Goal: Task Accomplishment & Management: Complete application form

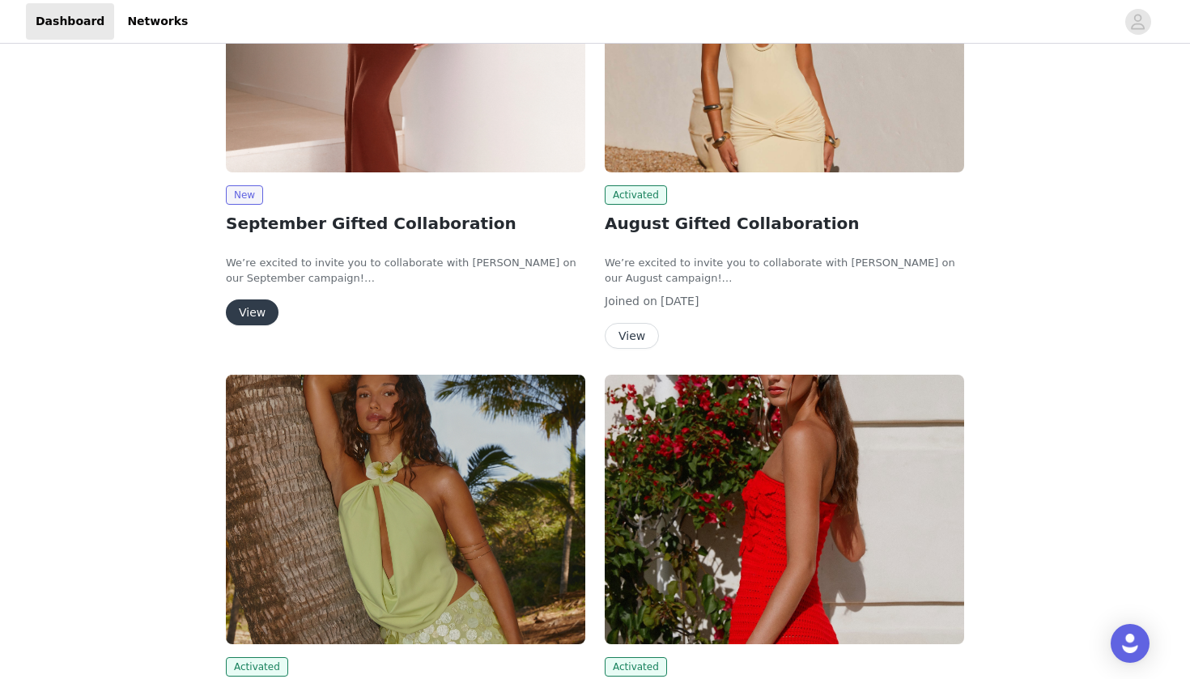
scroll to position [217, 0]
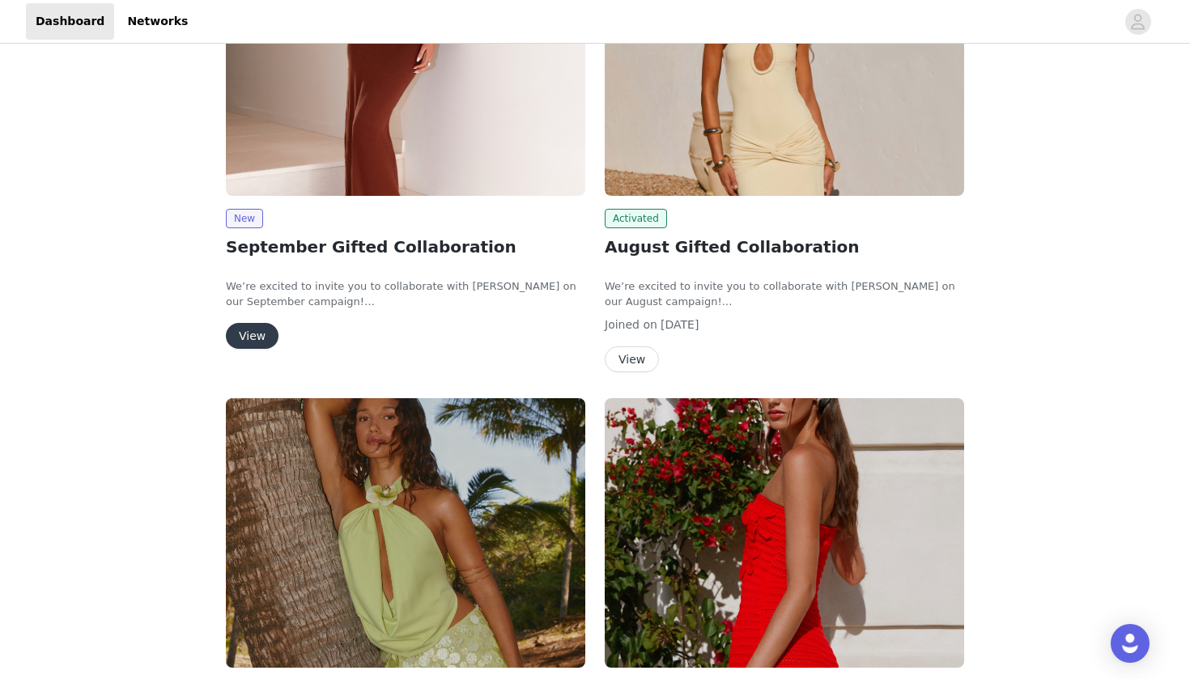
click at [262, 342] on button "View" at bounding box center [252, 336] width 53 height 26
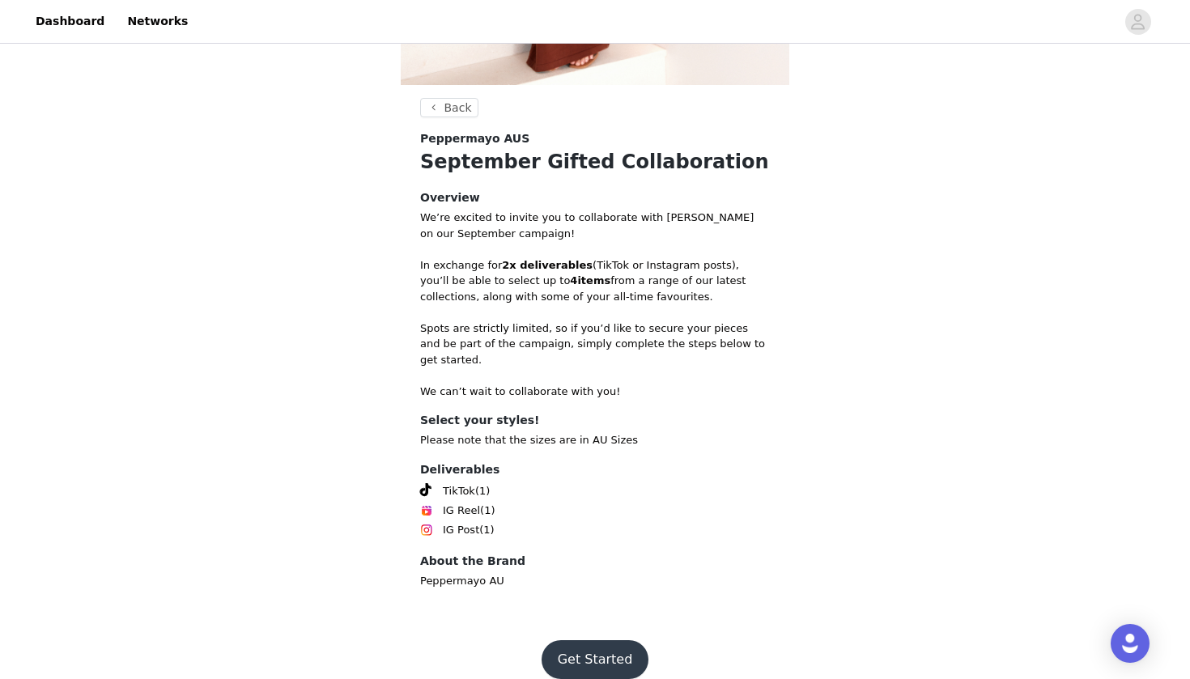
scroll to position [446, 0]
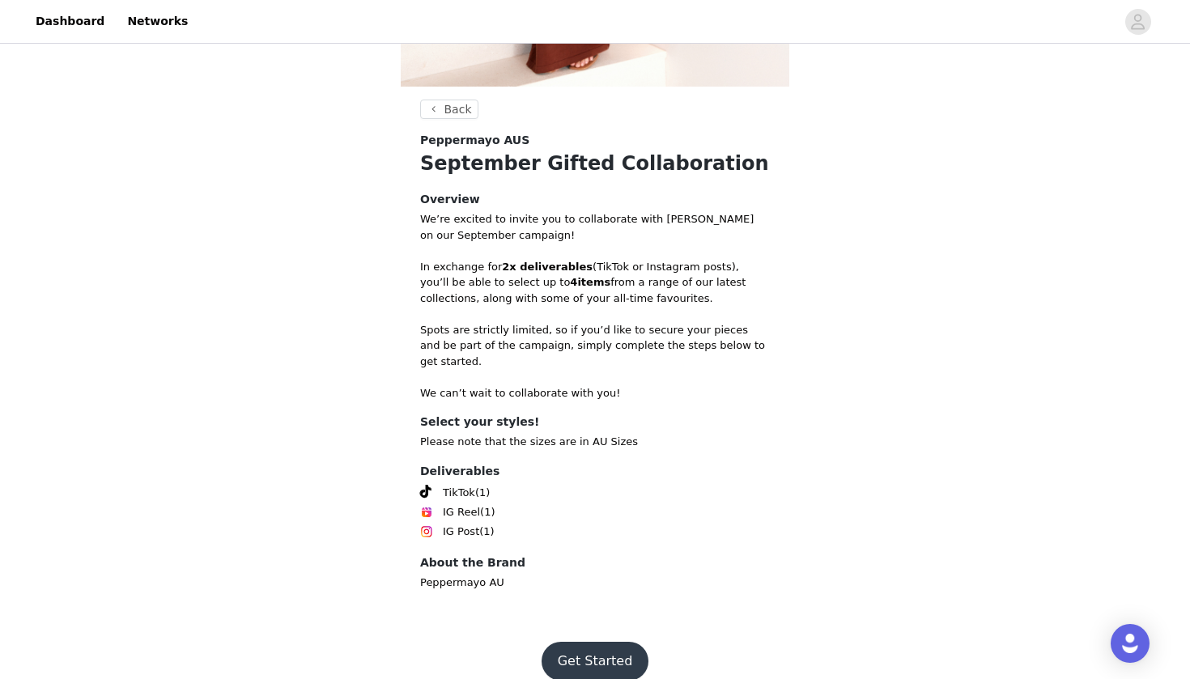
click at [600, 642] on button "Get Started" at bounding box center [596, 661] width 108 height 39
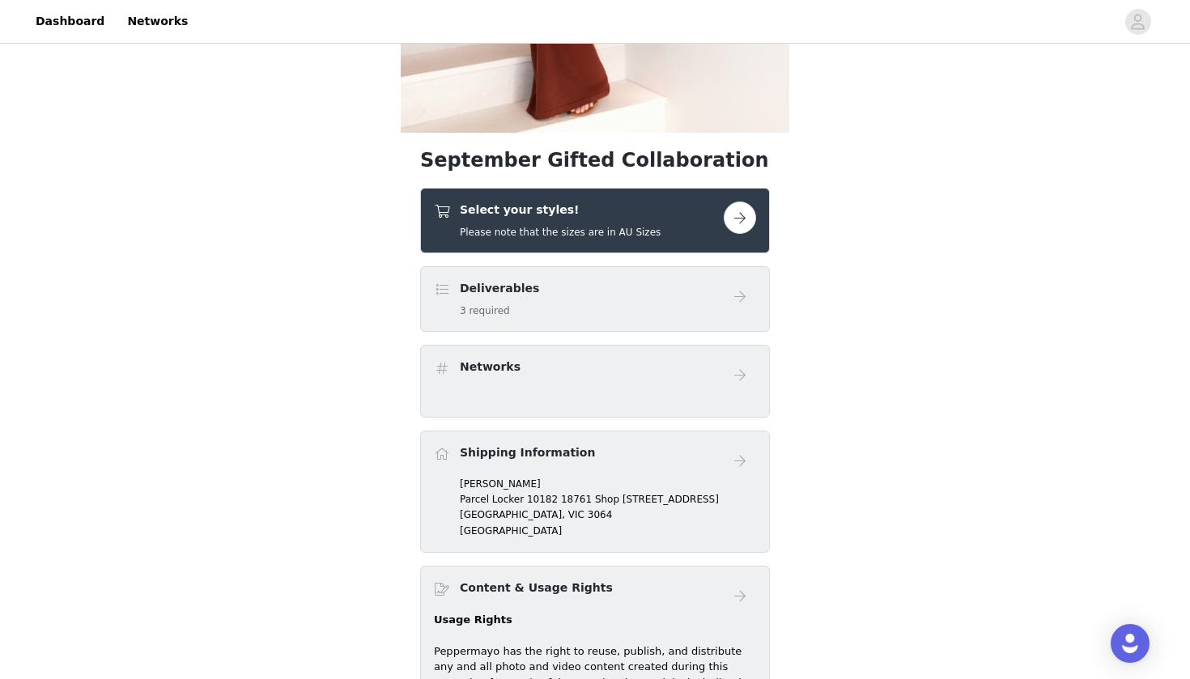
scroll to position [354, 0]
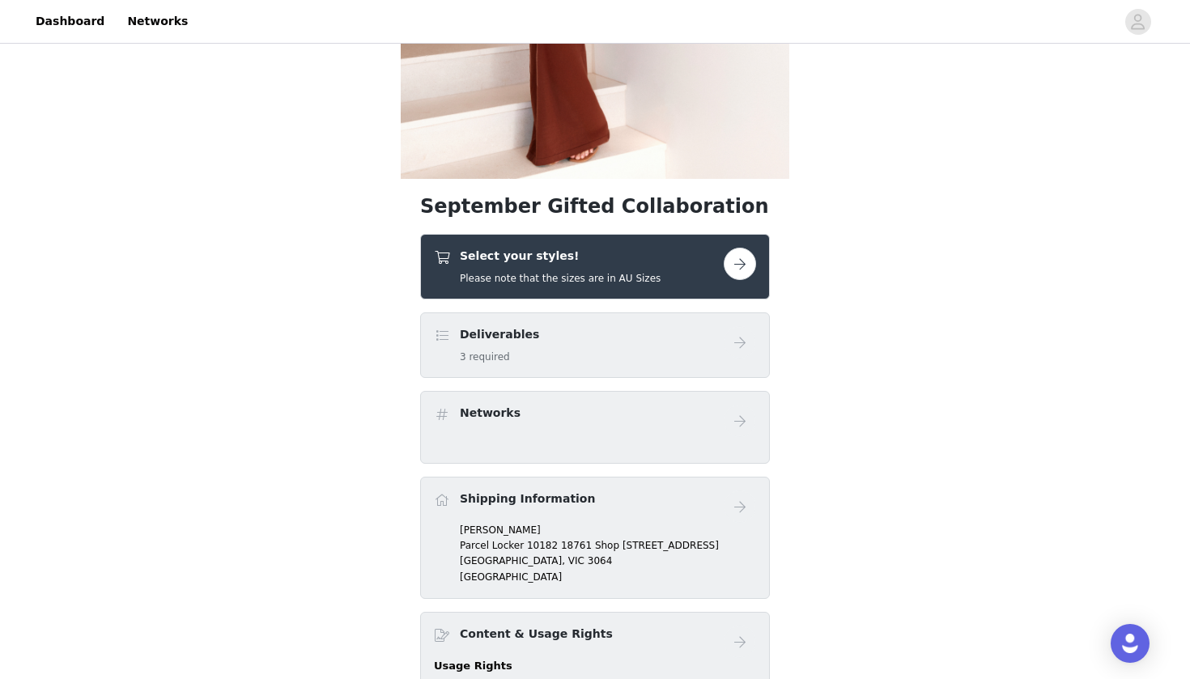
click at [743, 266] on button "button" at bounding box center [740, 264] width 32 height 32
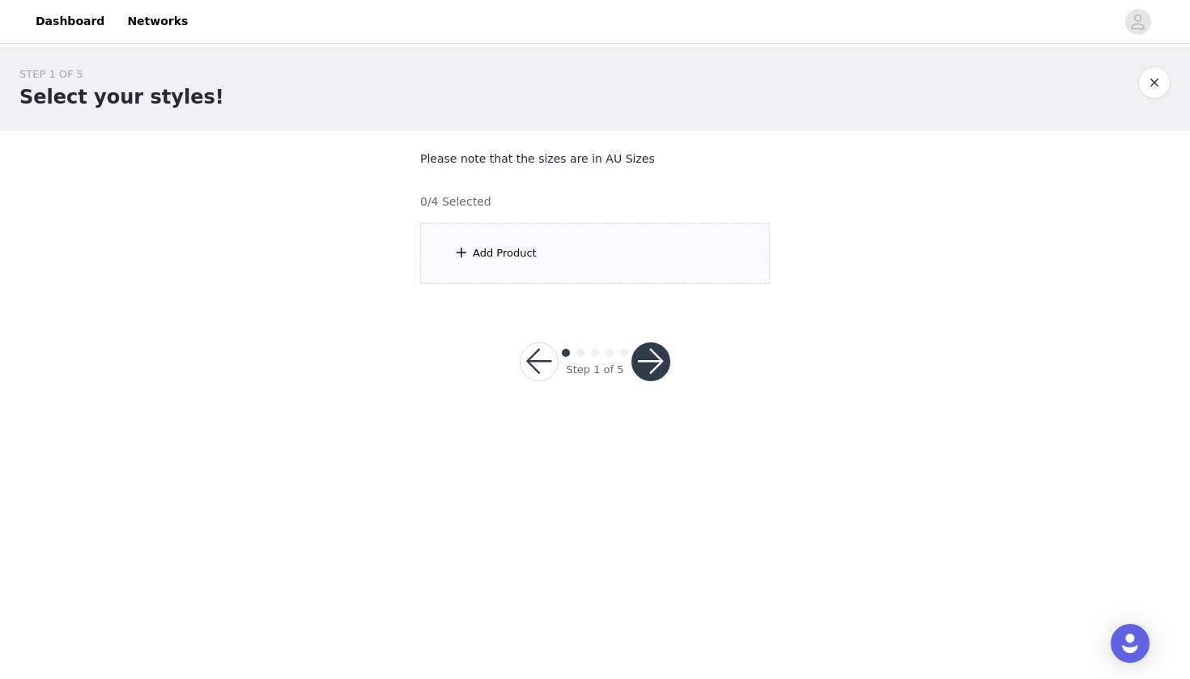
click at [650, 255] on div "Add Product" at bounding box center [595, 253] width 350 height 61
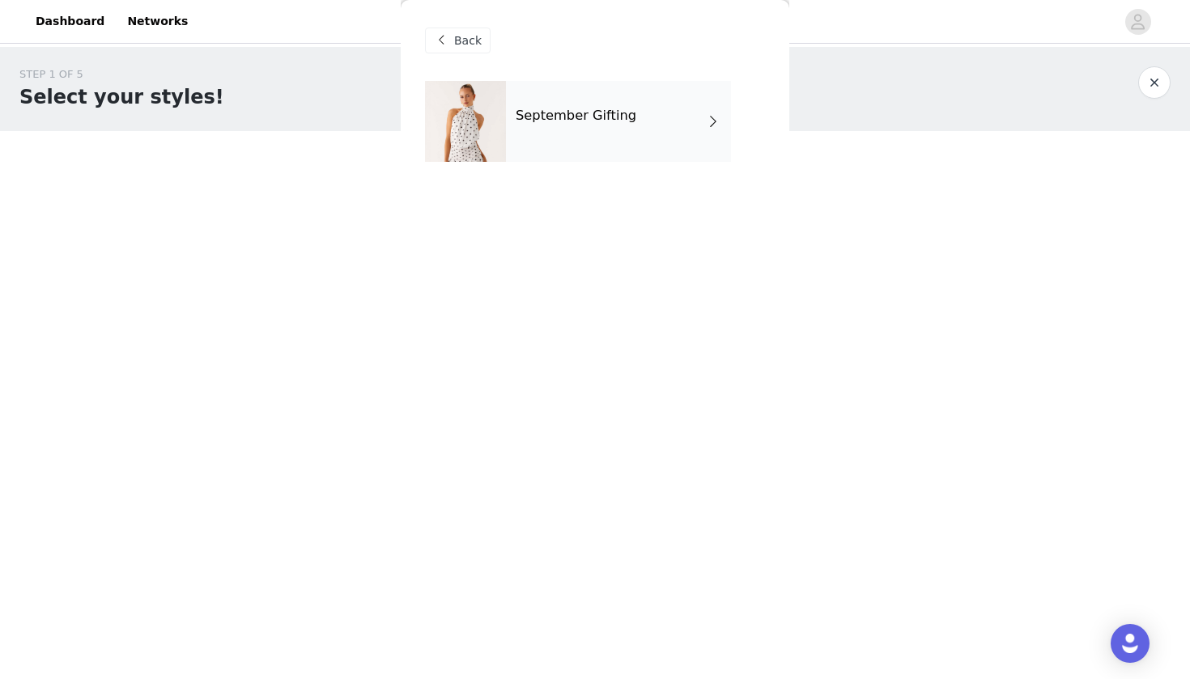
click at [554, 115] on h4 "September Gifting" at bounding box center [576, 115] width 121 height 15
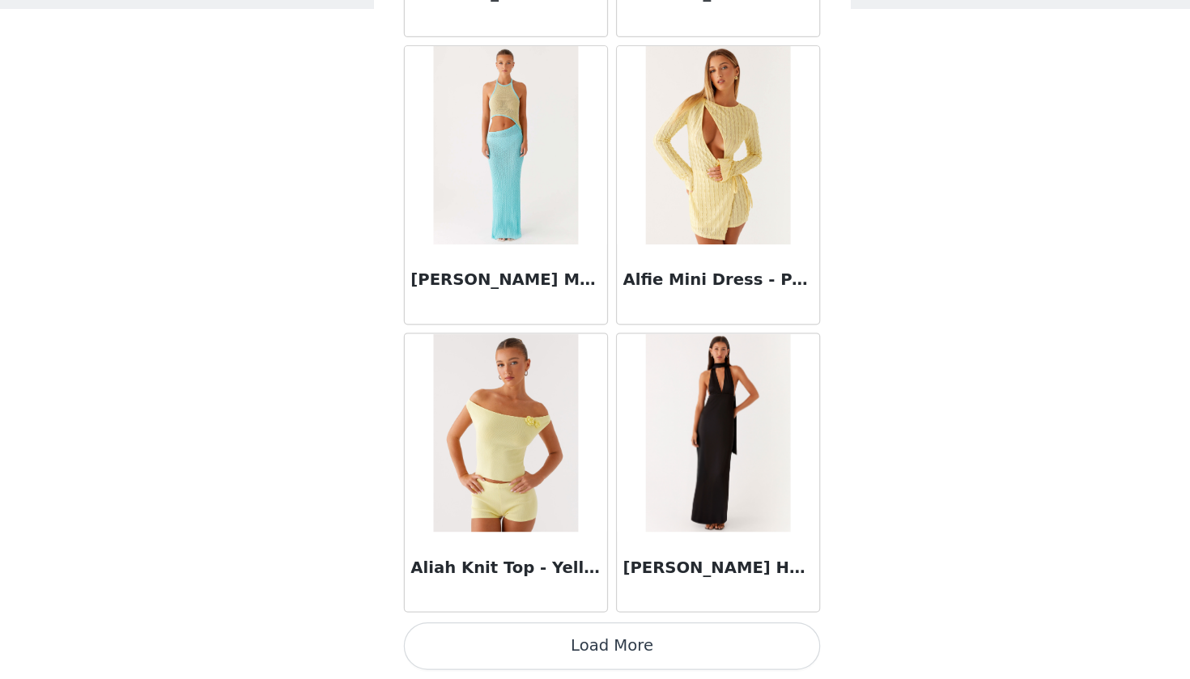
click at [502, 632] on button "Load More" at bounding box center [595, 651] width 340 height 39
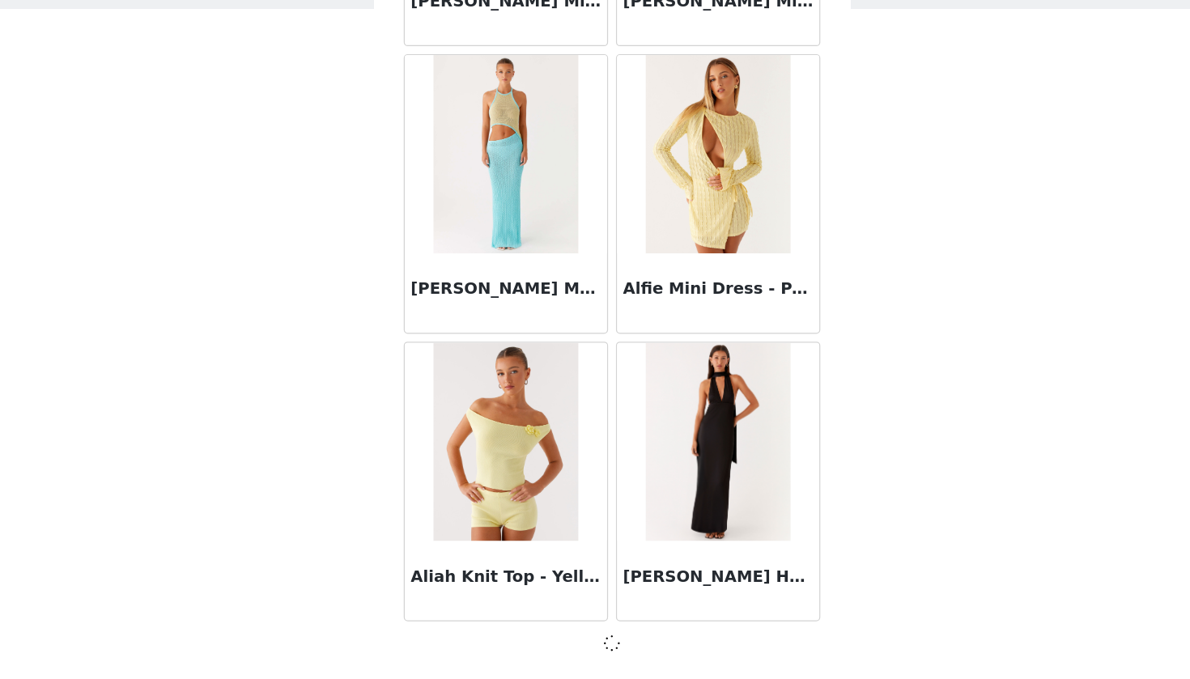
scroll to position [1791, 0]
click at [856, 47] on div "STEP 1 OF 5 Select your styles!" at bounding box center [595, 89] width 1190 height 84
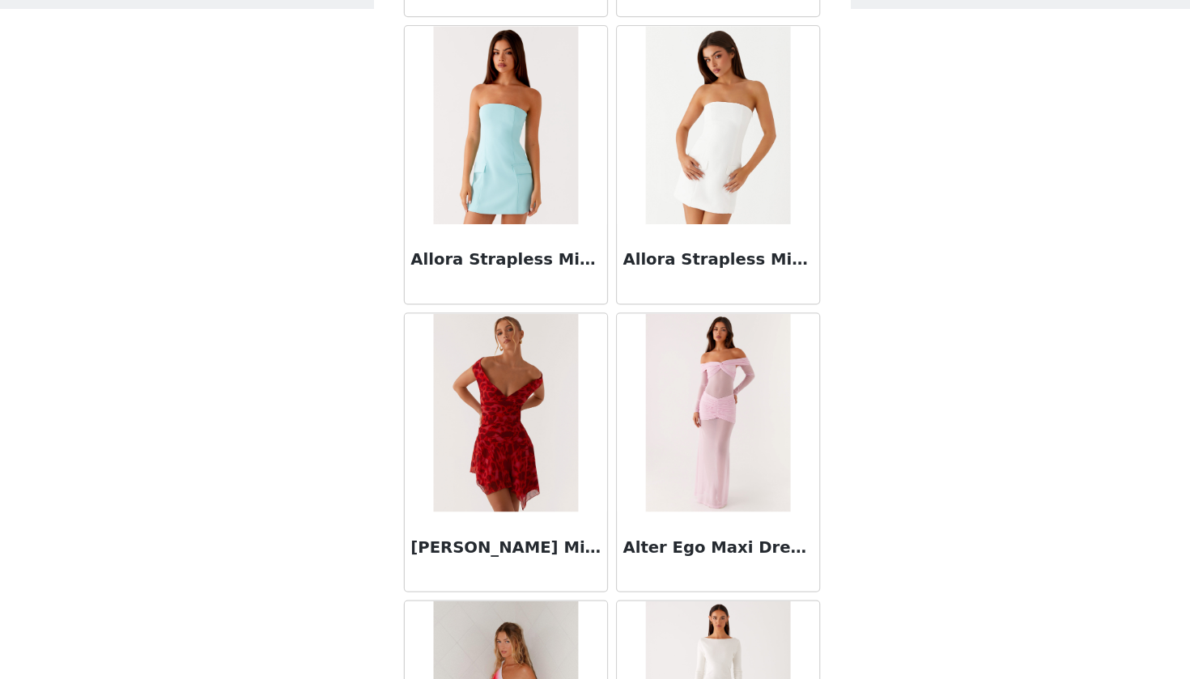
scroll to position [4146, 0]
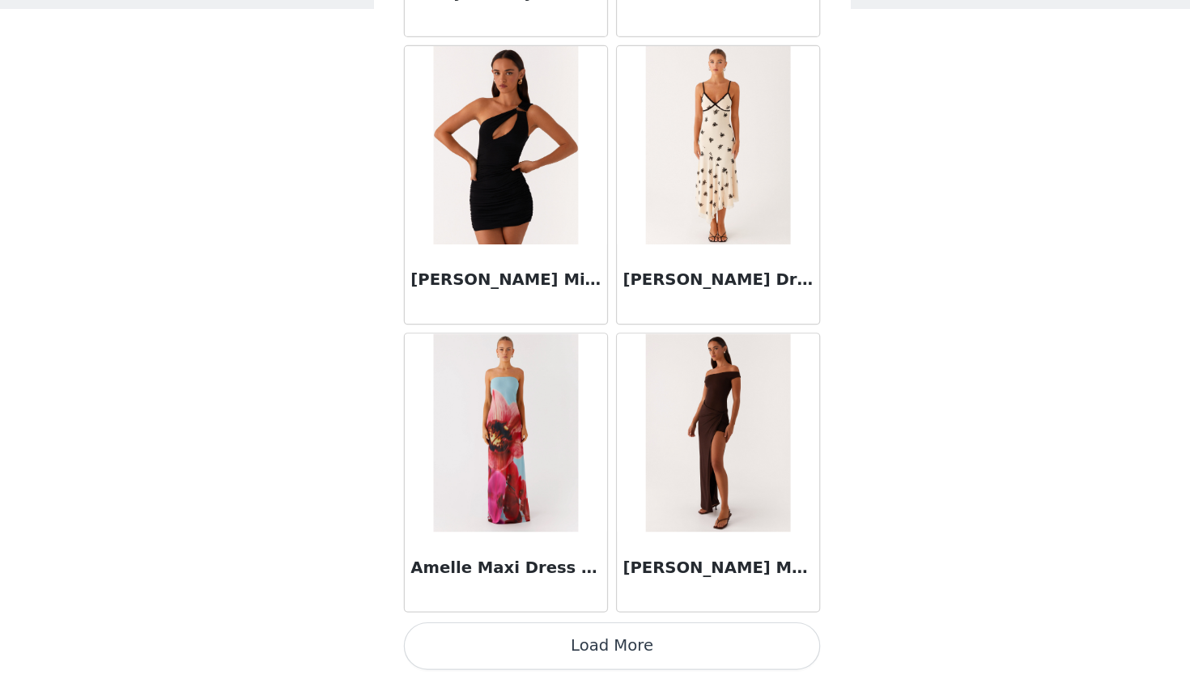
click at [529, 632] on button "Load More" at bounding box center [595, 651] width 340 height 39
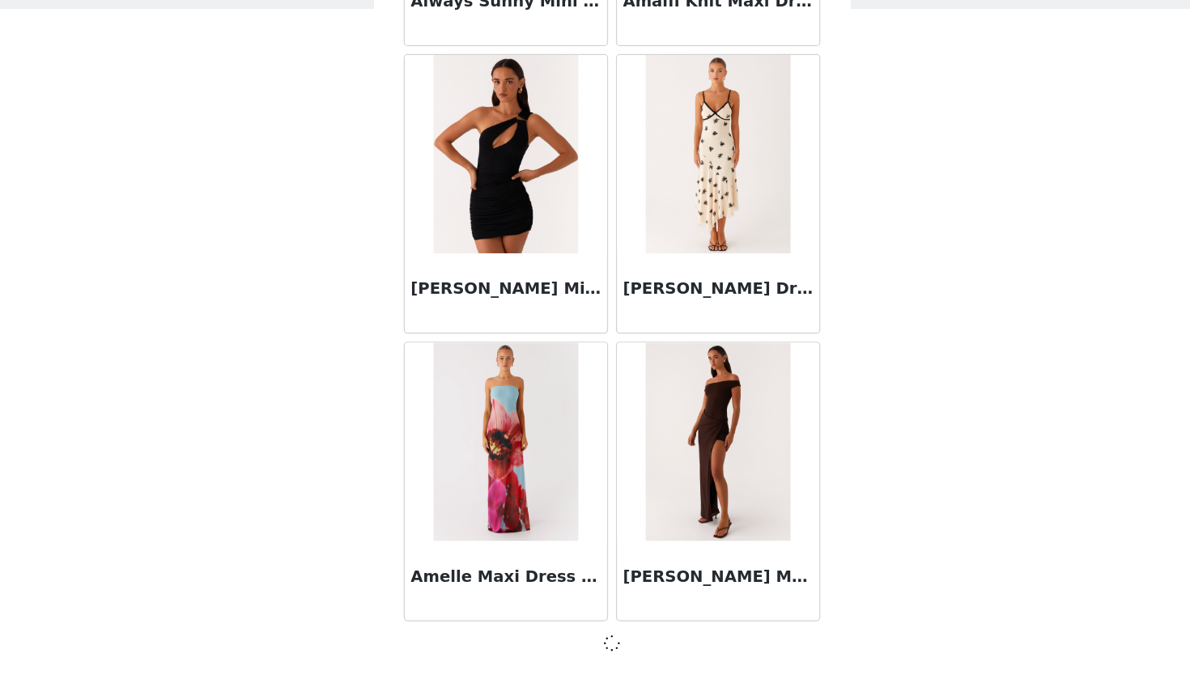
scroll to position [4139, 0]
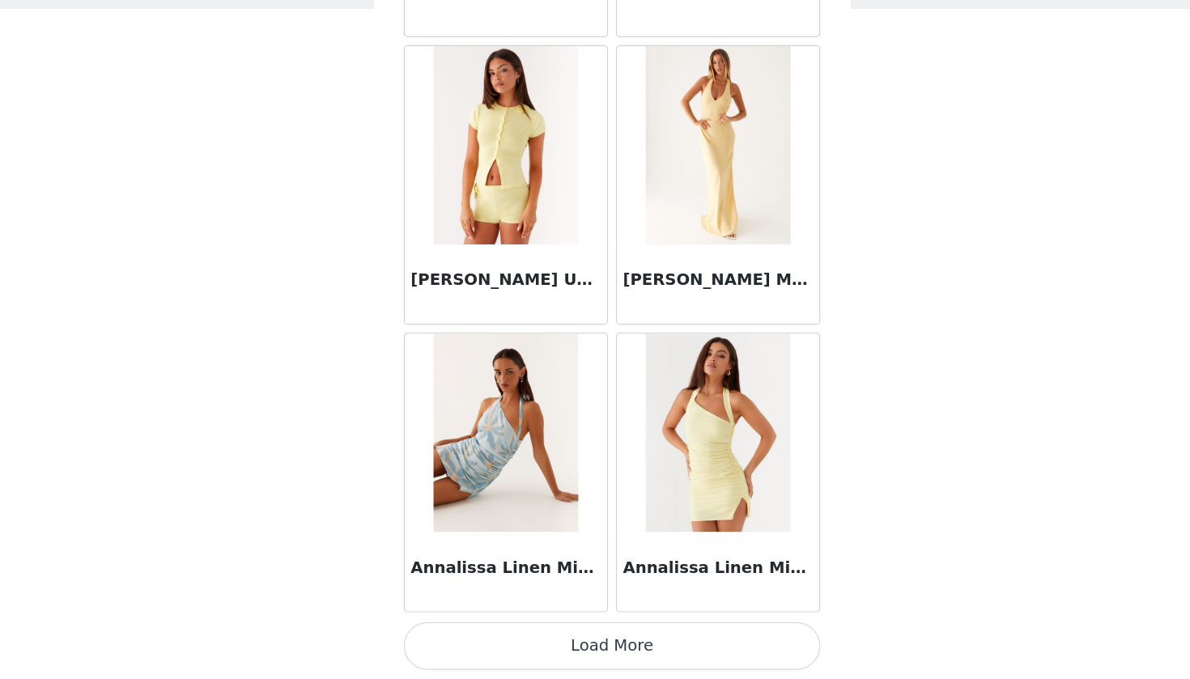
click at [570, 632] on button "Load More" at bounding box center [595, 651] width 340 height 39
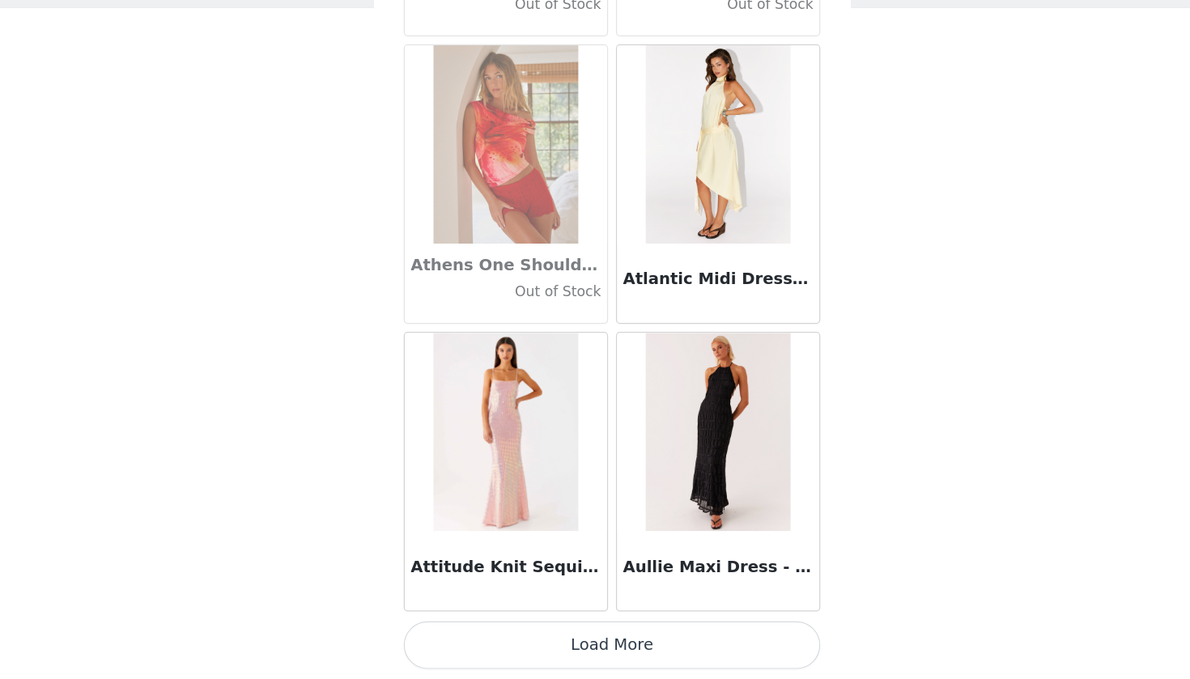
scroll to position [0, 0]
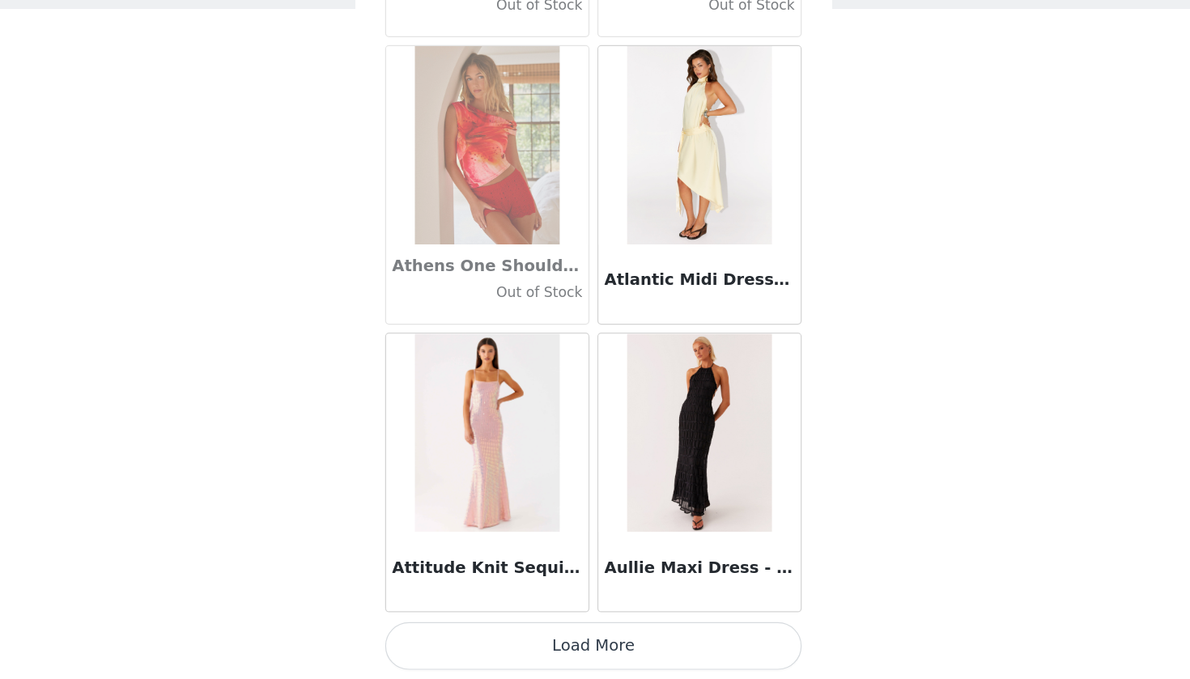
click at [550, 632] on button "Load More" at bounding box center [595, 651] width 340 height 39
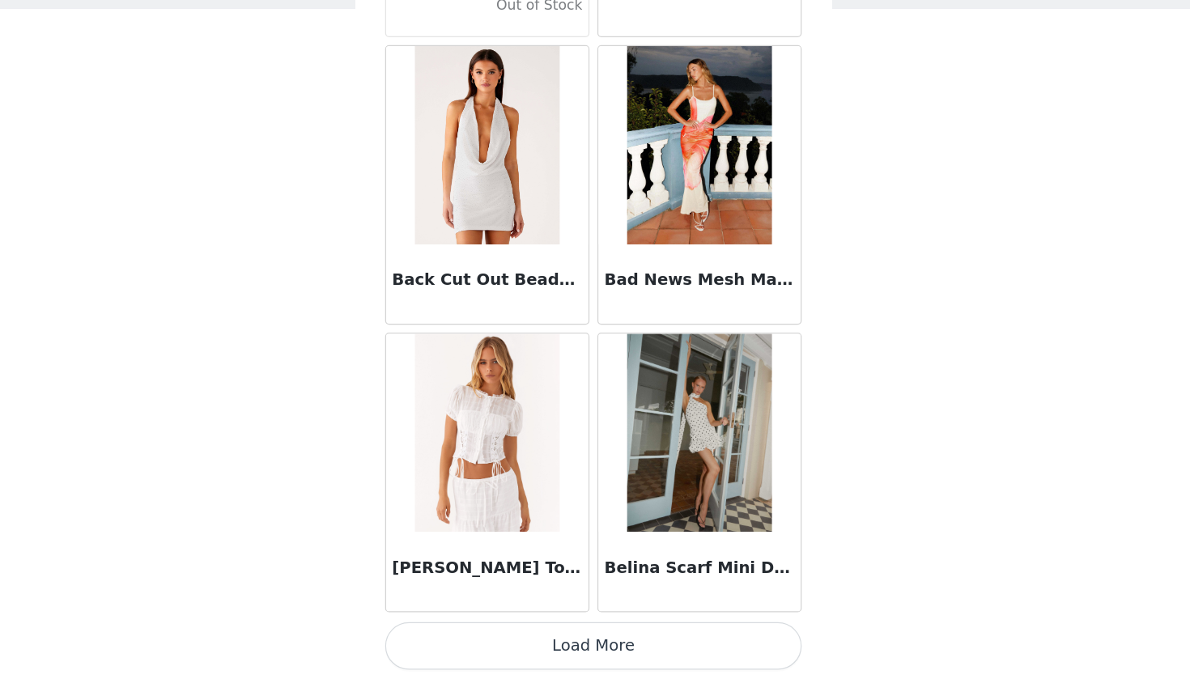
click at [515, 632] on button "Load More" at bounding box center [595, 651] width 340 height 39
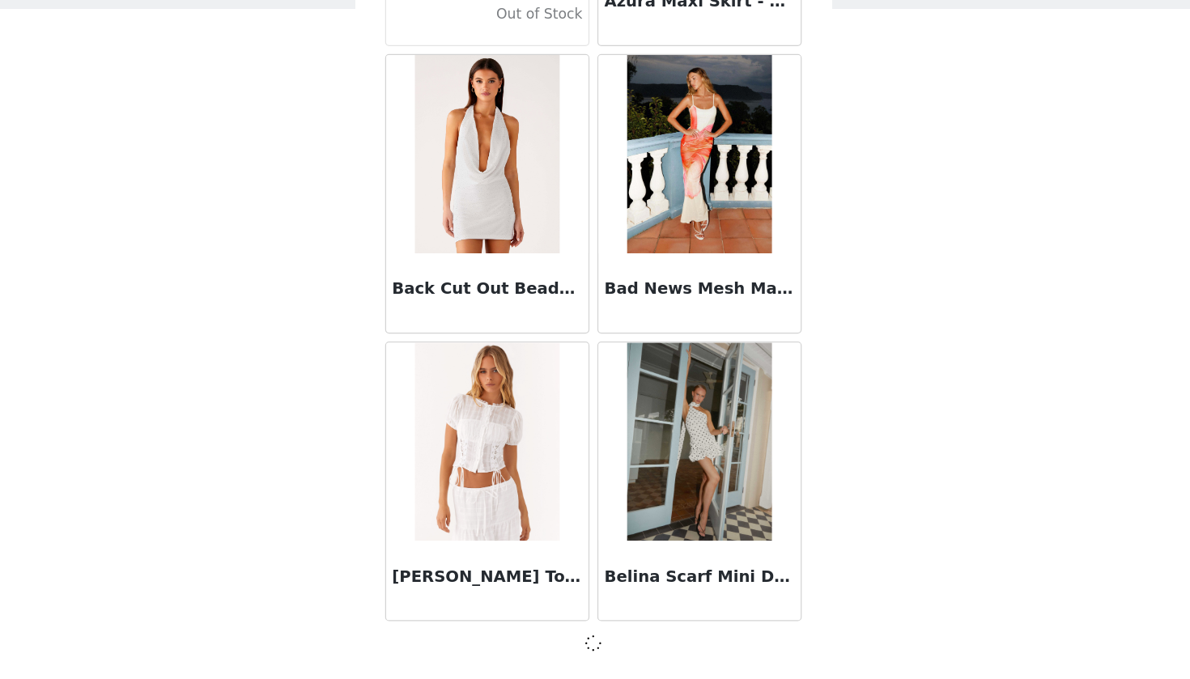
scroll to position [11184, 0]
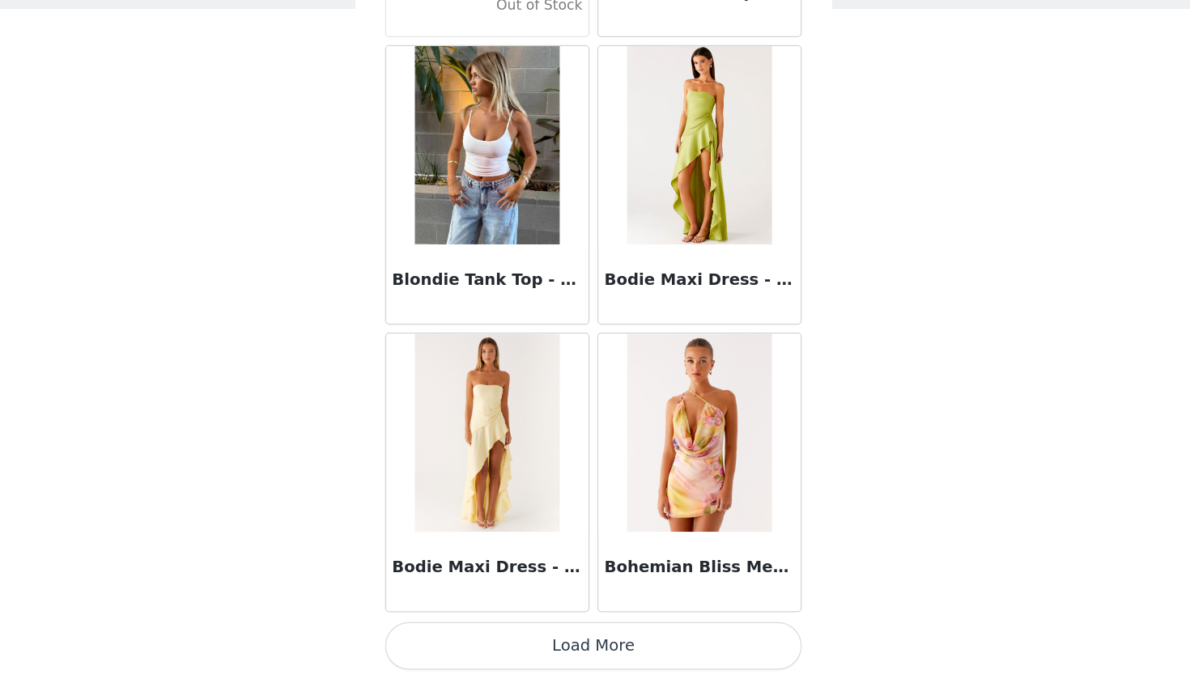
click at [482, 632] on button "Load More" at bounding box center [595, 651] width 340 height 39
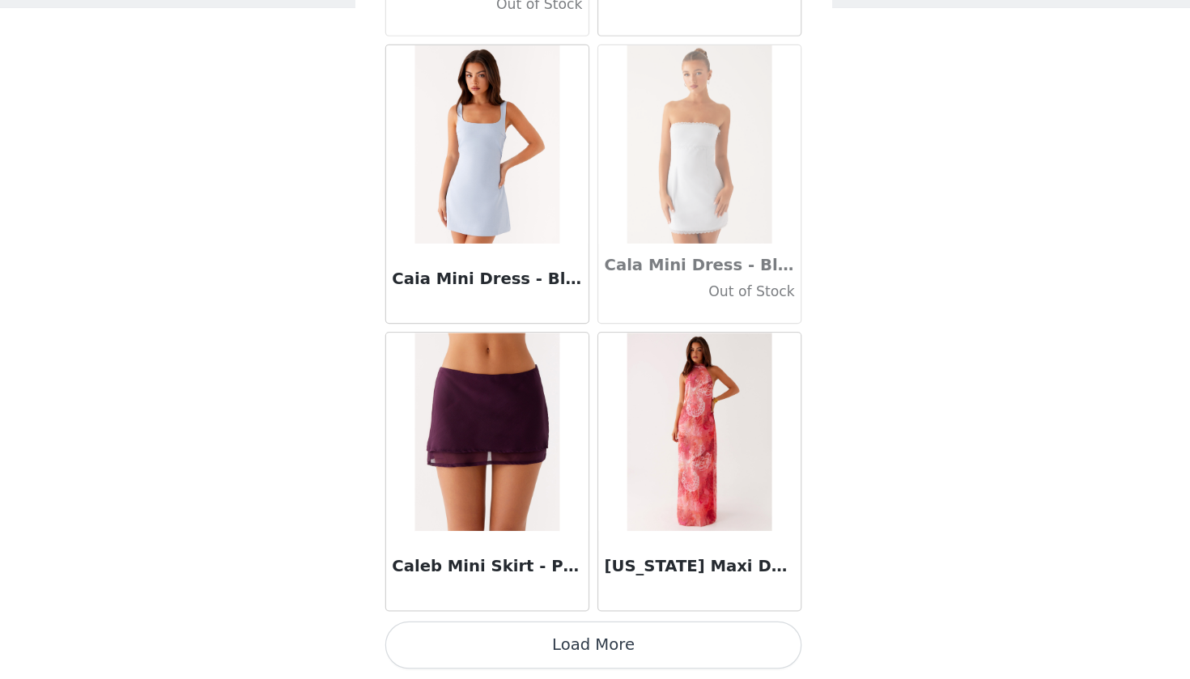
scroll to position [0, 0]
click at [508, 632] on button "Load More" at bounding box center [595, 651] width 340 height 39
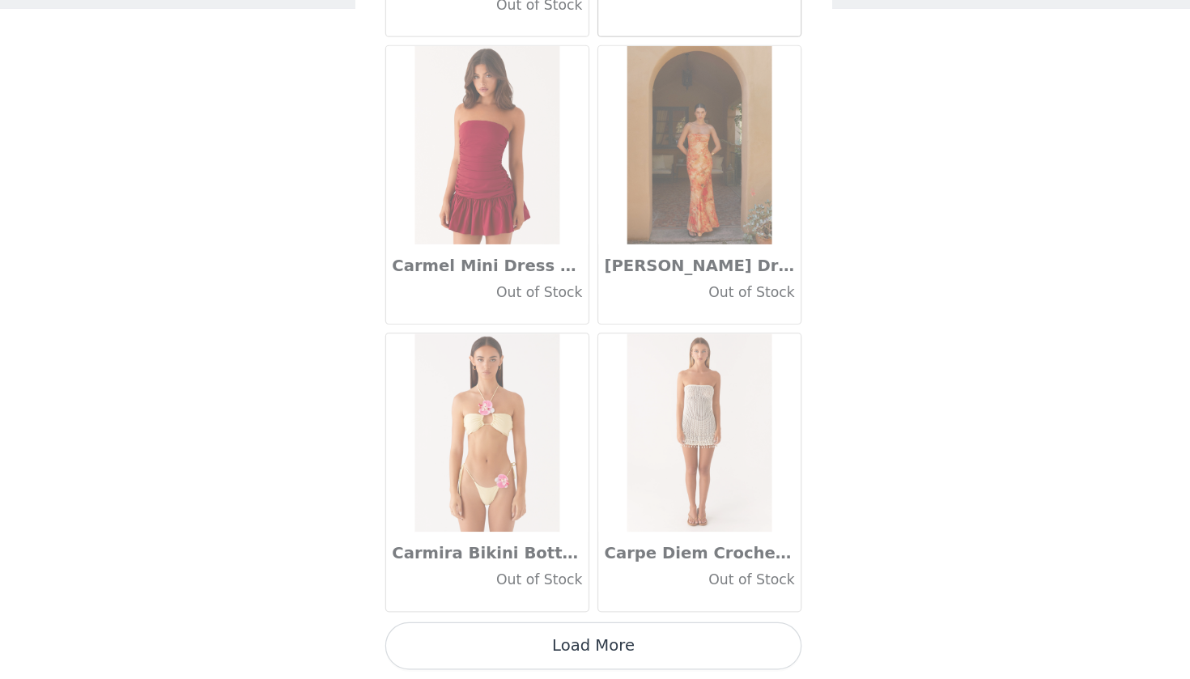
click at [566, 632] on button "Load More" at bounding box center [595, 651] width 340 height 39
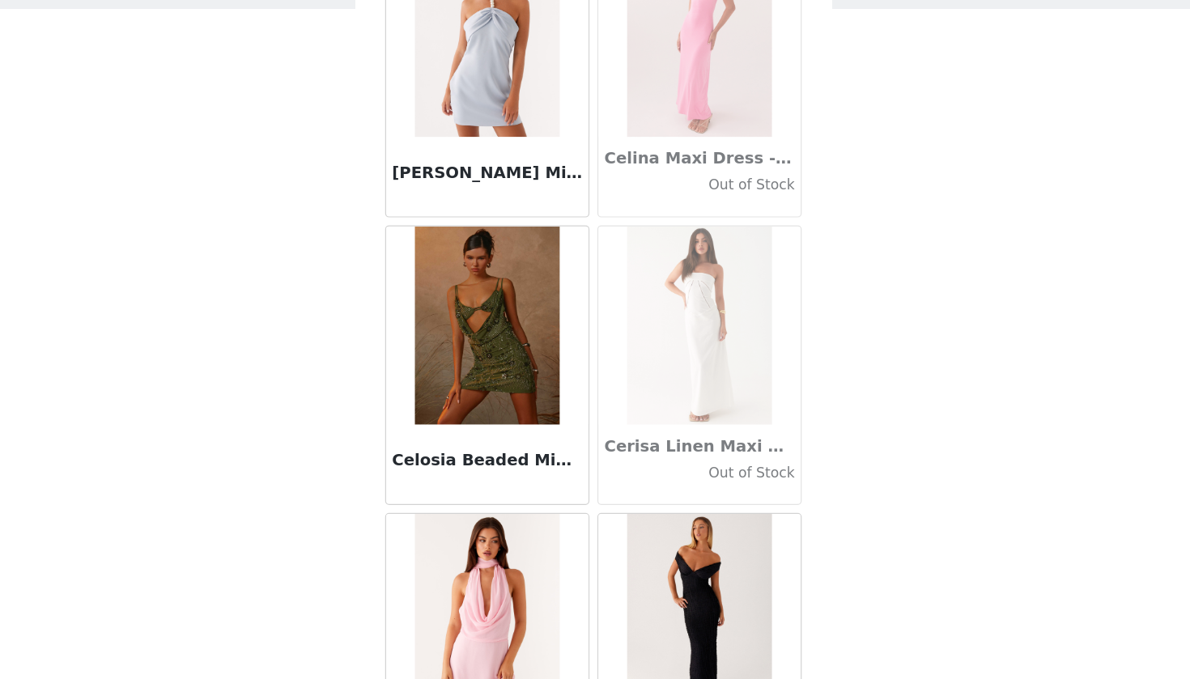
scroll to position [19740, 0]
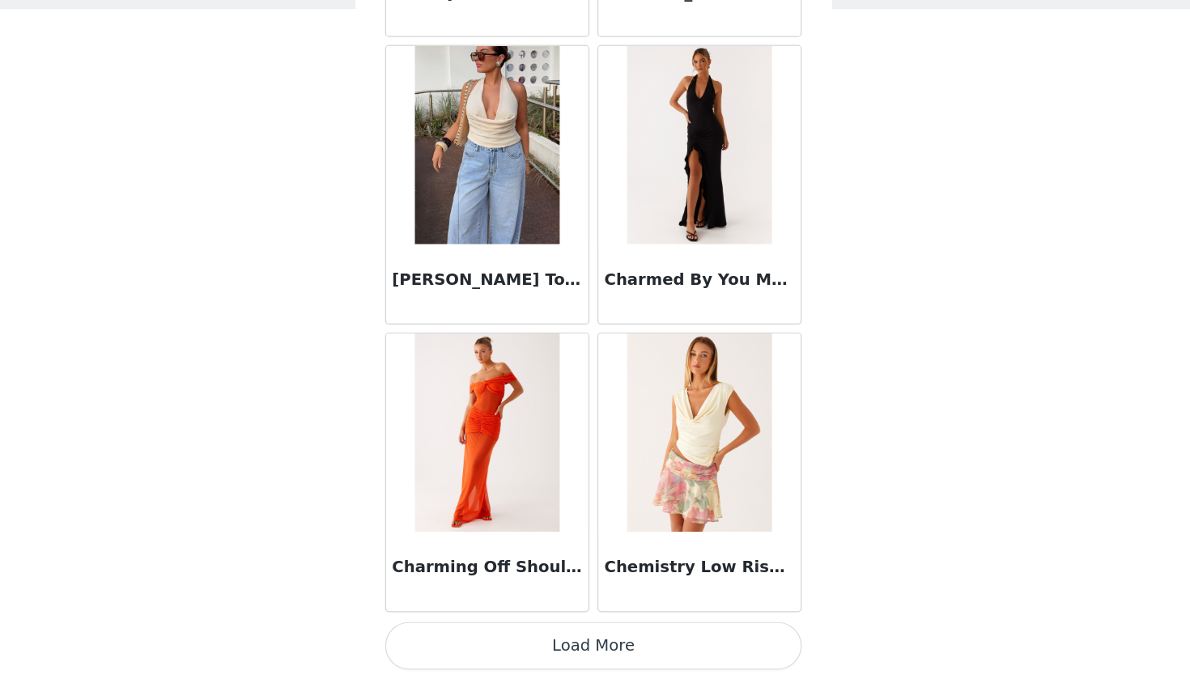
click at [523, 632] on button "Load More" at bounding box center [595, 651] width 340 height 39
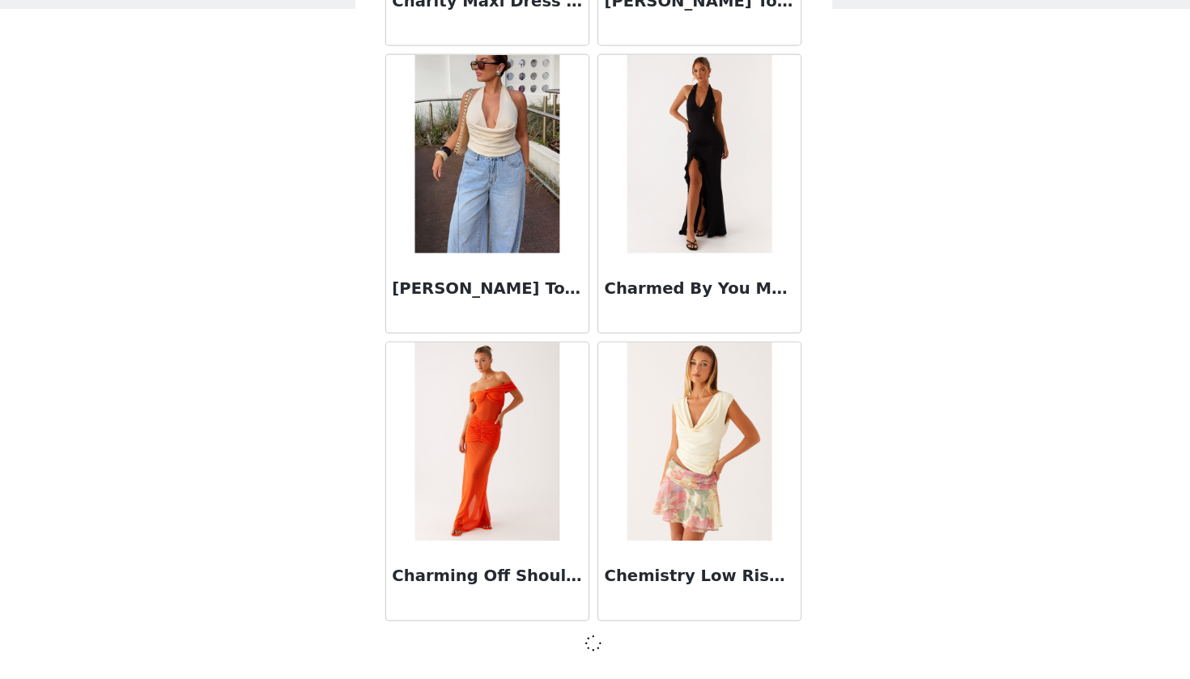
scroll to position [20576, 0]
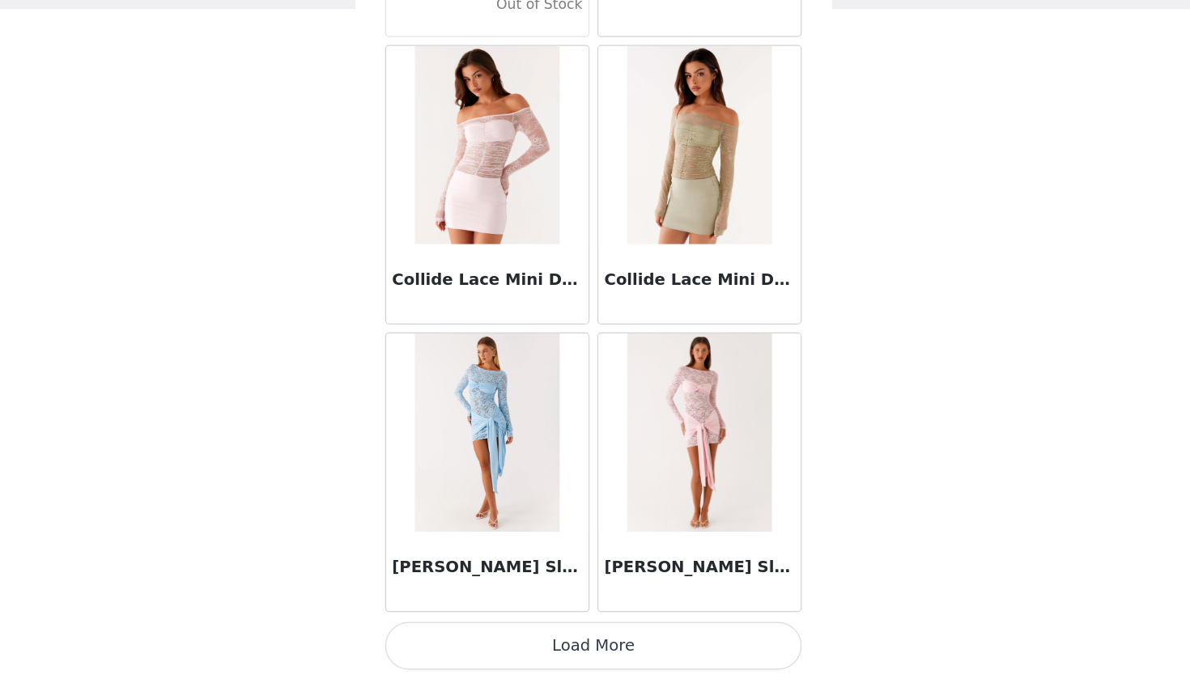
click at [485, 632] on button "Load More" at bounding box center [595, 651] width 340 height 39
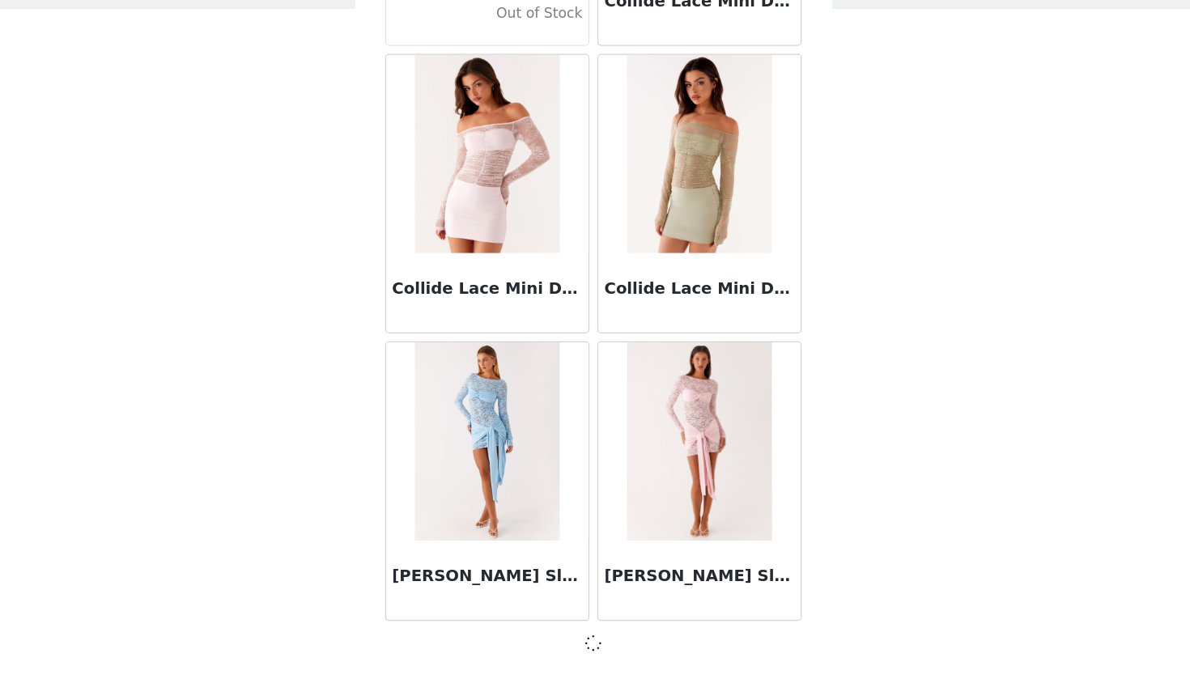
scroll to position [22924, 0]
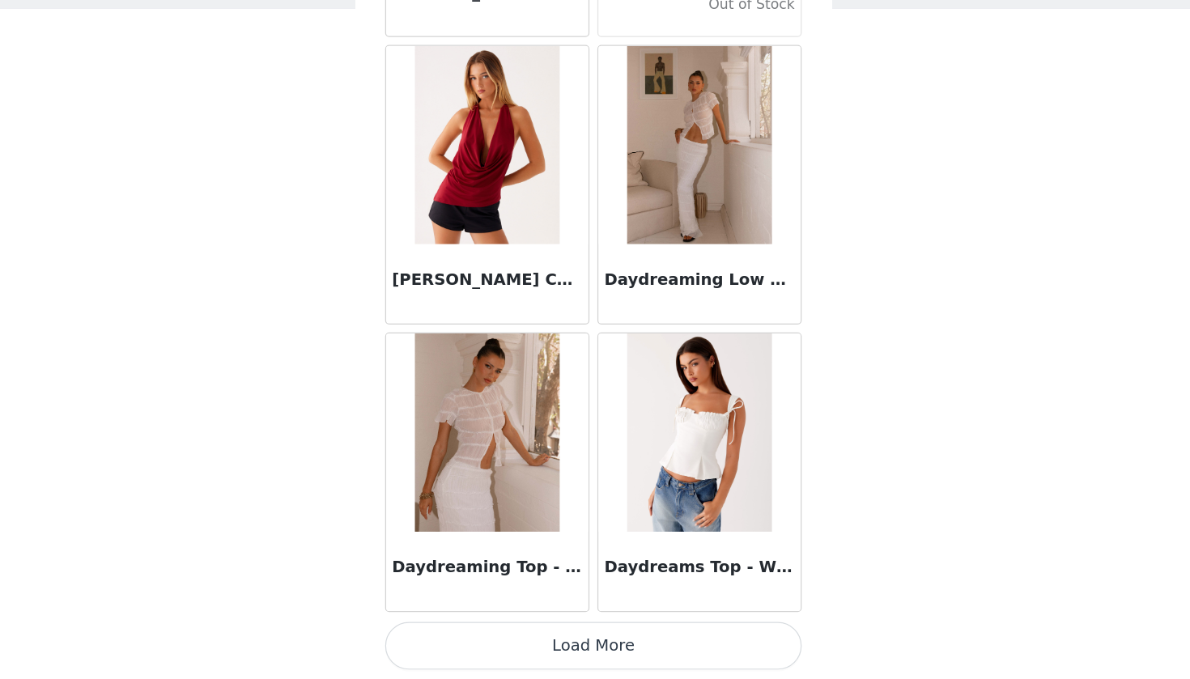
click at [545, 632] on button "Load More" at bounding box center [595, 651] width 340 height 39
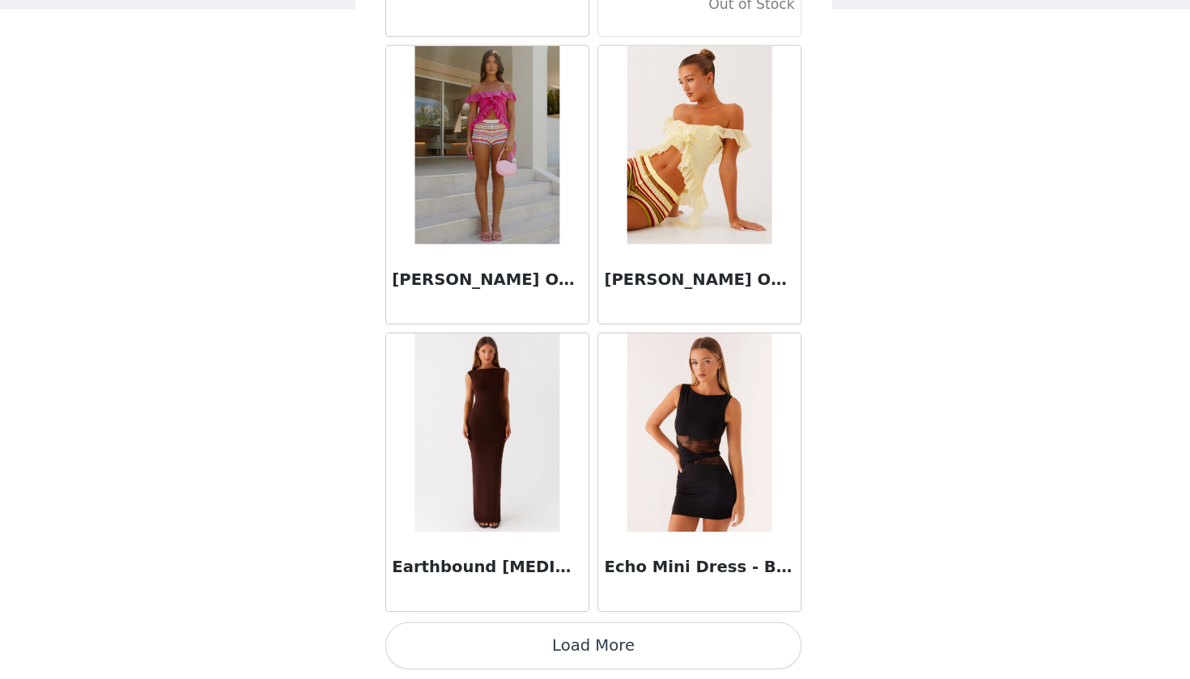
click at [487, 632] on button "Load More" at bounding box center [595, 651] width 340 height 39
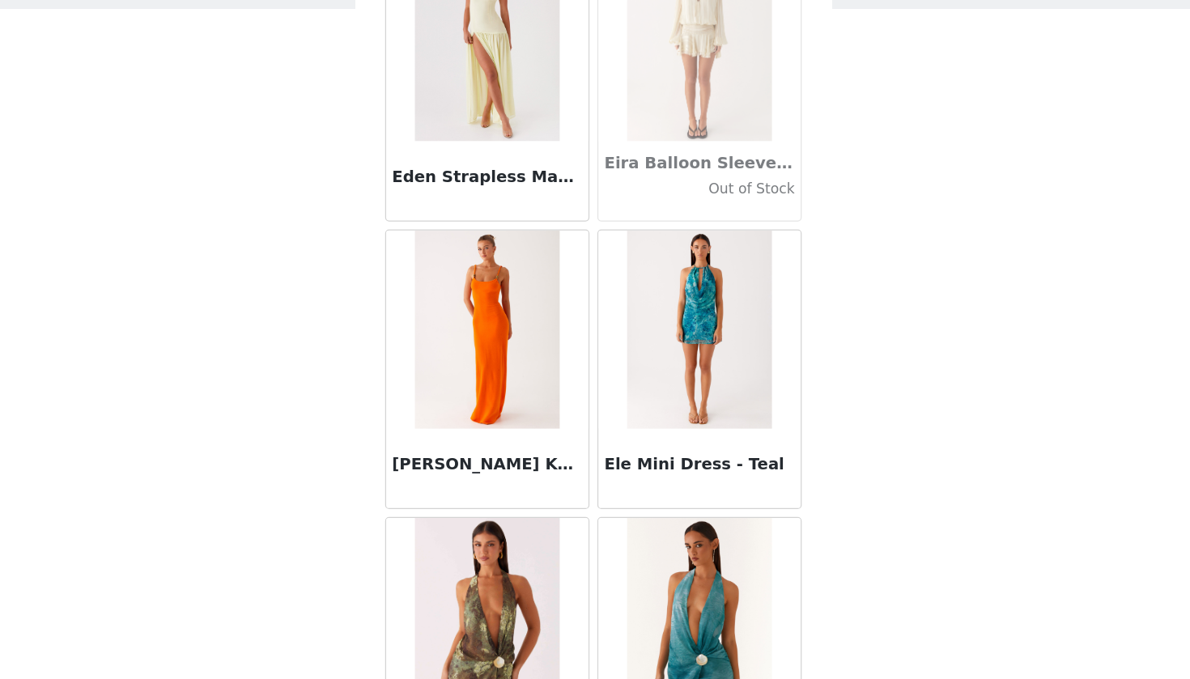
scroll to position [29976, 0]
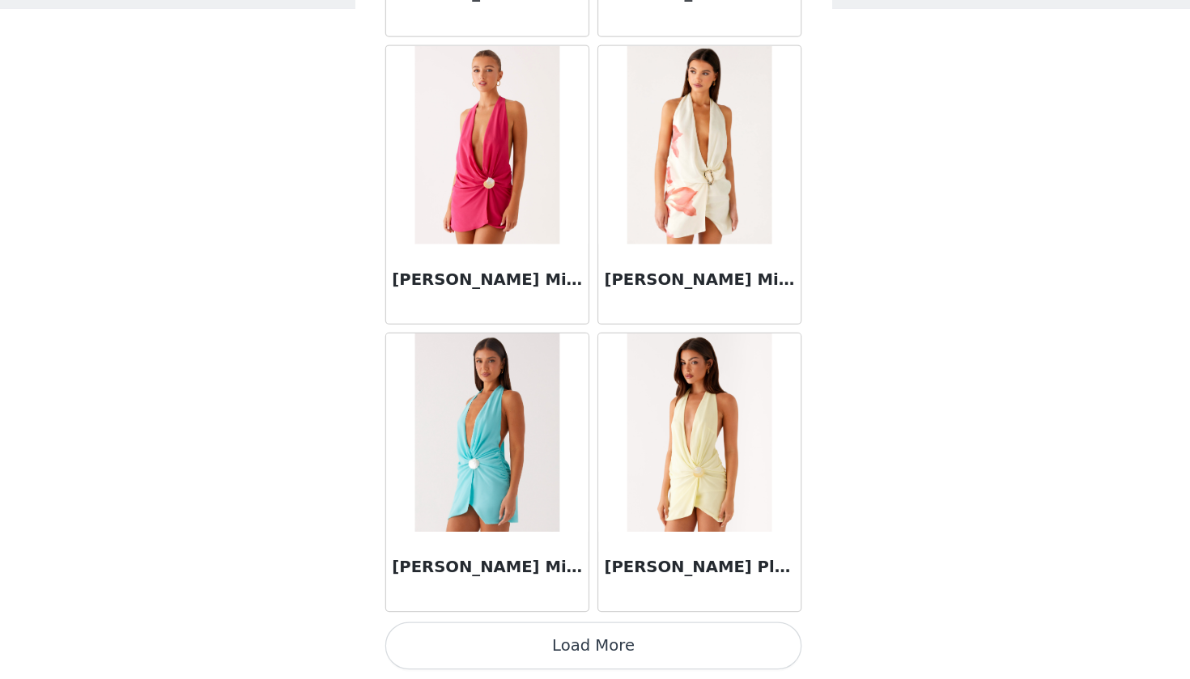
click at [499, 632] on button "Load More" at bounding box center [595, 651] width 340 height 39
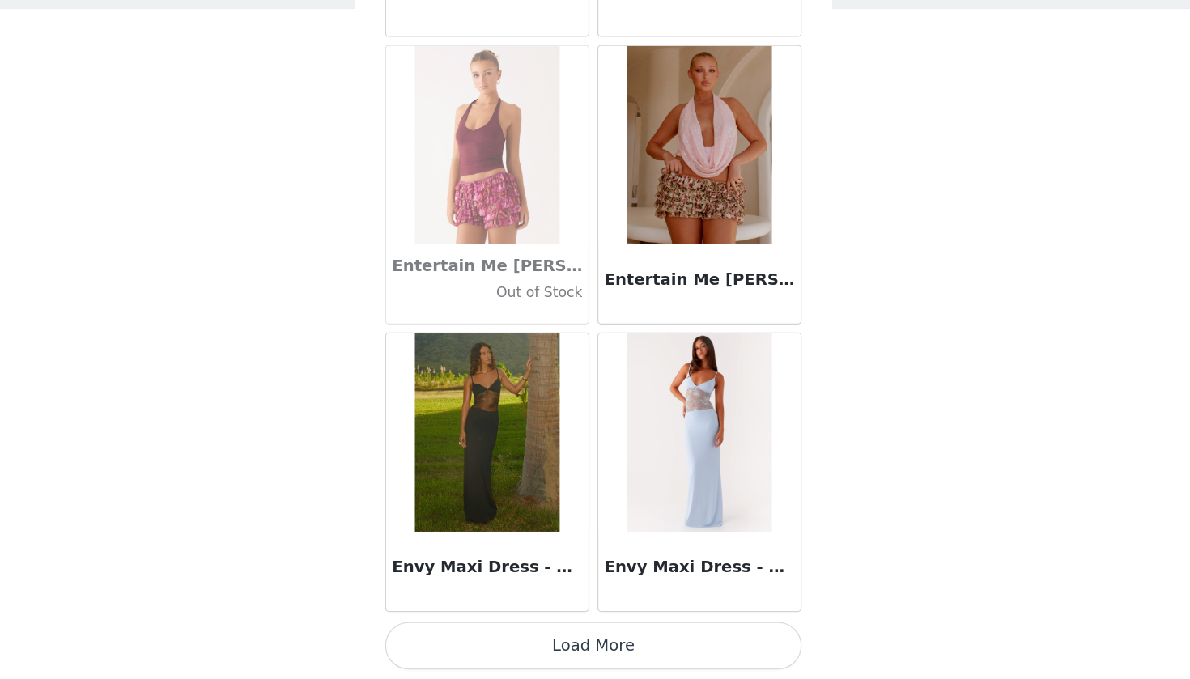
click at [460, 632] on button "Load More" at bounding box center [595, 651] width 340 height 39
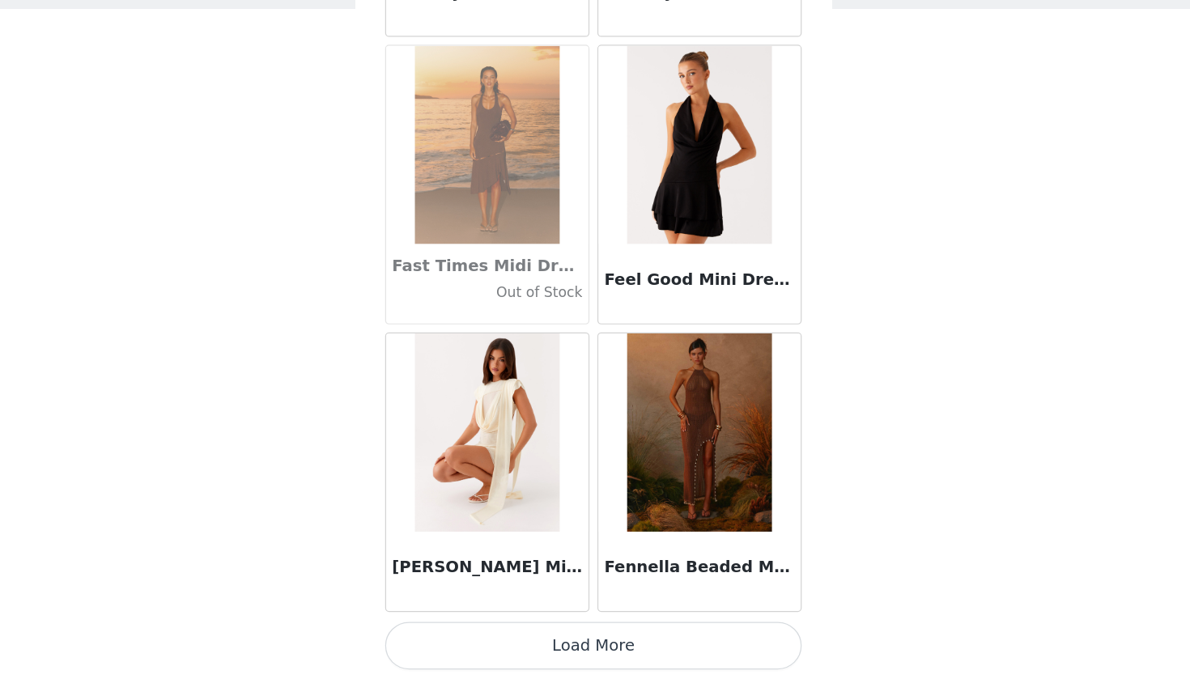
click at [460, 632] on button "Load More" at bounding box center [595, 651] width 340 height 39
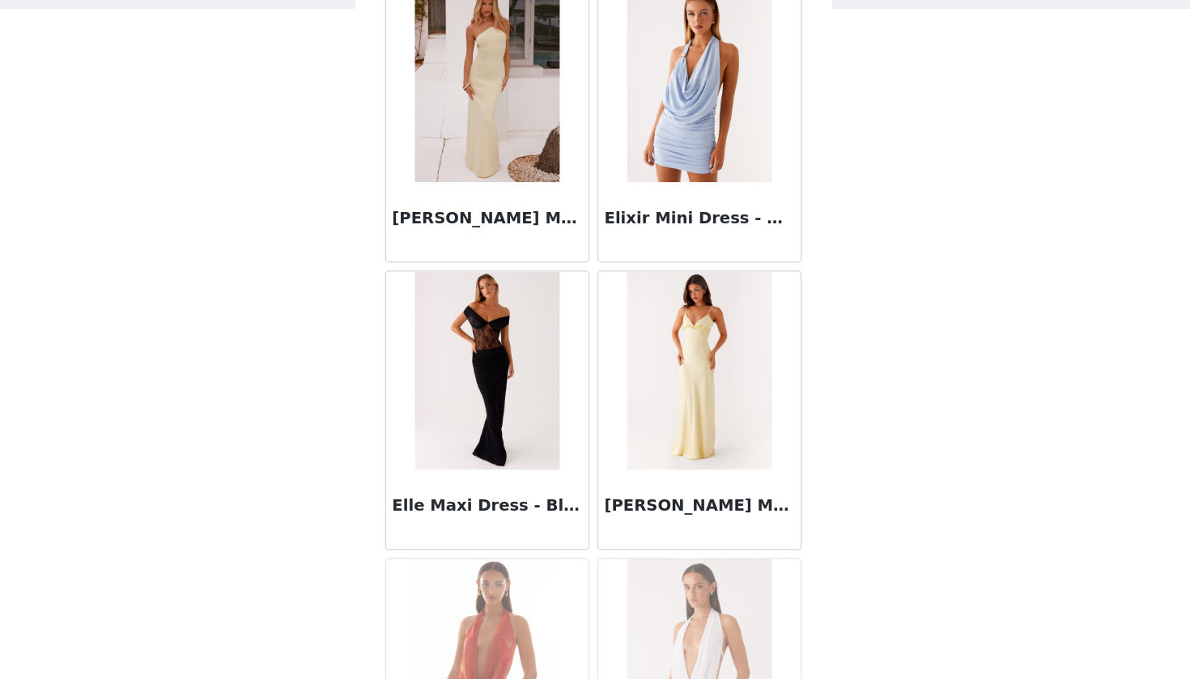
scroll to position [30466, 0]
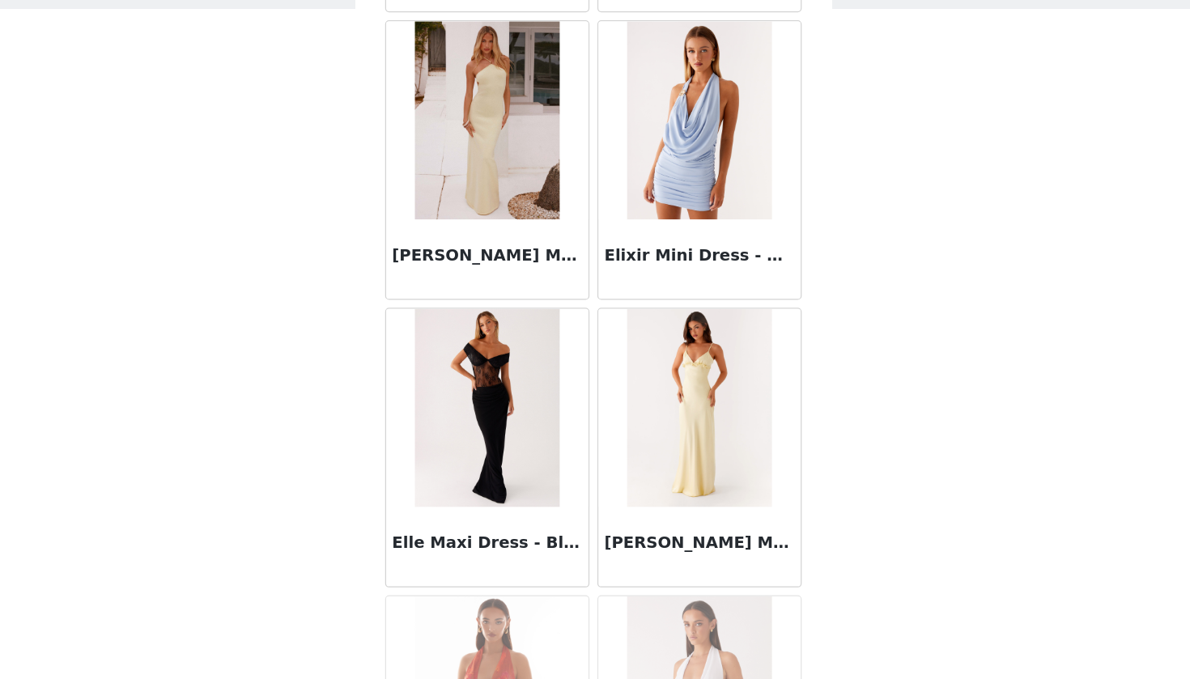
click at [449, 377] on img at bounding box center [507, 458] width 117 height 162
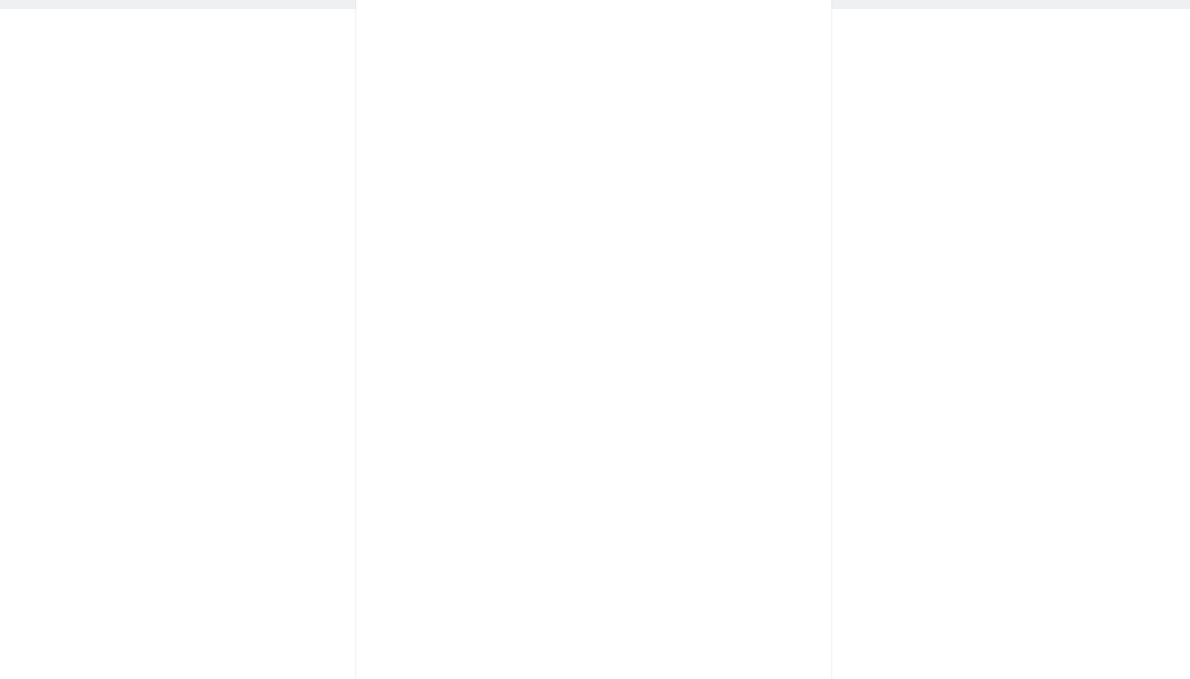
scroll to position [0, 0]
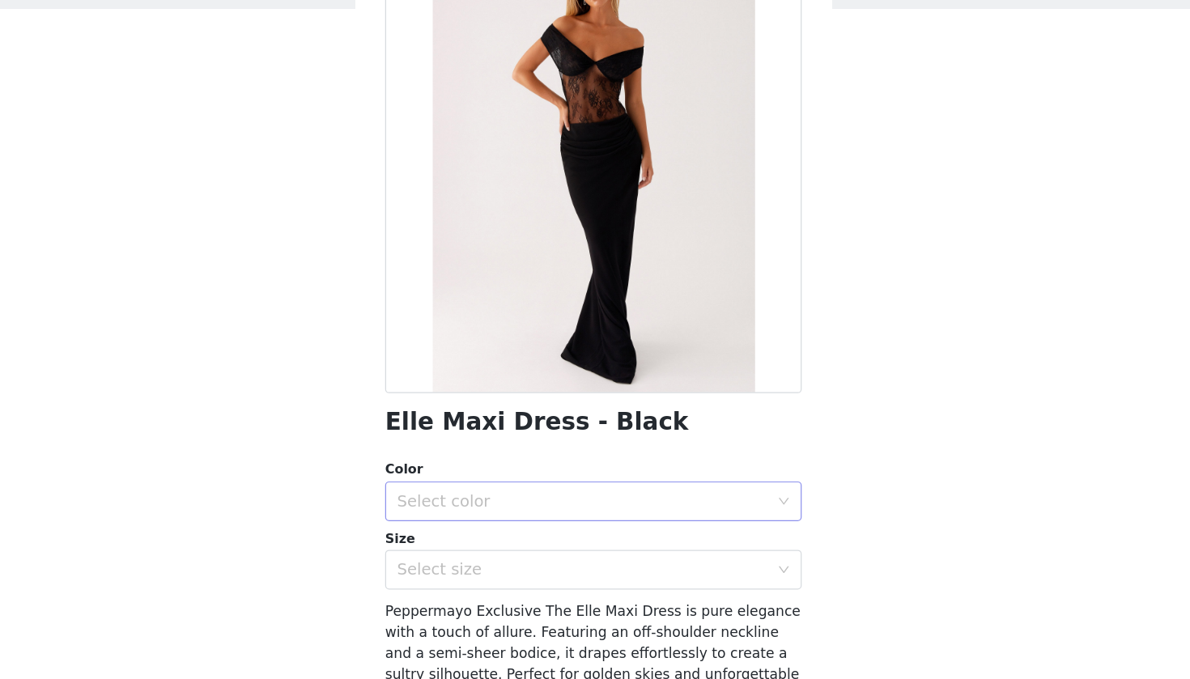
click at [435, 525] on div "Select color" at bounding box center [586, 533] width 303 height 16
click at [425, 555] on li "Black" at bounding box center [595, 568] width 340 height 26
click at [435, 581] on div "Select size" at bounding box center [586, 589] width 303 height 16
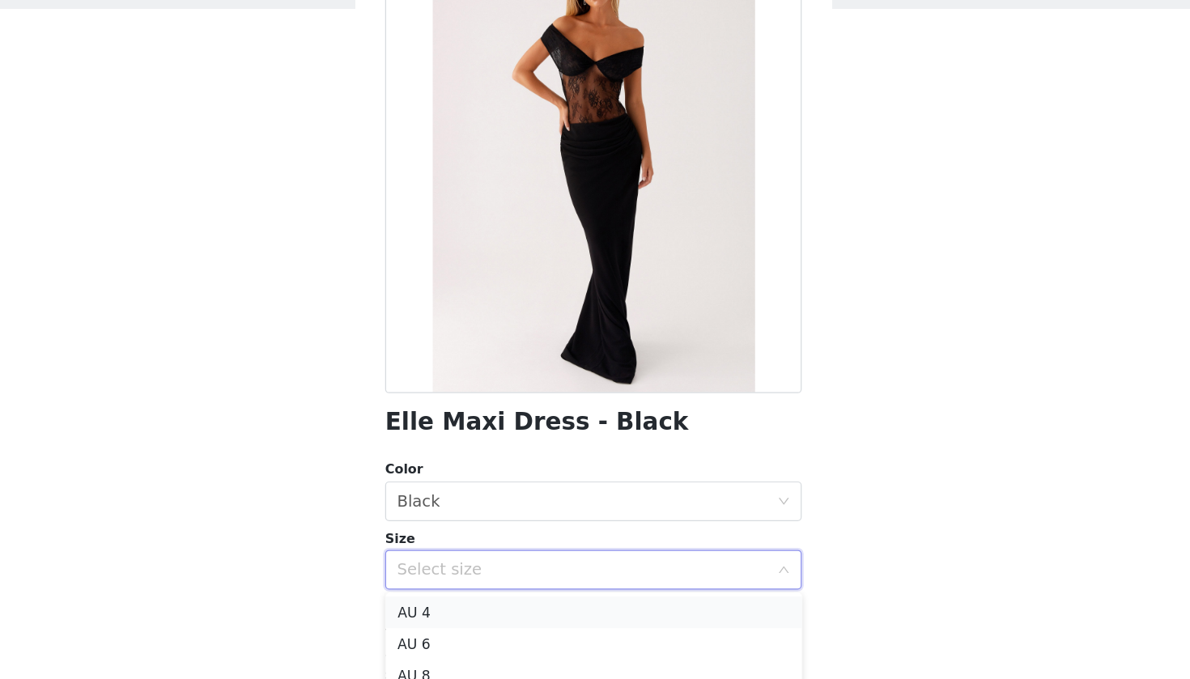
click at [425, 611] on li "AU 4" at bounding box center [595, 624] width 340 height 26
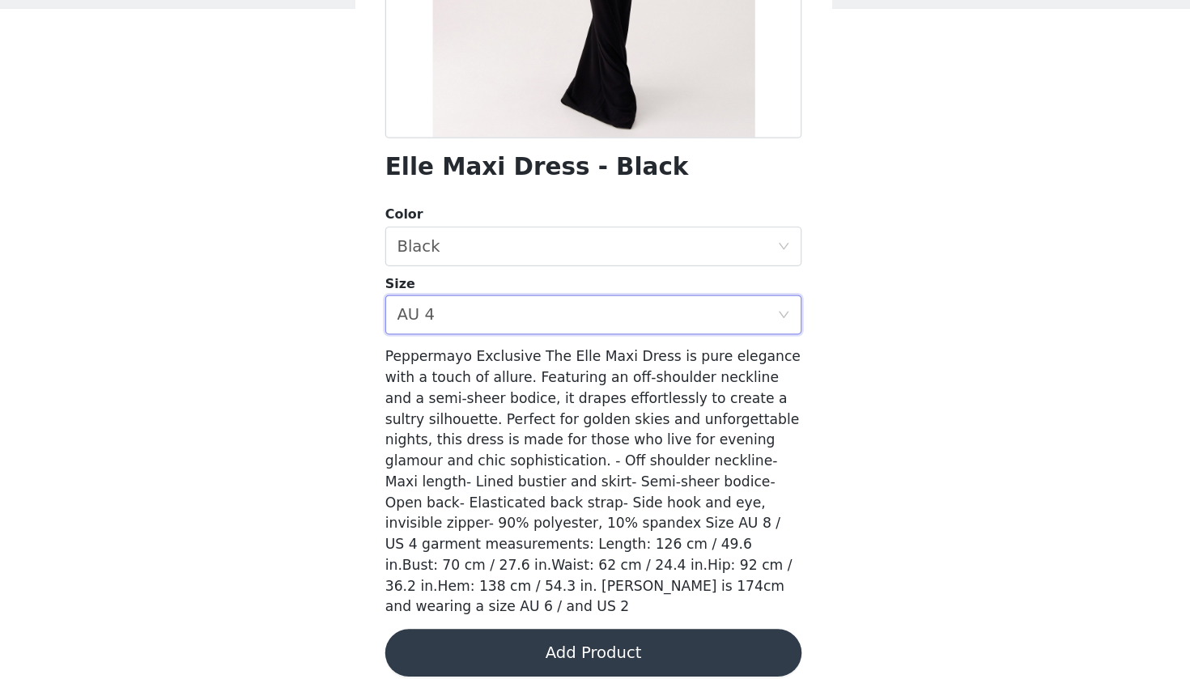
scroll to position [207, 0]
click at [425, 639] on button "Add Product" at bounding box center [595, 658] width 340 height 39
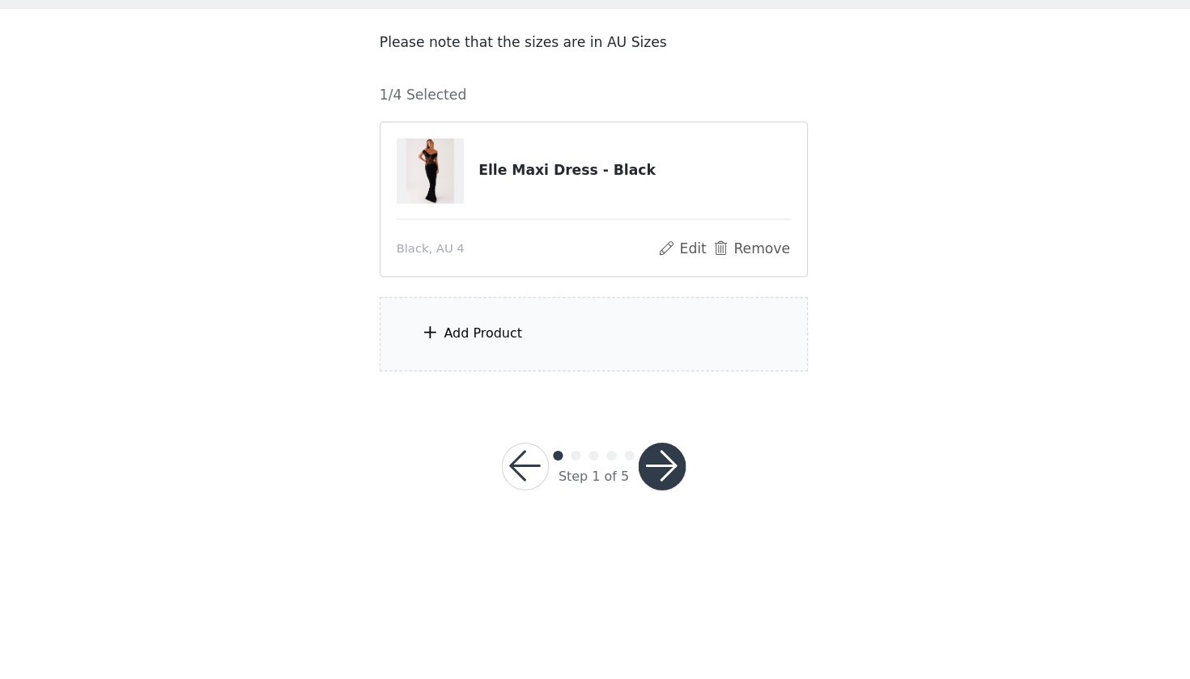
click at [420, 367] on div "Add Product" at bounding box center [595, 397] width 350 height 61
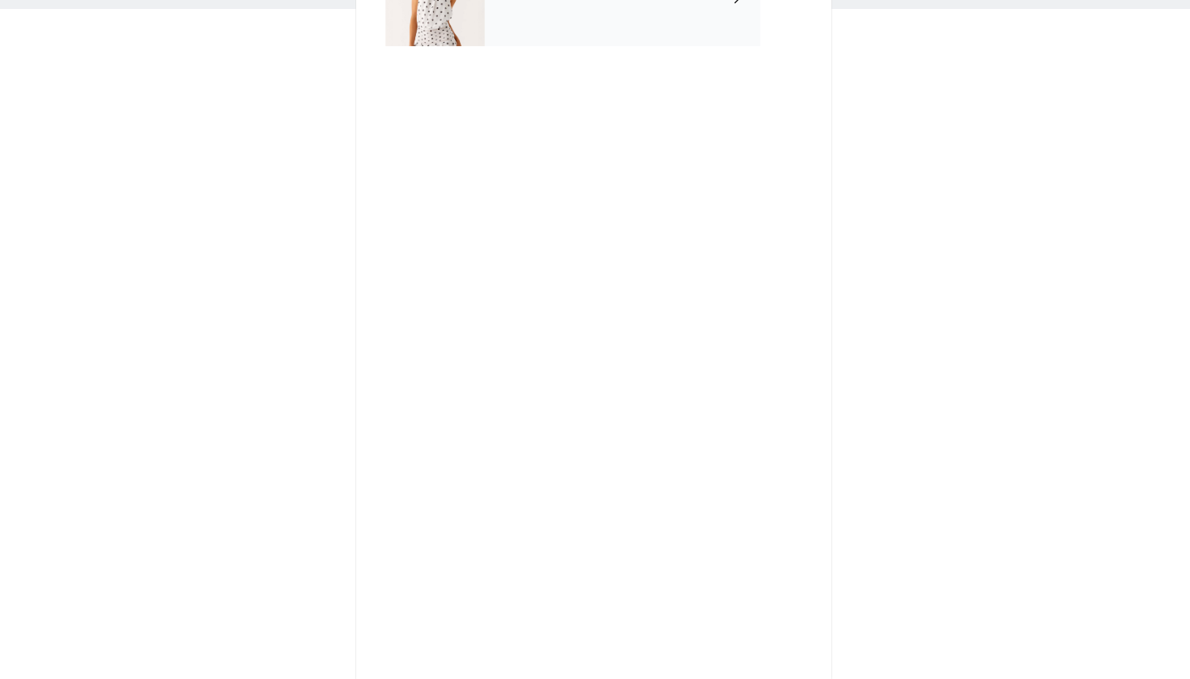
click at [506, 81] on div "September Gifting" at bounding box center [618, 121] width 225 height 81
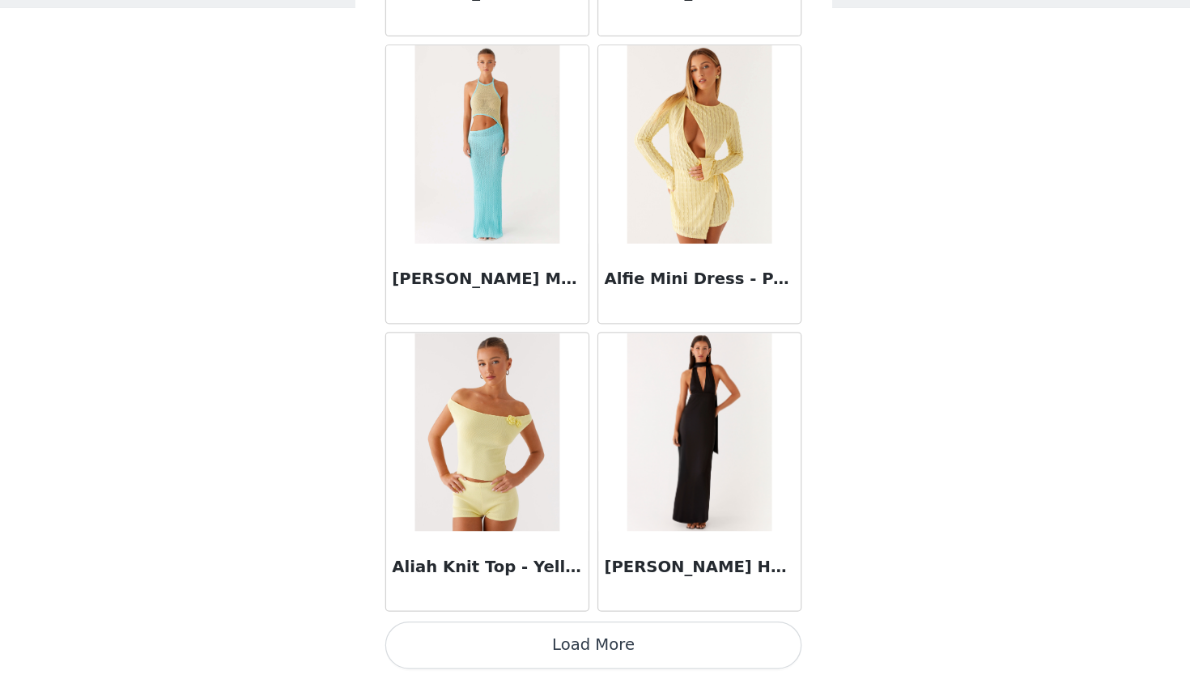
scroll to position [0, 0]
click at [516, 632] on button "Load More" at bounding box center [595, 651] width 340 height 39
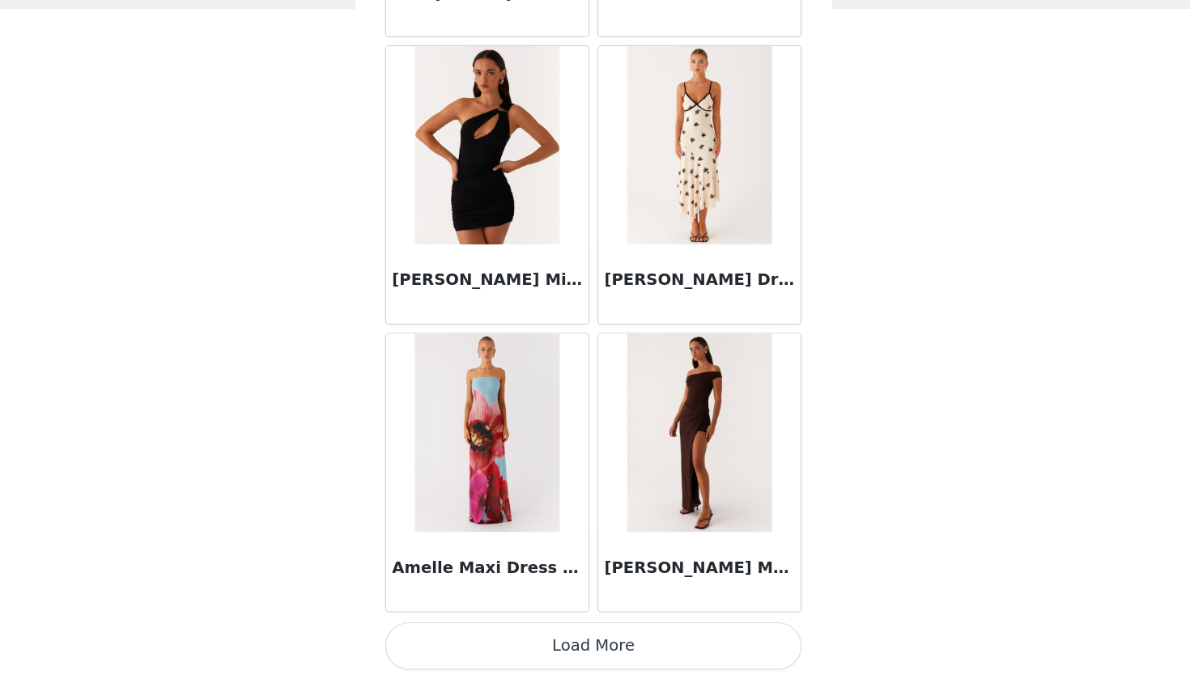
click at [479, 632] on button "Load More" at bounding box center [595, 651] width 340 height 39
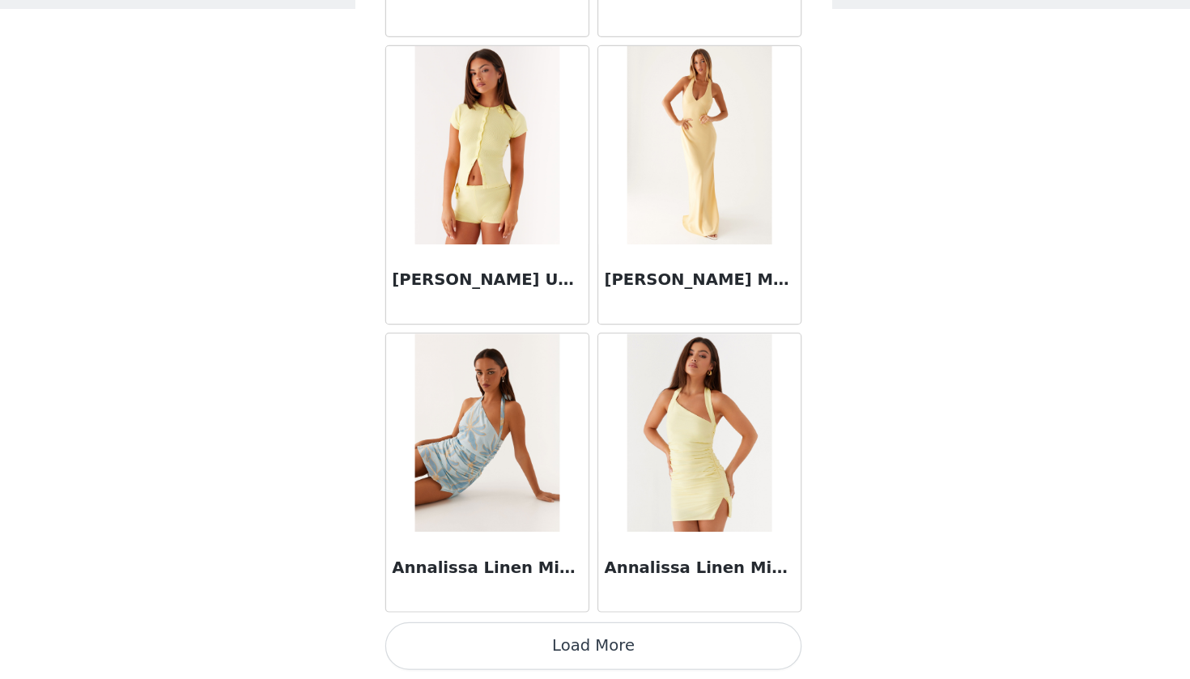
click at [479, 632] on button "Load More" at bounding box center [595, 651] width 340 height 39
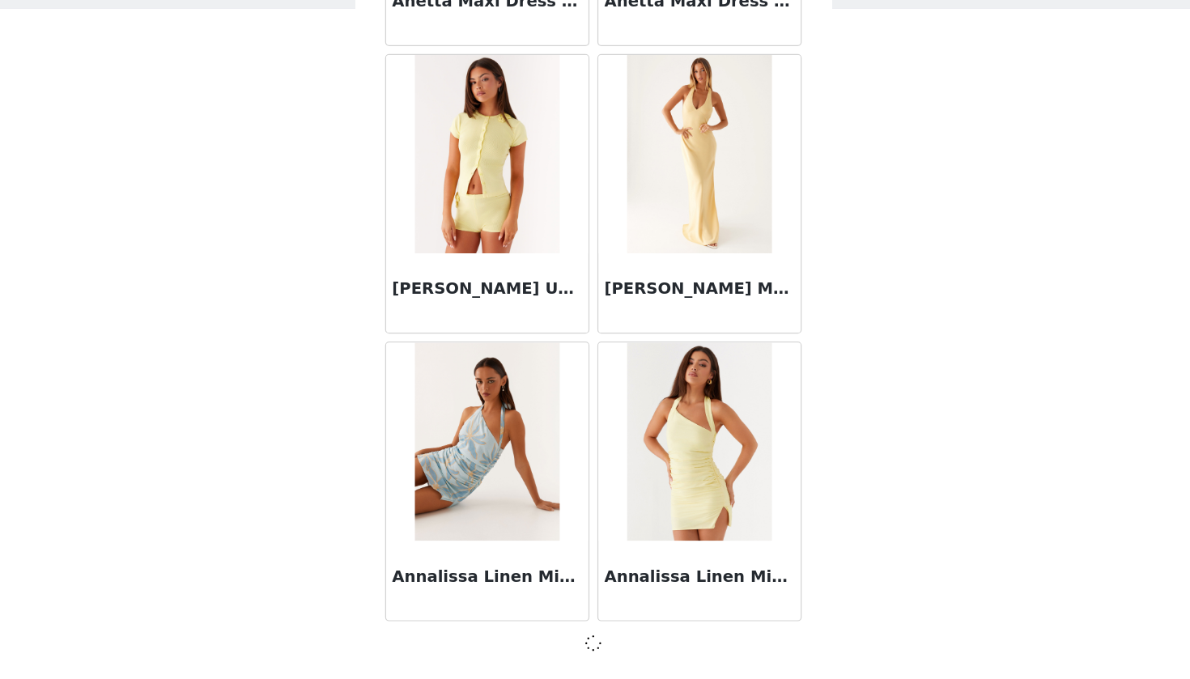
scroll to position [6487, 0]
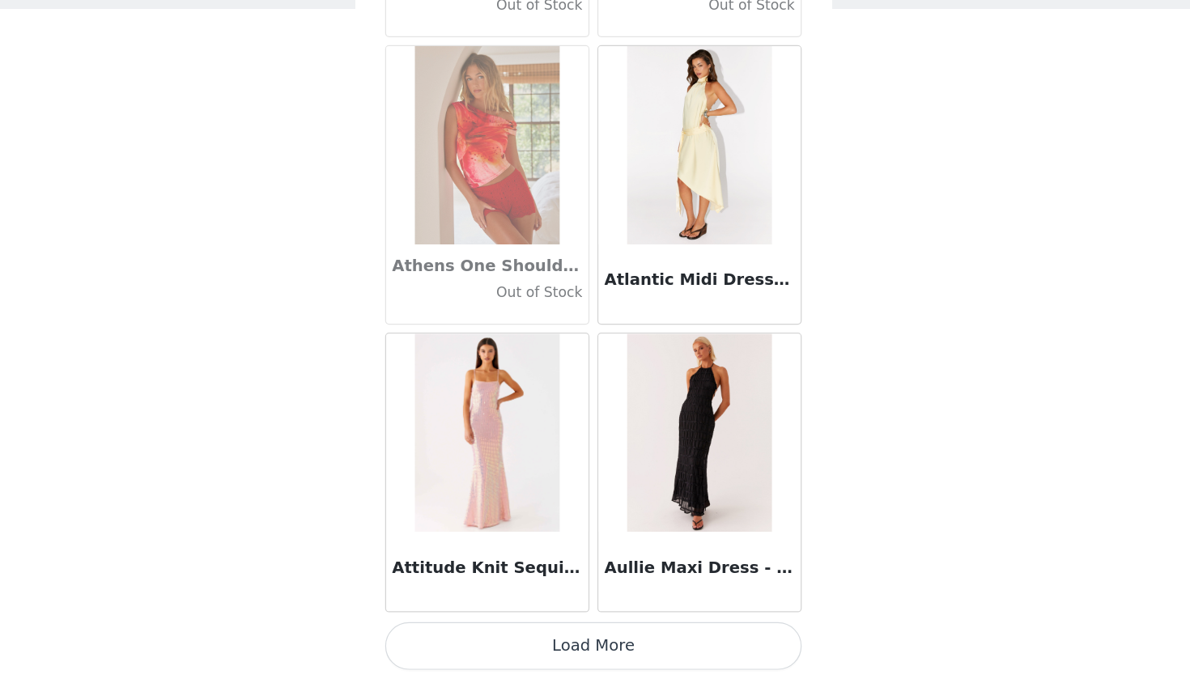
click at [496, 632] on button "Load More" at bounding box center [595, 651] width 340 height 39
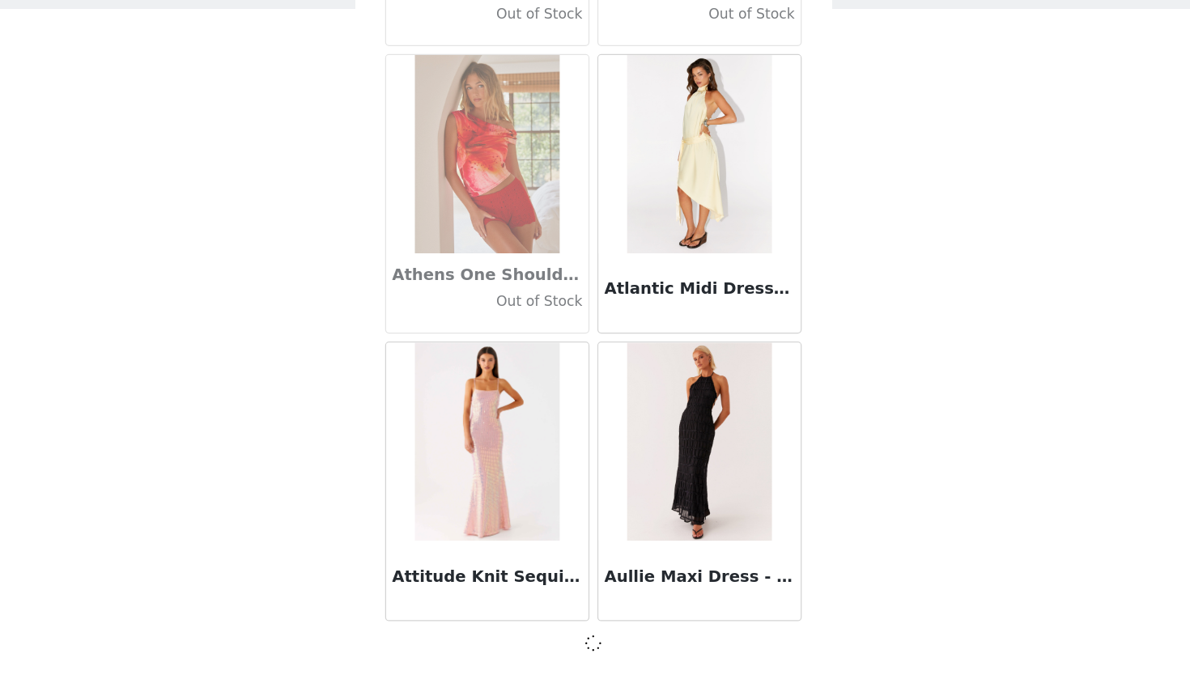
scroll to position [8835, 0]
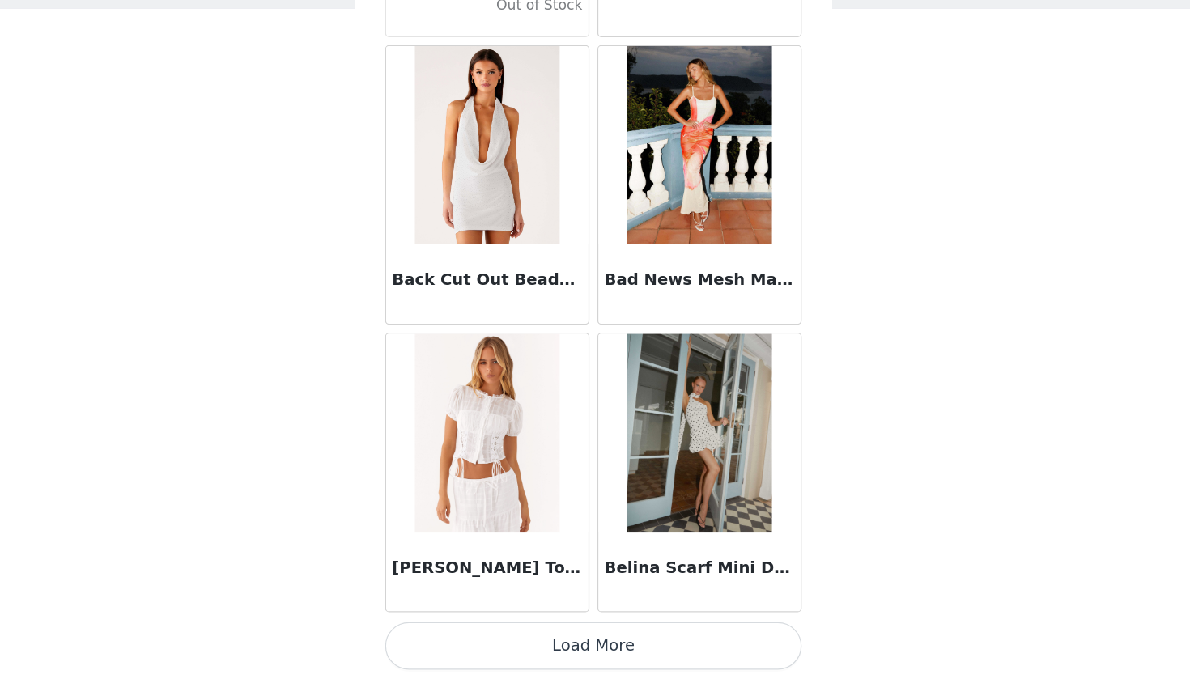
click at [496, 632] on button "Load More" at bounding box center [595, 651] width 340 height 39
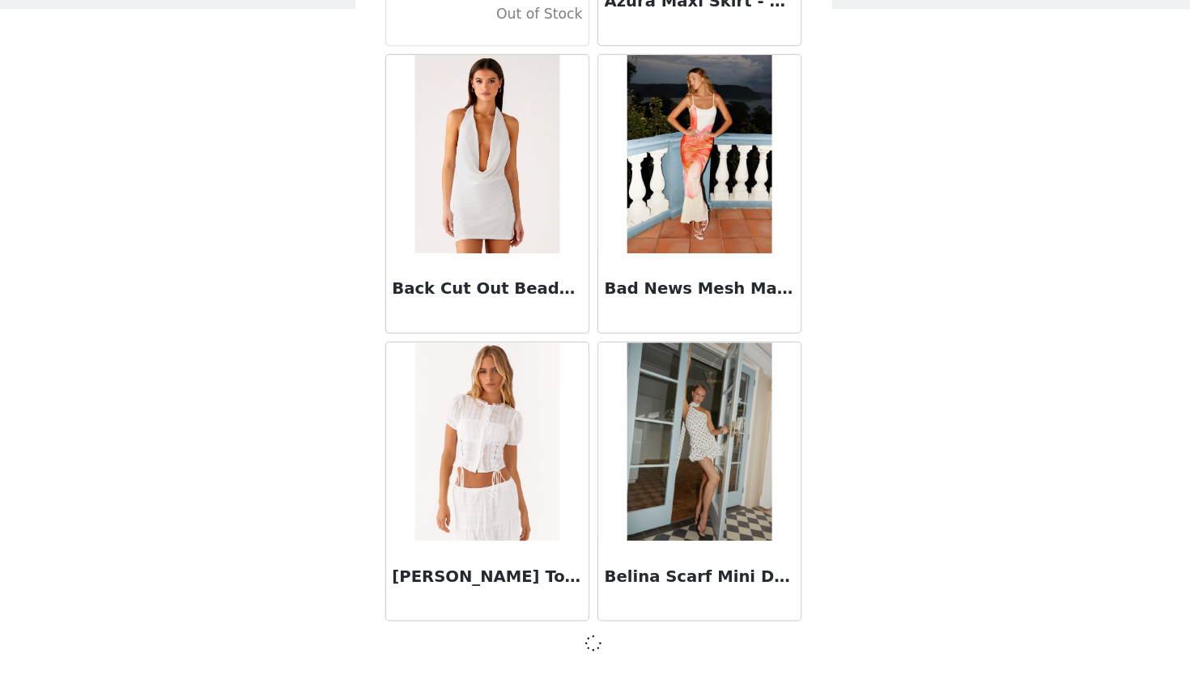
scroll to position [11184, 0]
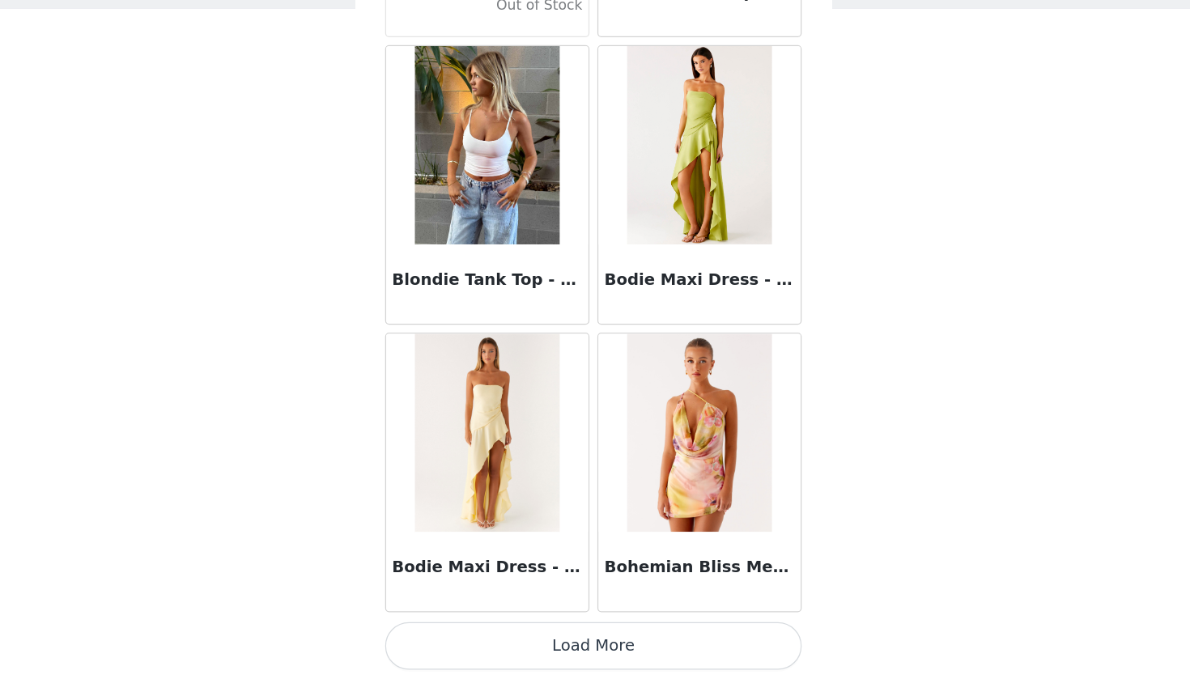
click at [488, 632] on button "Load More" at bounding box center [595, 651] width 340 height 39
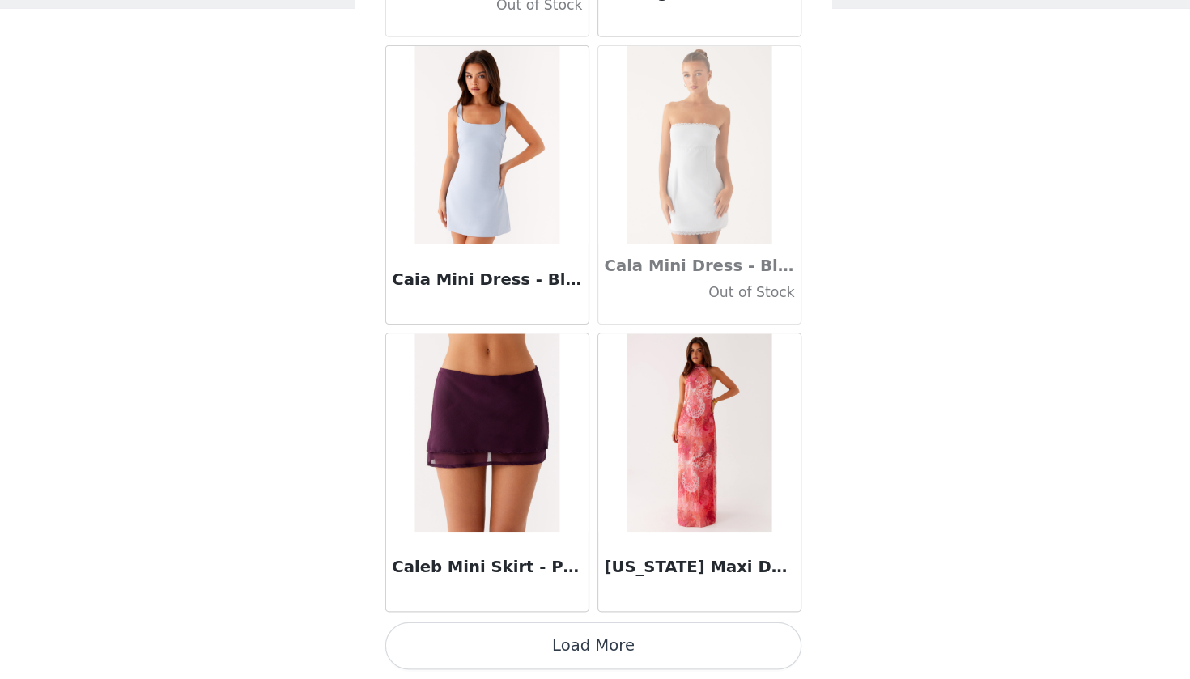
click at [488, 632] on button "Load More" at bounding box center [595, 651] width 340 height 39
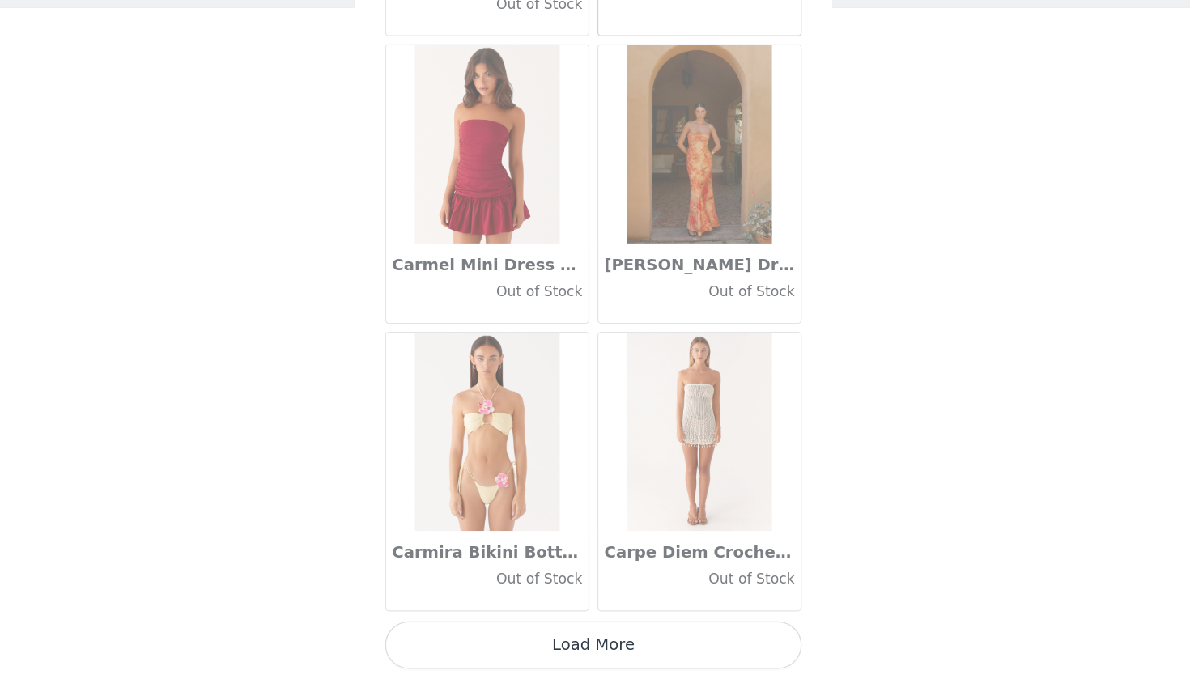
scroll to position [0, 0]
click at [505, 632] on button "Load More" at bounding box center [595, 651] width 340 height 39
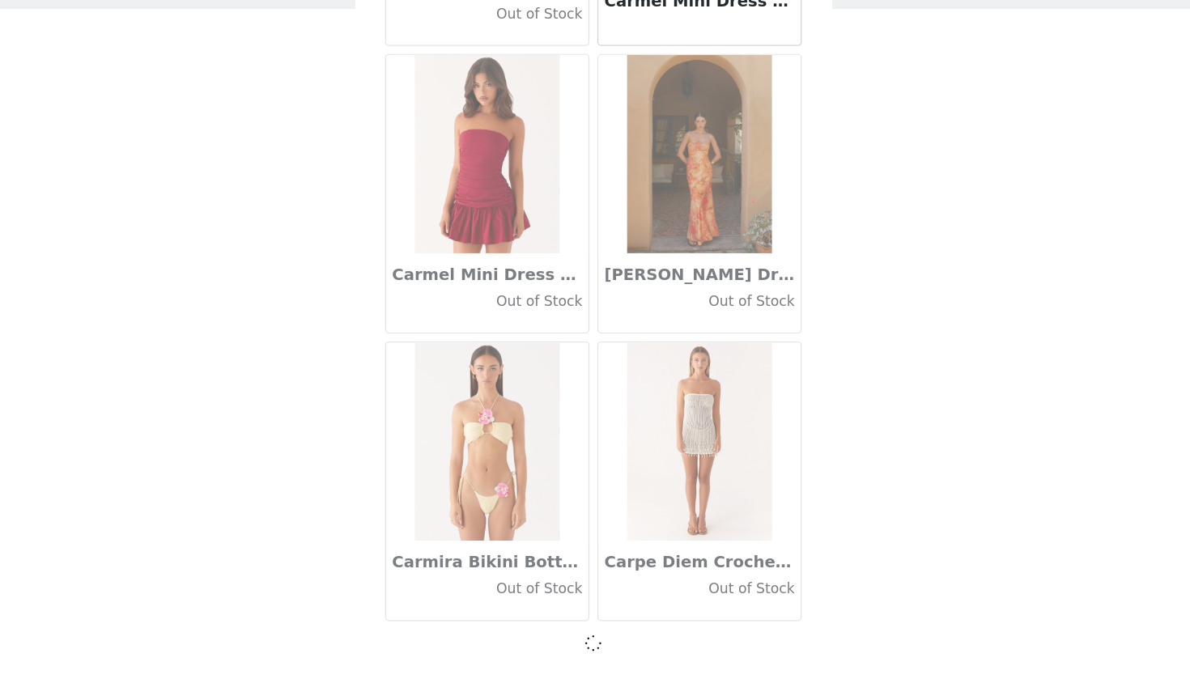
scroll to position [18228, 0]
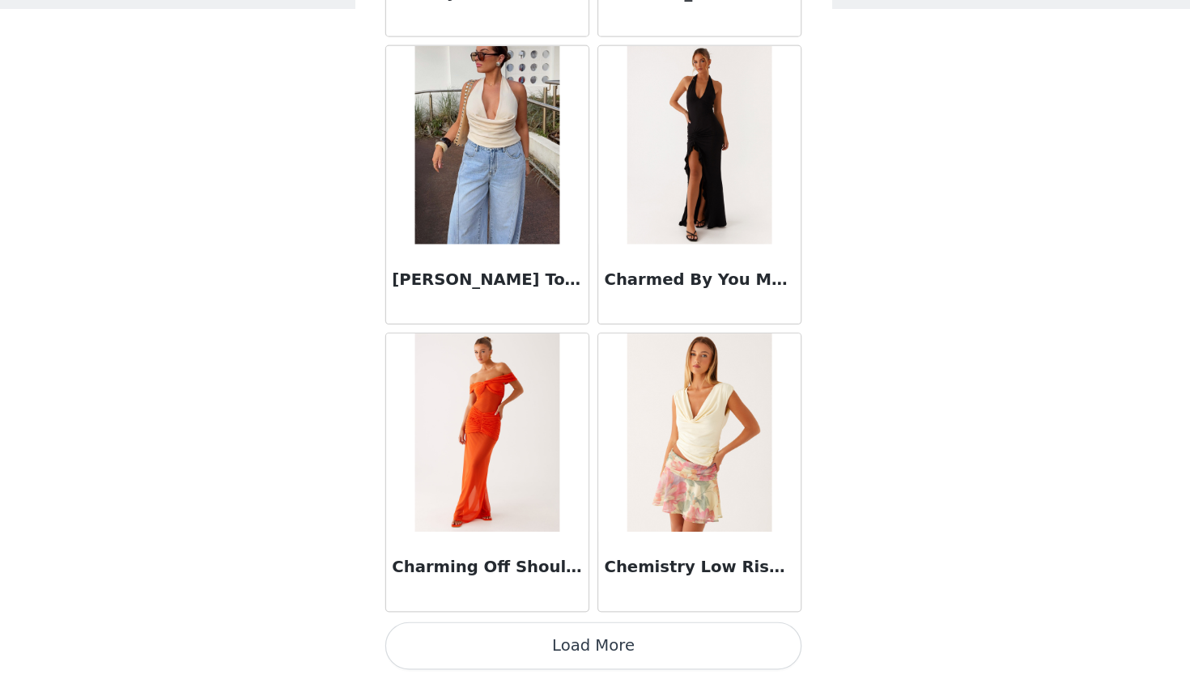
click at [500, 632] on button "Load More" at bounding box center [595, 651] width 340 height 39
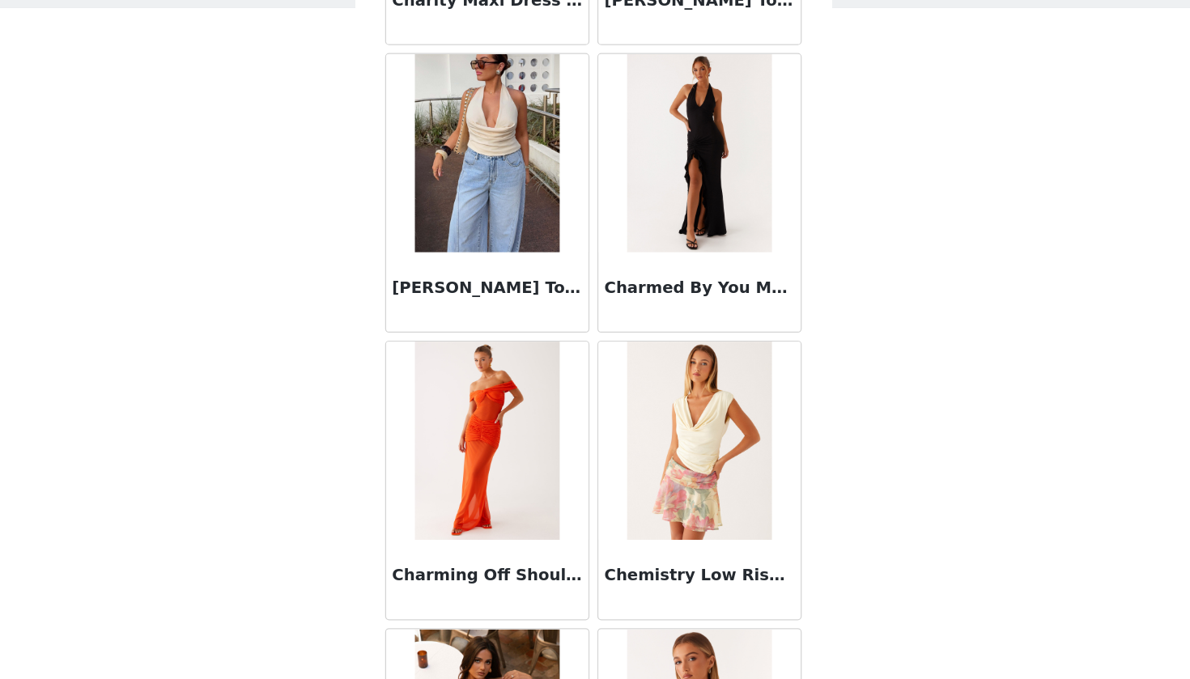
scroll to position [0, 0]
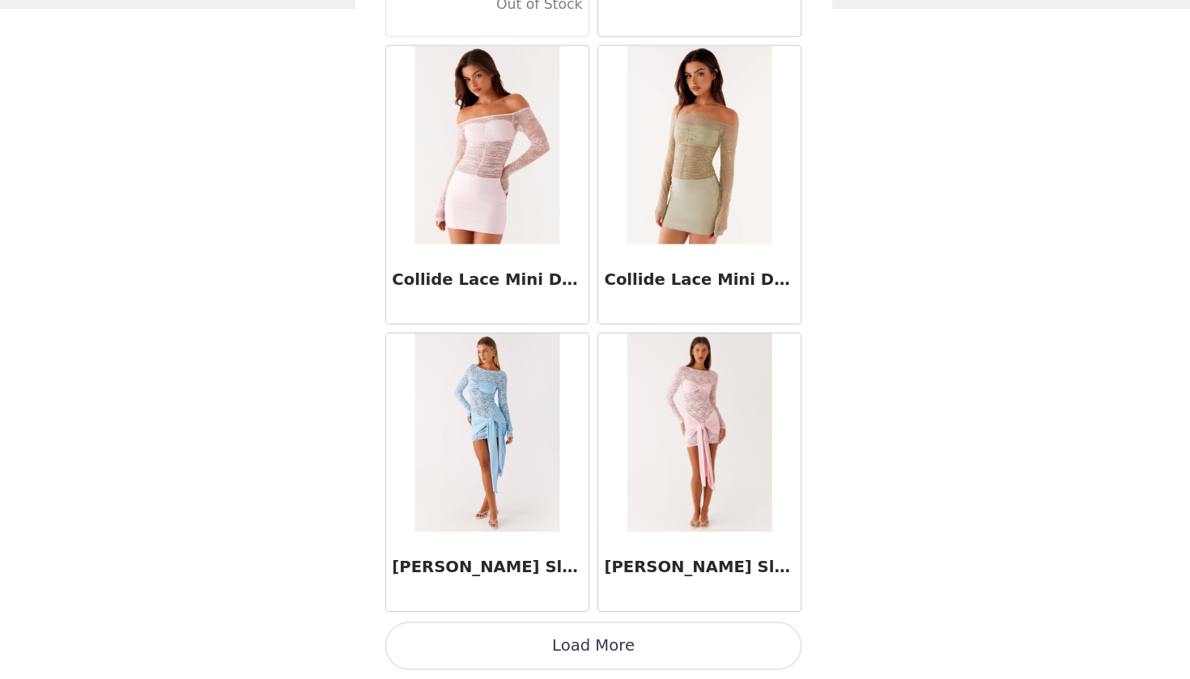
click at [498, 632] on button "Load More" at bounding box center [595, 651] width 340 height 39
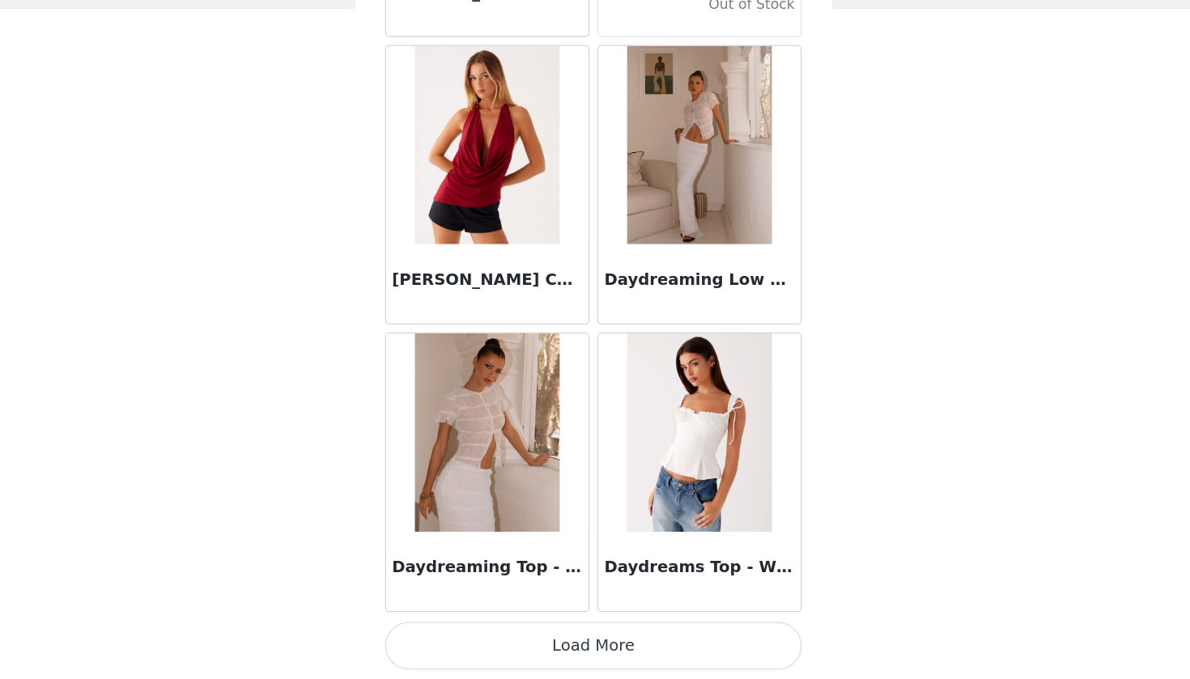
click at [517, 632] on button "Load More" at bounding box center [595, 651] width 340 height 39
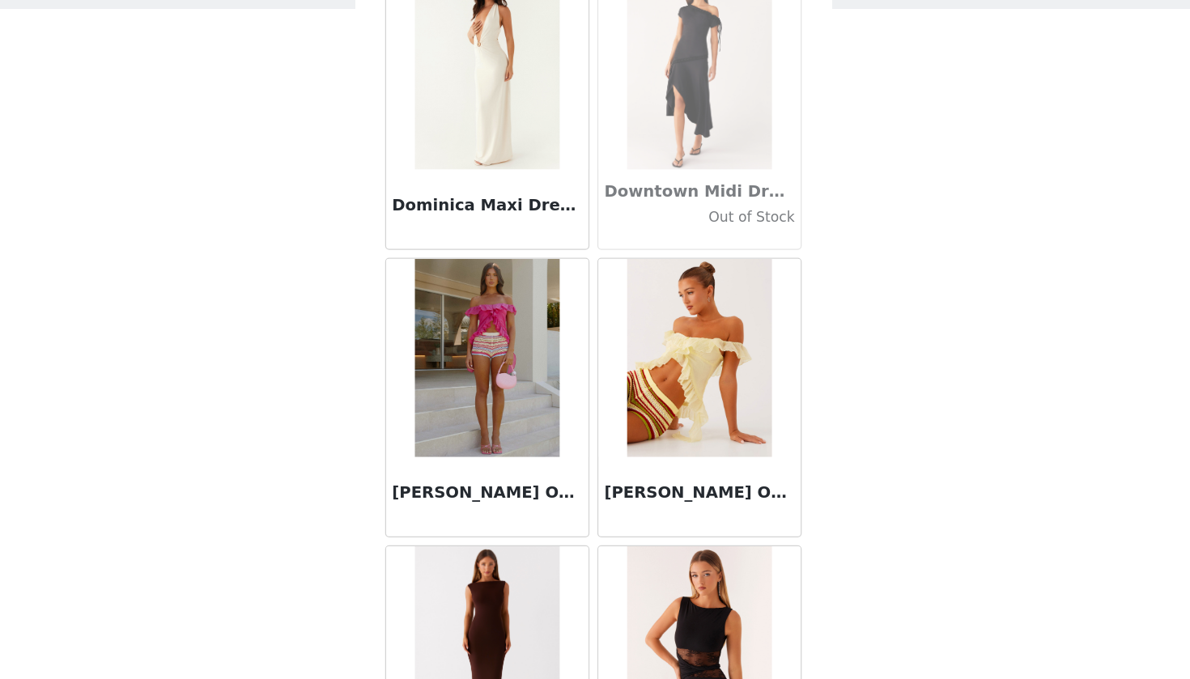
scroll to position [27584, 0]
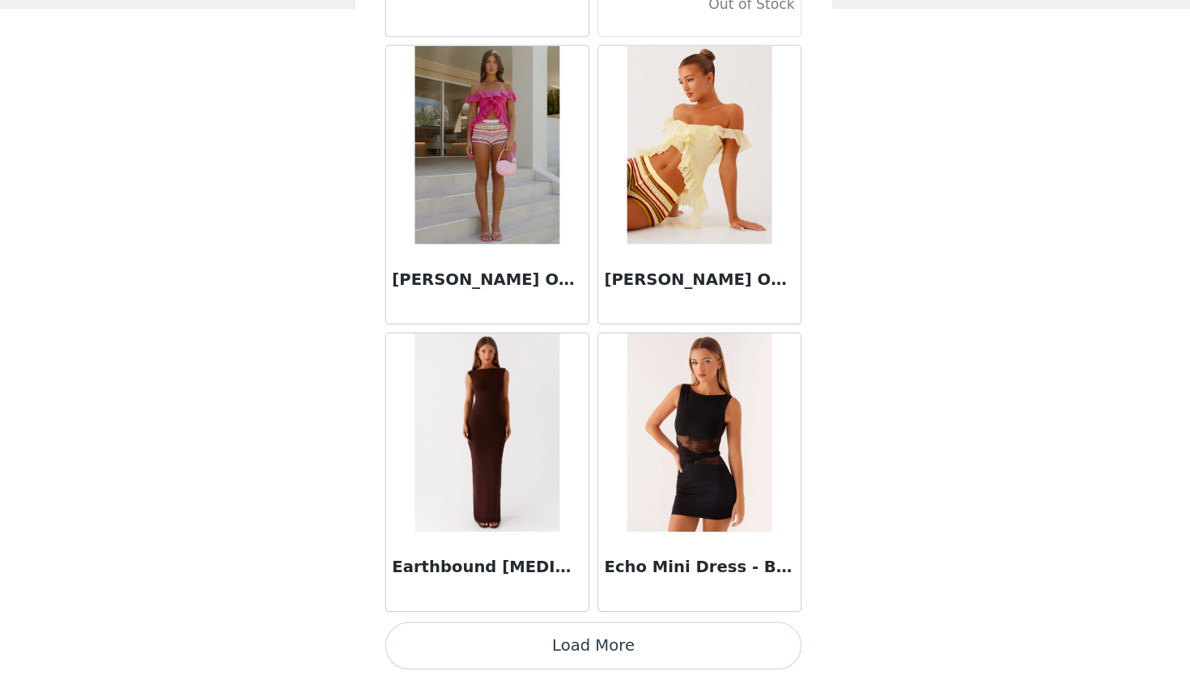
click at [523, 632] on button "Load More" at bounding box center [595, 651] width 340 height 39
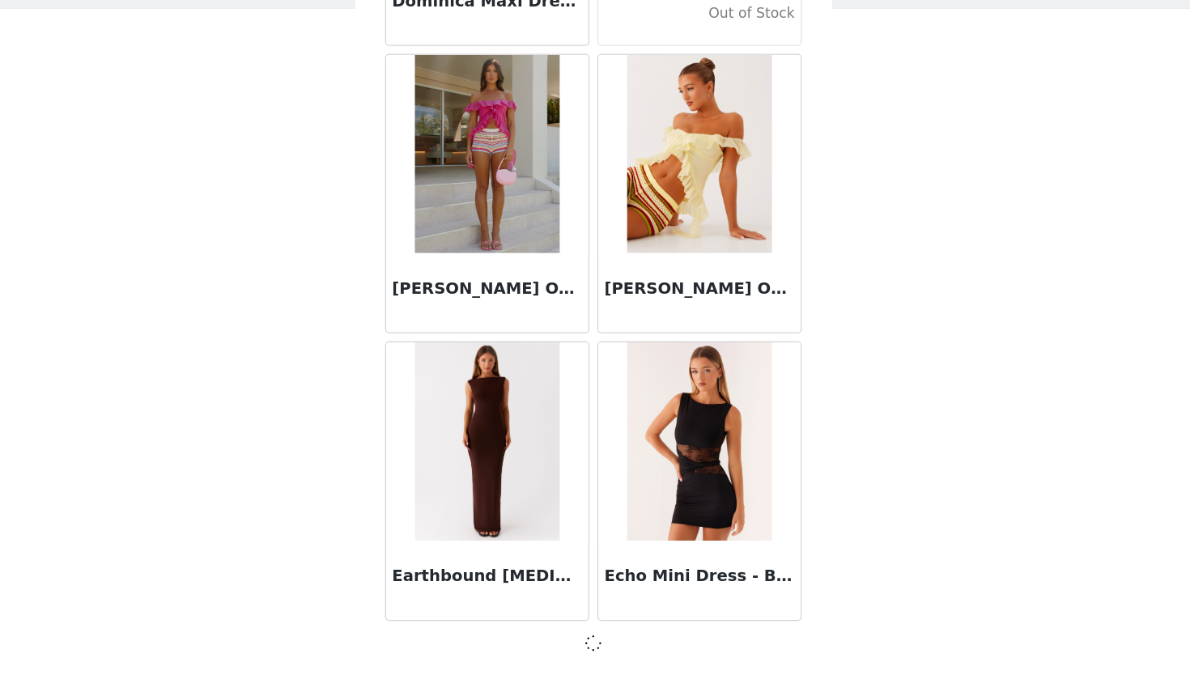
scroll to position [27620, 0]
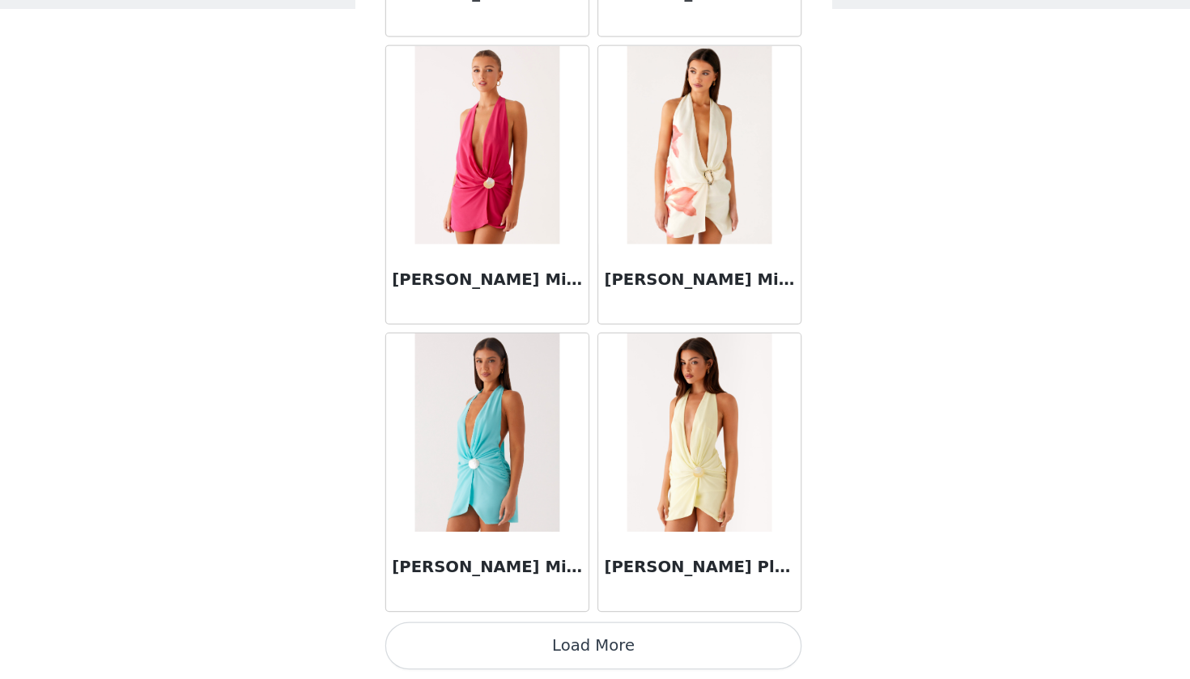
click at [523, 632] on button "Load More" at bounding box center [595, 651] width 340 height 39
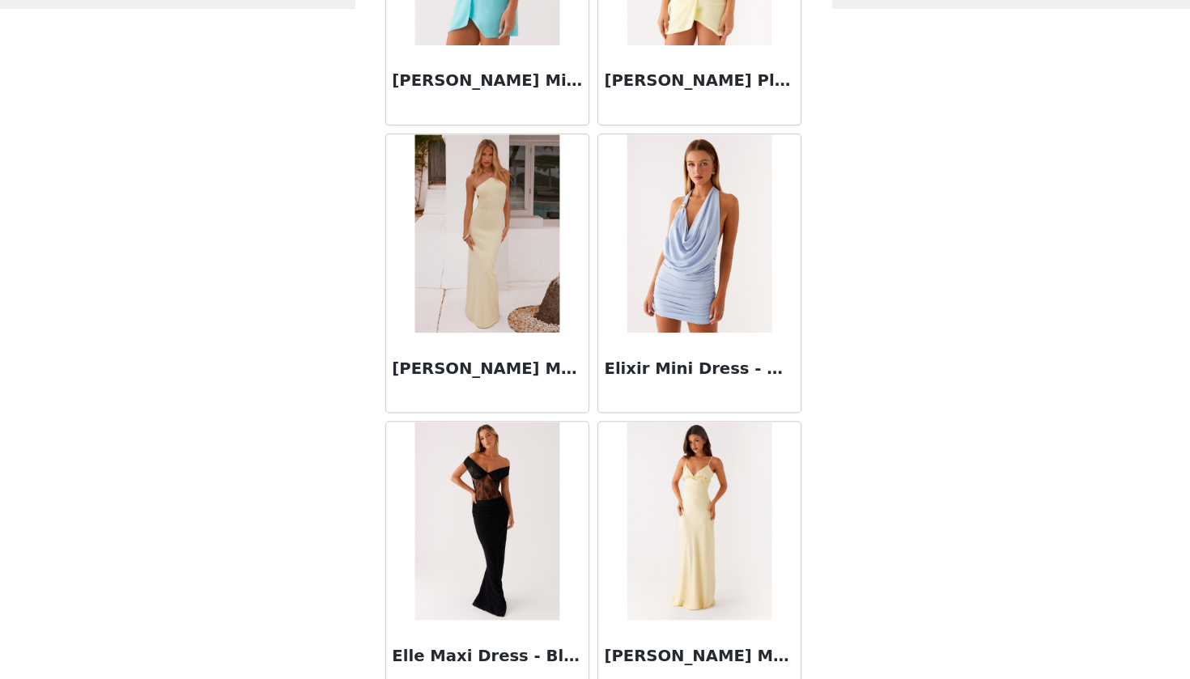
scroll to position [30479, 0]
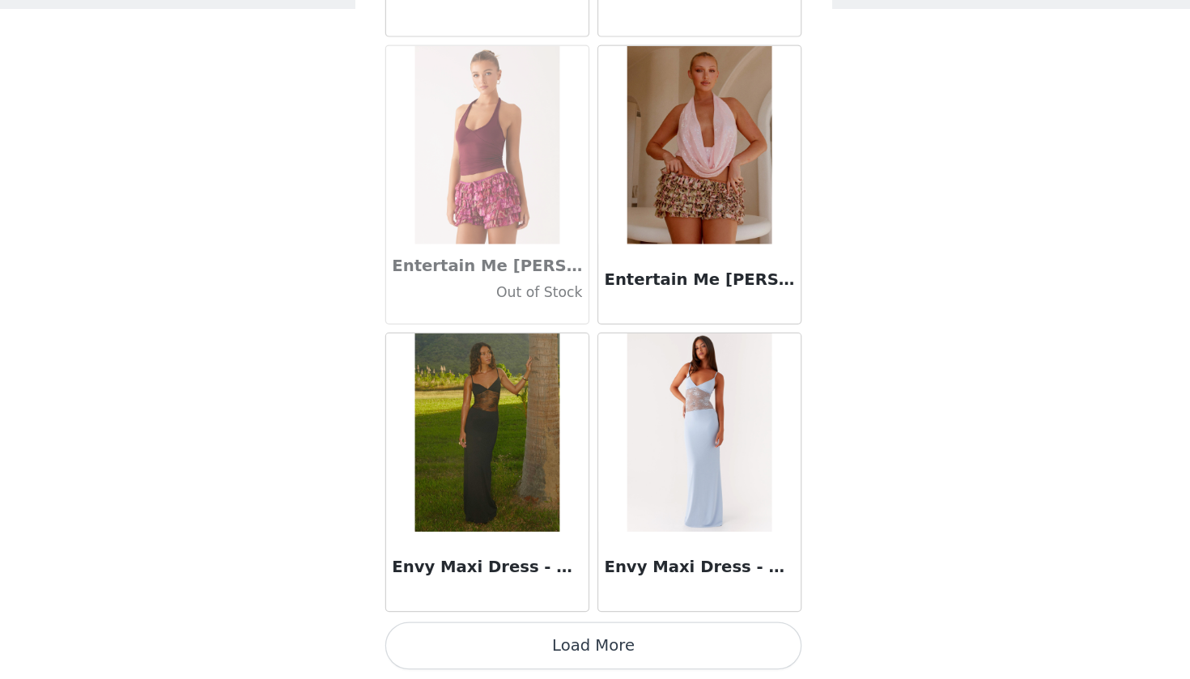
click at [466, 632] on button "Load More" at bounding box center [595, 651] width 340 height 39
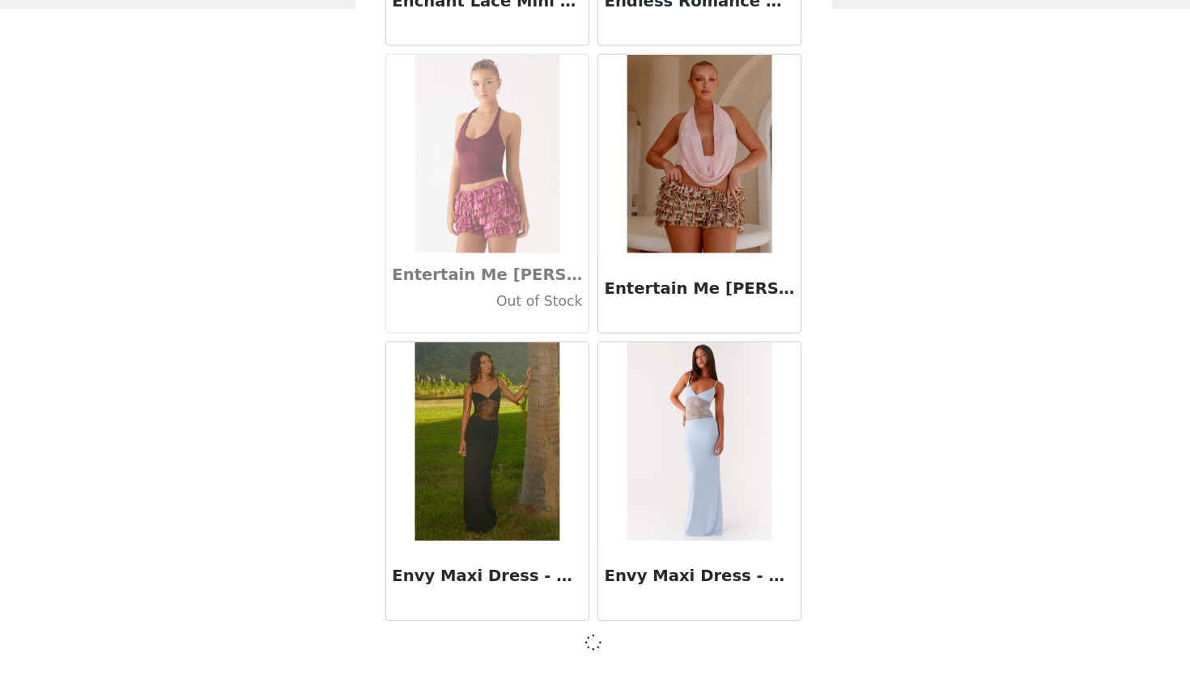
scroll to position [32317, 0]
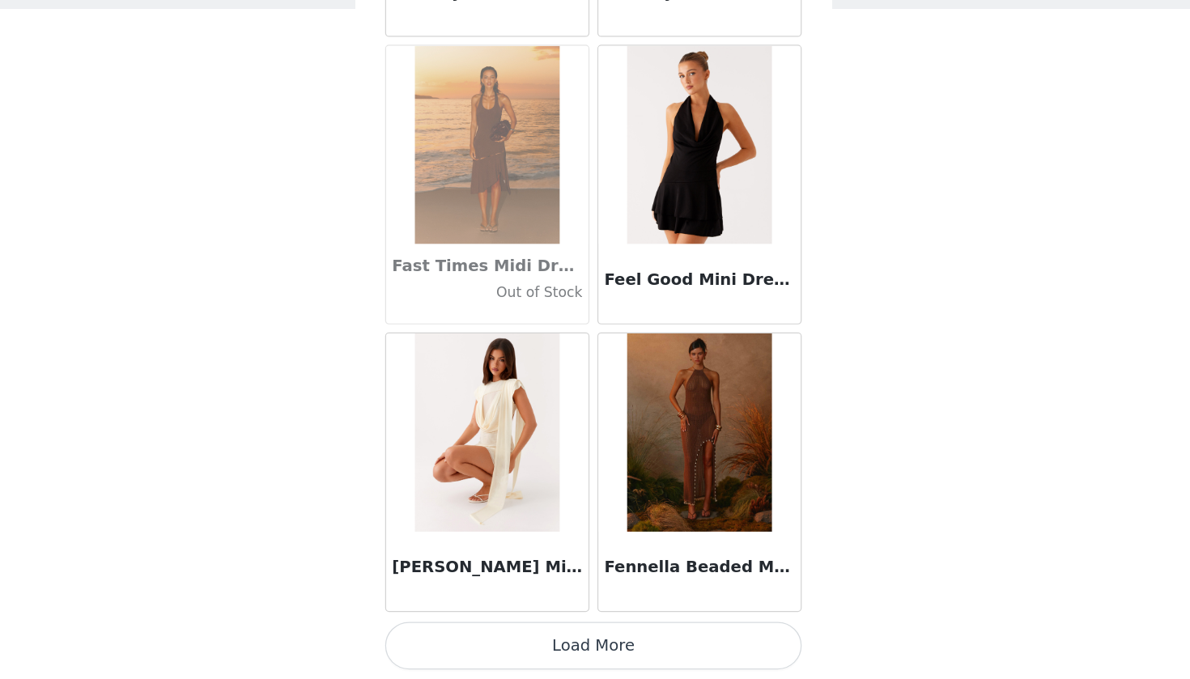
click at [489, 632] on button "Load More" at bounding box center [595, 651] width 340 height 39
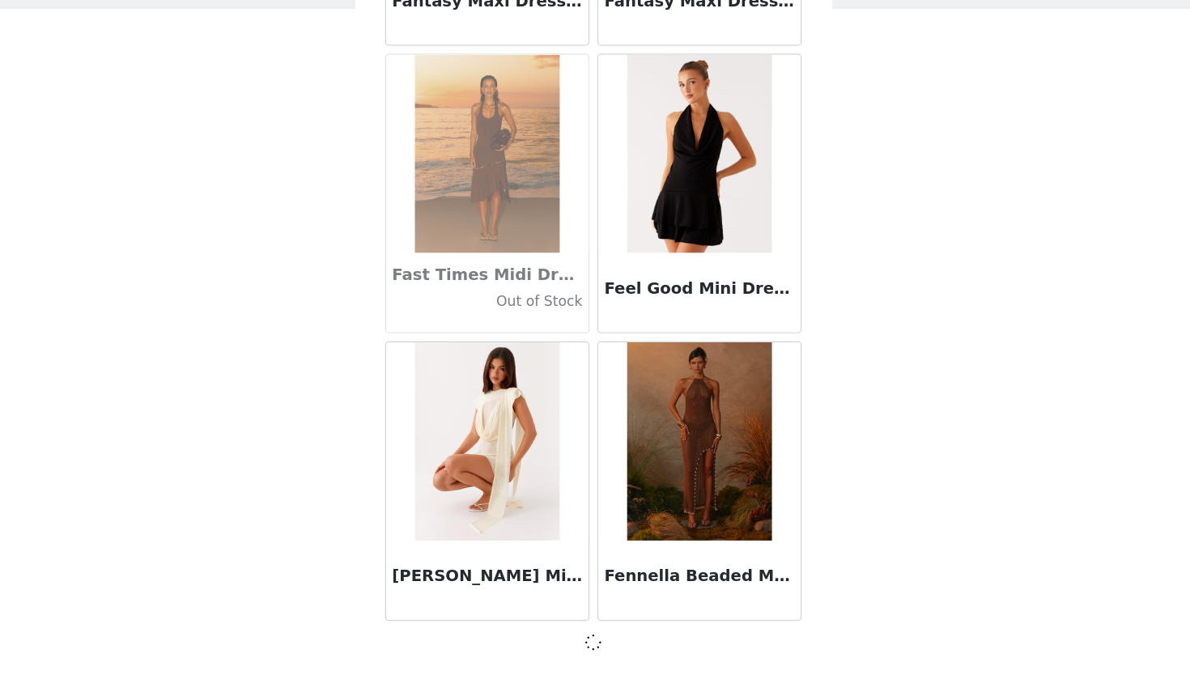
scroll to position [34665, 0]
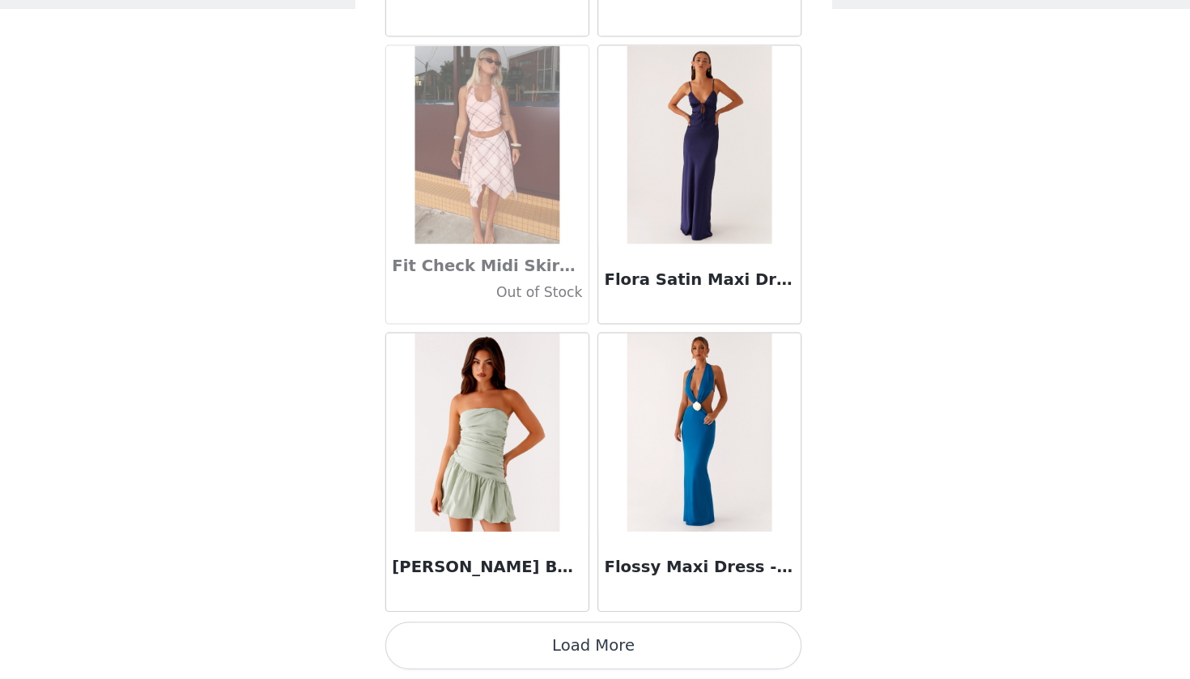
click at [495, 632] on button "Load More" at bounding box center [595, 651] width 340 height 39
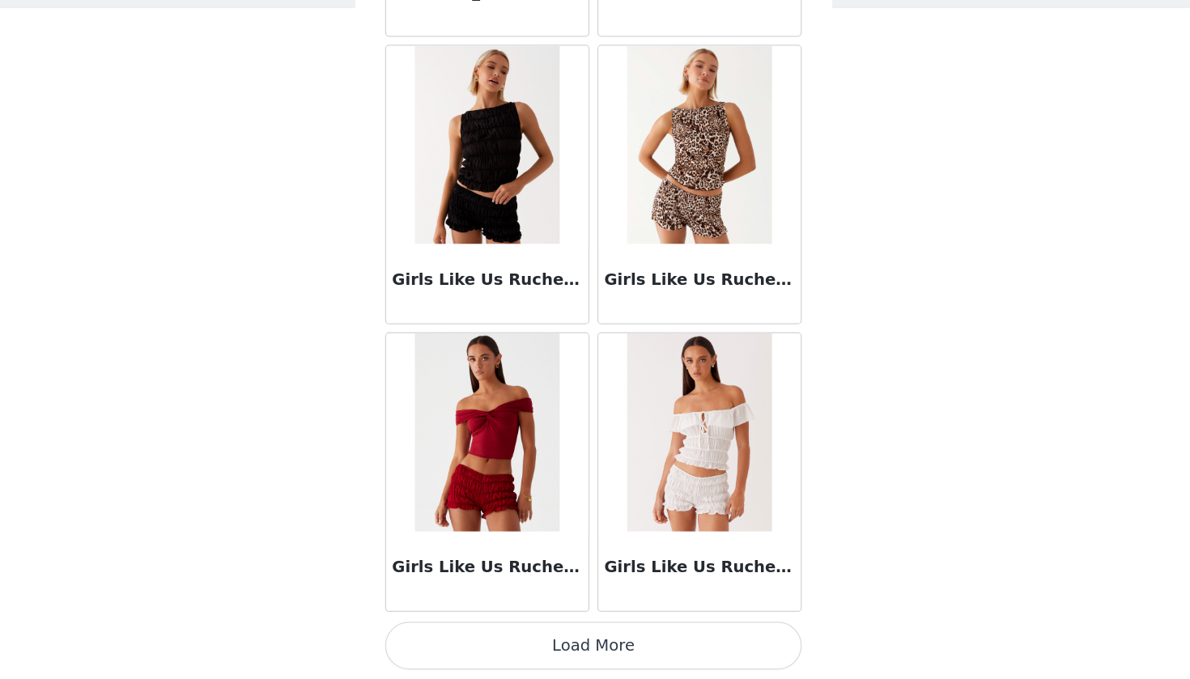
scroll to position [1, 0]
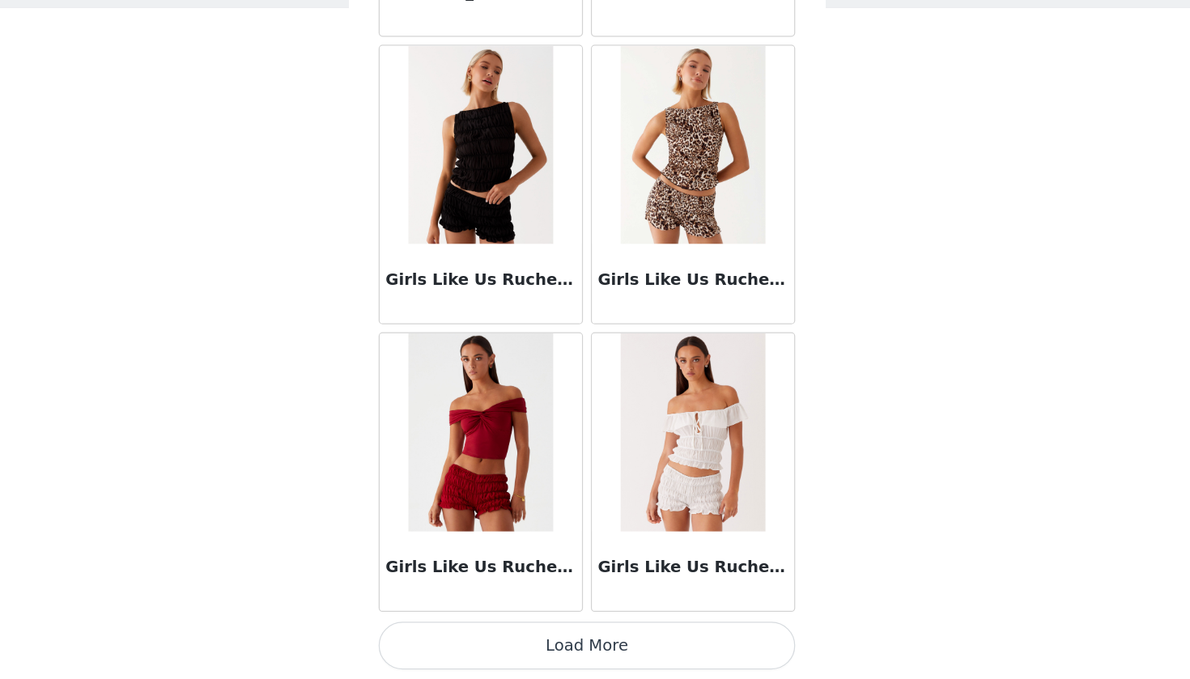
click at [495, 632] on button "Load More" at bounding box center [595, 651] width 340 height 39
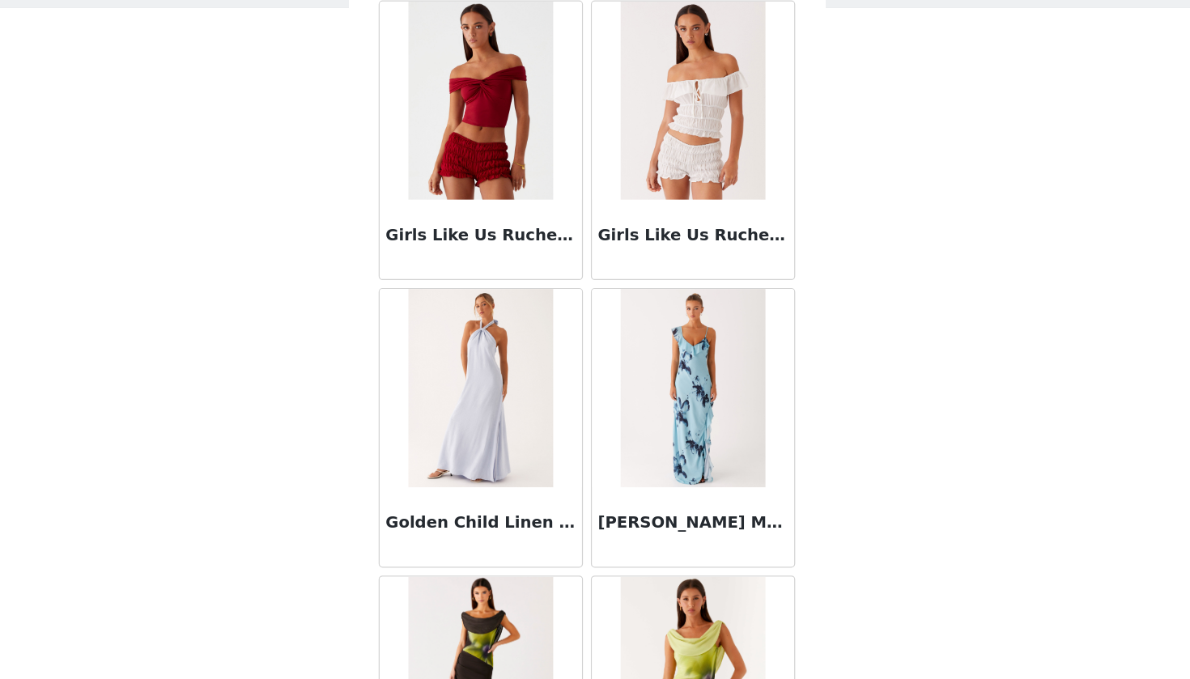
scroll to position [0, 0]
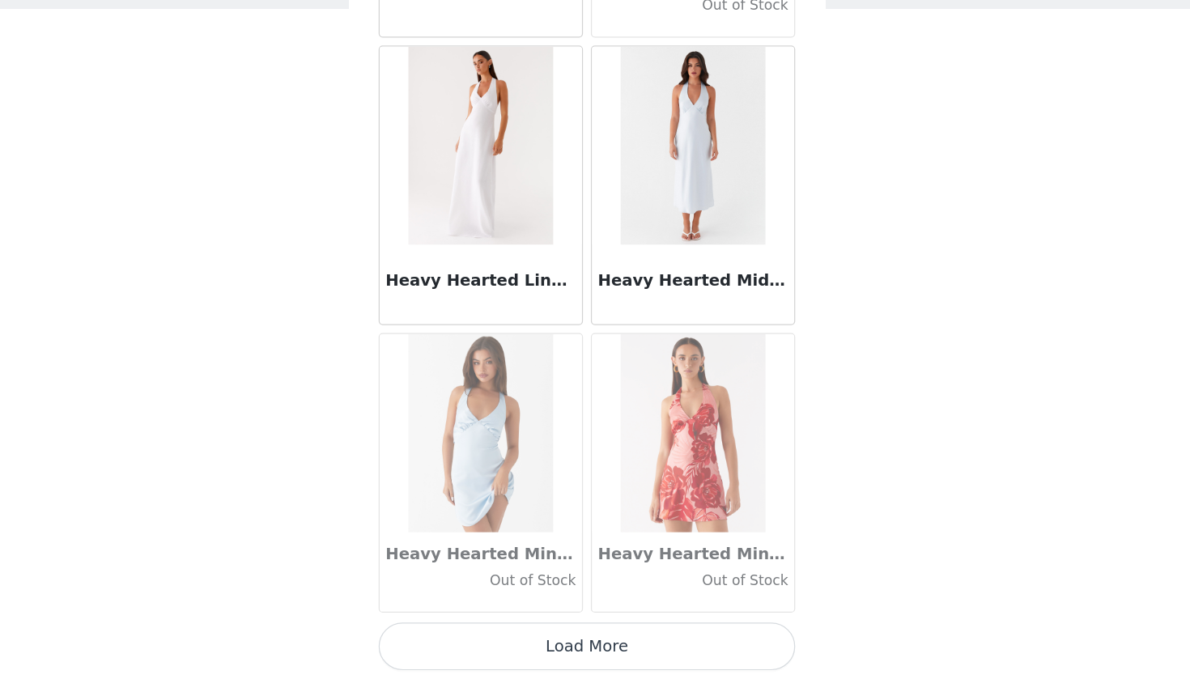
click at [497, 632] on button "Load More" at bounding box center [595, 651] width 340 height 39
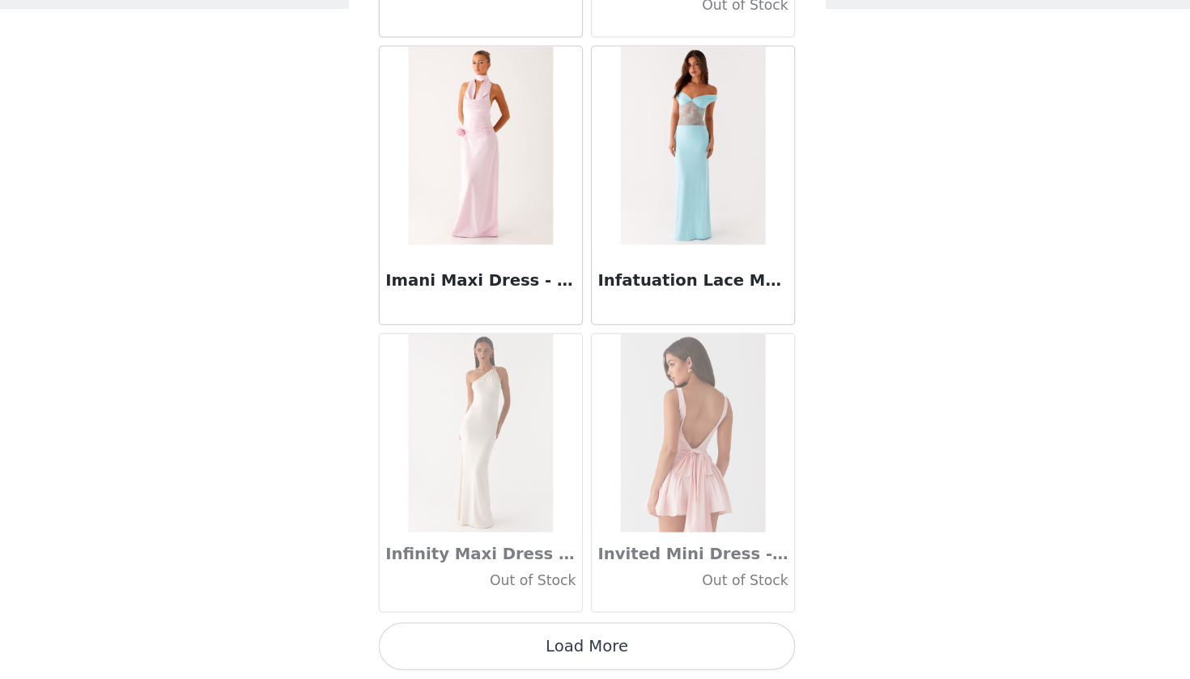
click at [523, 632] on button "Load More" at bounding box center [595, 651] width 340 height 39
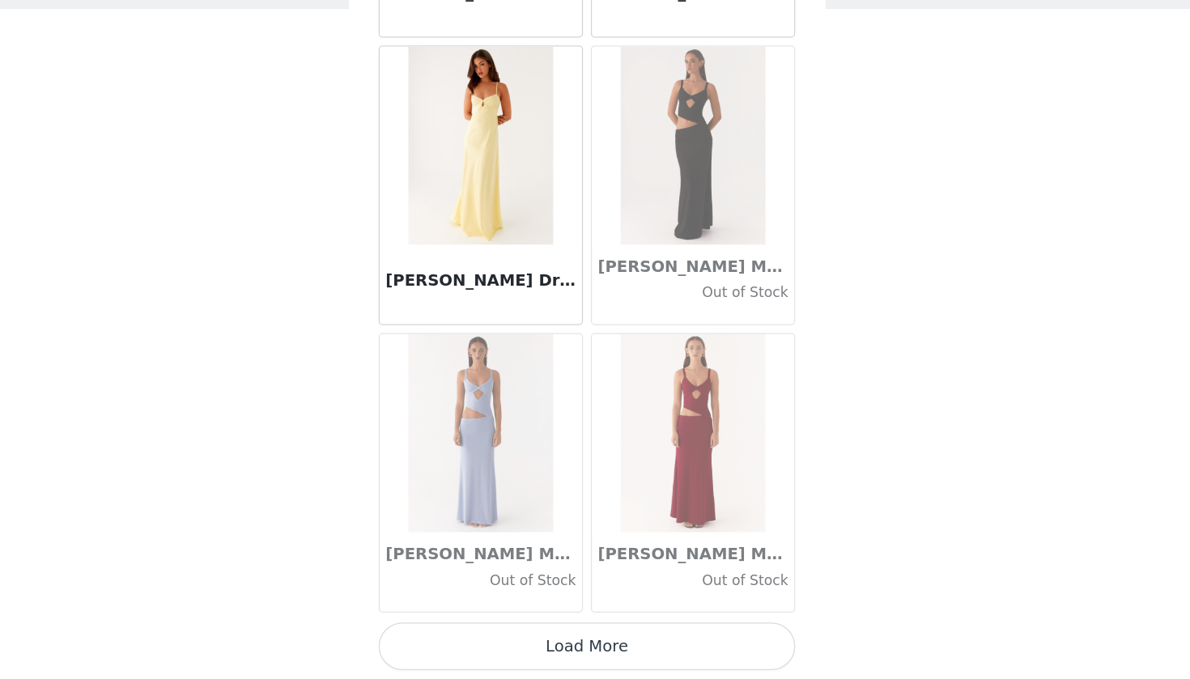
click at [519, 632] on button "Load More" at bounding box center [595, 651] width 340 height 39
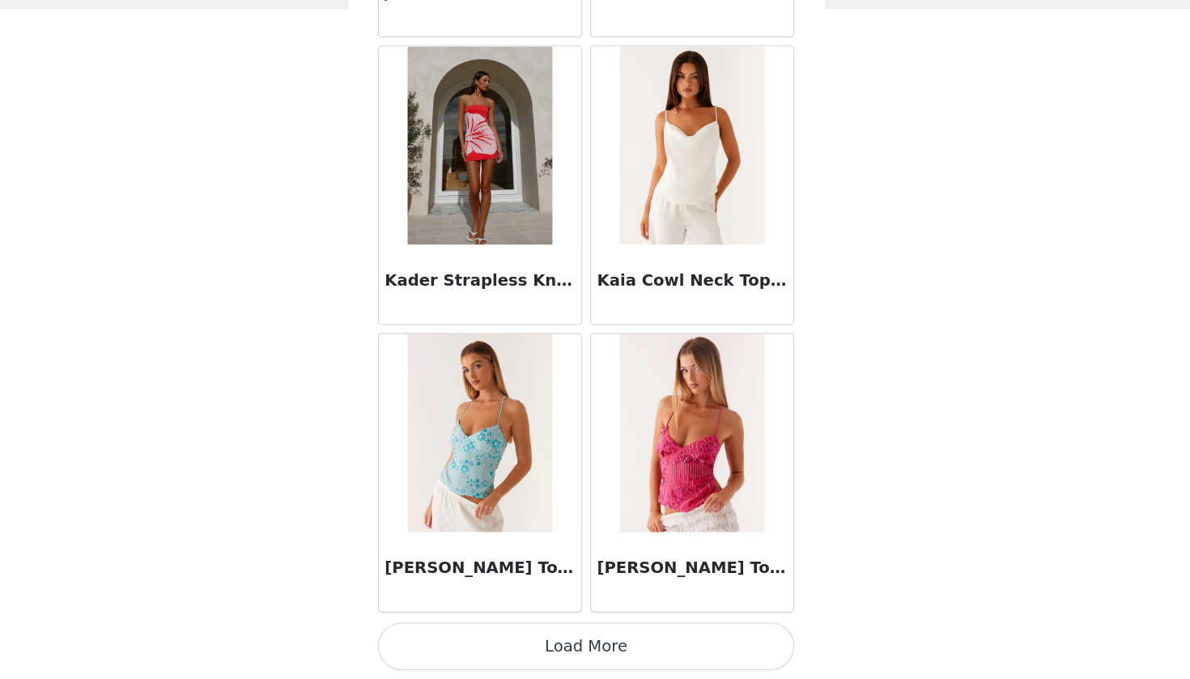
click at [507, 632] on button "Load More" at bounding box center [595, 651] width 340 height 39
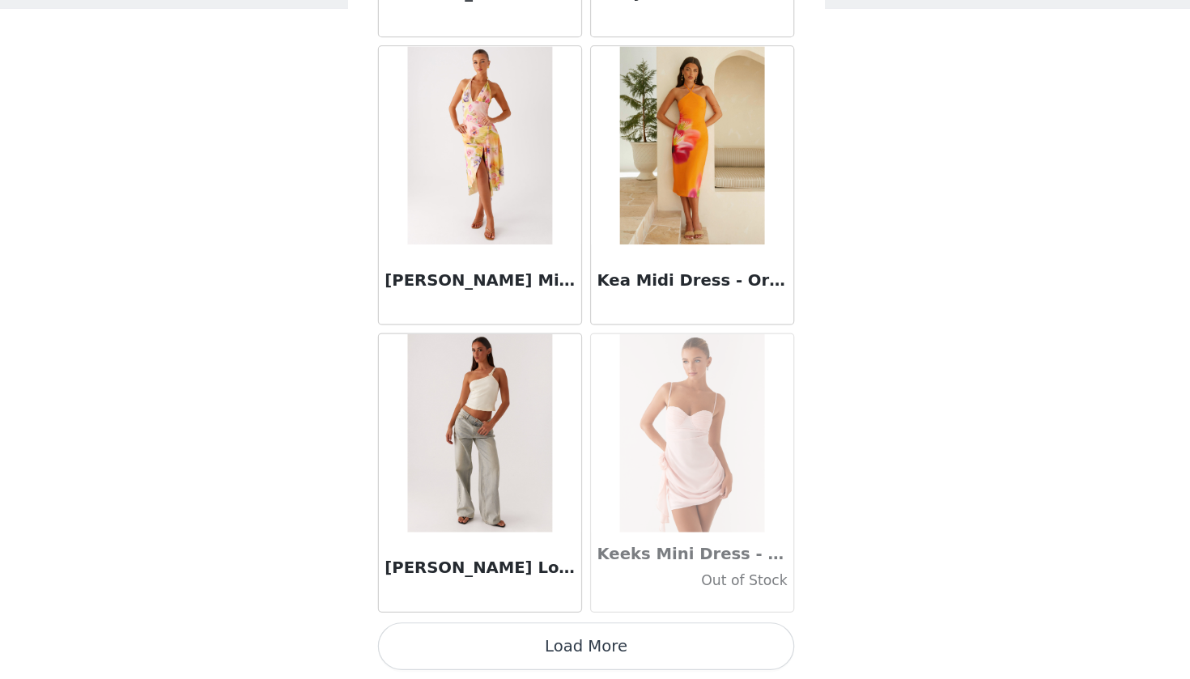
click at [496, 632] on button "Load More" at bounding box center [595, 651] width 340 height 39
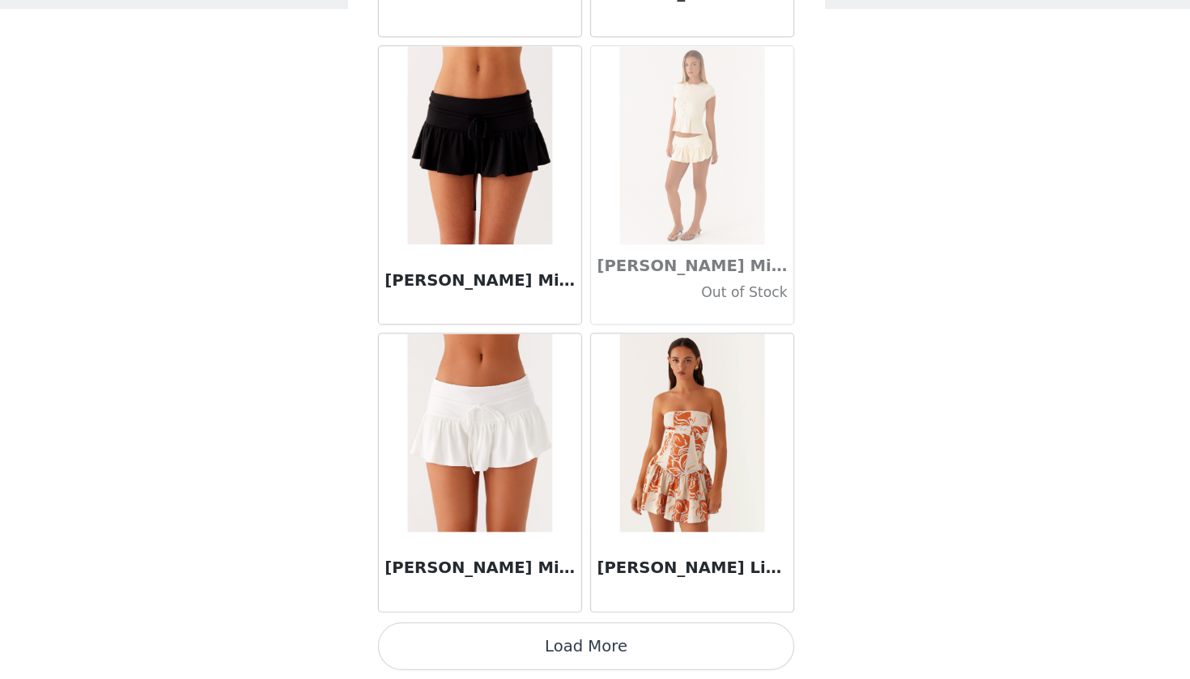
click at [484, 632] on button "Load More" at bounding box center [595, 651] width 340 height 39
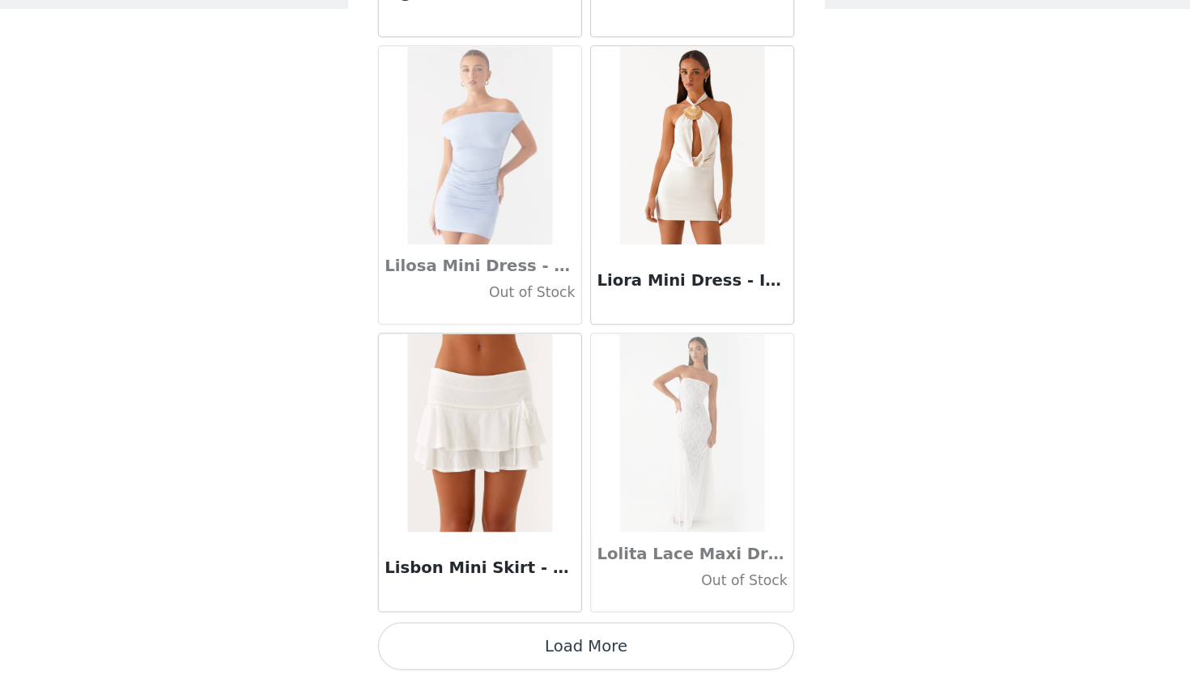
click at [446, 632] on button "Load More" at bounding box center [595, 651] width 340 height 39
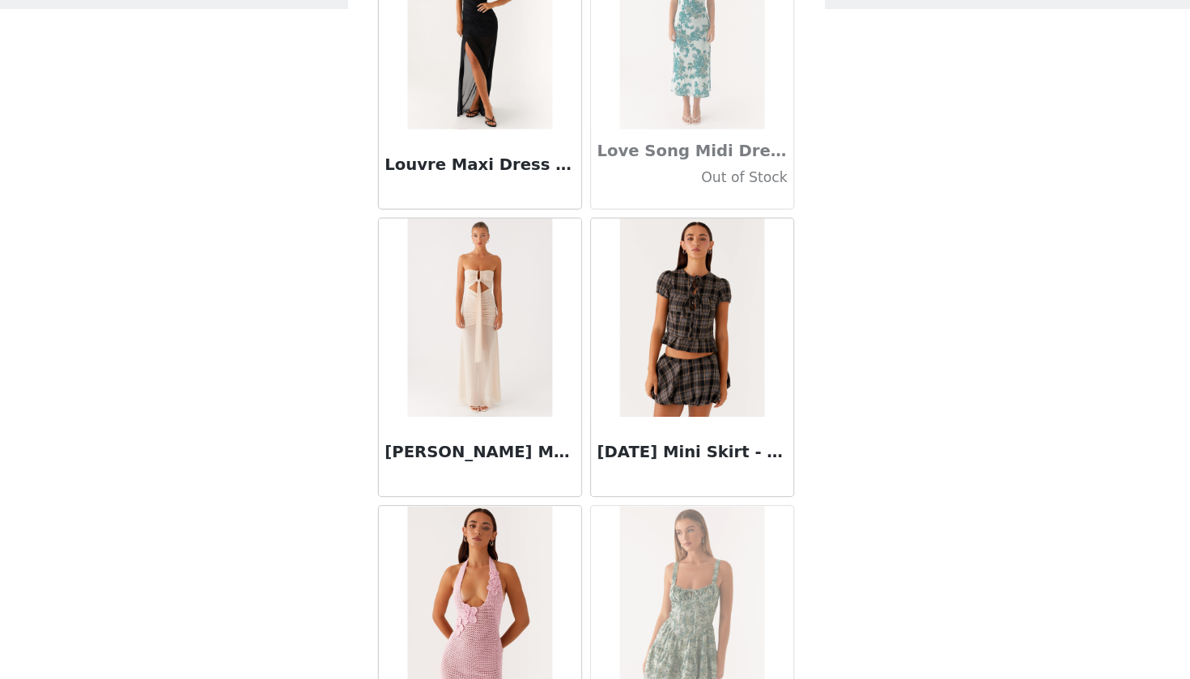
scroll to position [57336, 0]
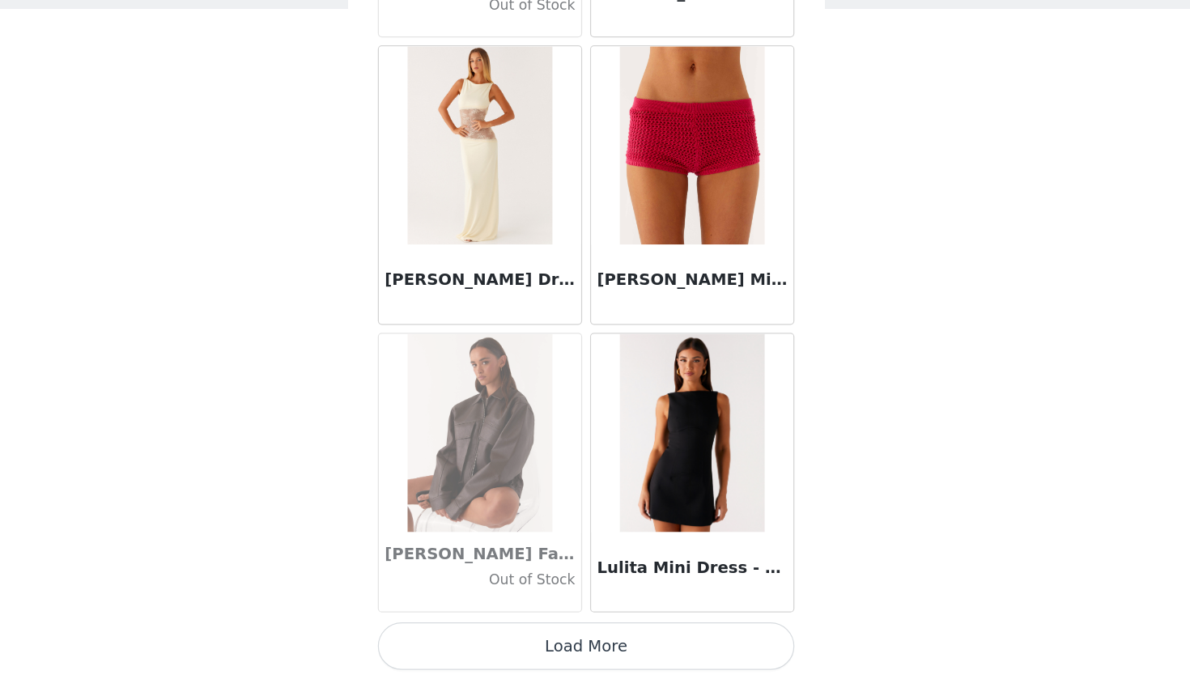
click at [449, 632] on button "Load More" at bounding box center [595, 651] width 340 height 39
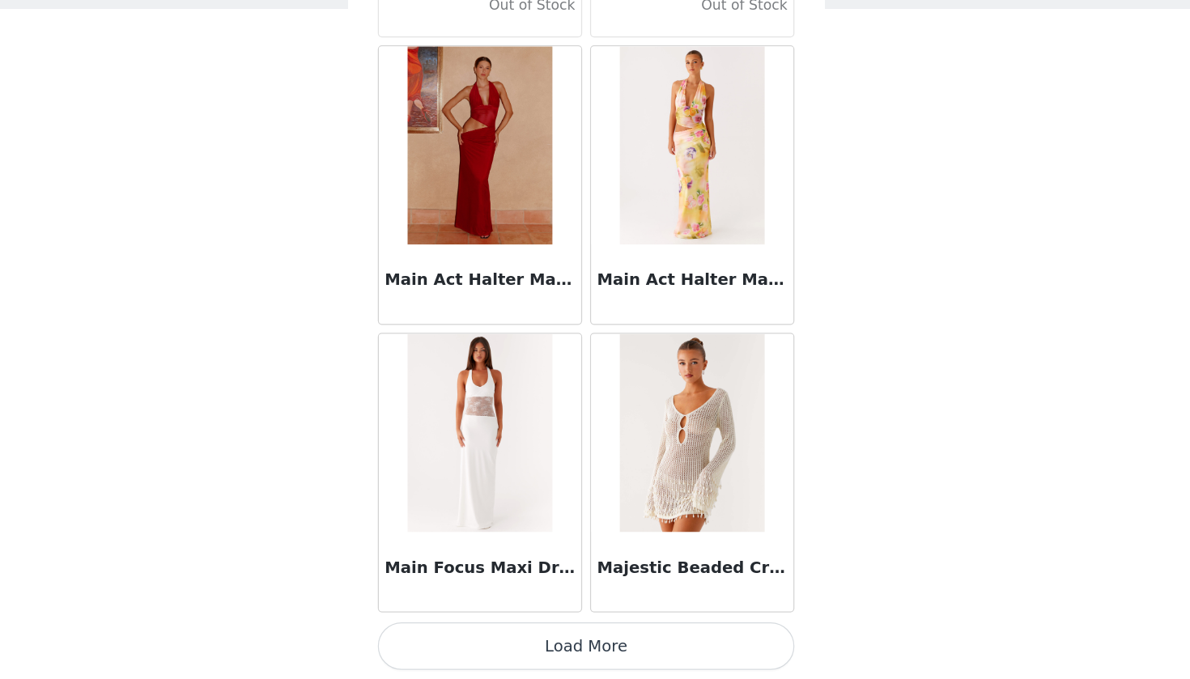
click at [497, 632] on button "Load More" at bounding box center [595, 651] width 340 height 39
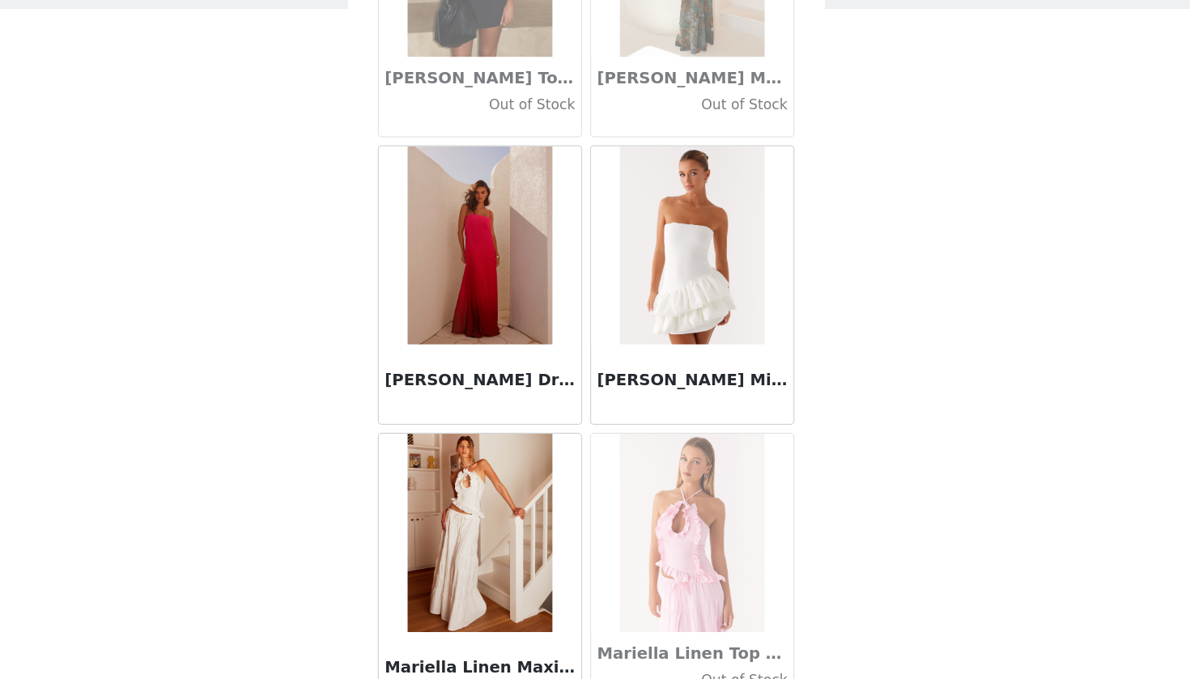
scroll to position [61834, 0]
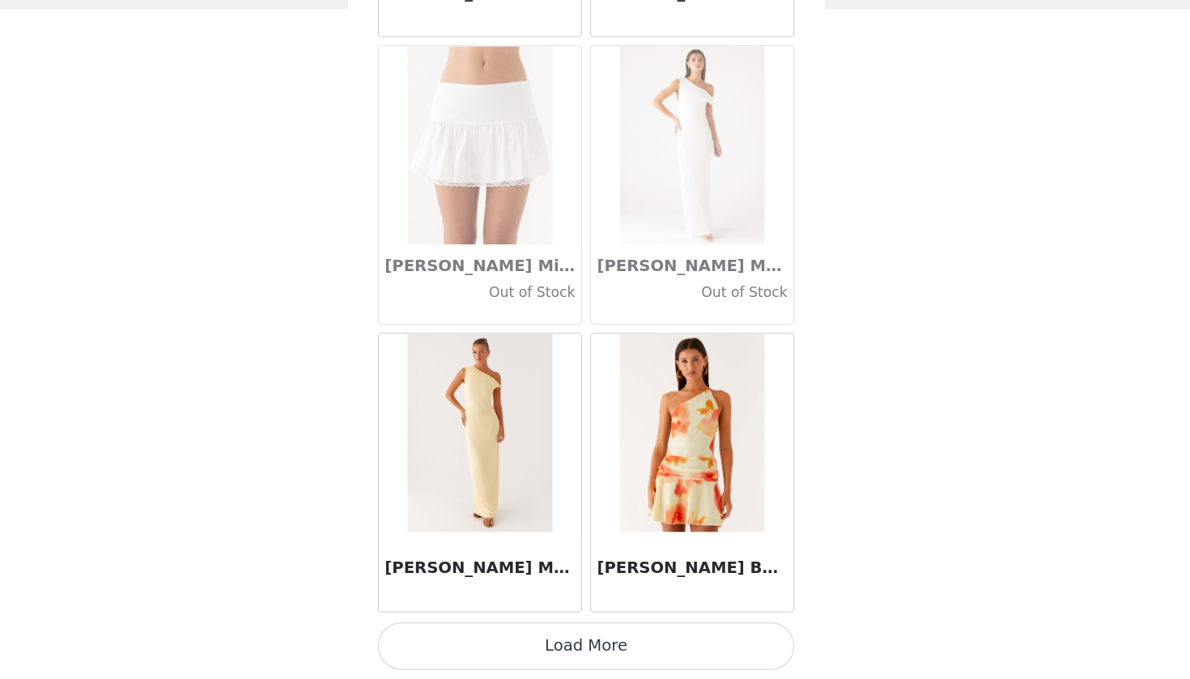
click at [500, 632] on button "Load More" at bounding box center [595, 651] width 340 height 39
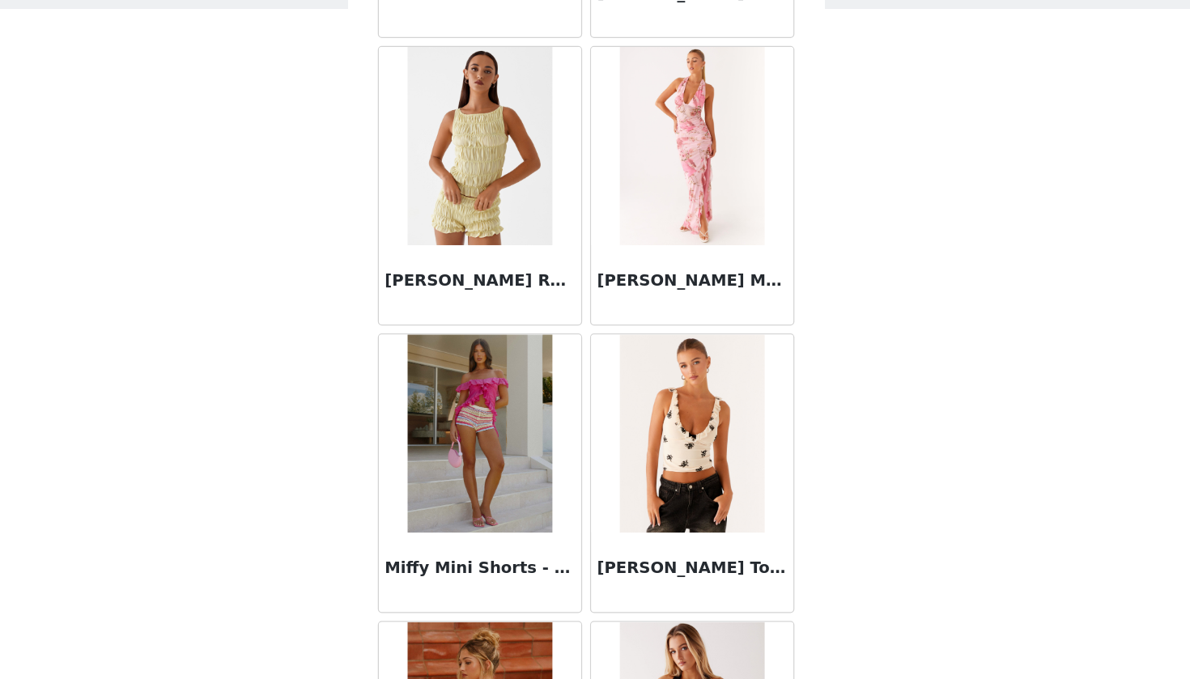
scroll to position [64565, 0]
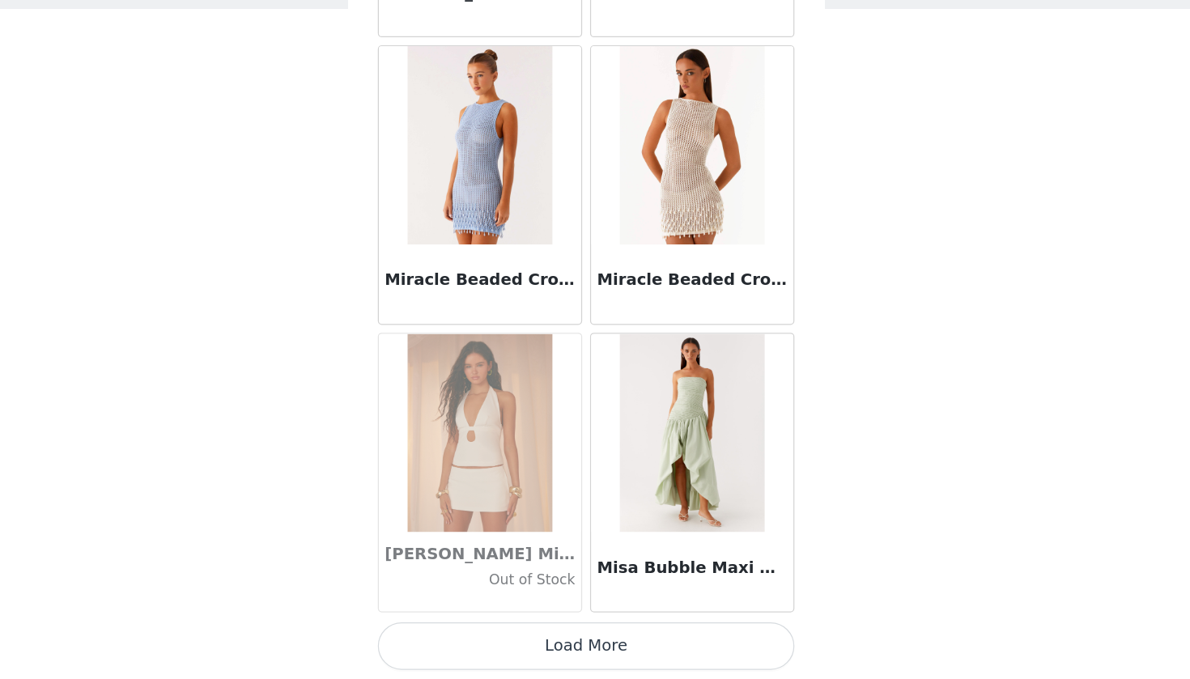
click at [500, 632] on button "Load More" at bounding box center [595, 651] width 340 height 39
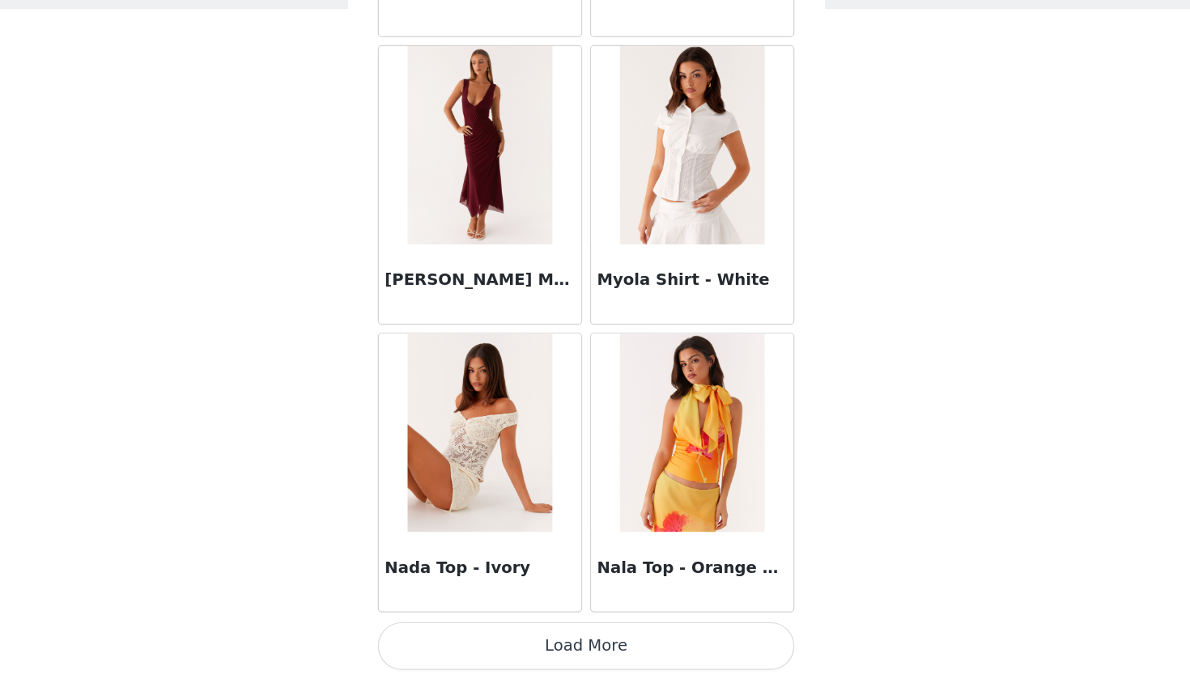
scroll to position [67546, 0]
click at [449, 423] on img at bounding box center [507, 478] width 117 height 162
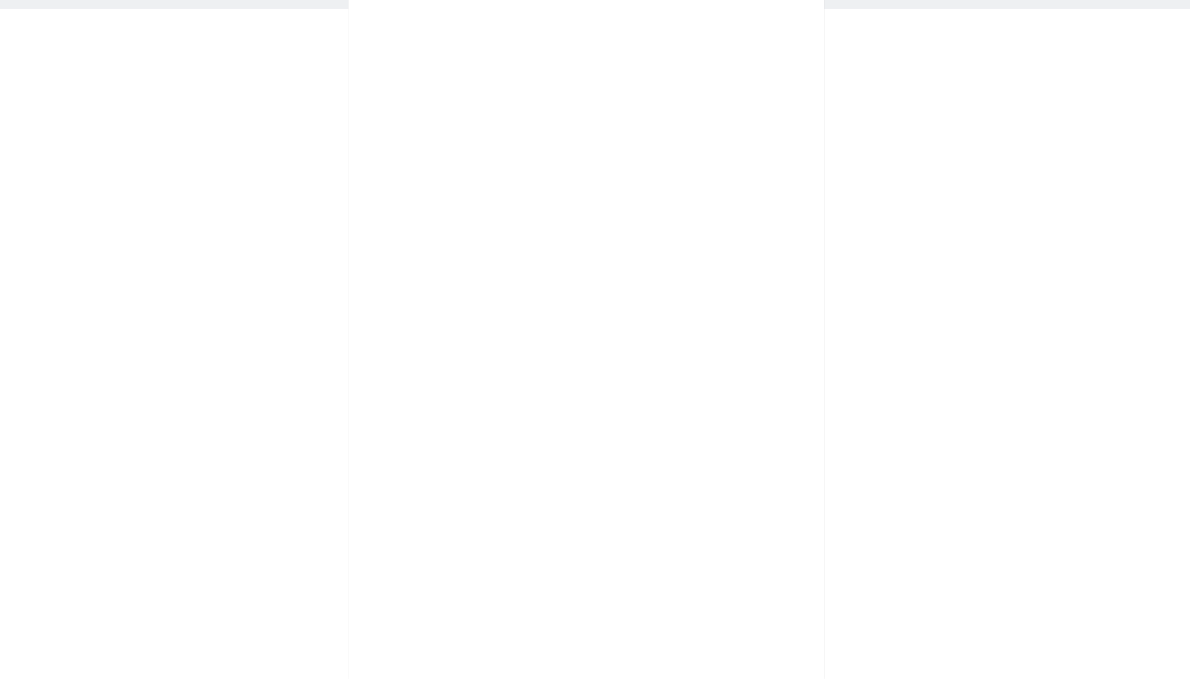
scroll to position [0, 0]
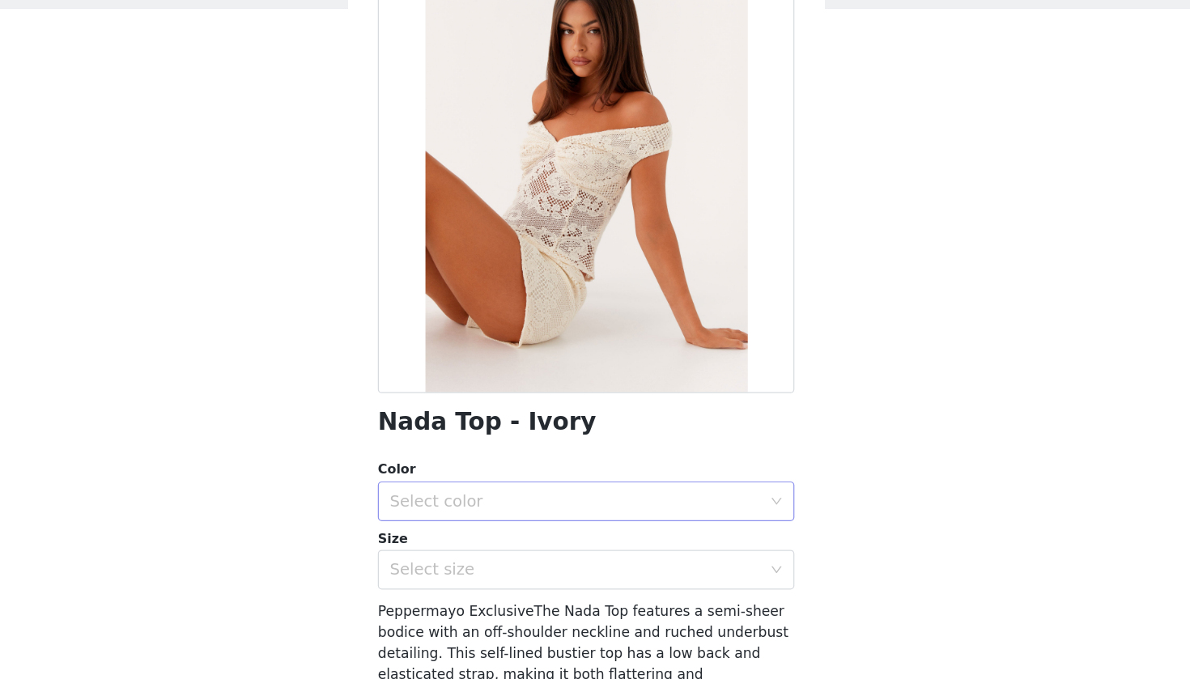
click at [435, 525] on div "Select color" at bounding box center [586, 533] width 303 height 16
click at [425, 555] on li "Ivory" at bounding box center [595, 568] width 340 height 26
click at [435, 581] on div "Select size" at bounding box center [586, 589] width 303 height 16
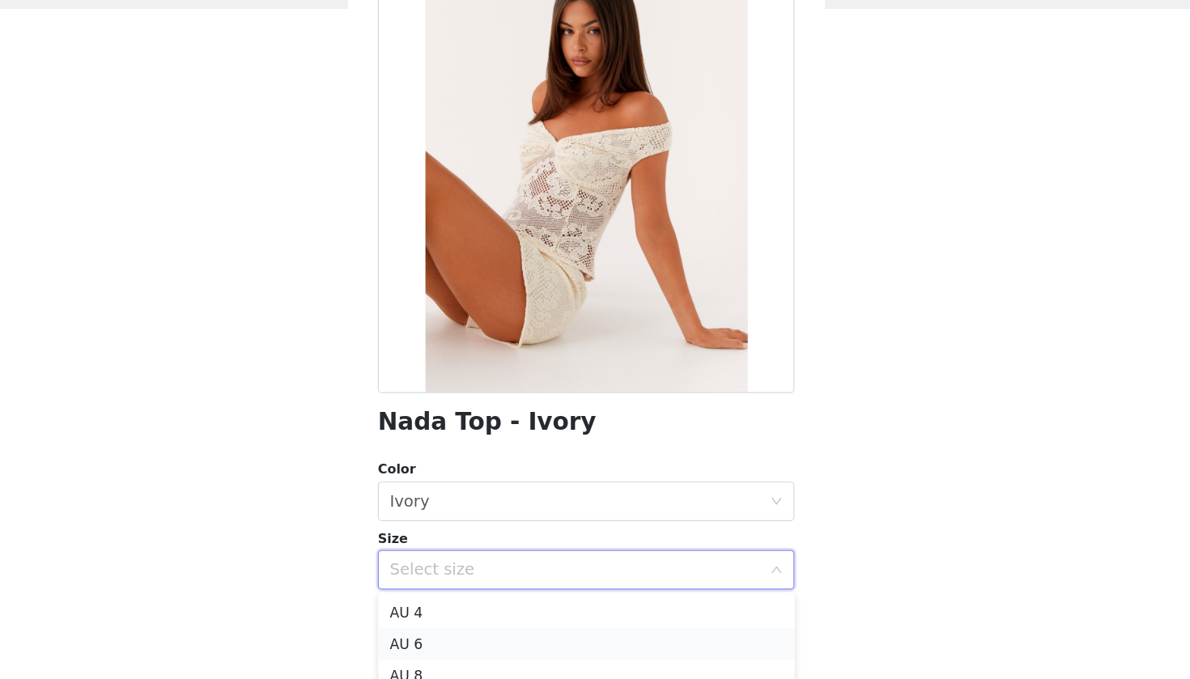
click at [425, 637] on li "AU 6" at bounding box center [595, 650] width 340 height 26
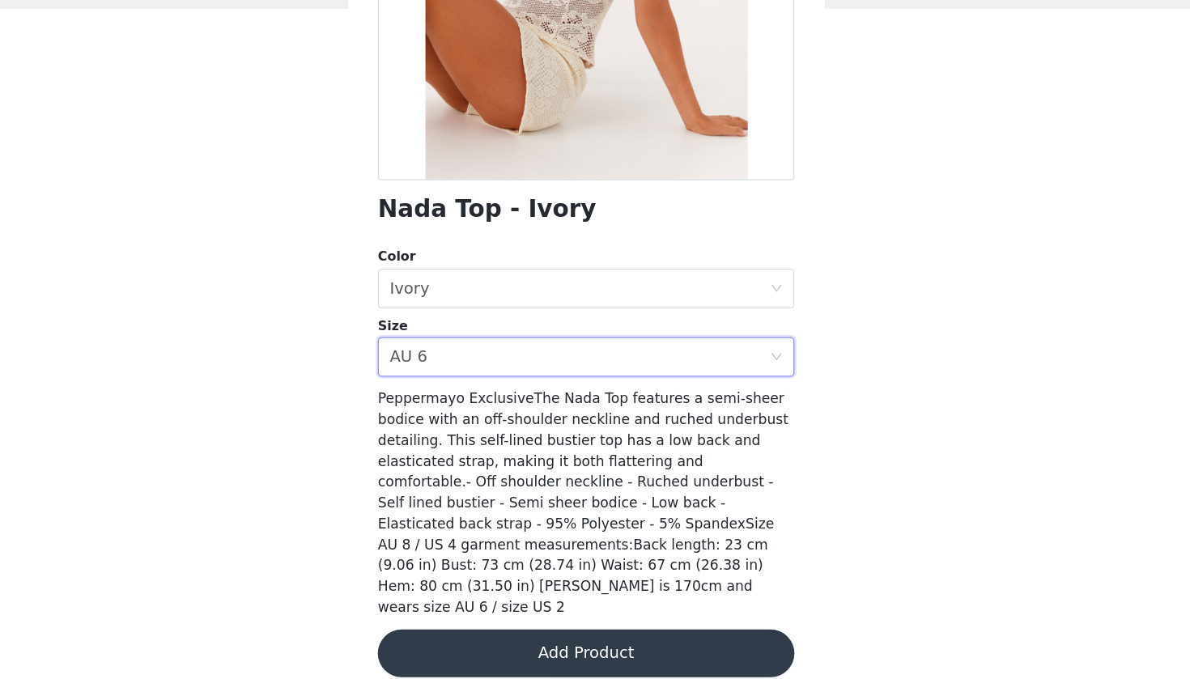
scroll to position [173, 0]
click at [425, 639] on button "Add Product" at bounding box center [595, 658] width 340 height 39
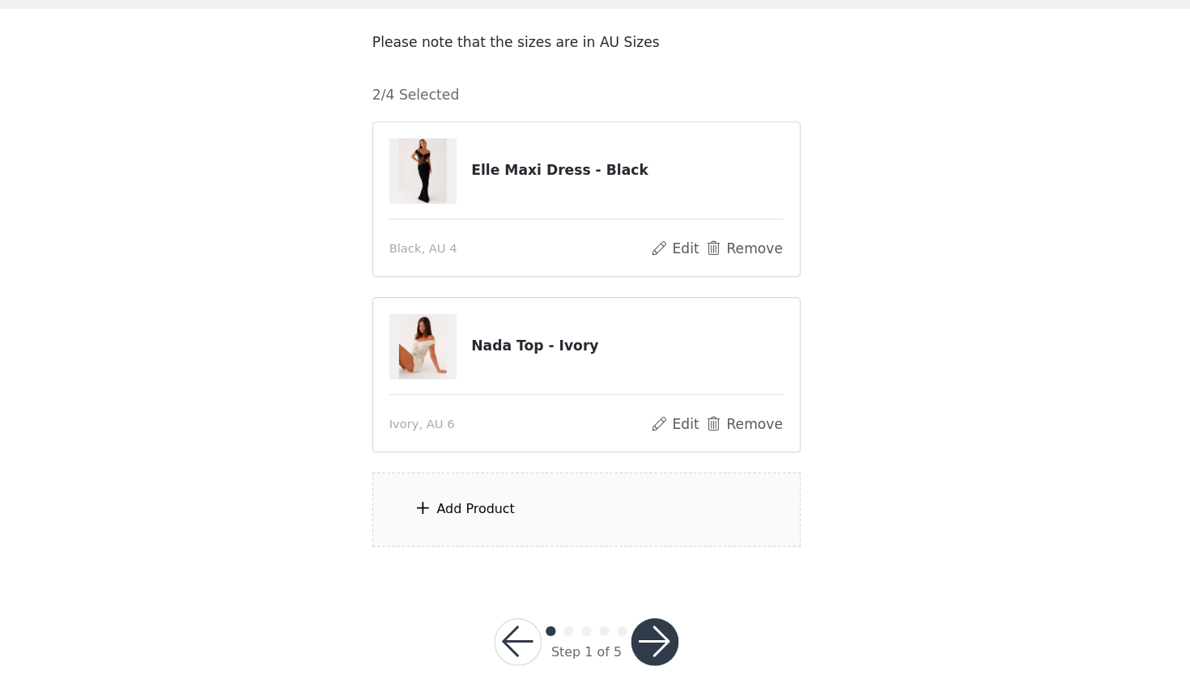
click at [473, 532] on div "Add Product" at bounding box center [505, 540] width 64 height 16
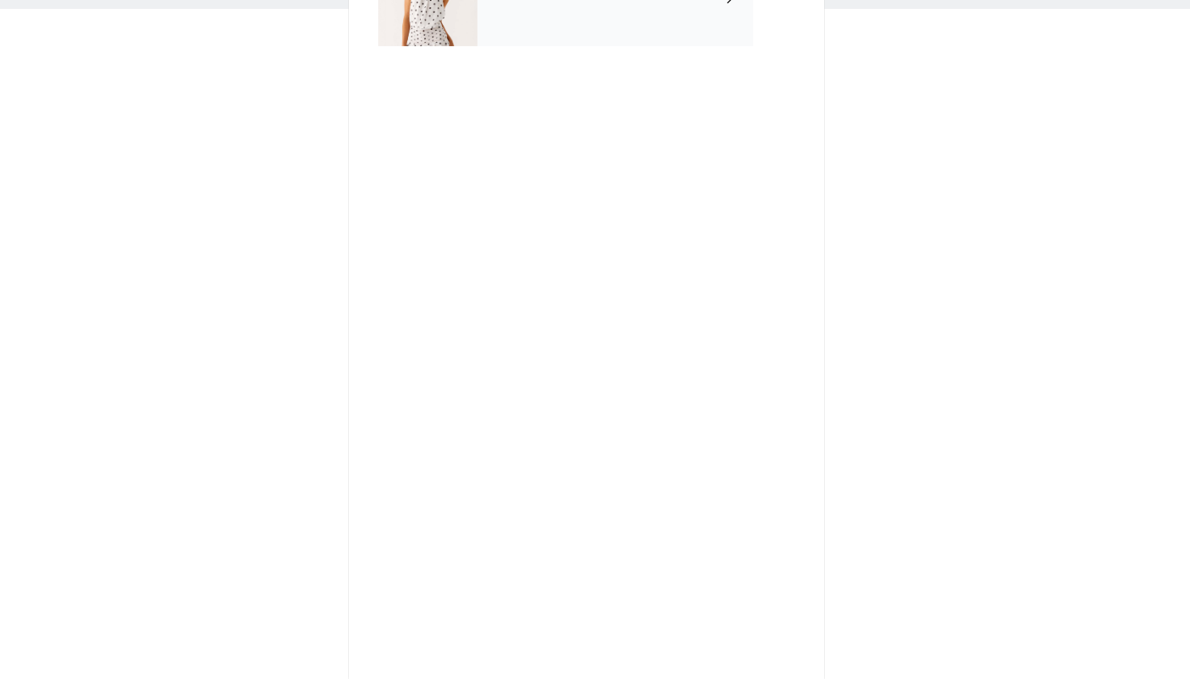
click at [506, 81] on div "September Gifting" at bounding box center [618, 121] width 225 height 81
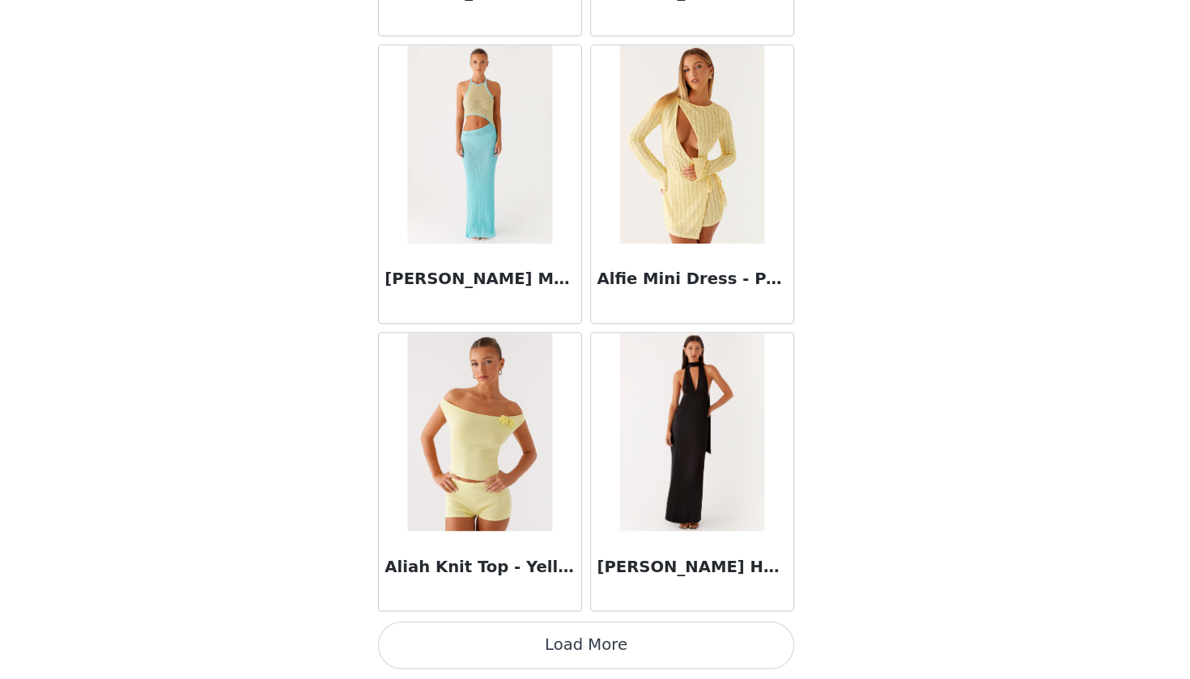
scroll to position [27, 0]
click at [504, 632] on button "Load More" at bounding box center [595, 651] width 340 height 39
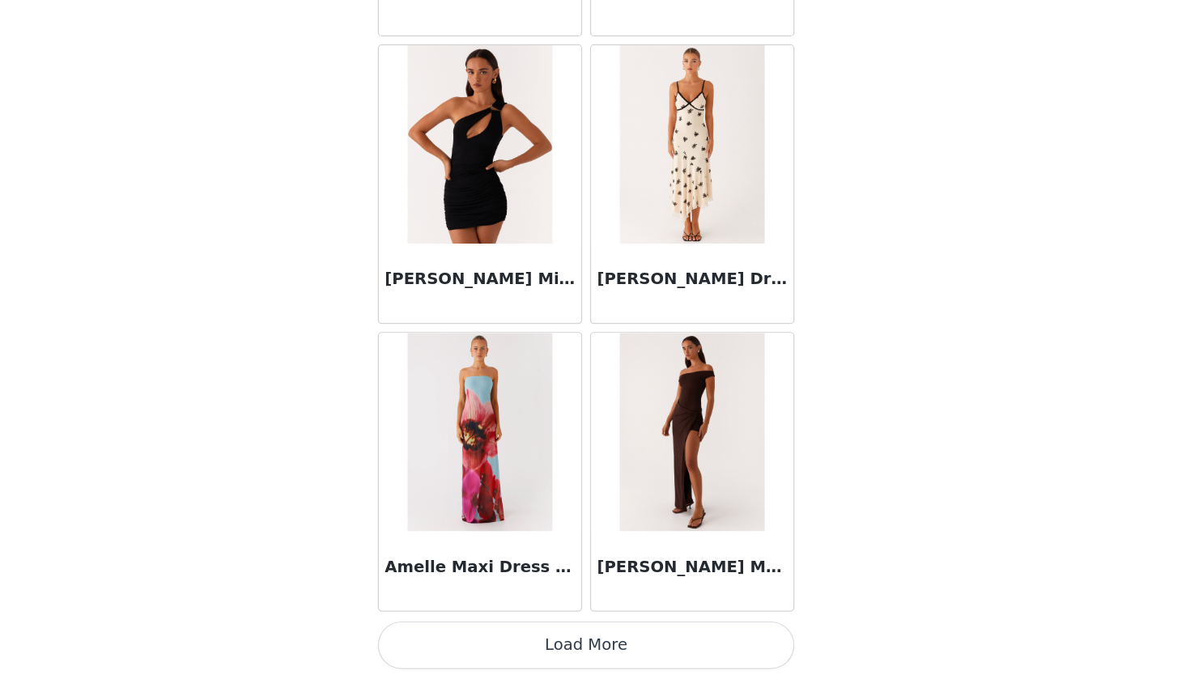
click at [478, 632] on button "Load More" at bounding box center [595, 651] width 340 height 39
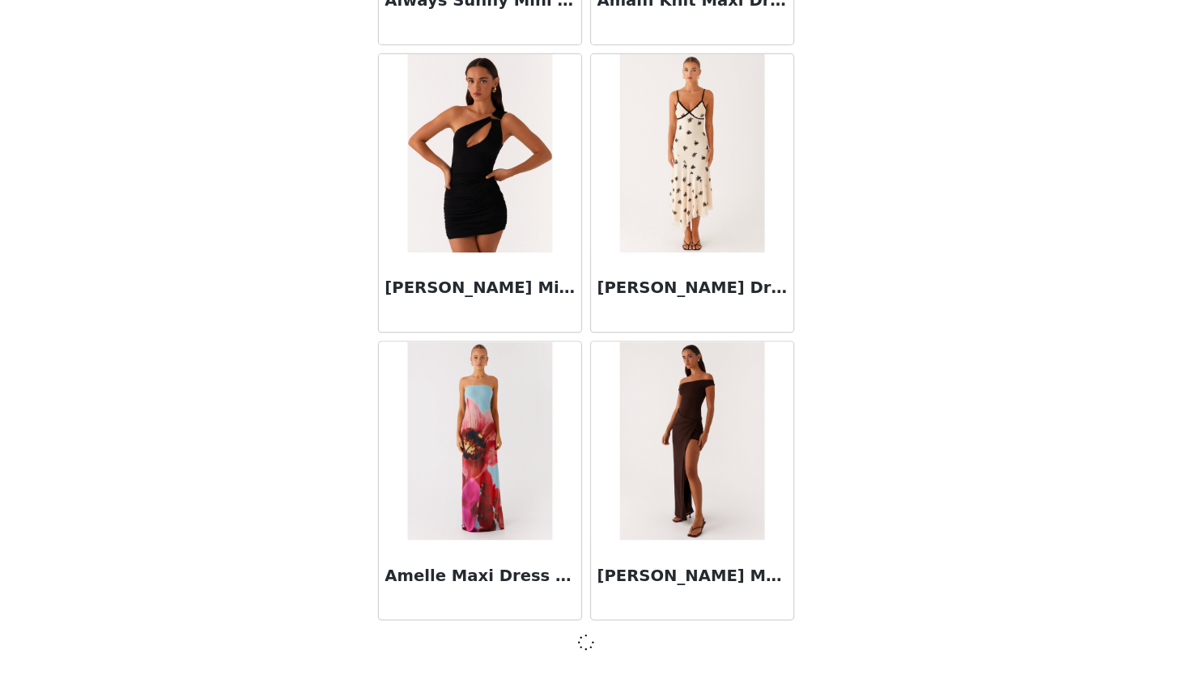
scroll to position [4139, 0]
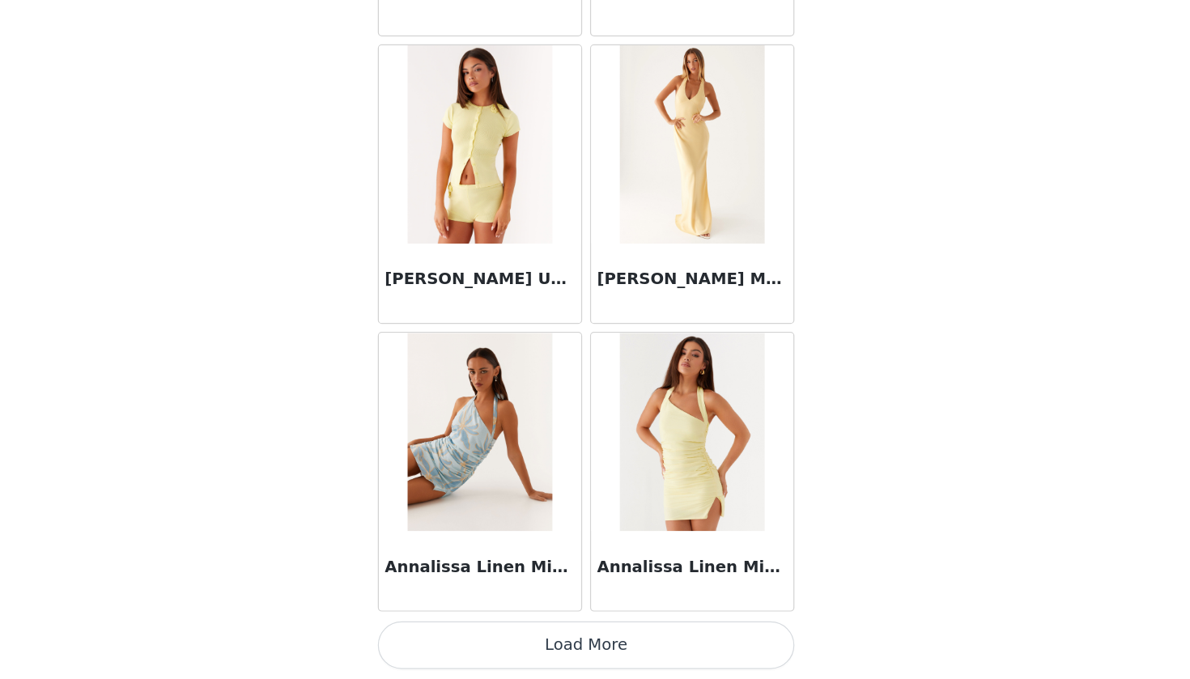
click at [485, 632] on button "Load More" at bounding box center [595, 651] width 340 height 39
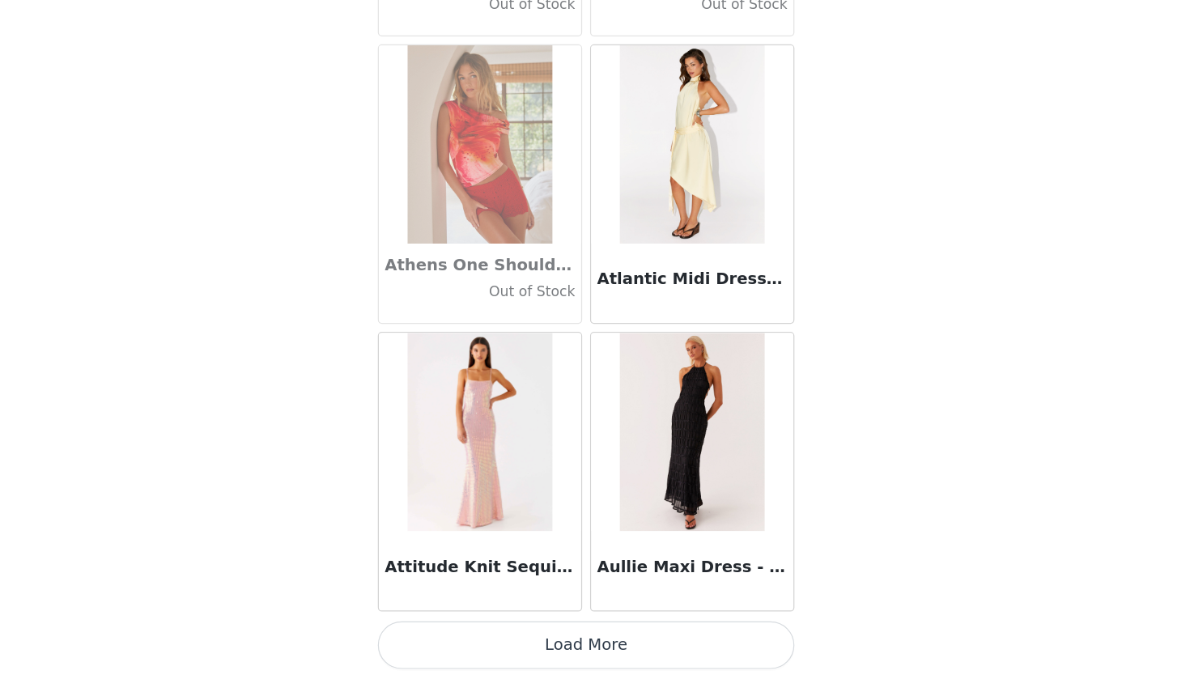
scroll to position [8843, 0]
click at [480, 632] on button "Load More" at bounding box center [595, 651] width 340 height 39
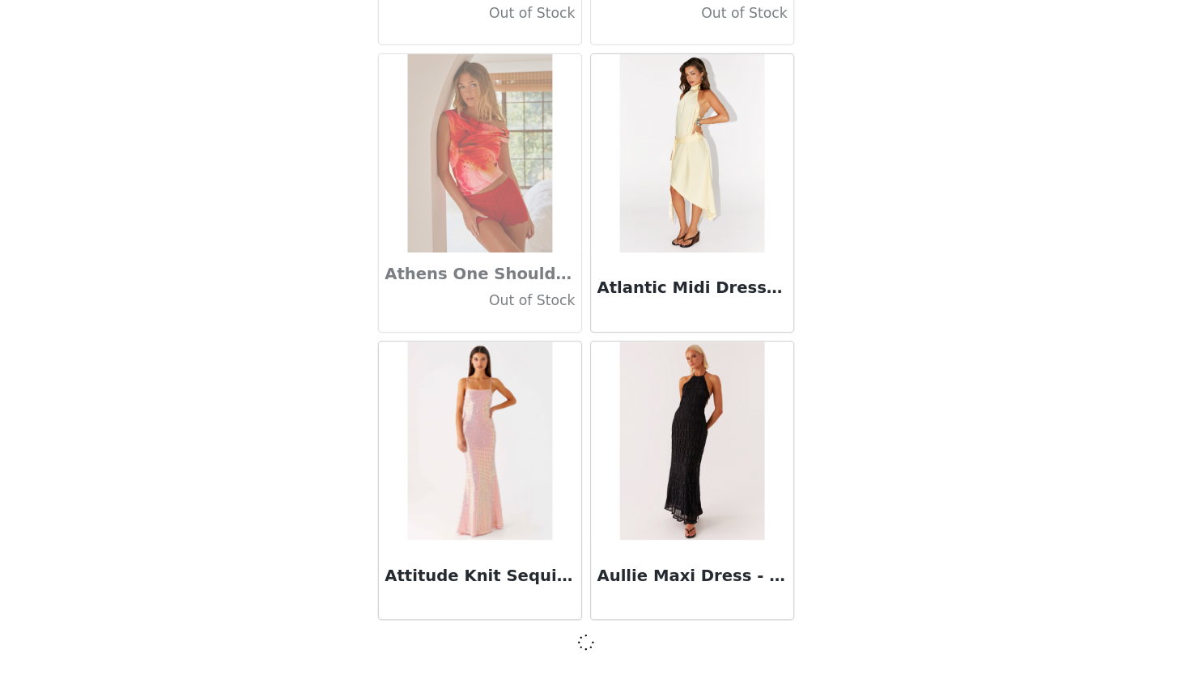
scroll to position [27, 0]
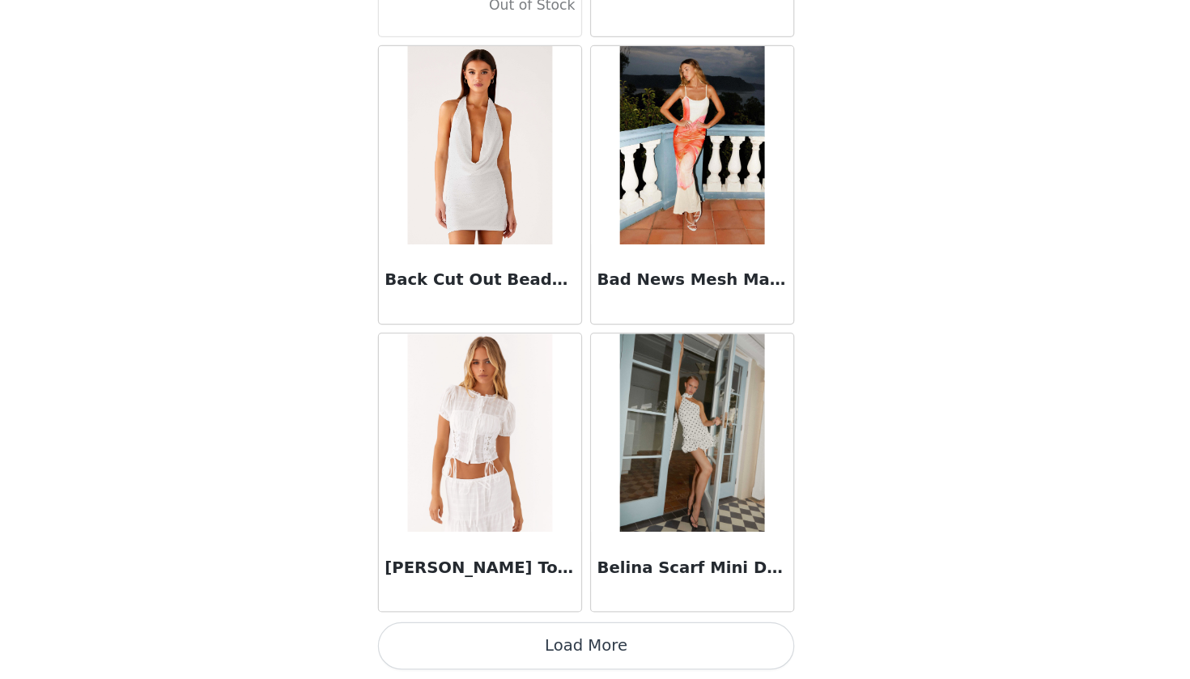
click at [480, 632] on button "Load More" at bounding box center [595, 651] width 340 height 39
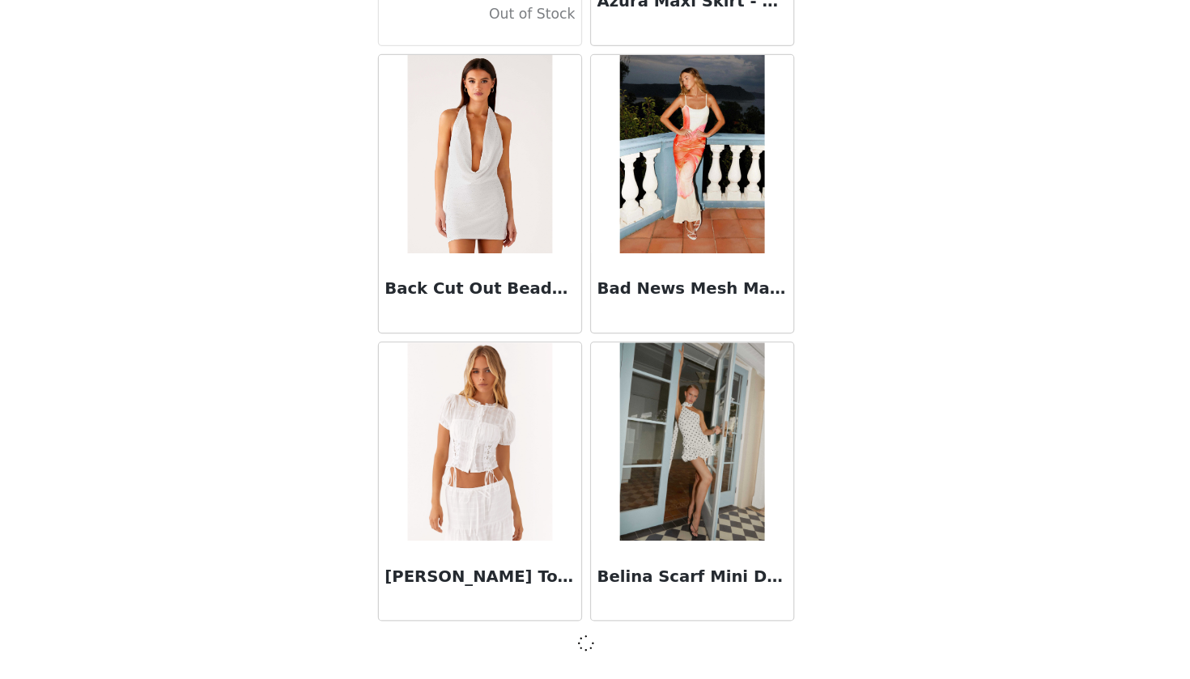
click at [470, 640] on div at bounding box center [595, 649] width 340 height 19
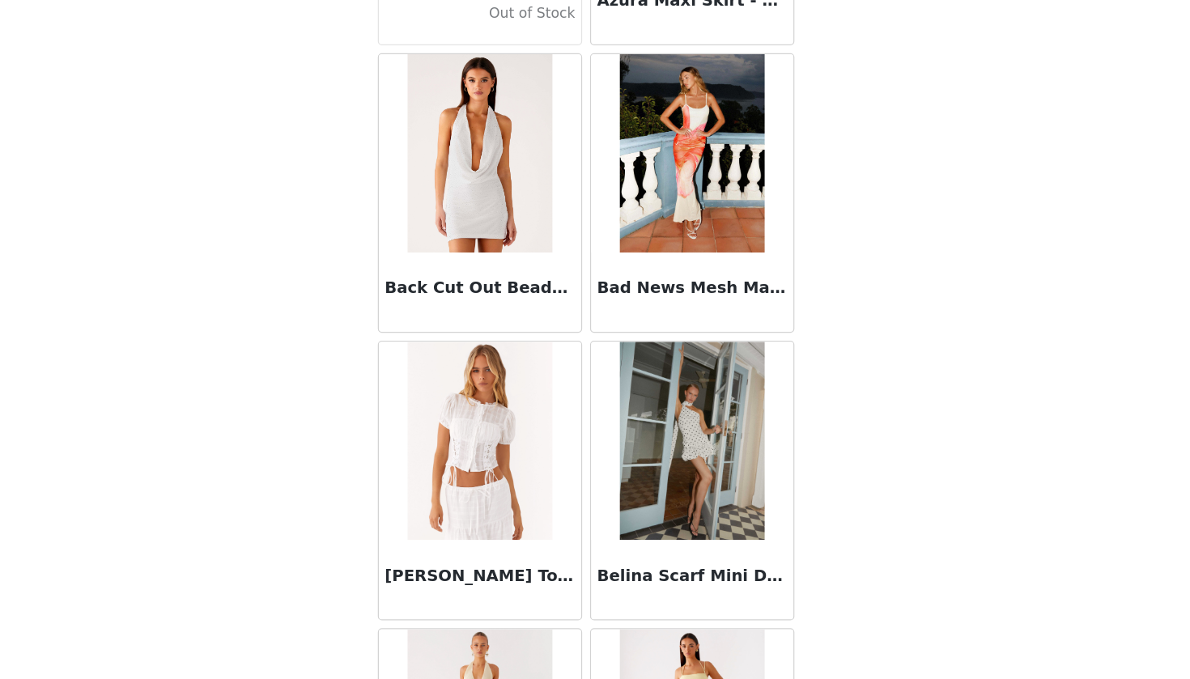
scroll to position [27, 0]
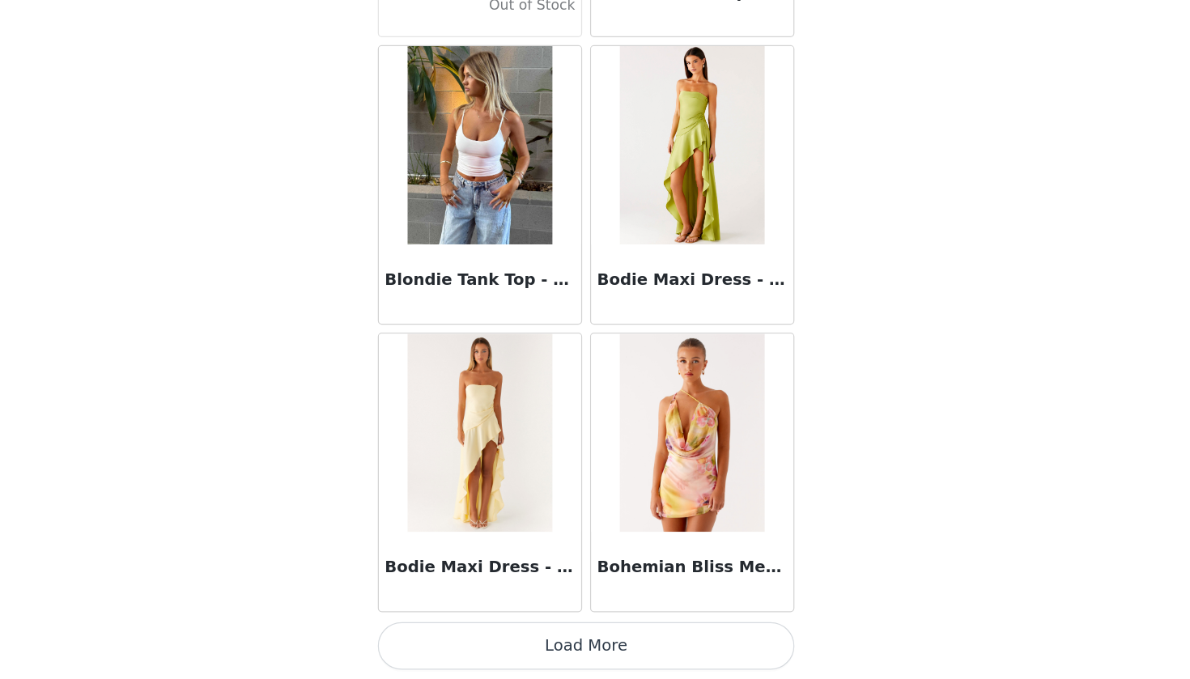
click at [470, 632] on button "Load More" at bounding box center [595, 651] width 340 height 39
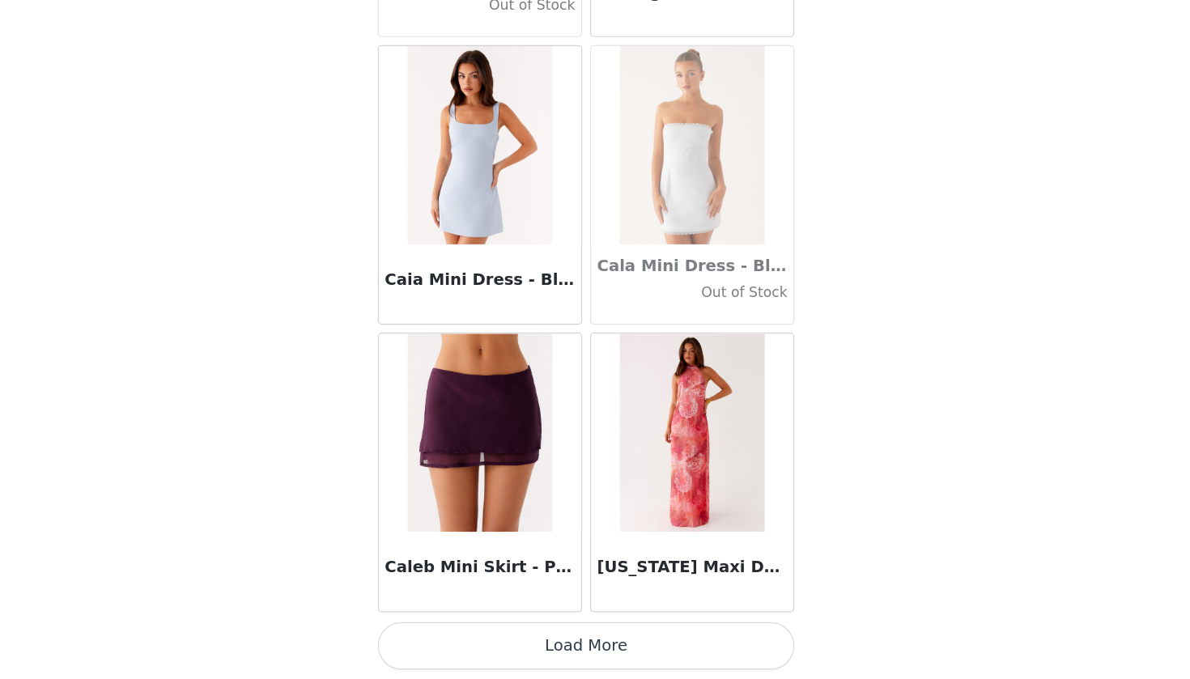
scroll to position [15880, 0]
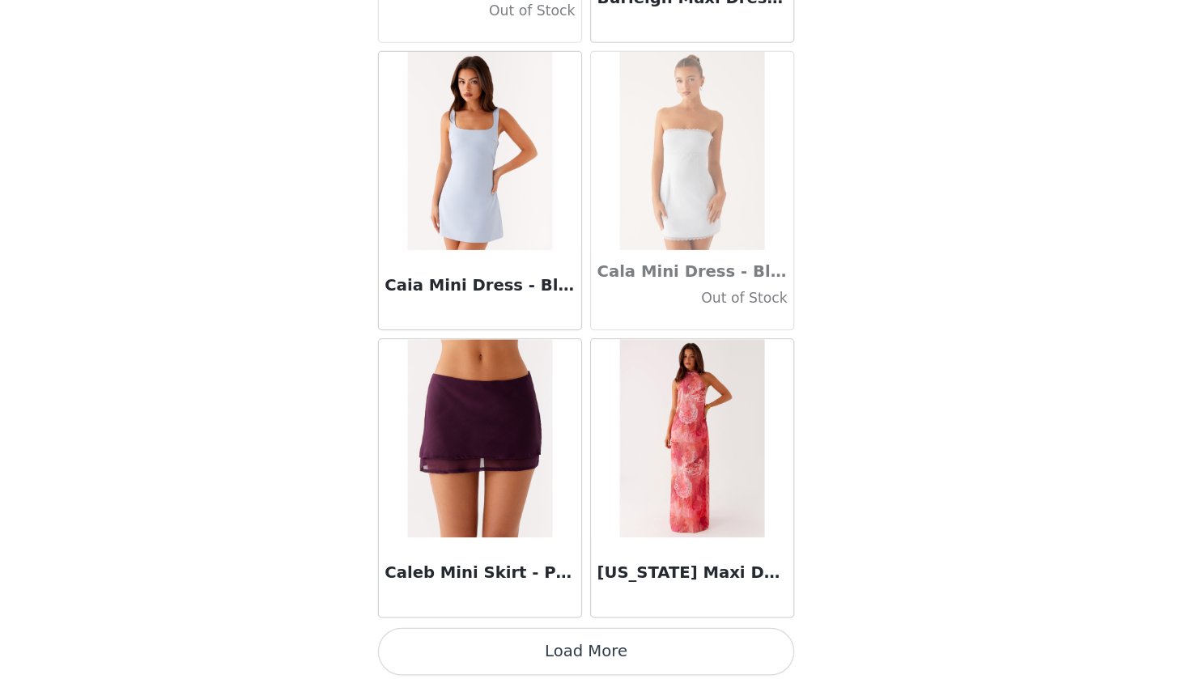
click at [470, 637] on button "Load More" at bounding box center [595, 656] width 340 height 39
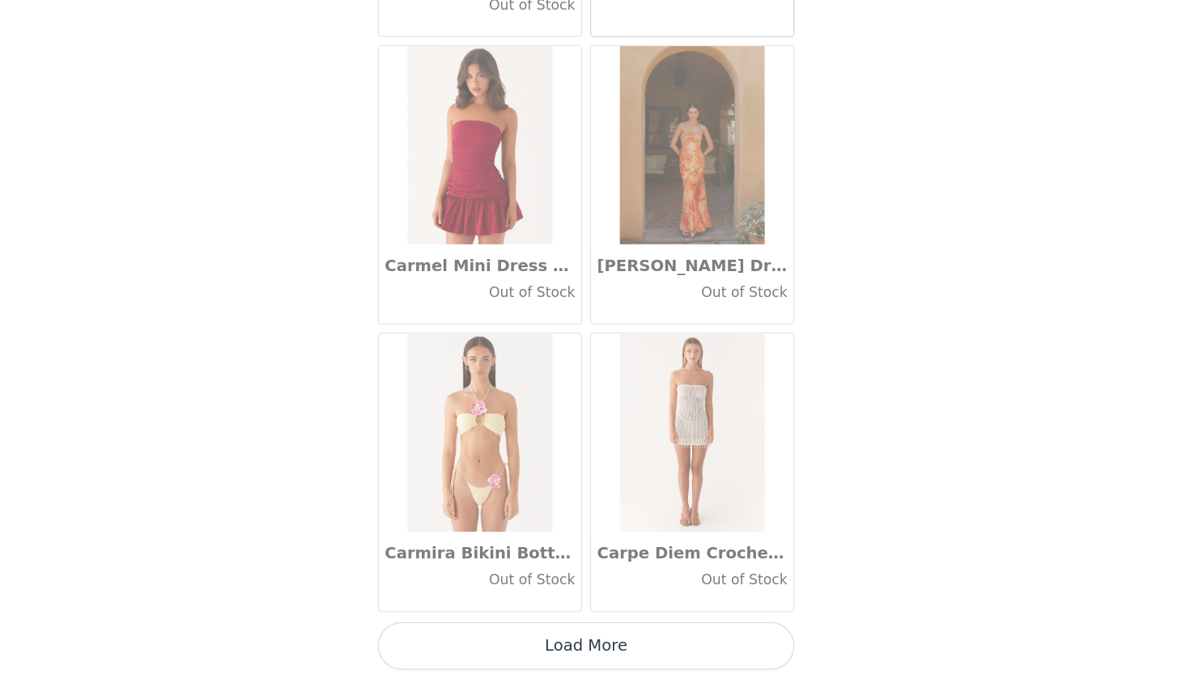
click at [470, 632] on button "Load More" at bounding box center [595, 651] width 340 height 39
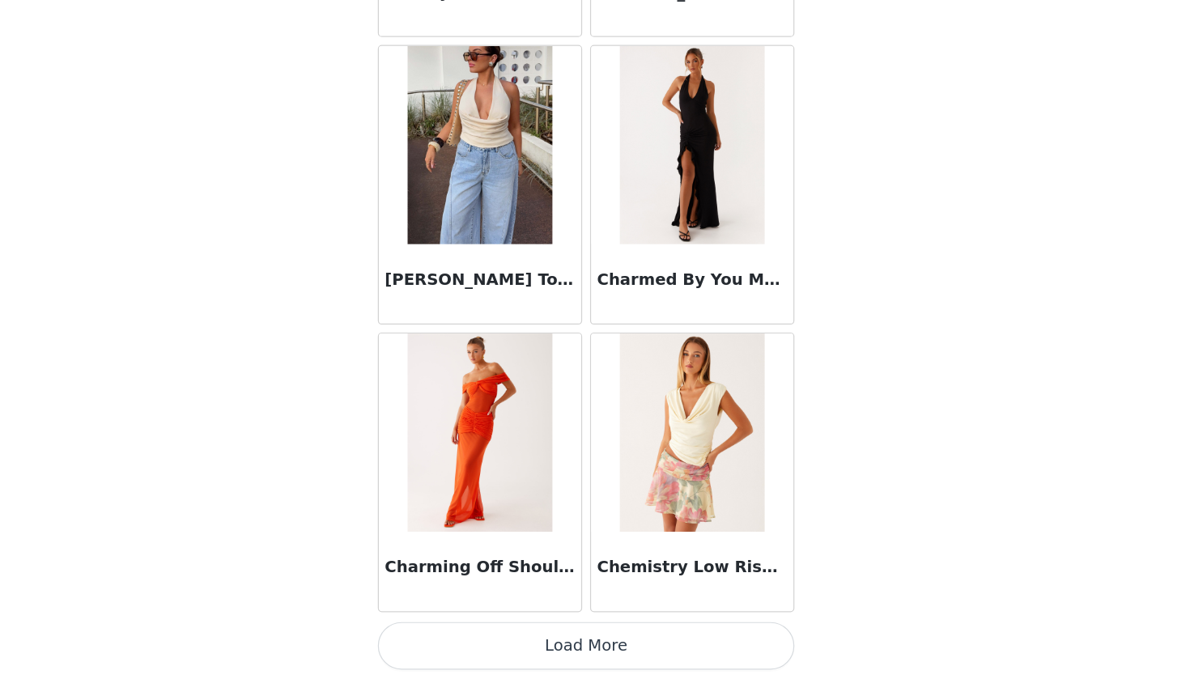
click at [470, 632] on button "Load More" at bounding box center [595, 651] width 340 height 39
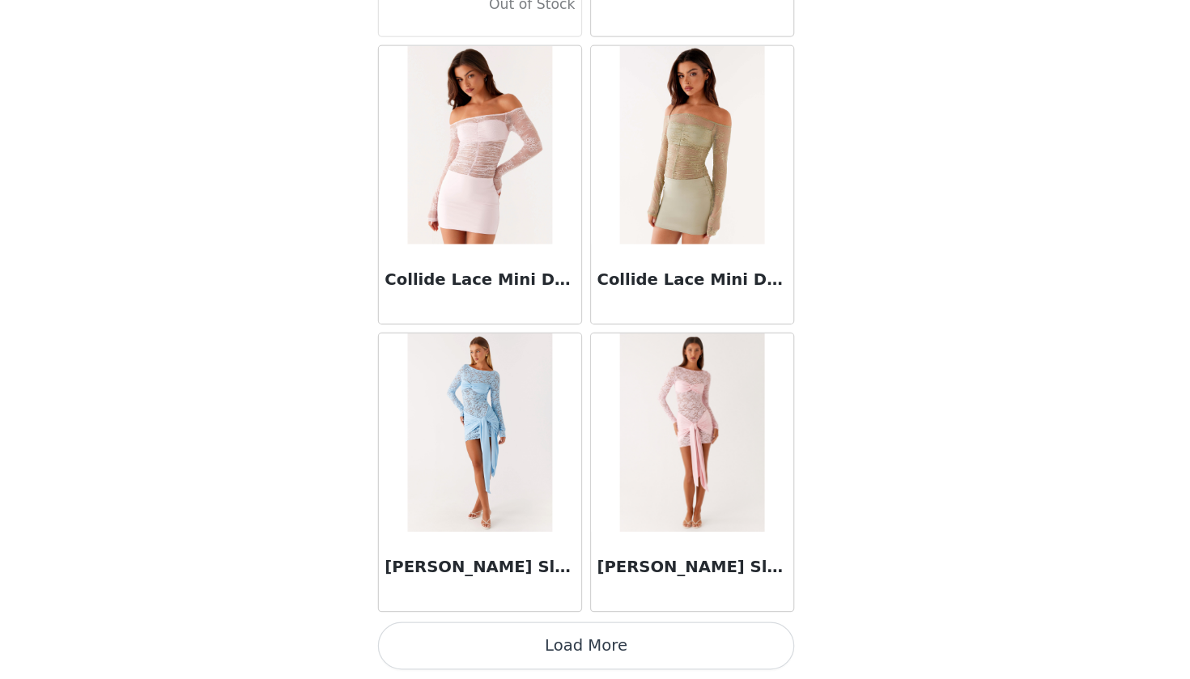
click at [470, 632] on button "Load More" at bounding box center [595, 651] width 340 height 39
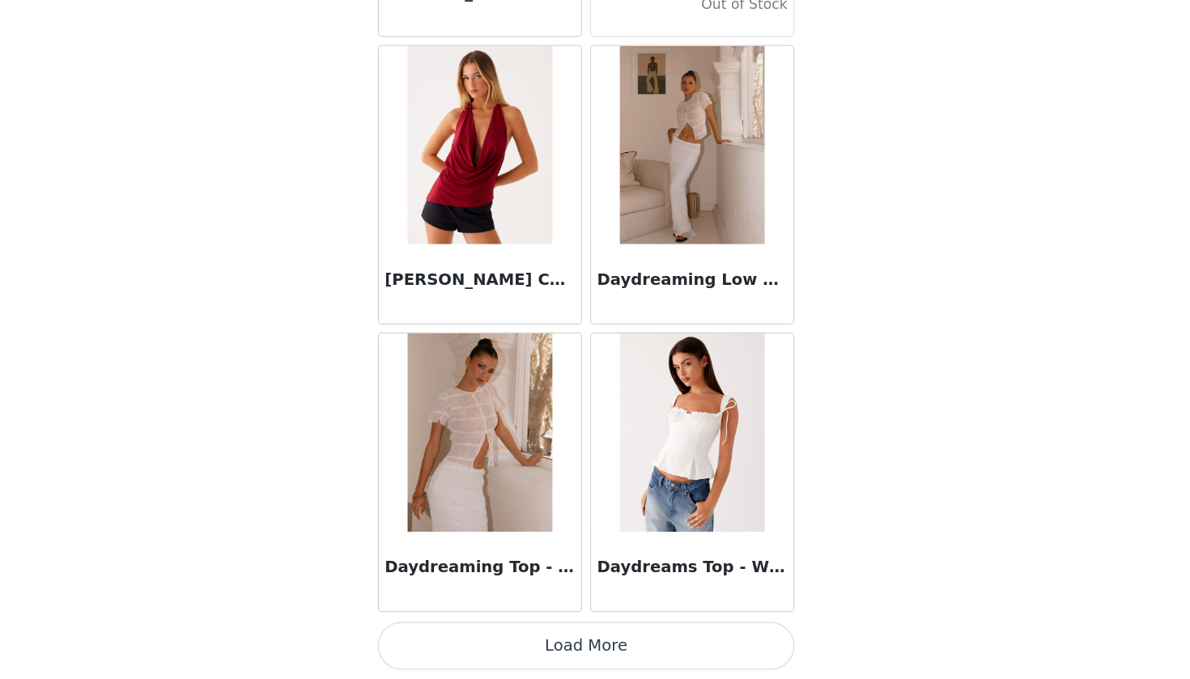
click at [470, 632] on button "Load More" at bounding box center [595, 651] width 340 height 39
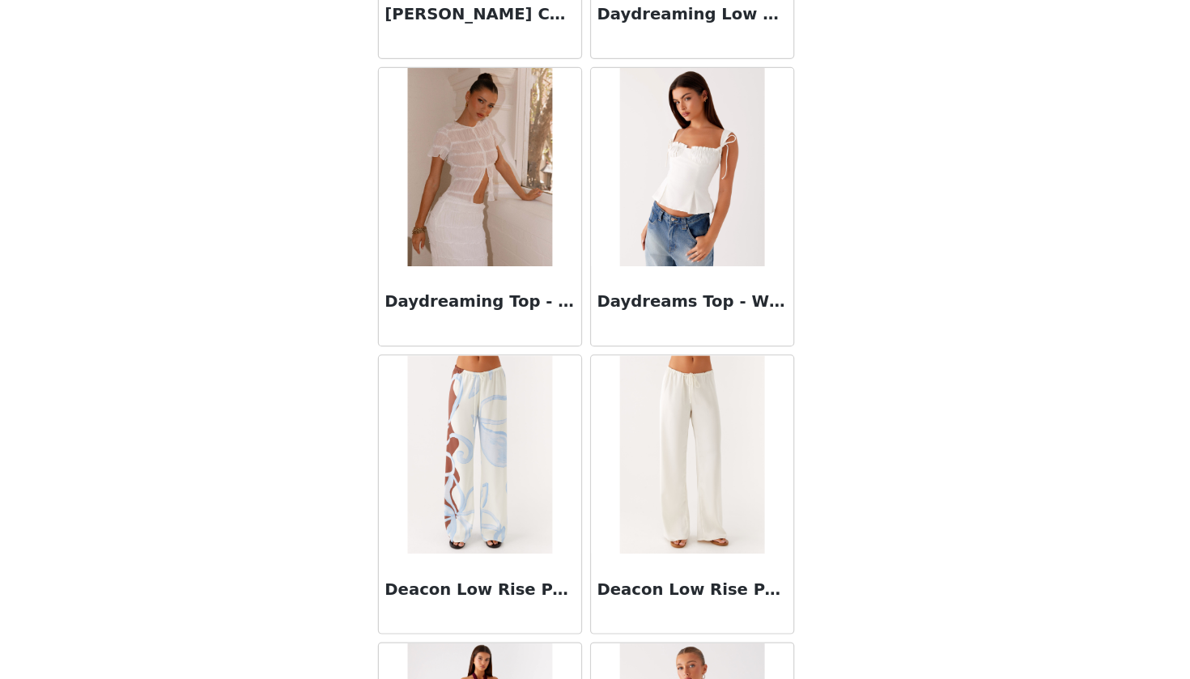
scroll to position [25969, 0]
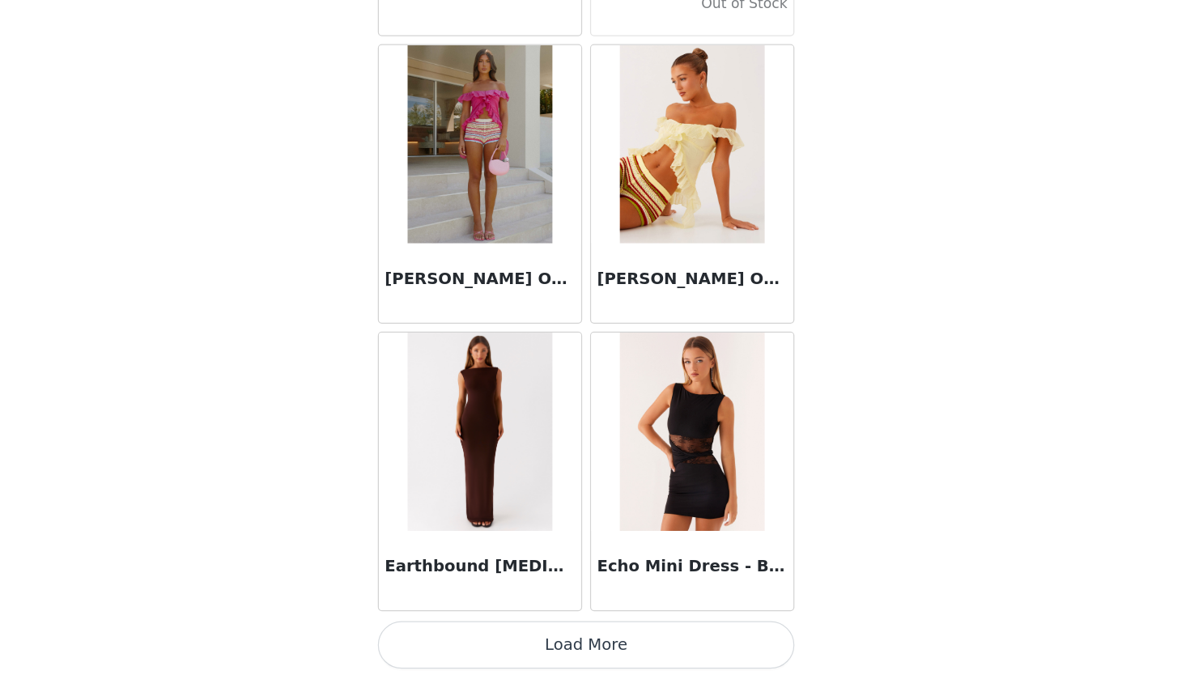
click at [470, 632] on button "Load More" at bounding box center [595, 651] width 340 height 39
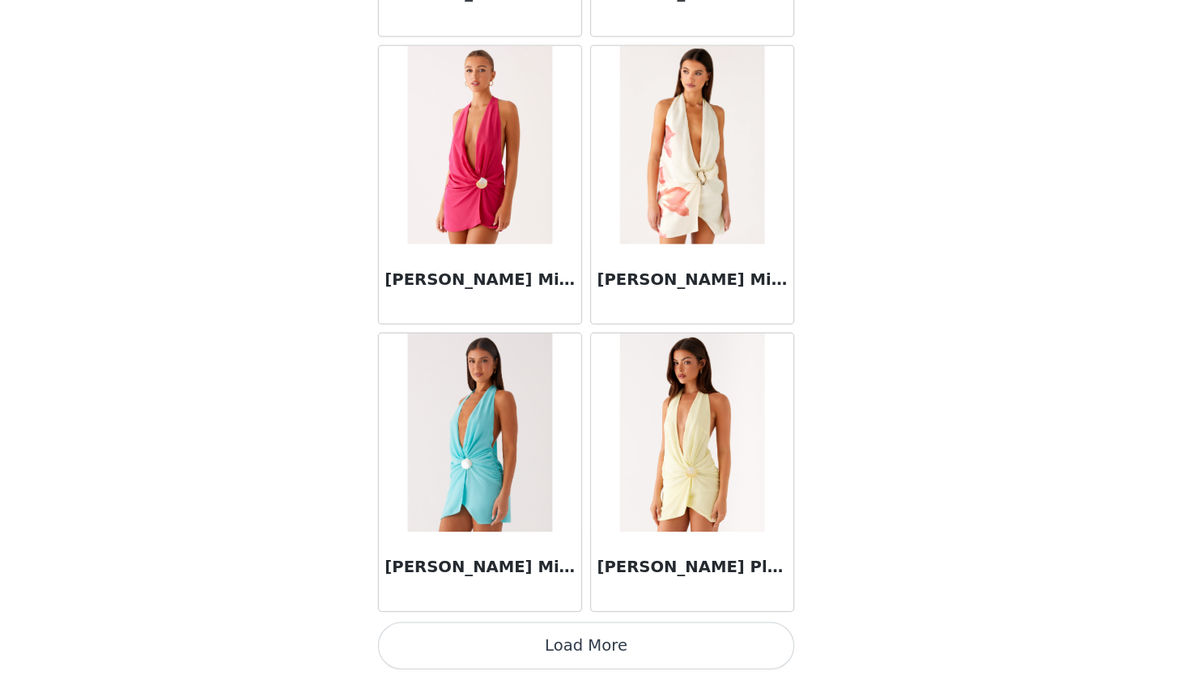
click at [471, 632] on button "Load More" at bounding box center [595, 651] width 340 height 39
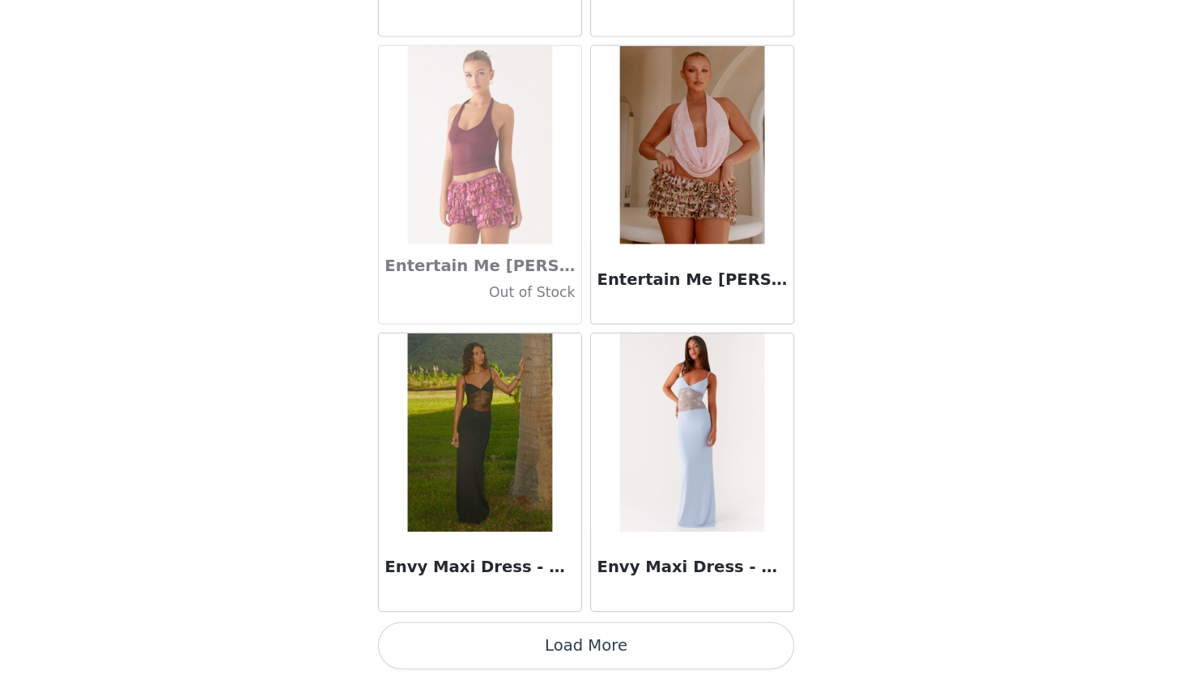
click at [449, 632] on button "Load More" at bounding box center [595, 651] width 340 height 39
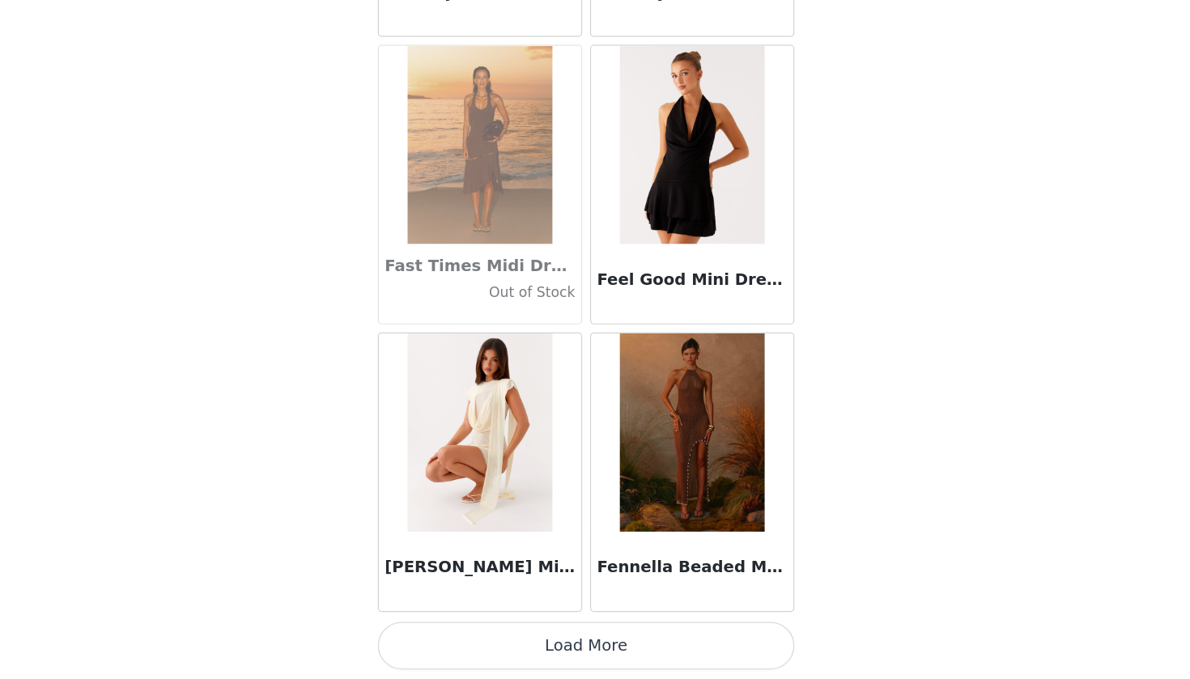
click at [449, 632] on button "Load More" at bounding box center [595, 651] width 340 height 39
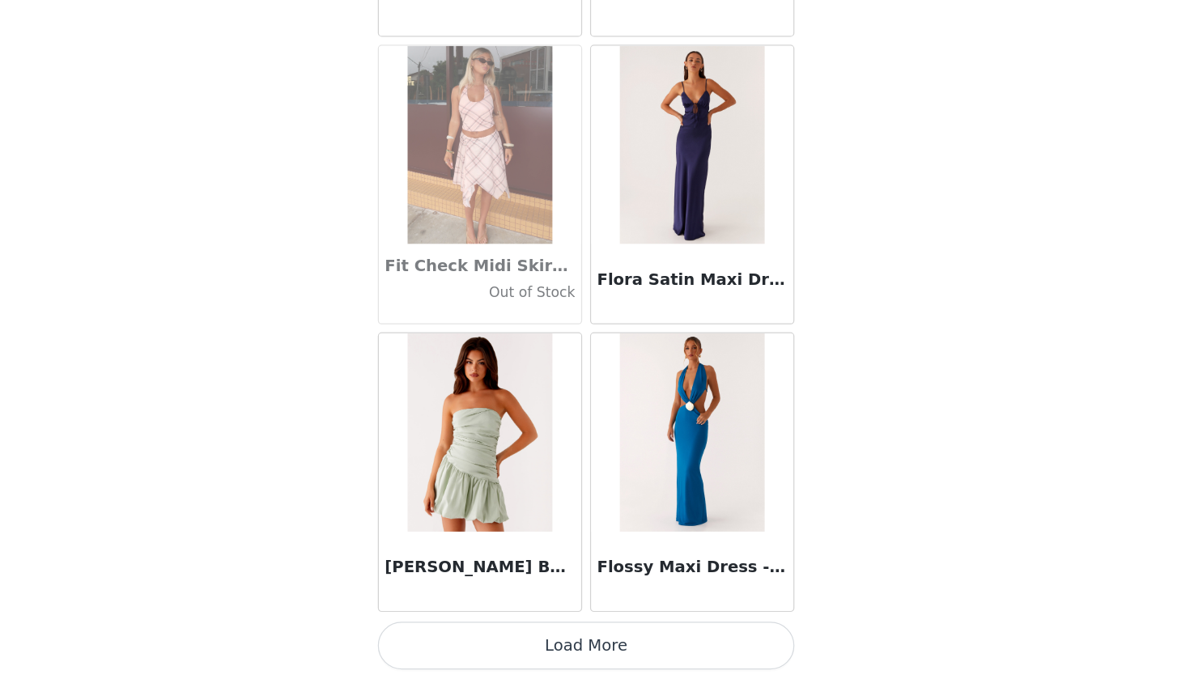
click at [482, 632] on button "Load More" at bounding box center [595, 651] width 340 height 39
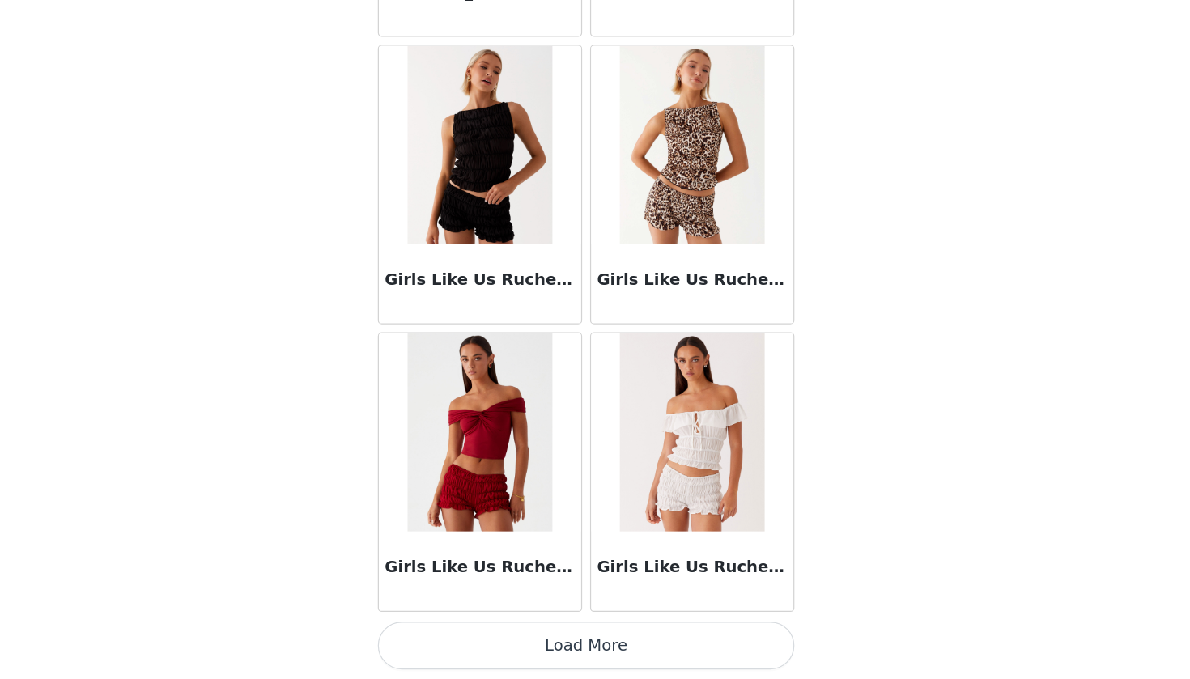
click at [514, 632] on button "Load More" at bounding box center [595, 651] width 340 height 39
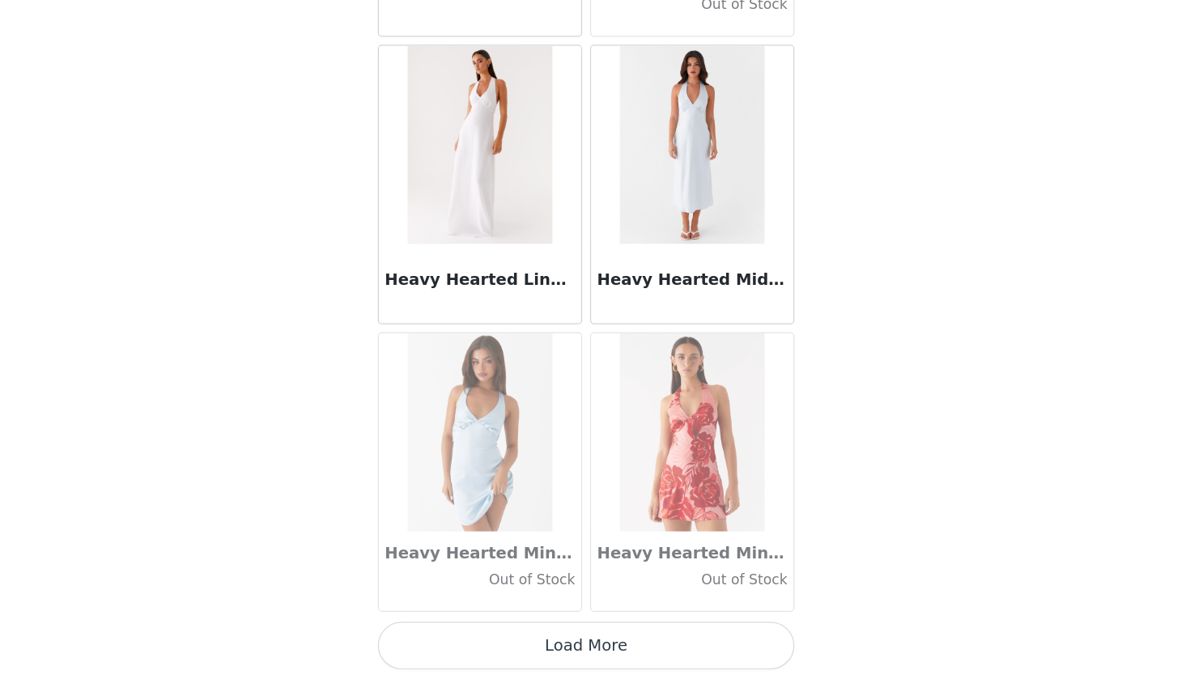
click at [514, 632] on button "Load More" at bounding box center [595, 651] width 340 height 39
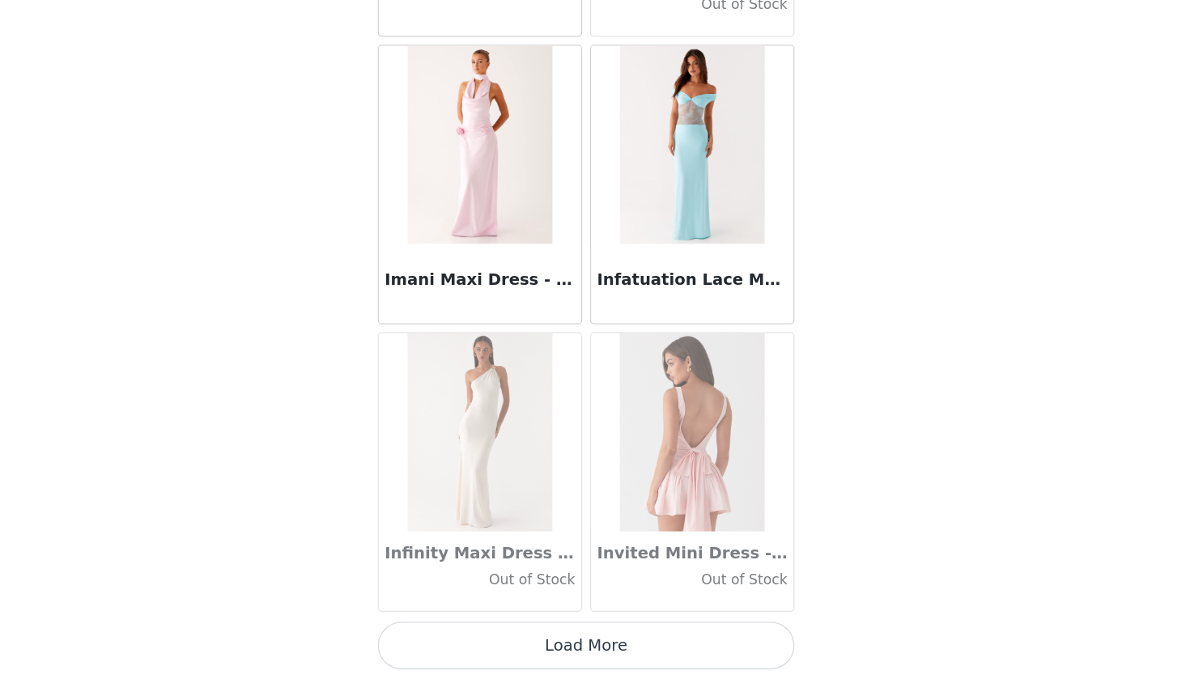
click at [514, 632] on button "Load More" at bounding box center [595, 651] width 340 height 39
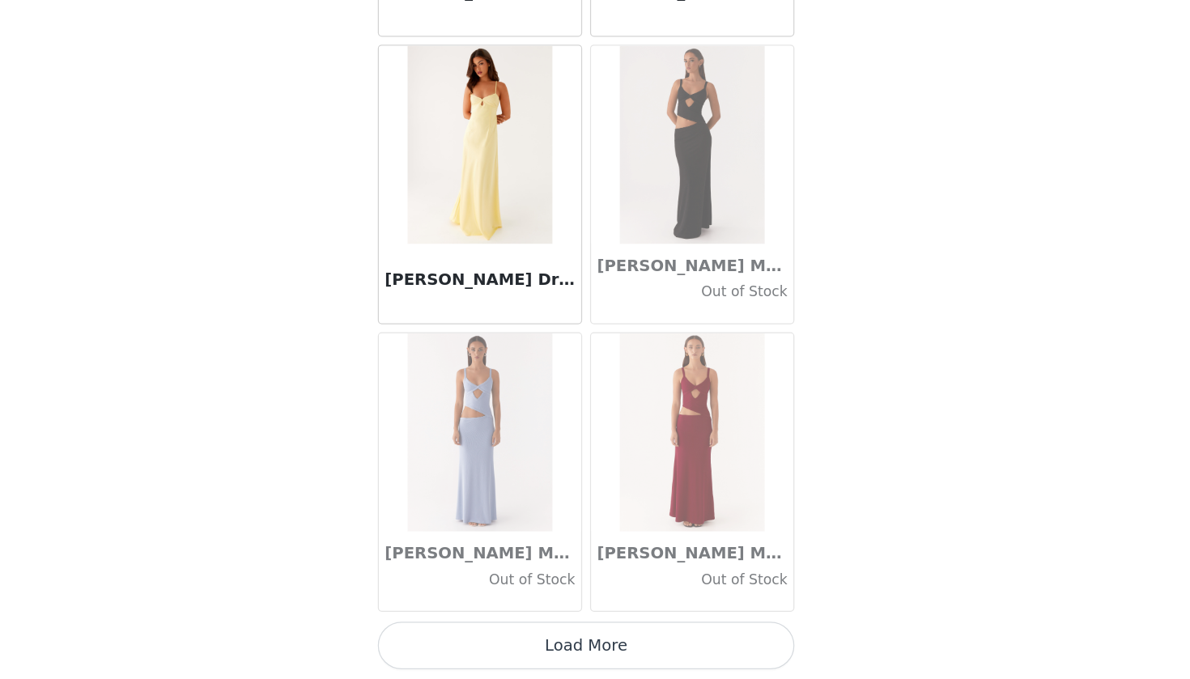
click at [514, 632] on button "Load More" at bounding box center [595, 651] width 340 height 39
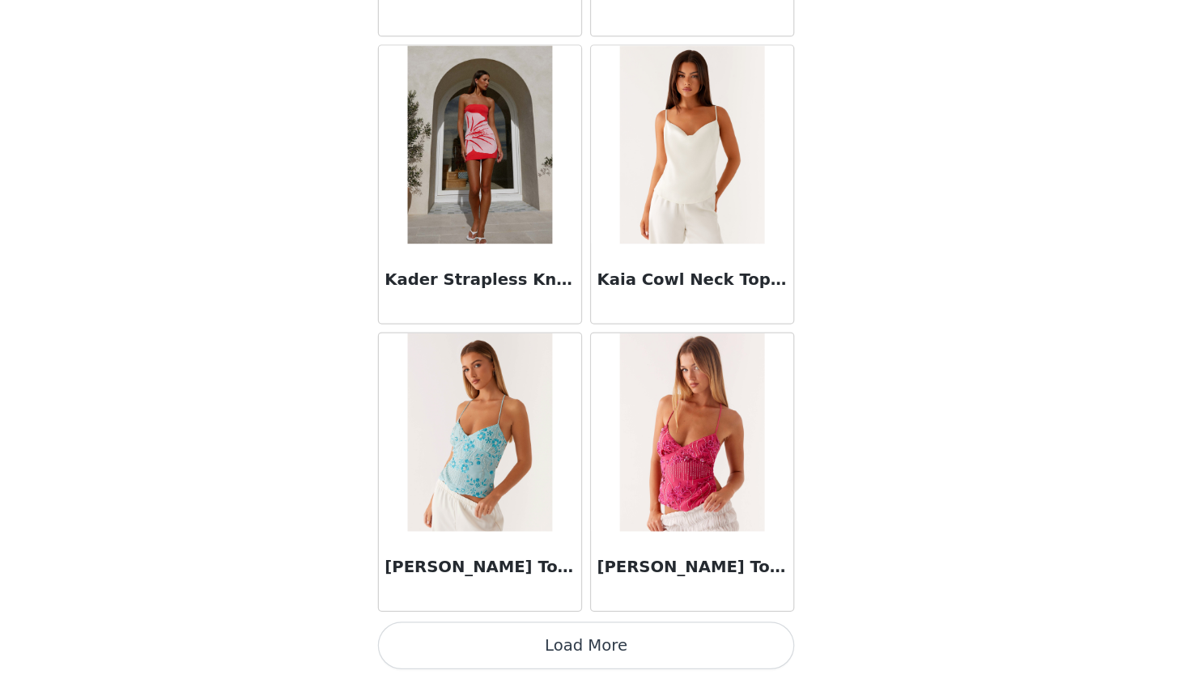
click at [514, 632] on button "Load More" at bounding box center [595, 651] width 340 height 39
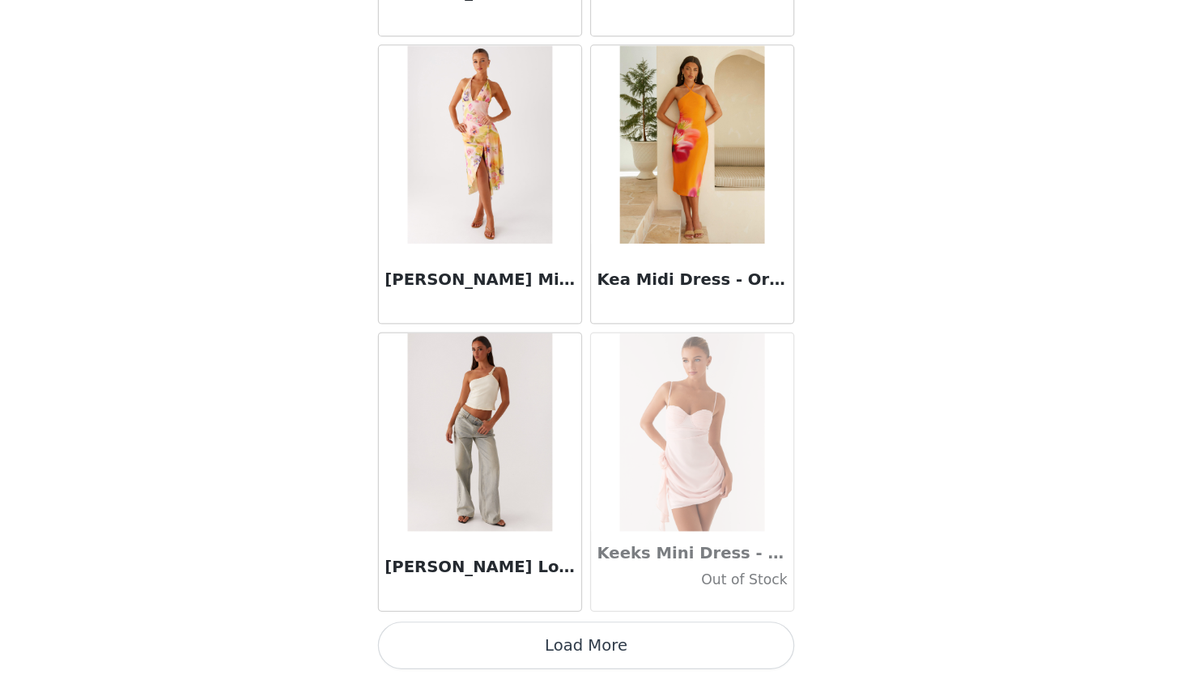
click at [490, 632] on button "Load More" at bounding box center [595, 651] width 340 height 39
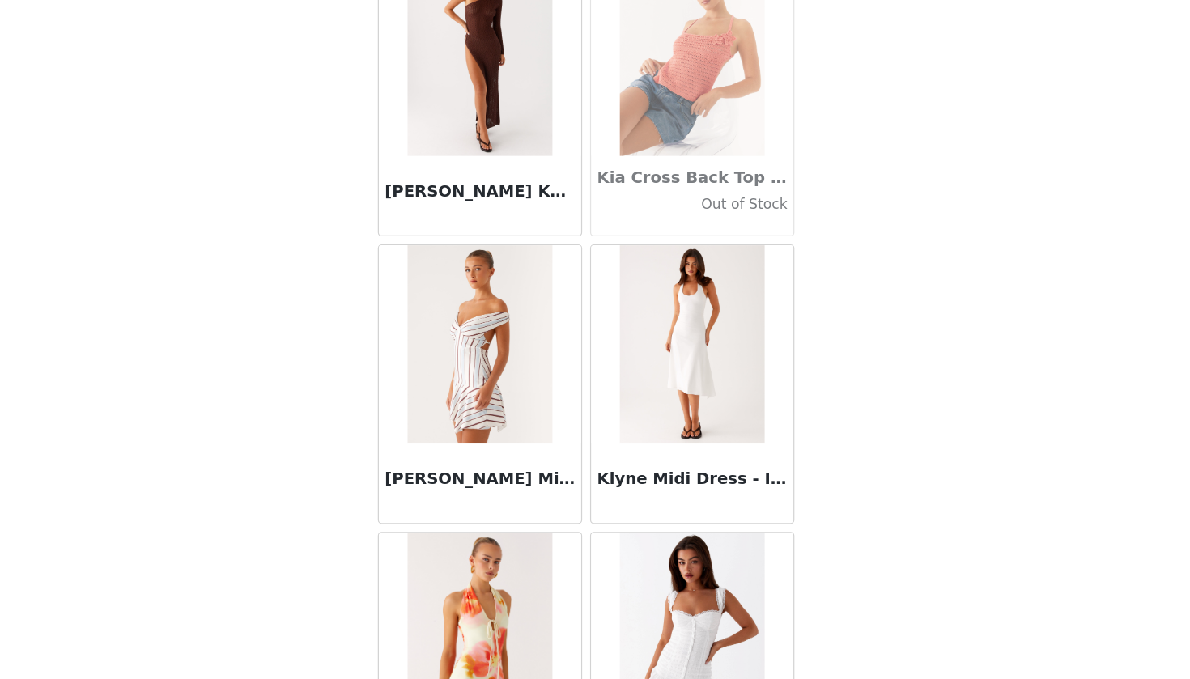
click at [449, 341] on img at bounding box center [507, 406] width 117 height 162
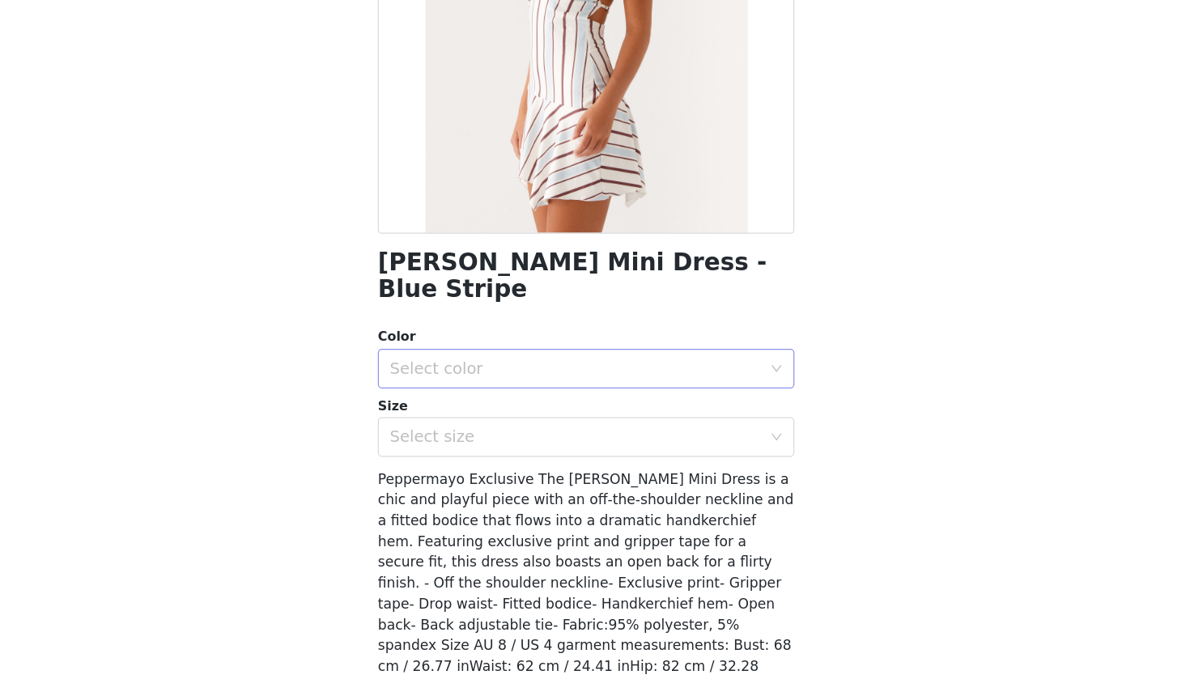
click at [435, 411] on div "Select color" at bounding box center [590, 426] width 310 height 31
click at [425, 426] on li "Blue Stripe" at bounding box center [595, 439] width 340 height 26
click at [435, 474] on div "Select size" at bounding box center [586, 482] width 303 height 16
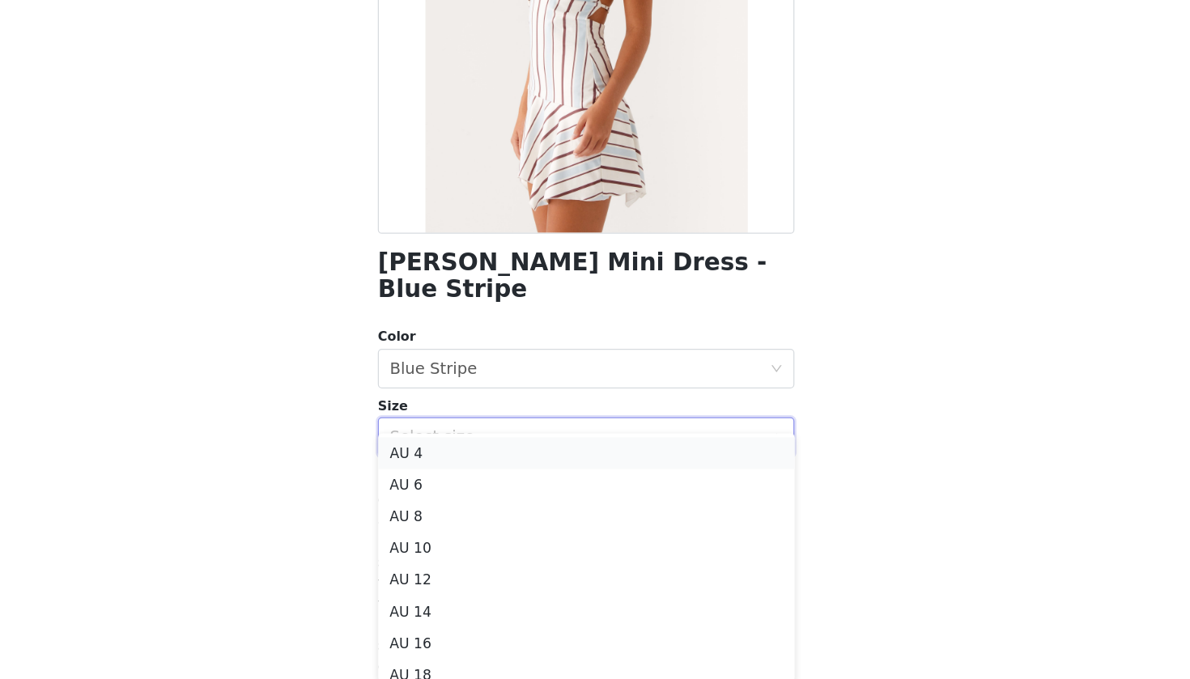
click at [425, 482] on li "AU 4" at bounding box center [595, 495] width 340 height 26
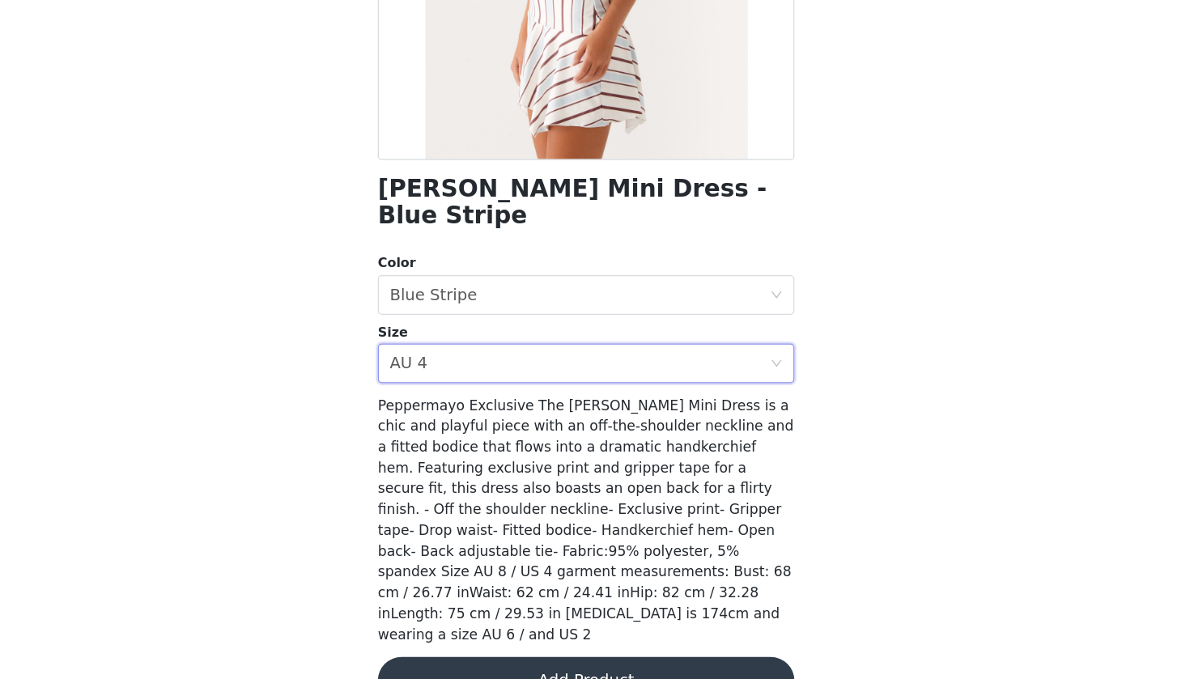
click at [435, 536] on div "[PERSON_NAME] Mini Dress - Blue Stripe Color Select color Blue Stripe Size Sele…" at bounding box center [595, 305] width 340 height 828
click at [432, 661] on button "Add Product" at bounding box center [595, 680] width 340 height 39
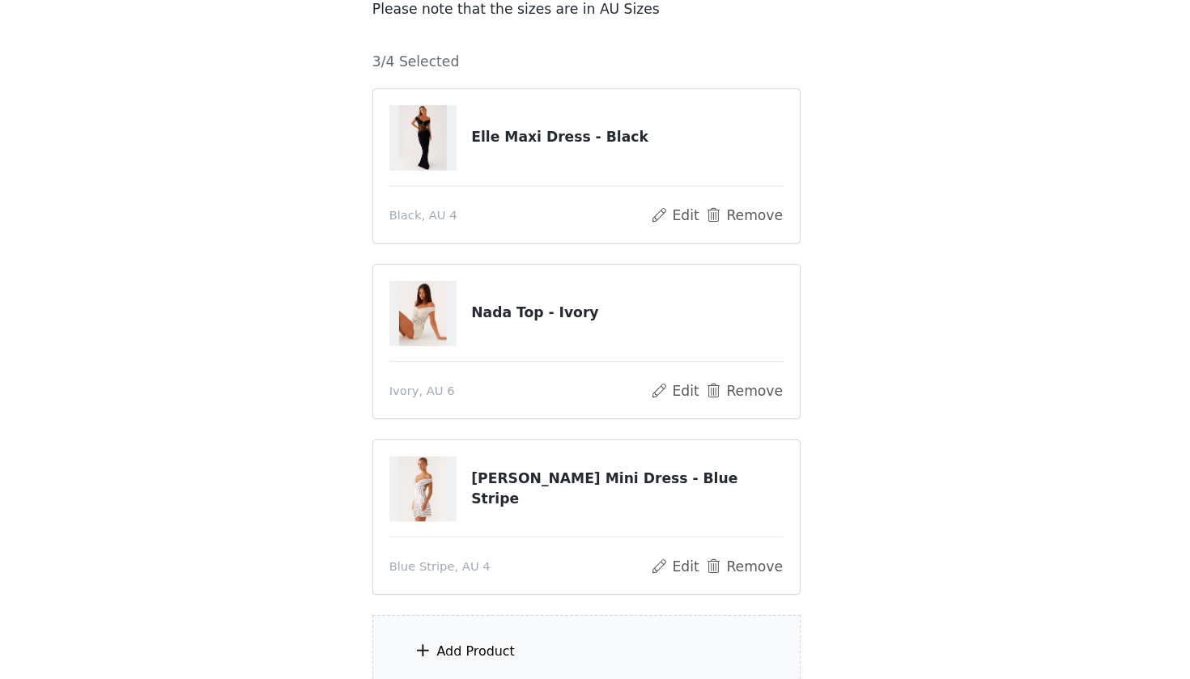
click at [420, 627] on div "Add Product" at bounding box center [595, 657] width 350 height 61
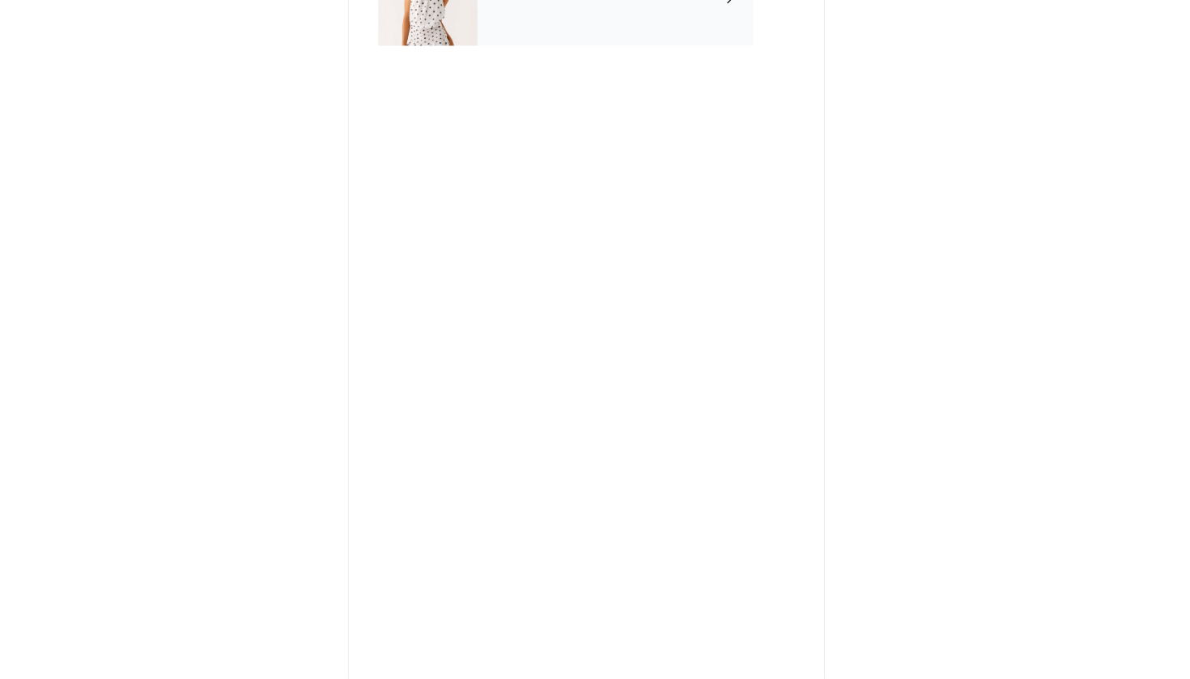
click at [506, 81] on div "September Gifting" at bounding box center [618, 121] width 225 height 81
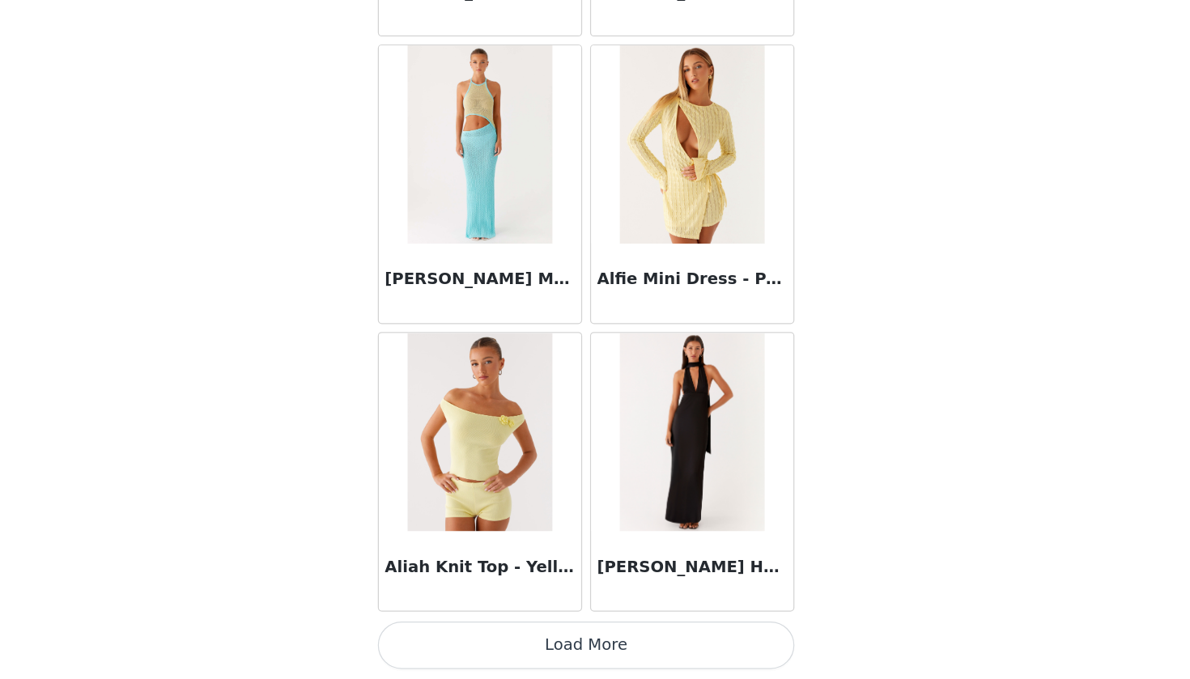
scroll to position [1798, 0]
click at [492, 632] on button "Load More" at bounding box center [595, 651] width 340 height 39
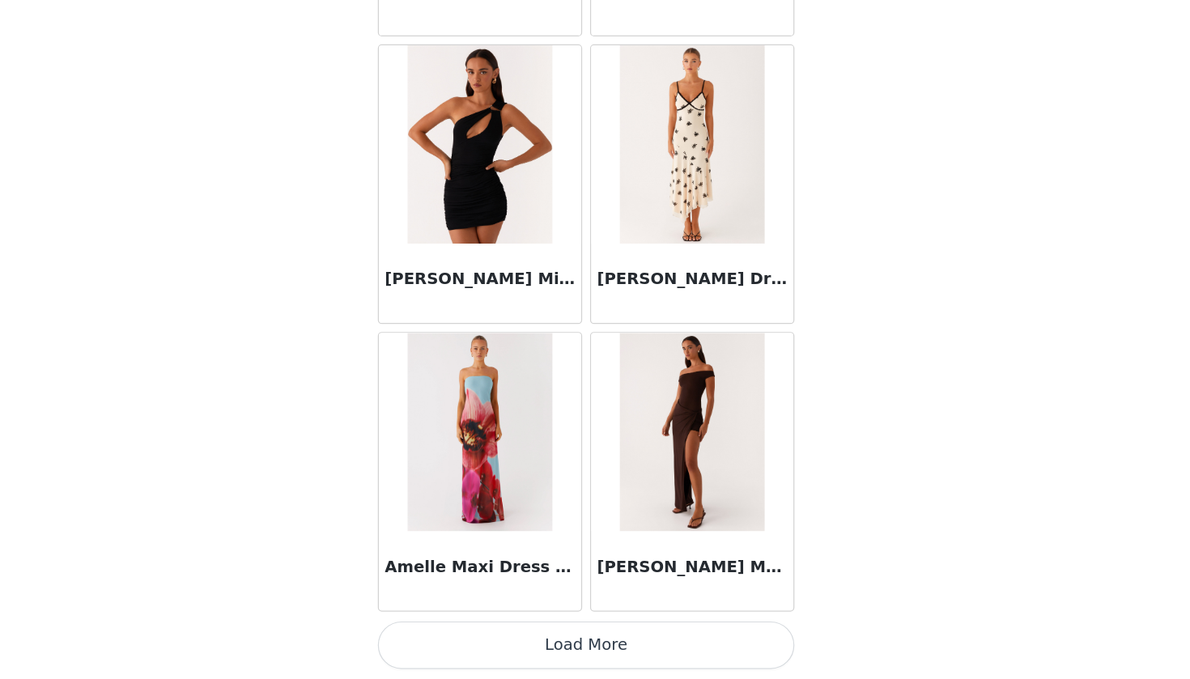
click at [478, 632] on button "Load More" at bounding box center [595, 651] width 340 height 39
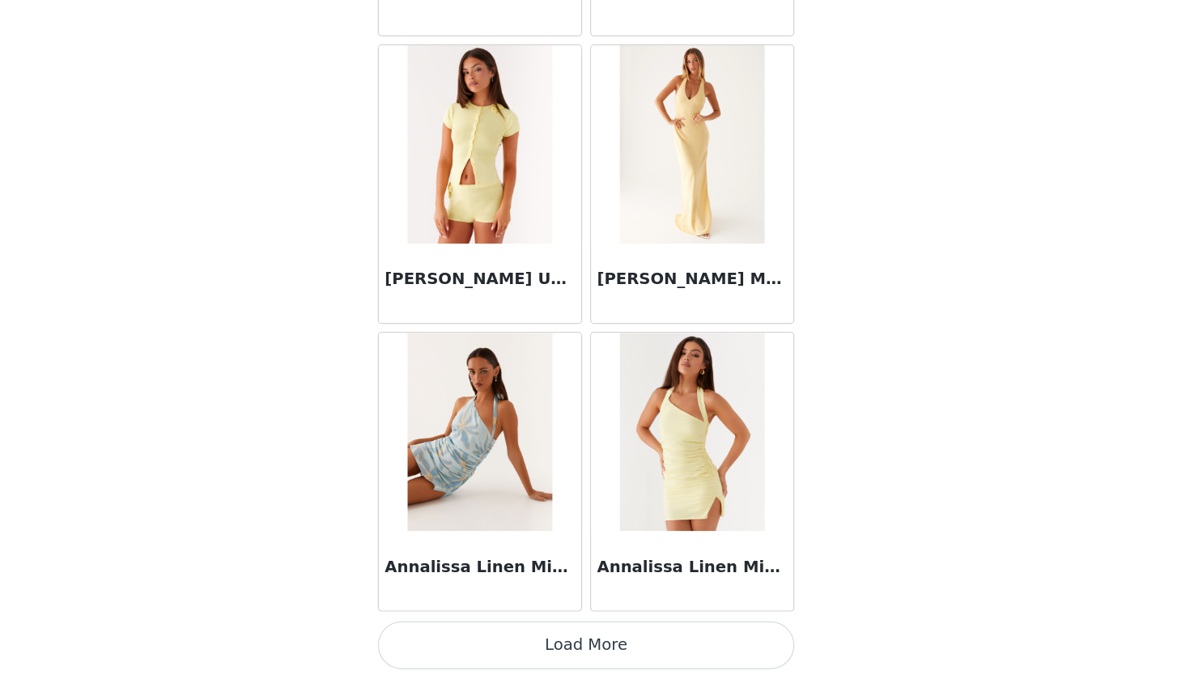
click at [478, 632] on button "Load More" at bounding box center [595, 651] width 340 height 39
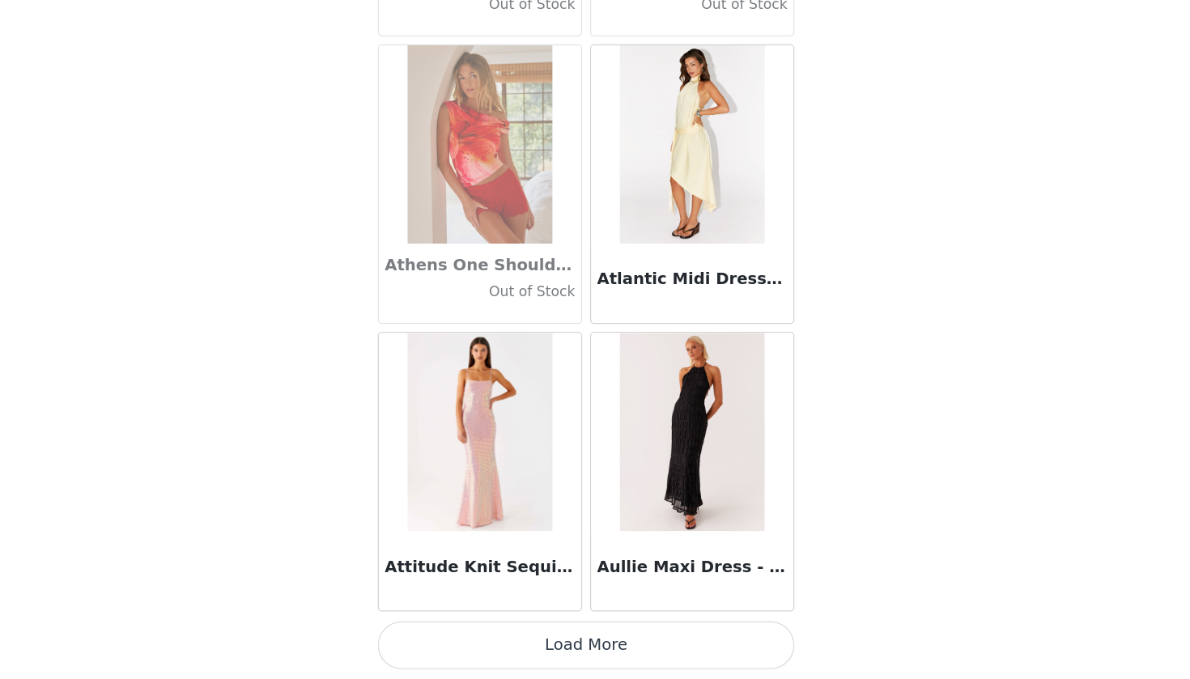
click at [473, 632] on button "Load More" at bounding box center [595, 651] width 340 height 39
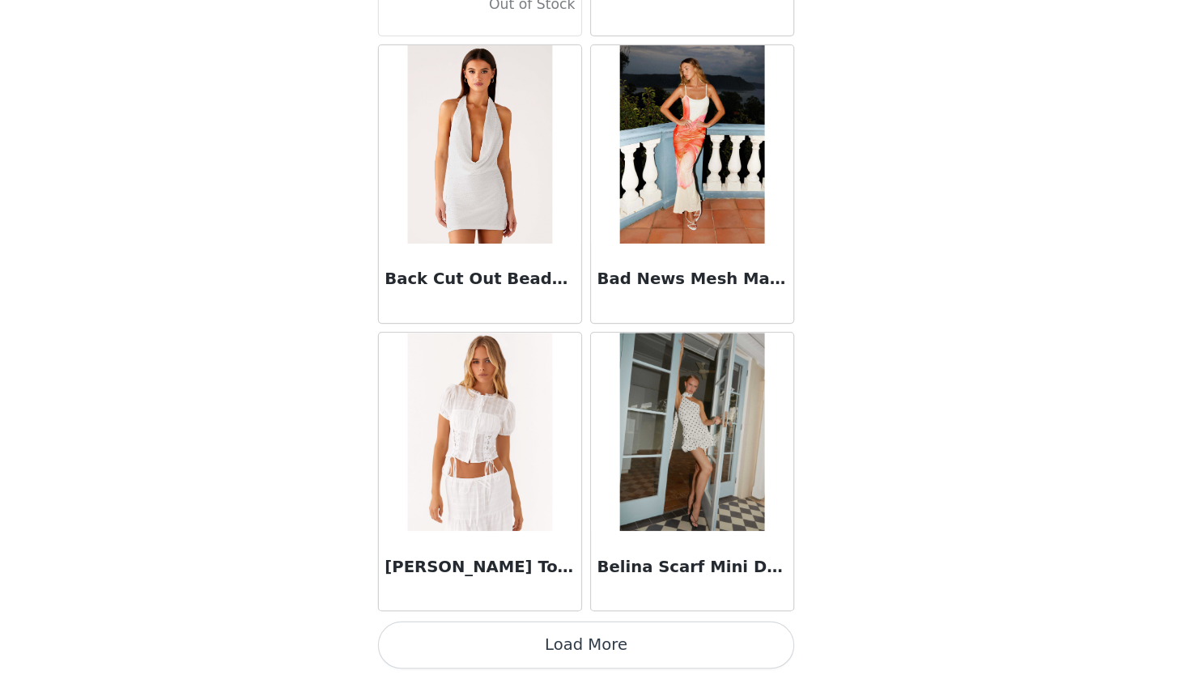
click at [470, 632] on button "Load More" at bounding box center [595, 651] width 340 height 39
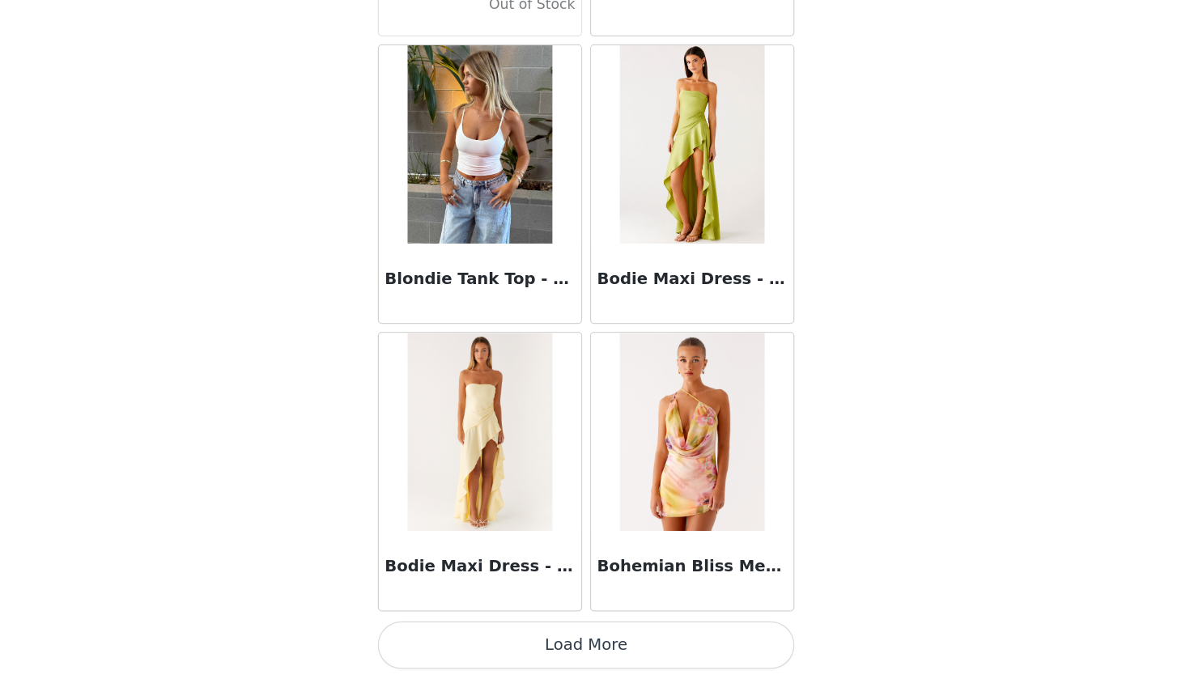
click at [466, 632] on button "Load More" at bounding box center [595, 651] width 340 height 39
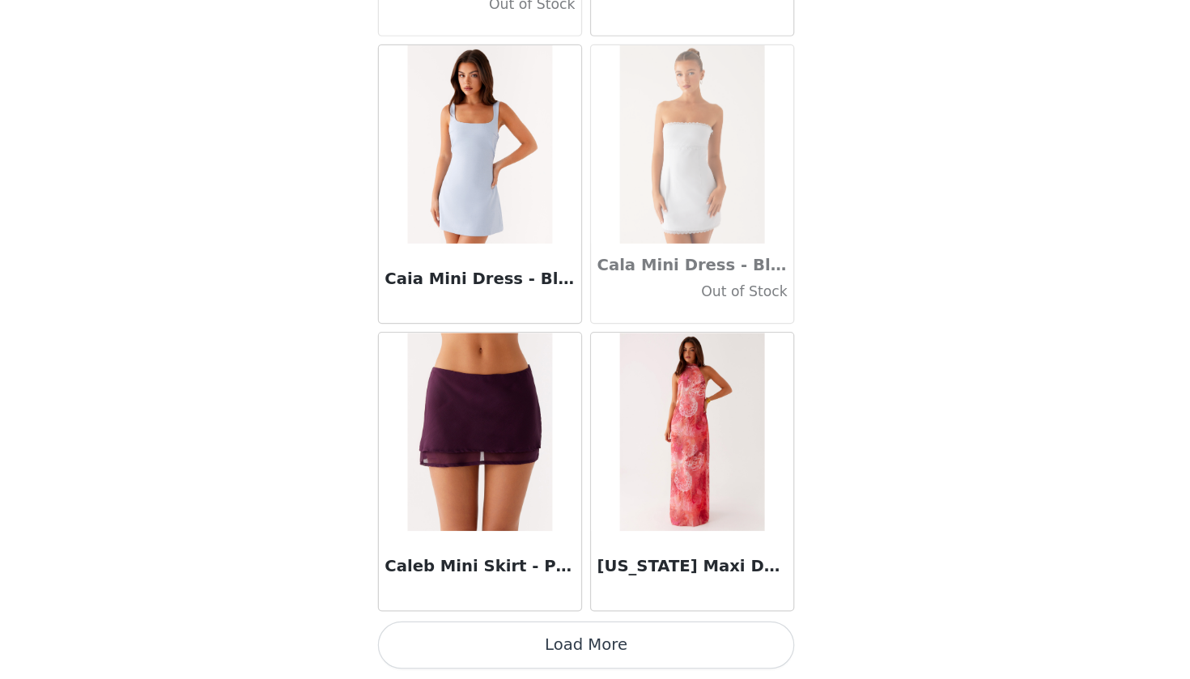
click at [466, 632] on button "Load More" at bounding box center [595, 651] width 340 height 39
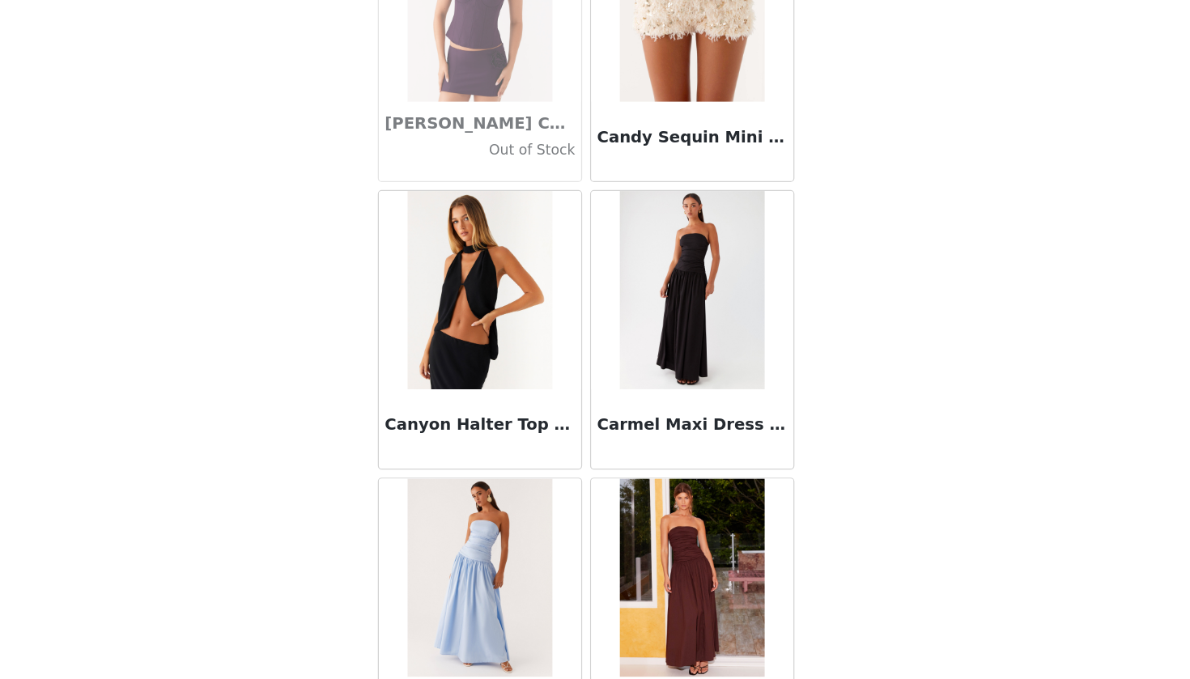
scroll to position [170, 0]
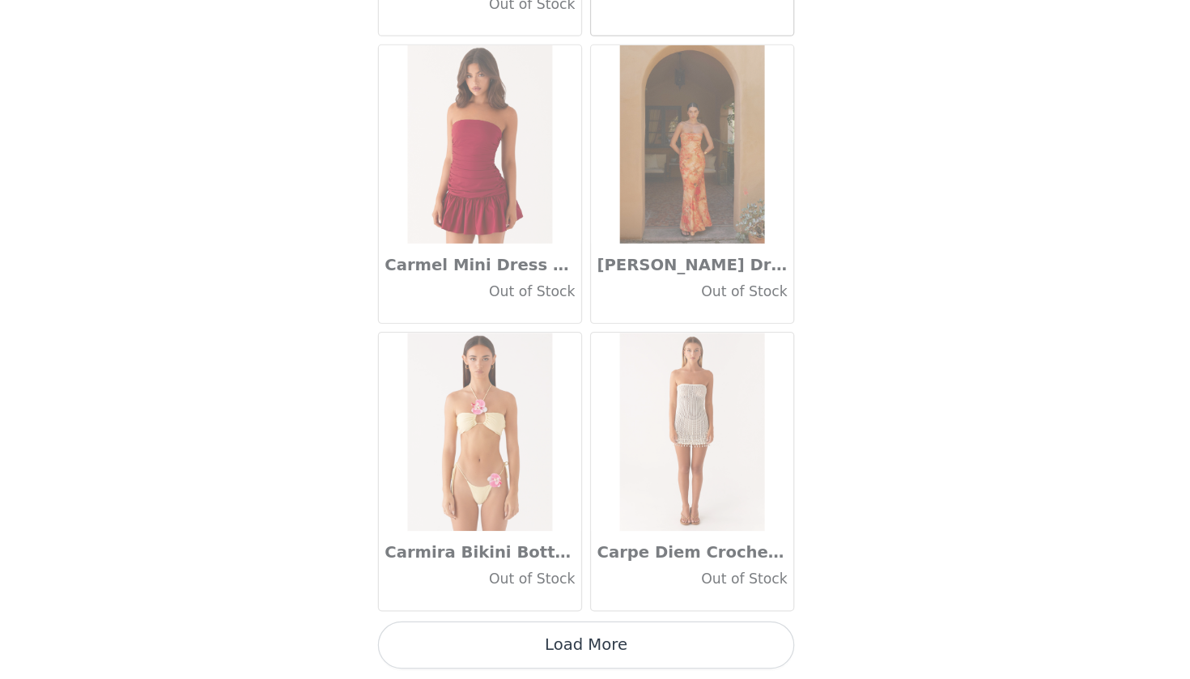
click at [466, 632] on button "Load More" at bounding box center [595, 651] width 340 height 39
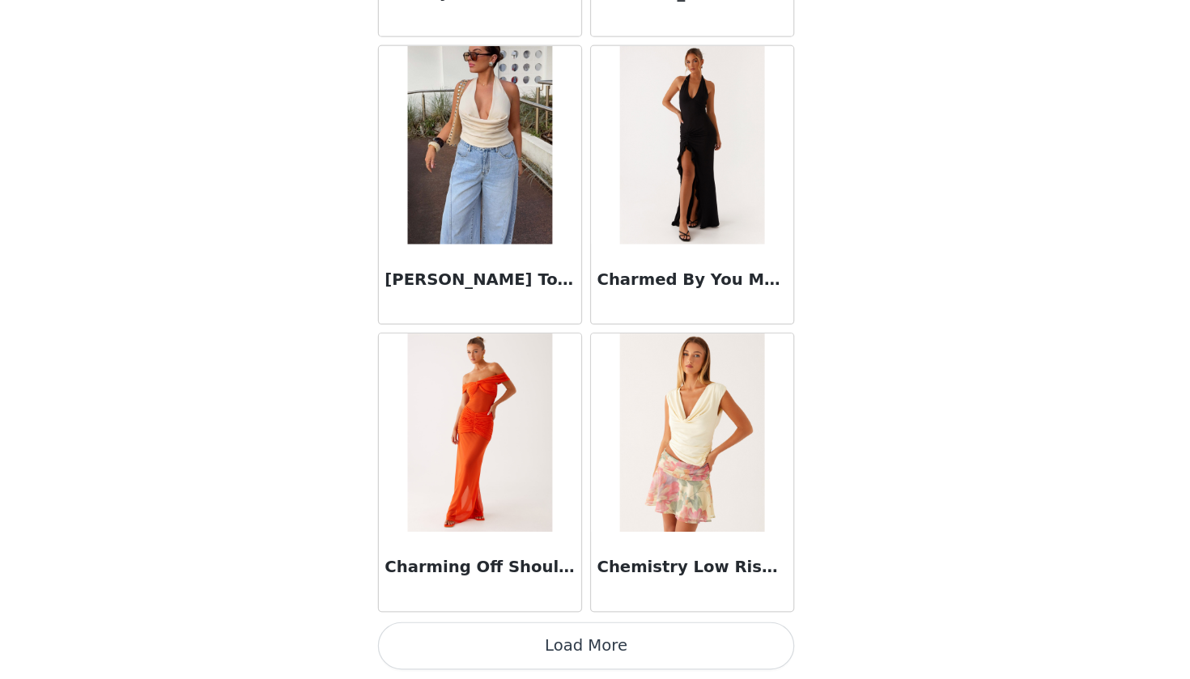
click at [466, 632] on button "Load More" at bounding box center [595, 651] width 340 height 39
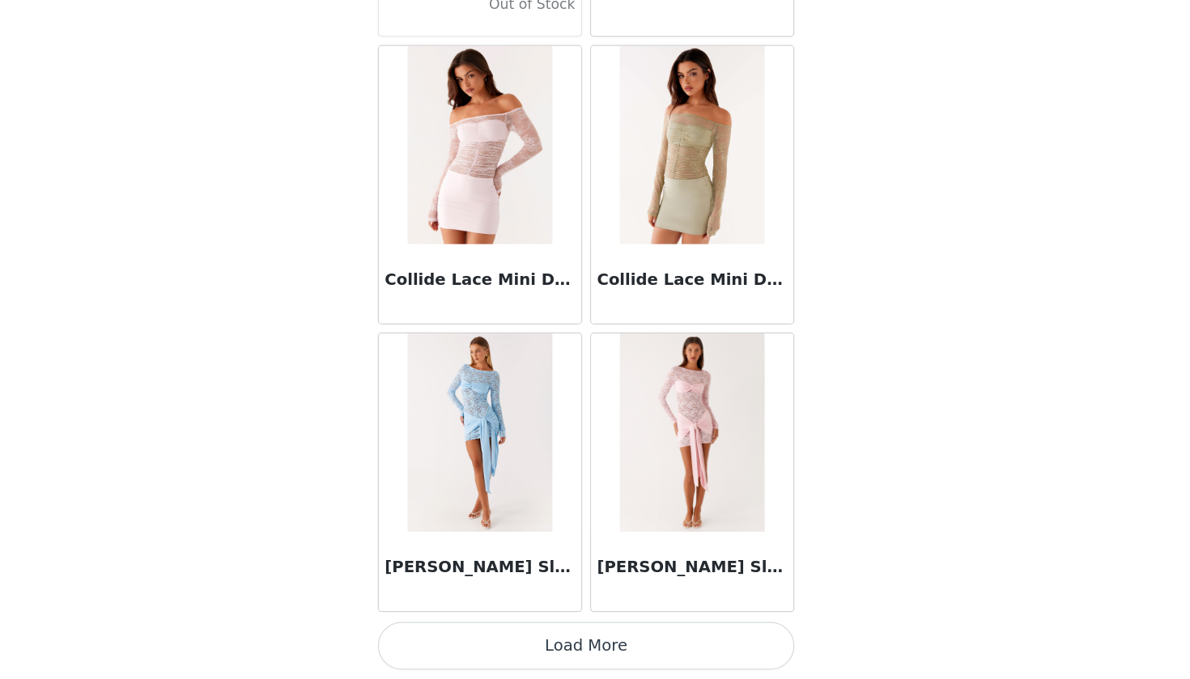
click at [470, 632] on button "Load More" at bounding box center [595, 651] width 340 height 39
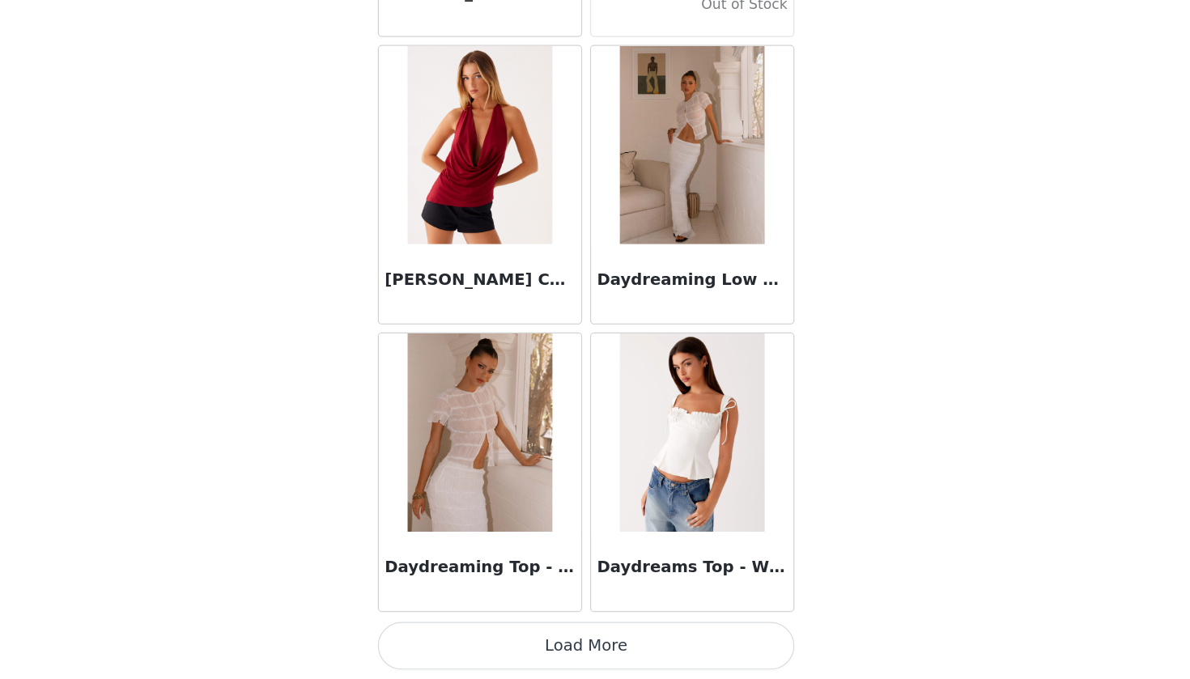
click at [470, 632] on button "Load More" at bounding box center [595, 651] width 340 height 39
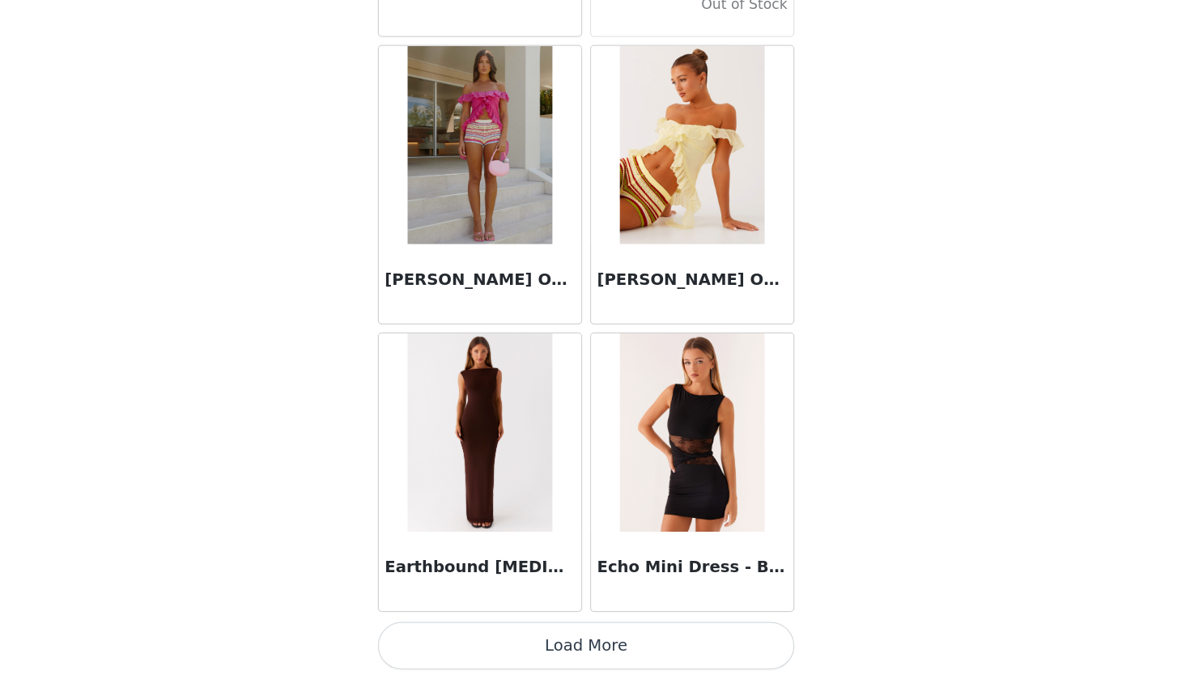
click at [470, 632] on button "Load More" at bounding box center [595, 651] width 340 height 39
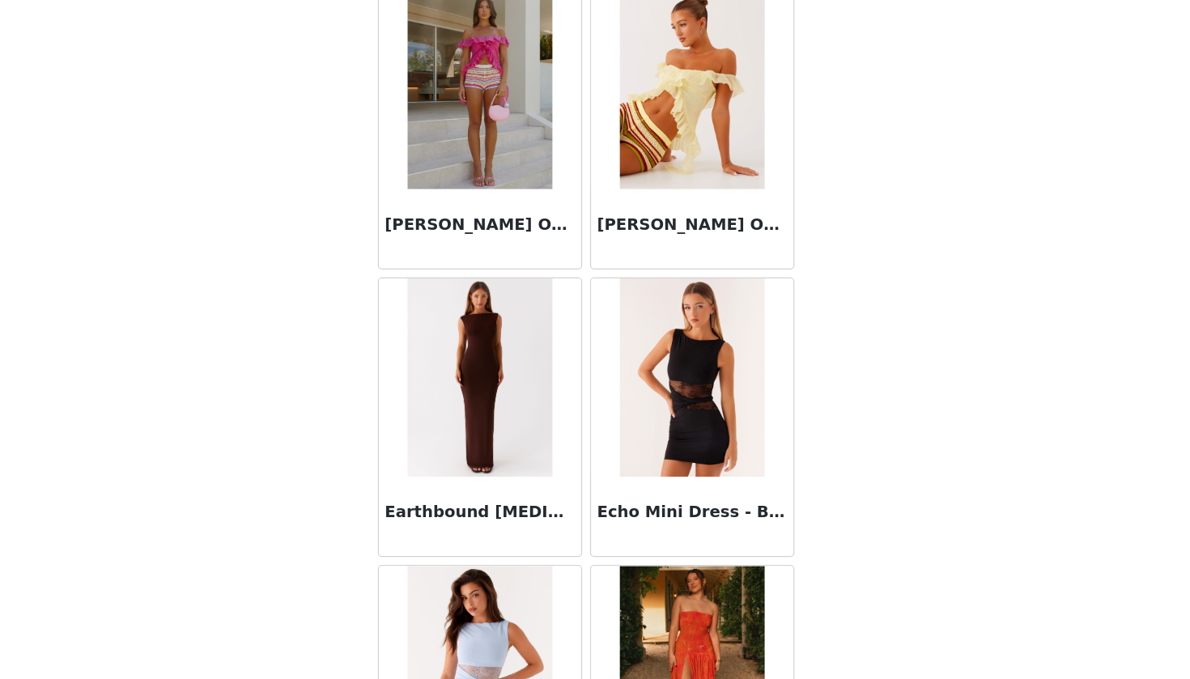
scroll to position [28145, 0]
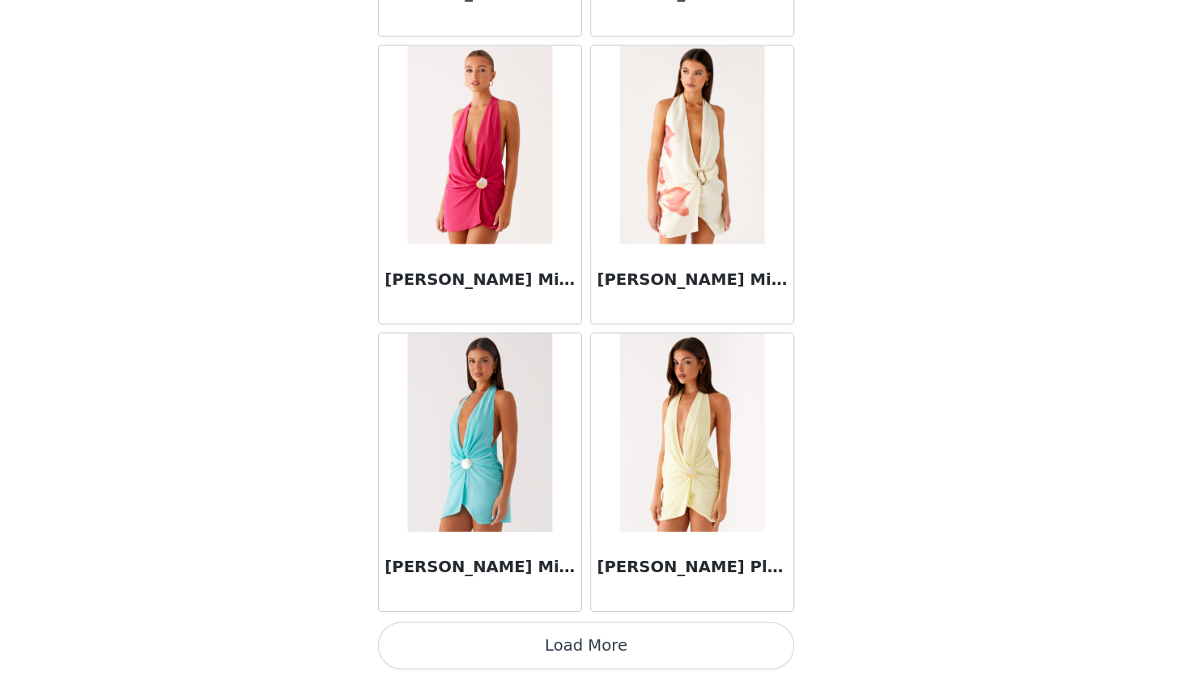
click at [470, 632] on button "Load More" at bounding box center [595, 651] width 340 height 39
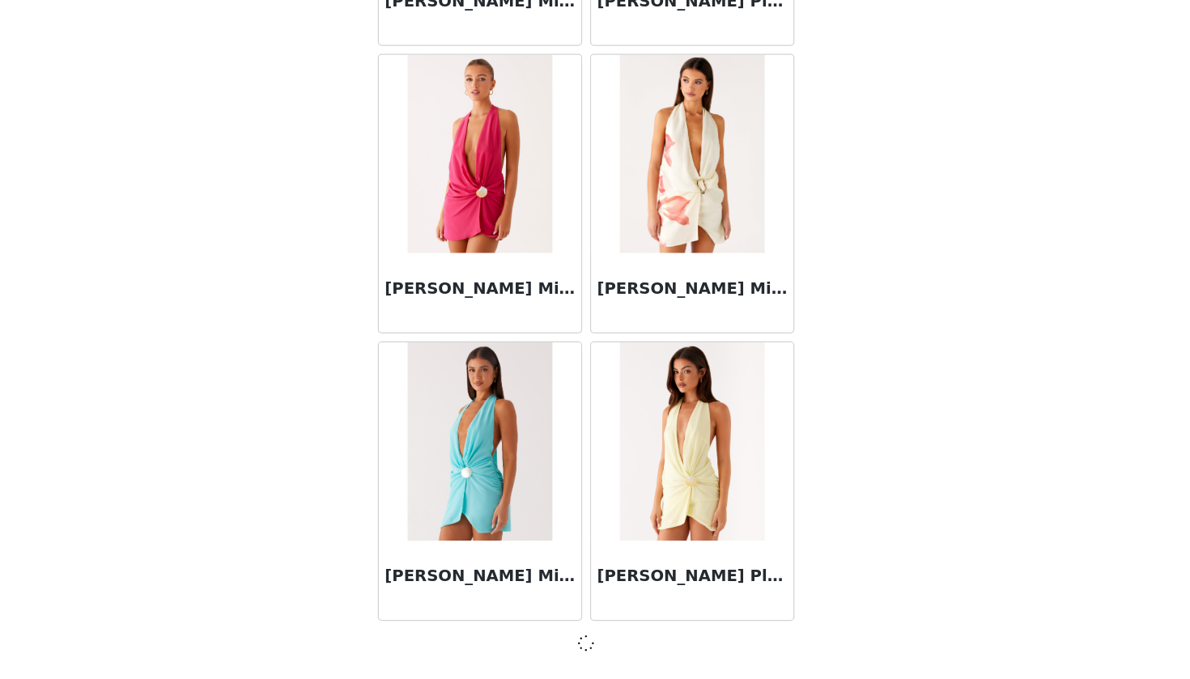
scroll to position [29969, 0]
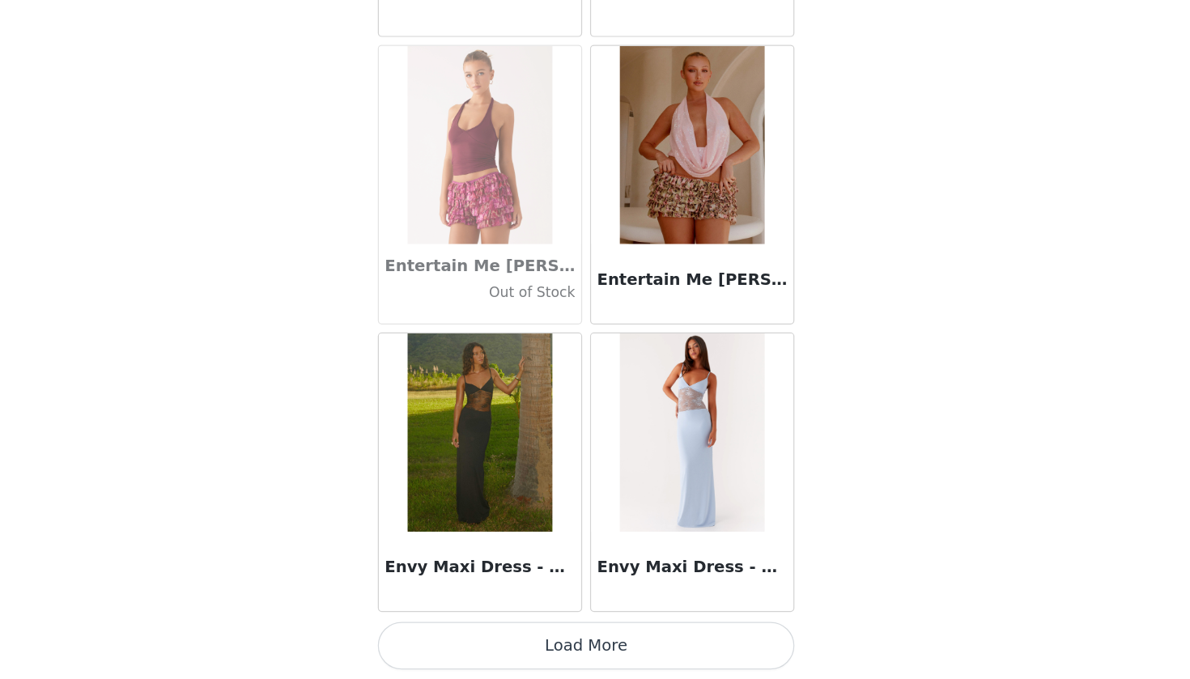
click at [470, 632] on button "Load More" at bounding box center [595, 651] width 340 height 39
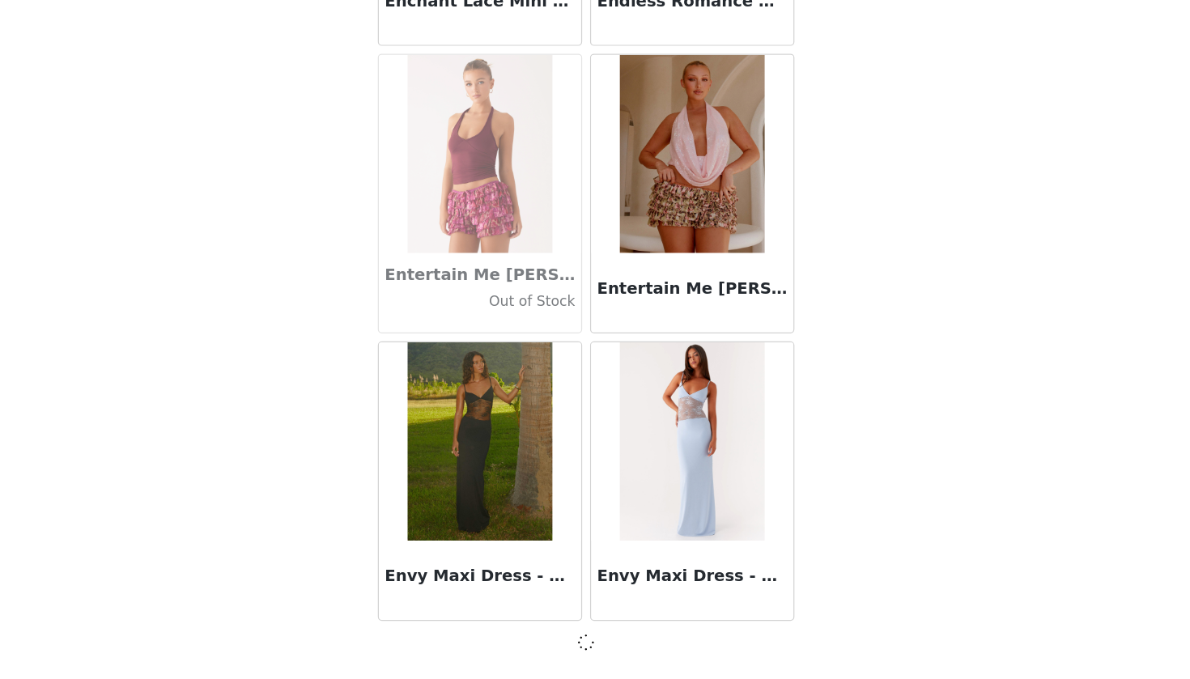
scroll to position [32317, 0]
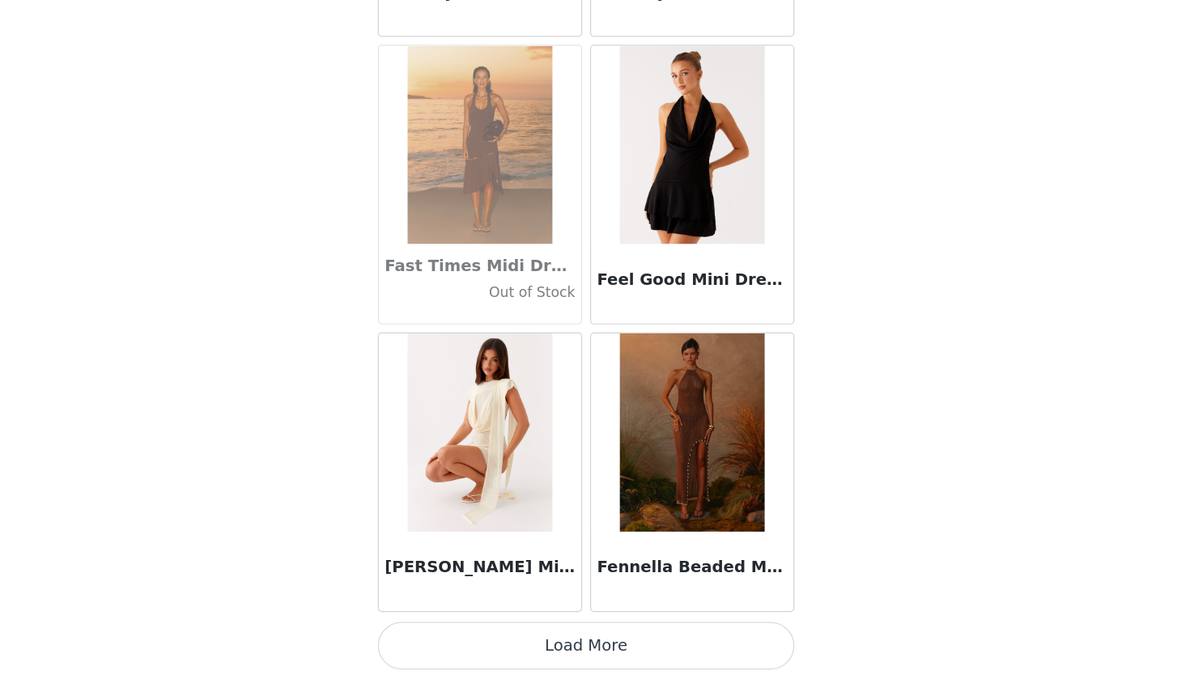
click at [470, 632] on button "Load More" at bounding box center [595, 651] width 340 height 39
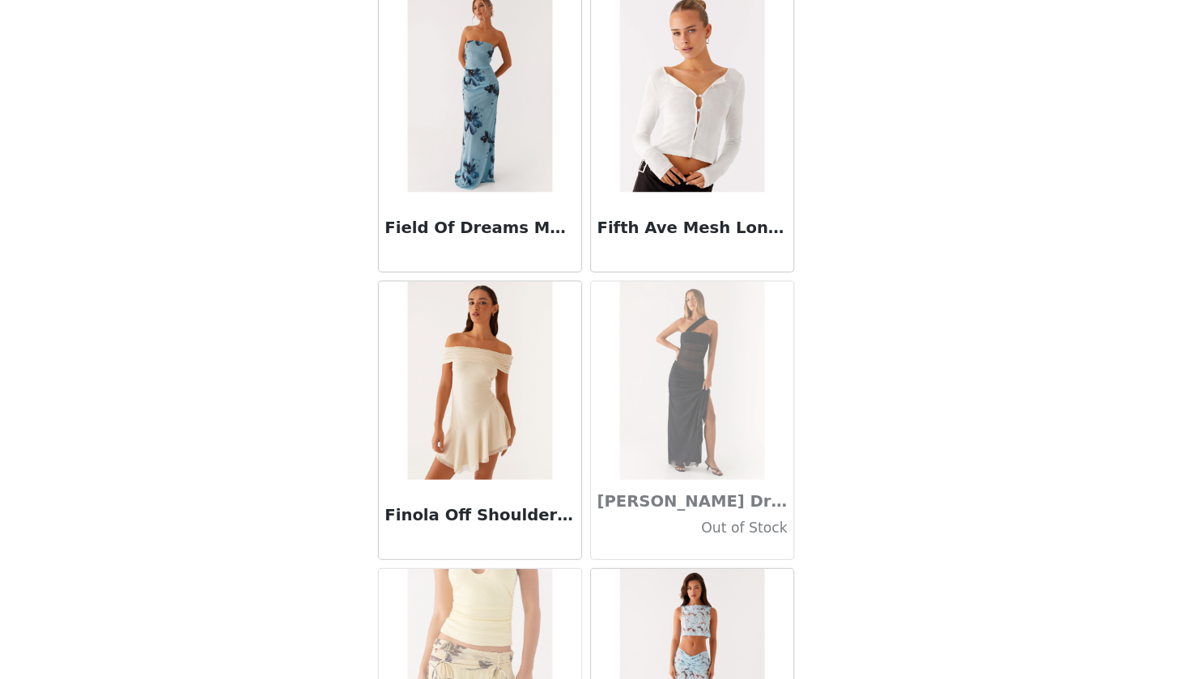
scroll to position [170, 0]
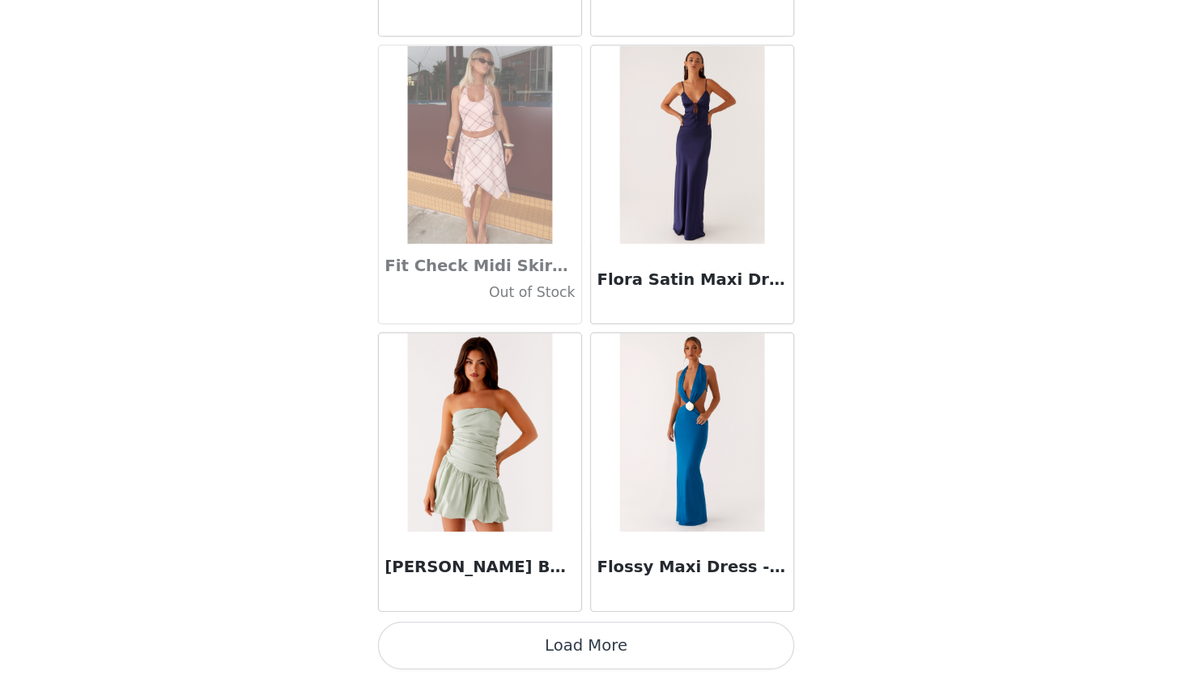
click at [467, 632] on button "Load More" at bounding box center [595, 651] width 340 height 39
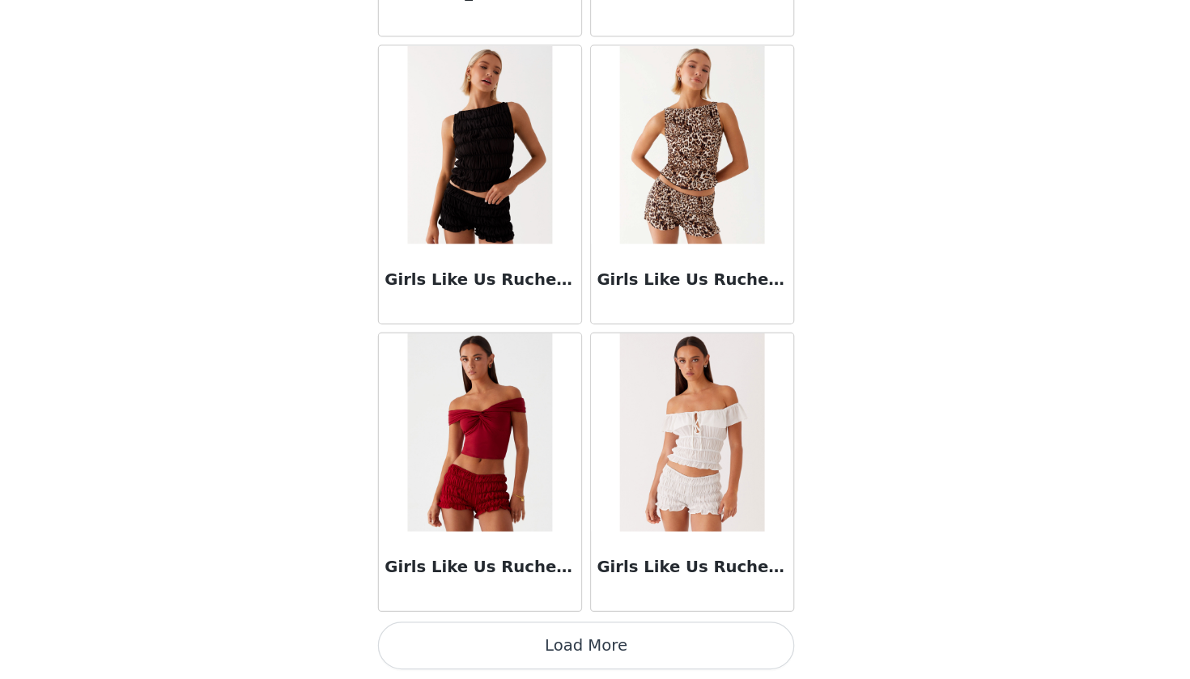
click at [521, 632] on button "Load More" at bounding box center [595, 651] width 340 height 39
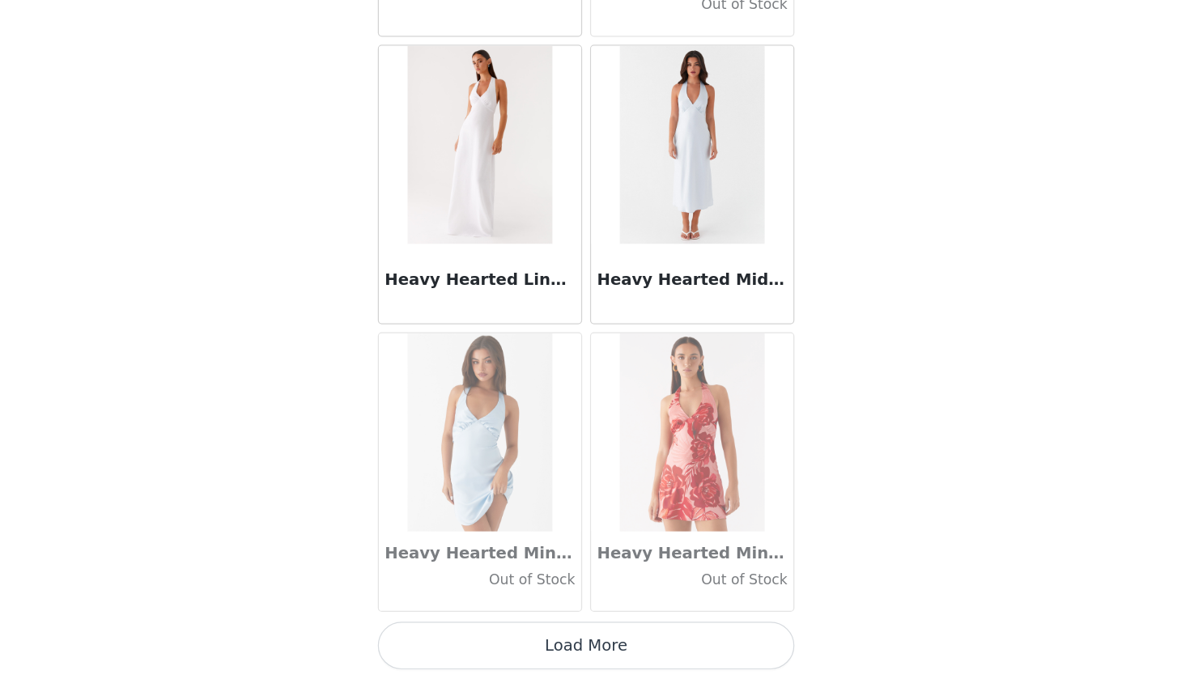
click at [516, 632] on button "Load More" at bounding box center [595, 651] width 340 height 39
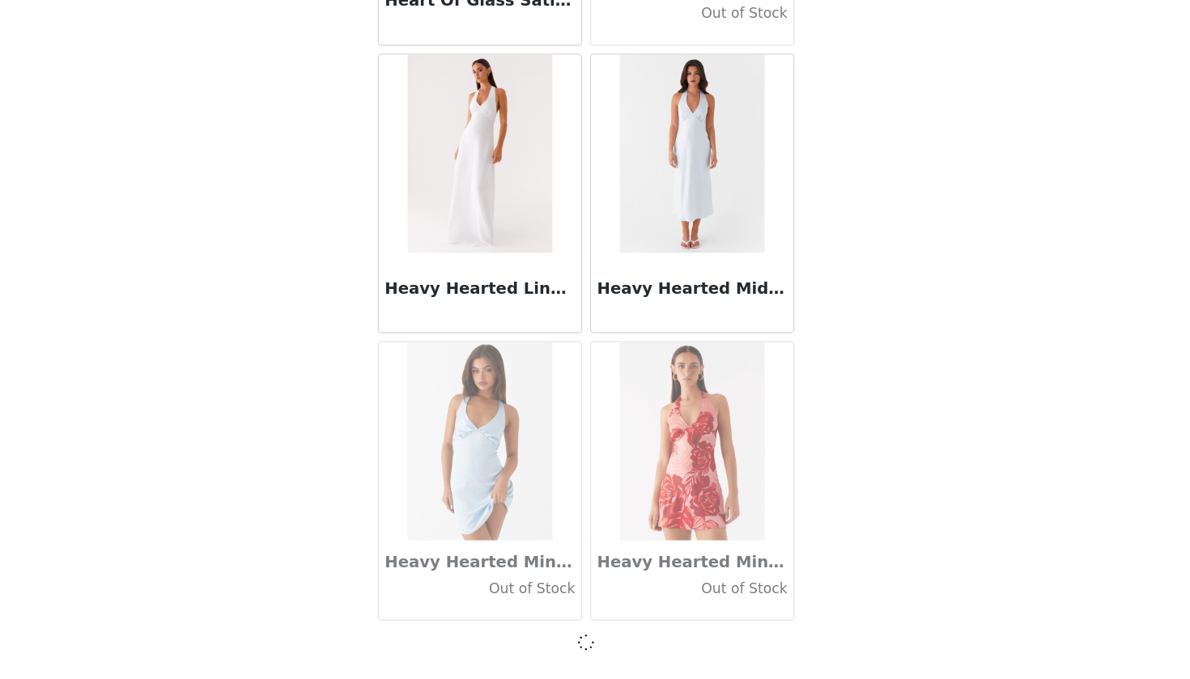
scroll to position [41709, 0]
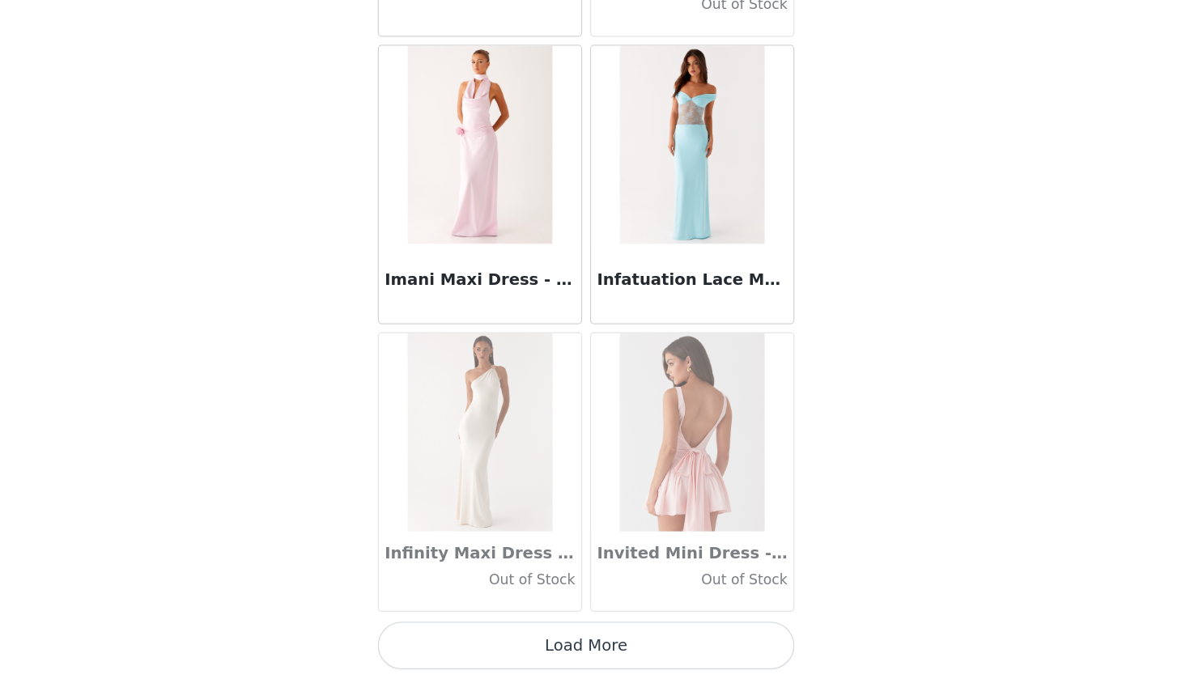
click at [516, 632] on button "Load More" at bounding box center [595, 651] width 340 height 39
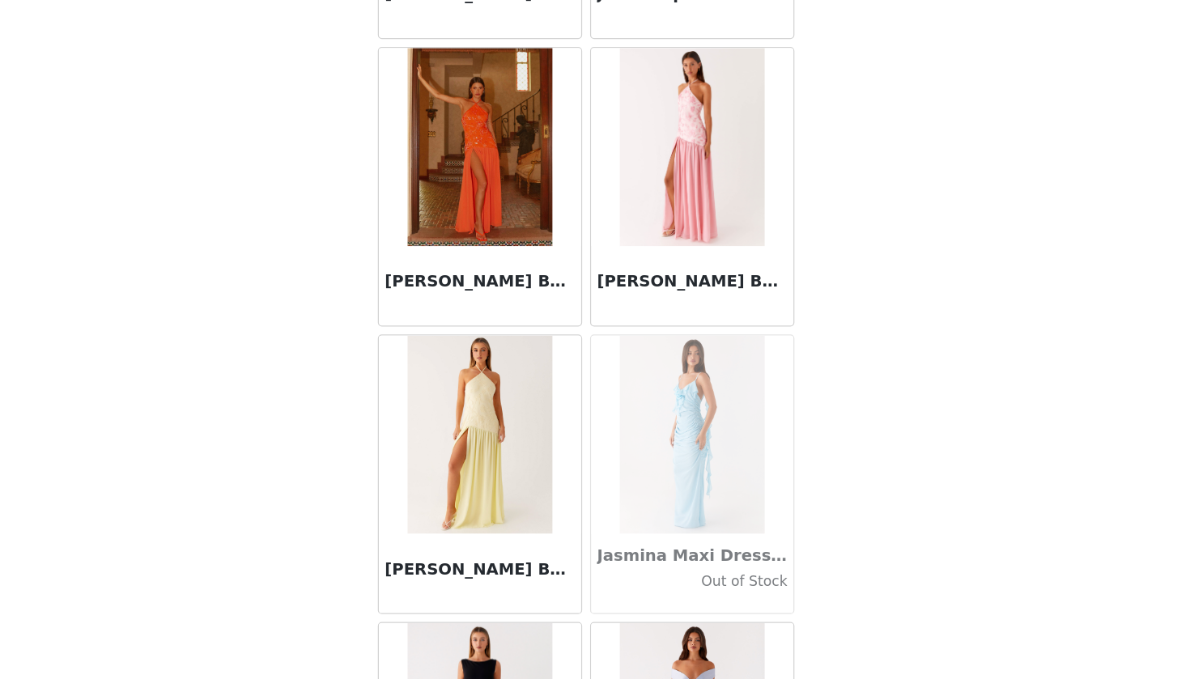
scroll to position [45474, 0]
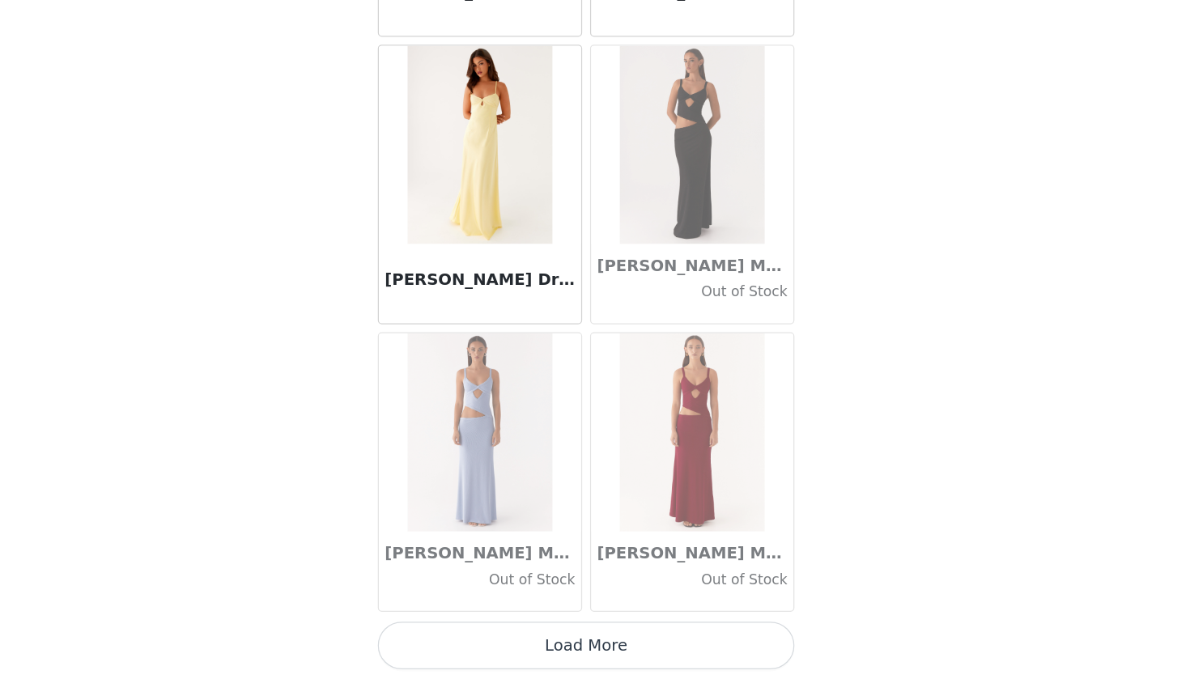
click at [520, 632] on button "Load More" at bounding box center [595, 651] width 340 height 39
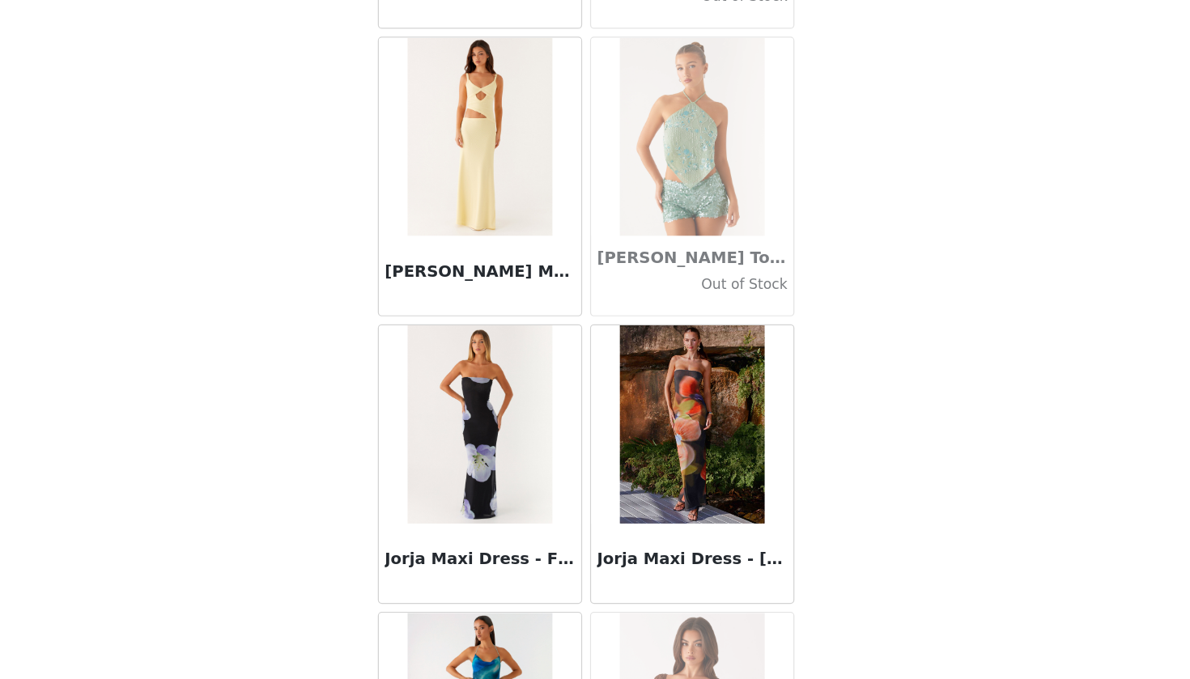
scroll to position [48266, 0]
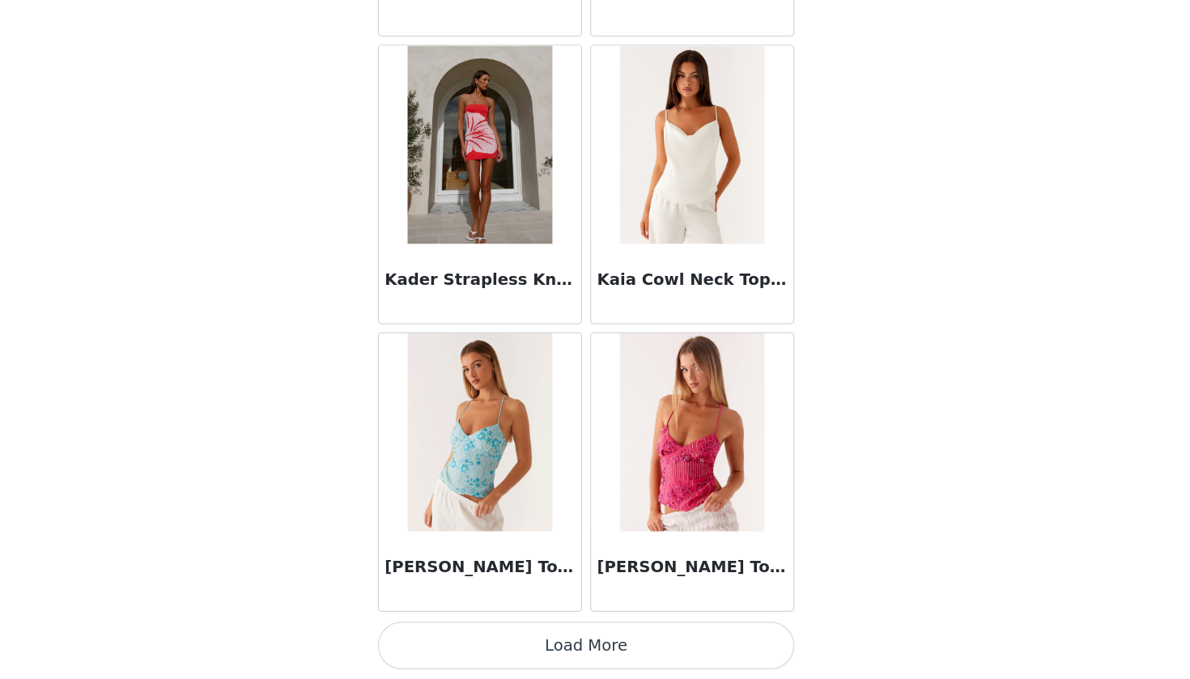
click at [521, 632] on button "Load More" at bounding box center [595, 651] width 340 height 39
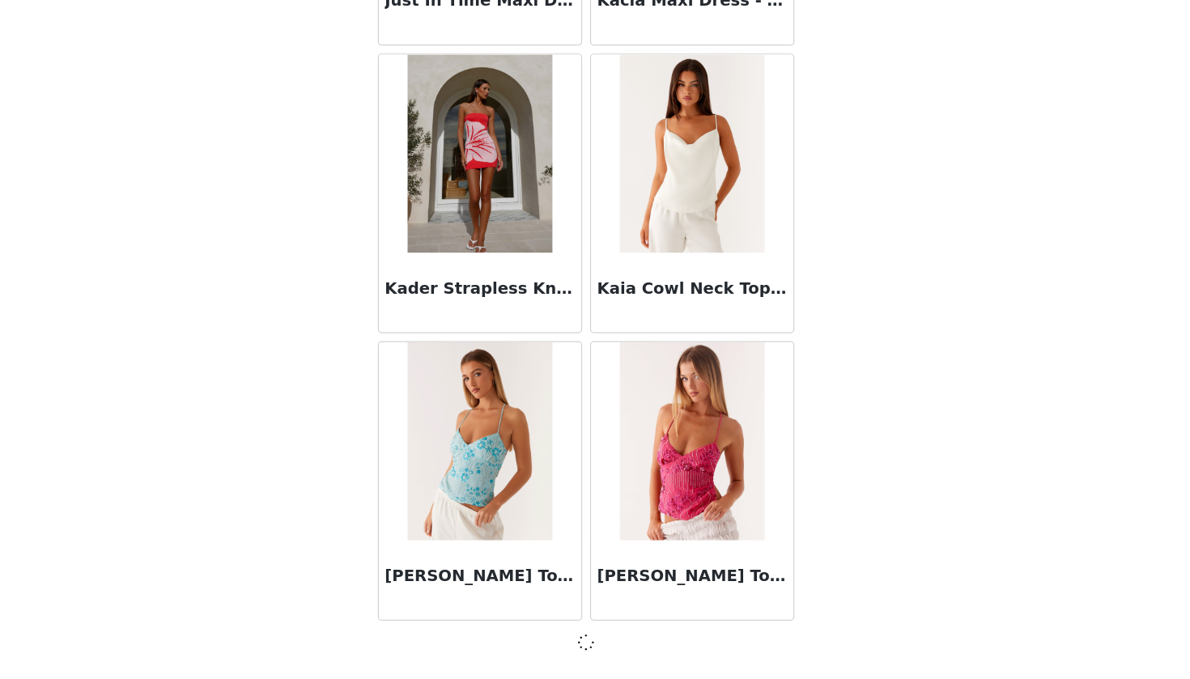
scroll to position [48754, 0]
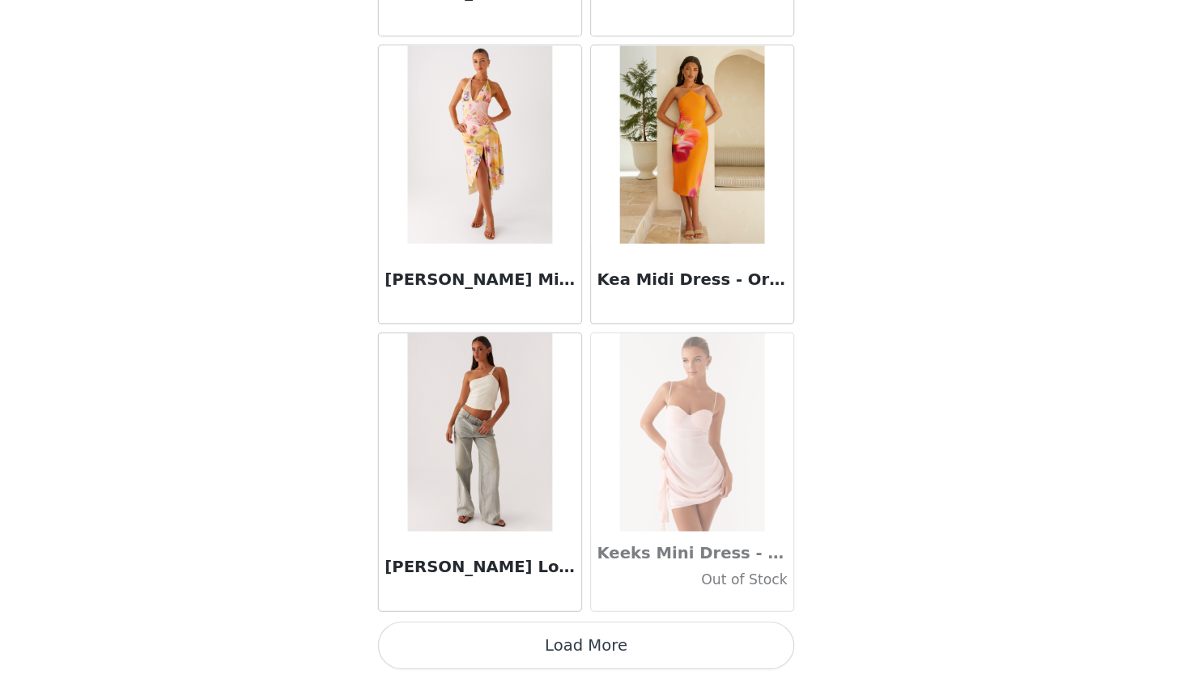
click at [511, 632] on button "Load More" at bounding box center [595, 651] width 340 height 39
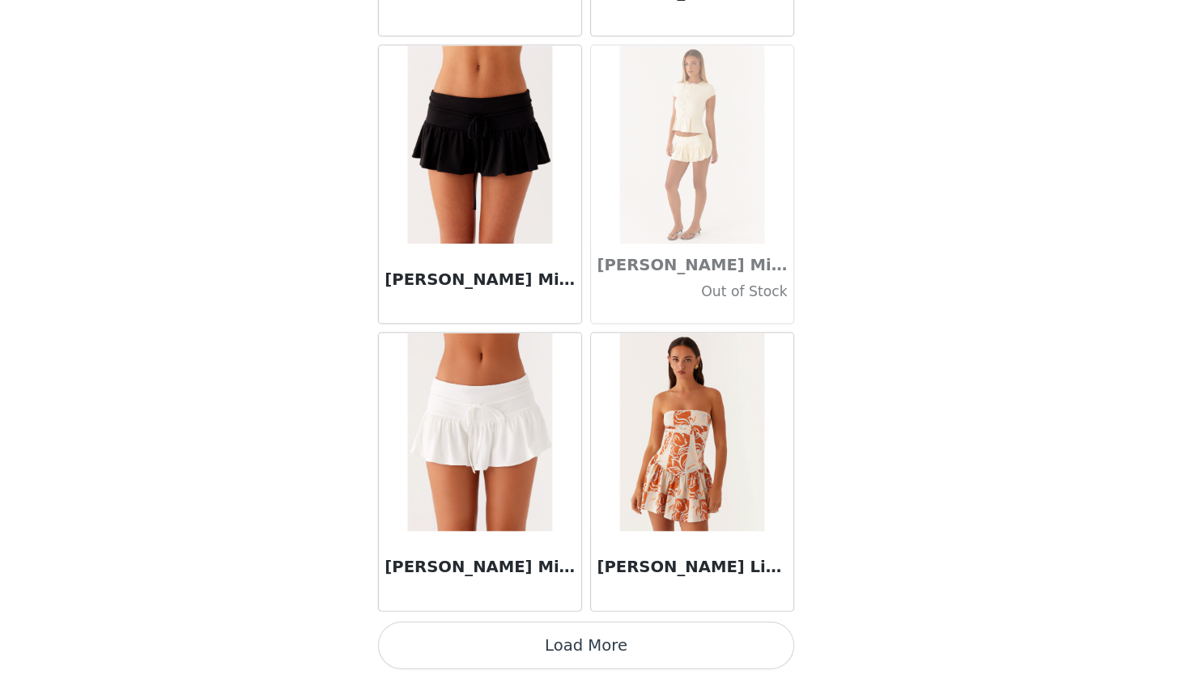
click at [517, 632] on button "Load More" at bounding box center [595, 651] width 340 height 39
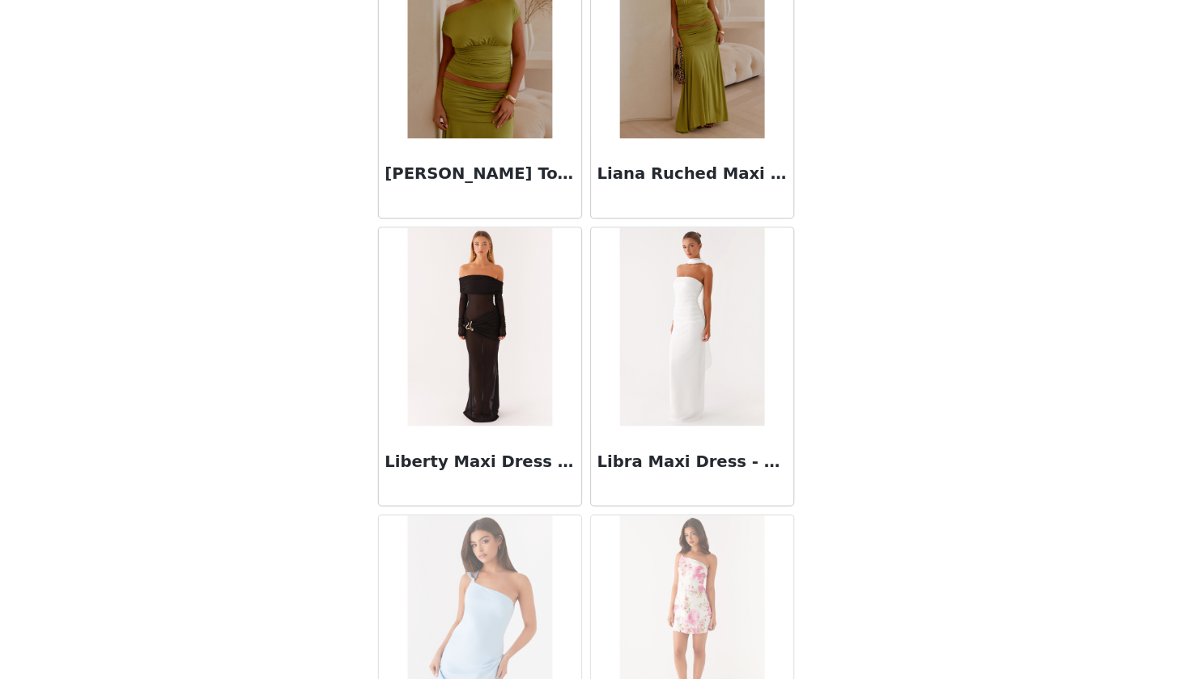
scroll to position [55102, 0]
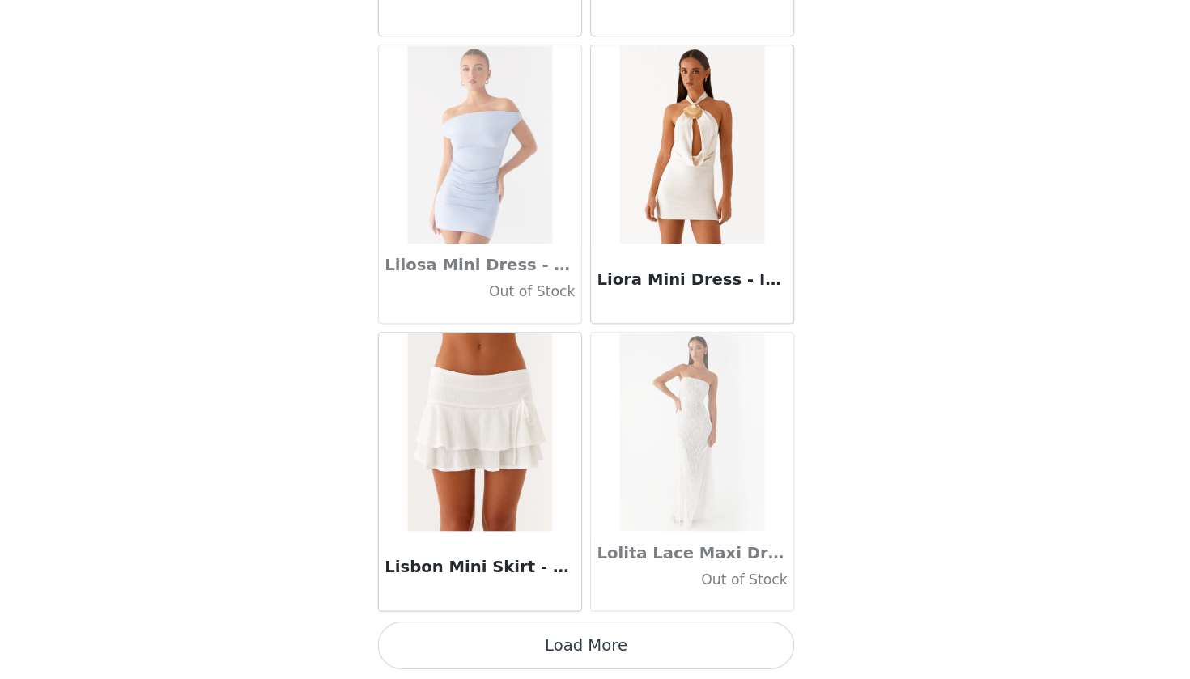
click at [517, 632] on button "Load More" at bounding box center [595, 651] width 340 height 39
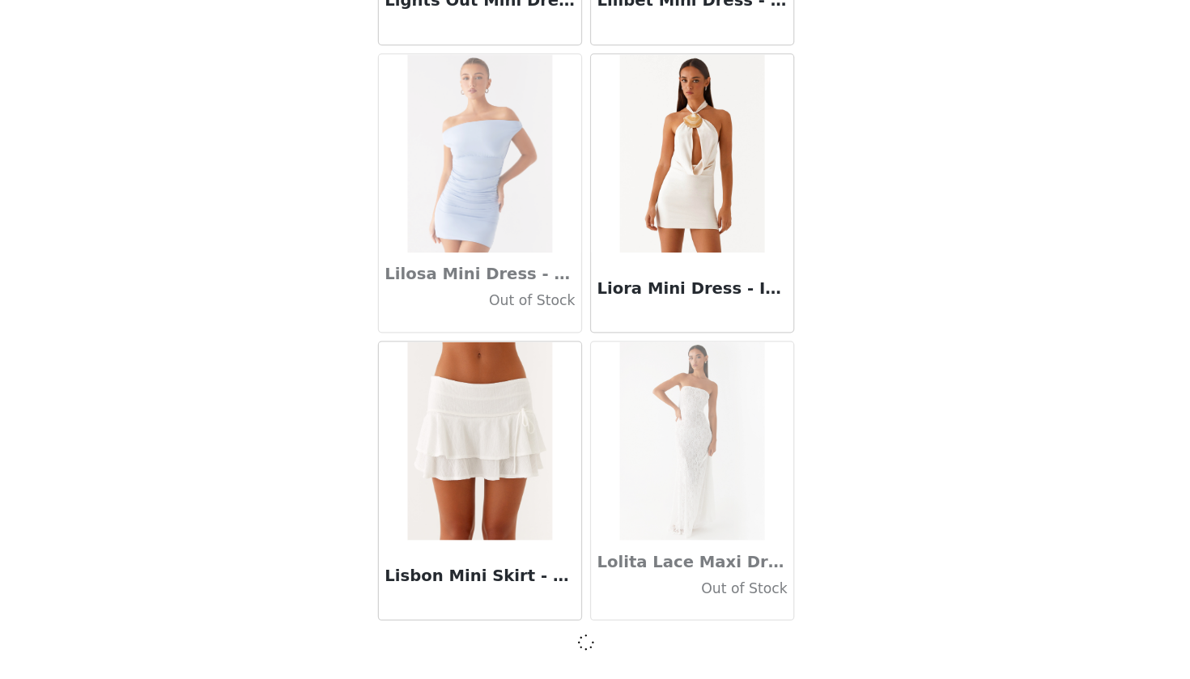
scroll to position [55798, 0]
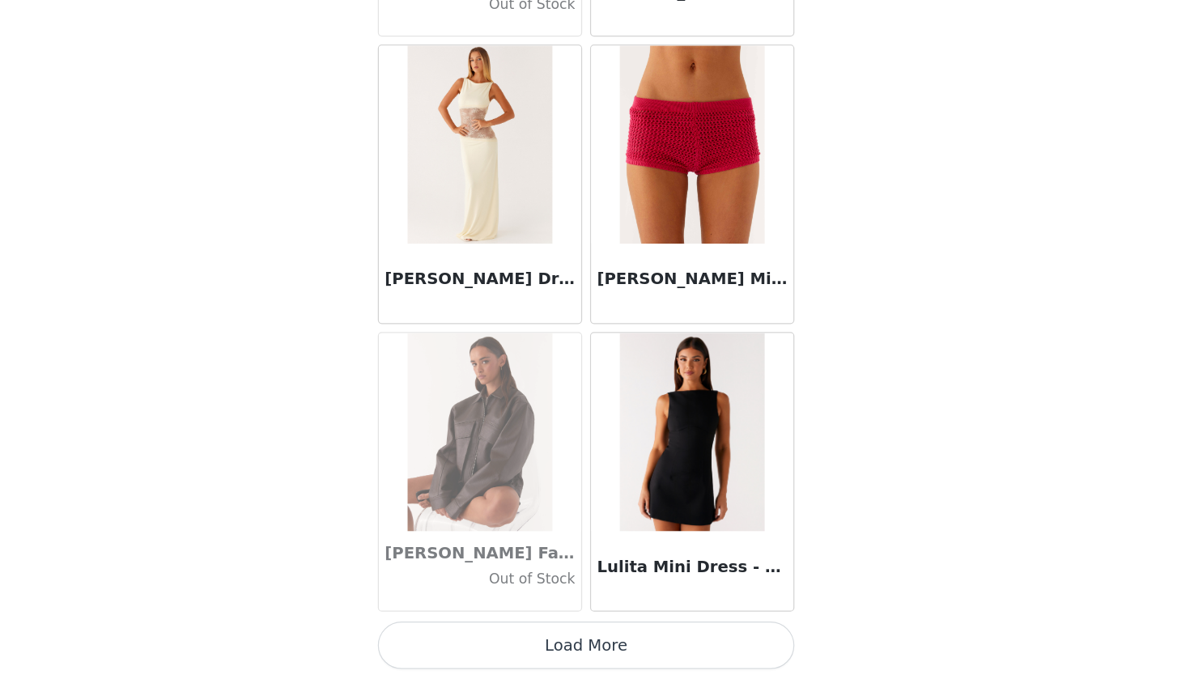
click at [517, 632] on button "Load More" at bounding box center [595, 651] width 340 height 39
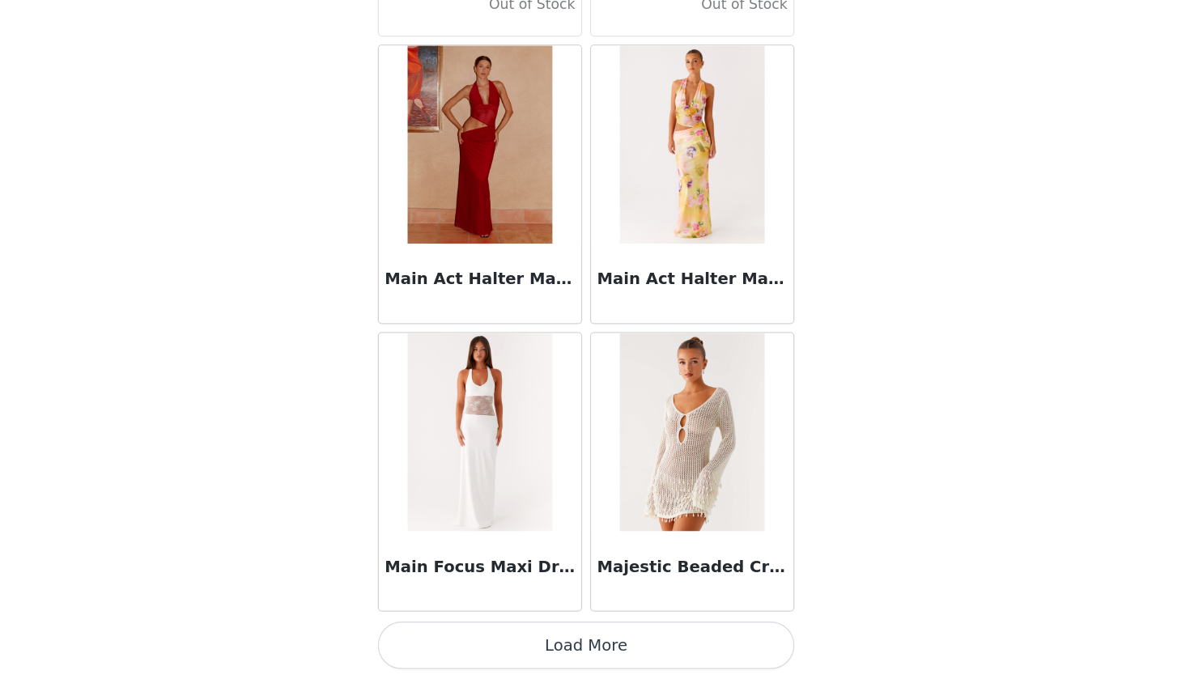
click at [517, 632] on button "Load More" at bounding box center [595, 651] width 340 height 39
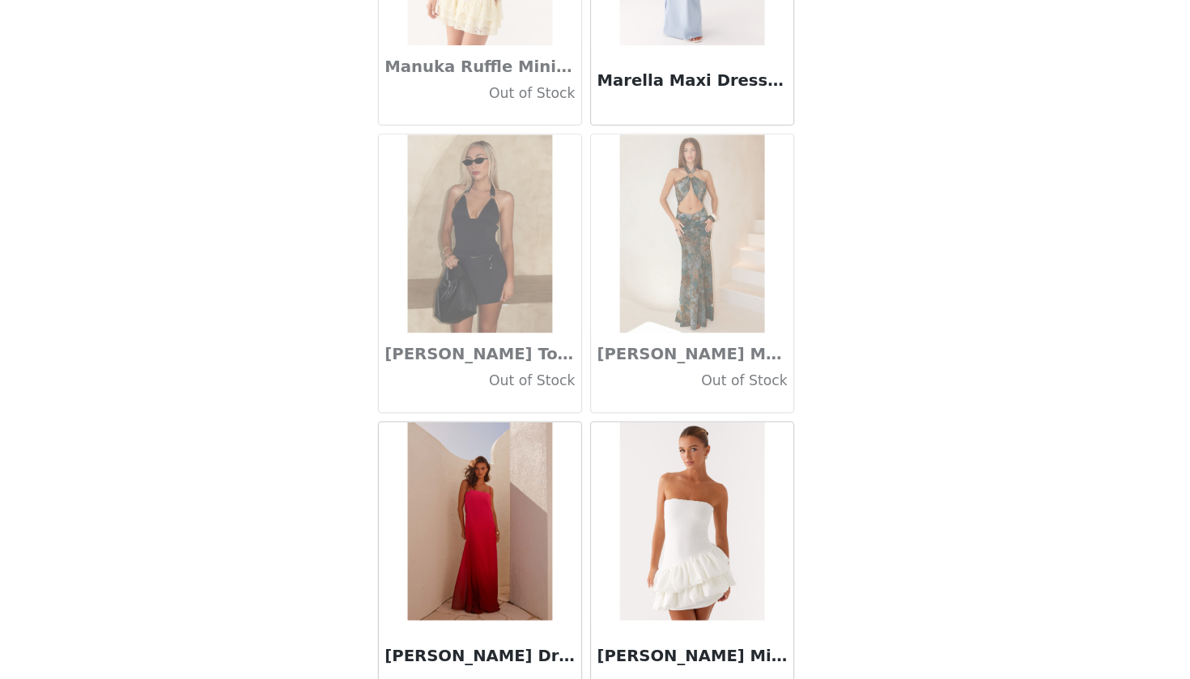
scroll to position [61722, 0]
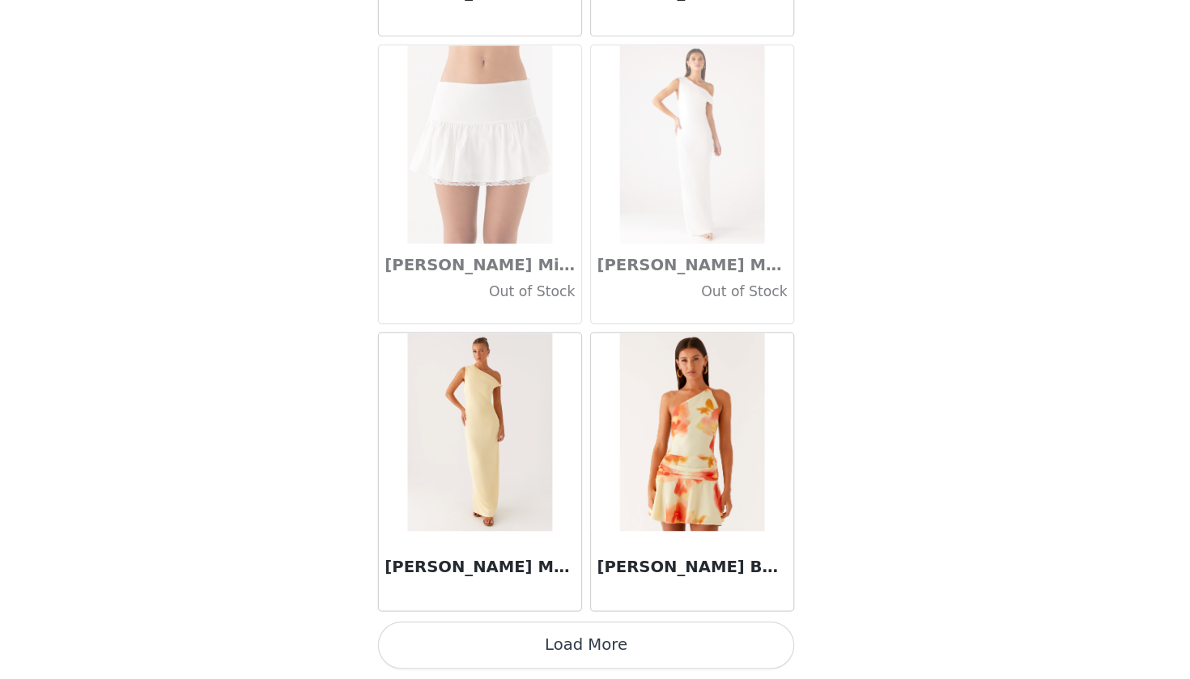
click at [520, 632] on button "Load More" at bounding box center [595, 651] width 340 height 39
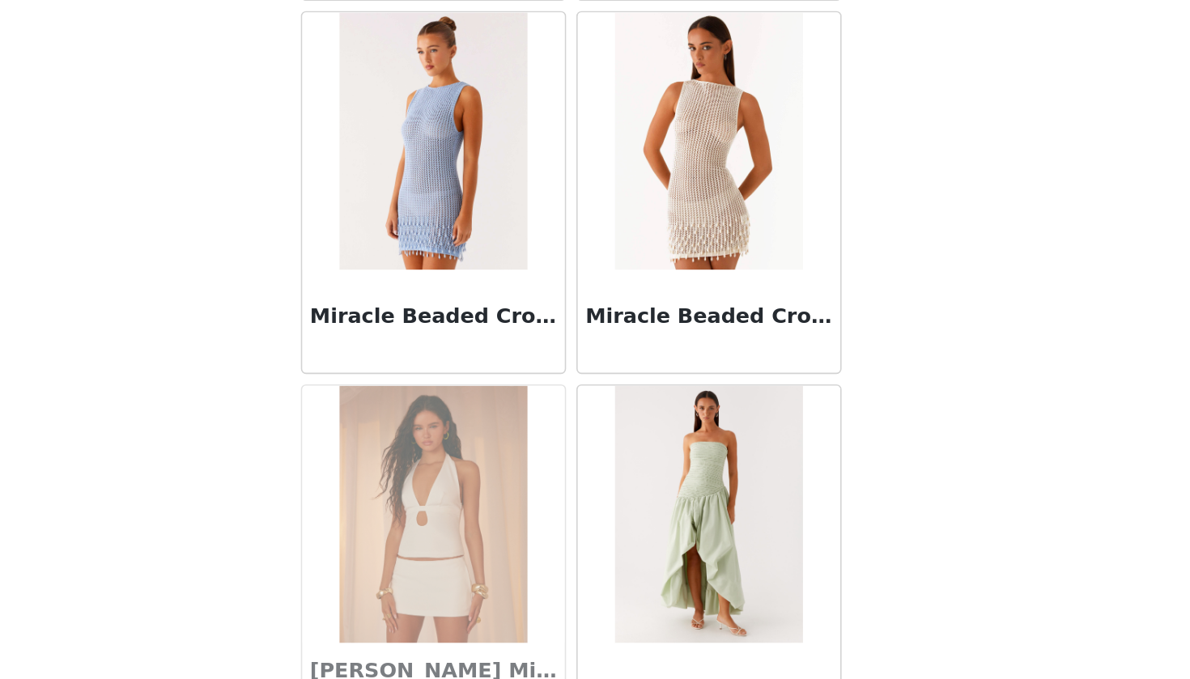
scroll to position [65182, 0]
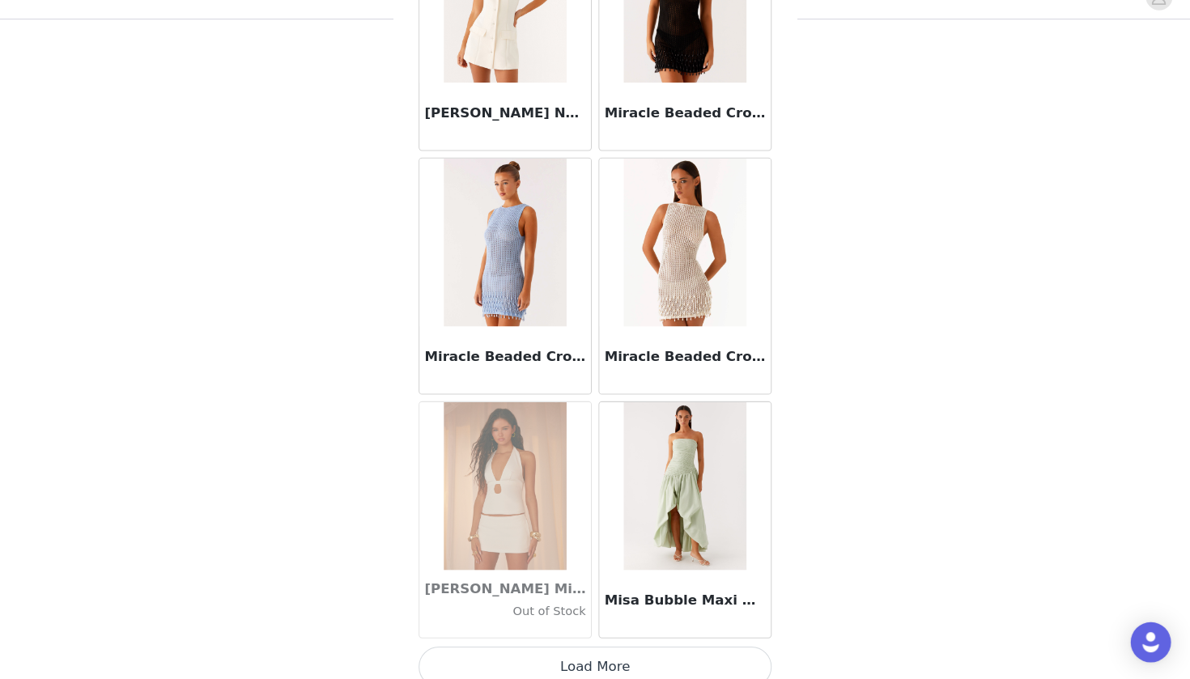
click at [621, 648] on button "Load More" at bounding box center [595, 667] width 340 height 39
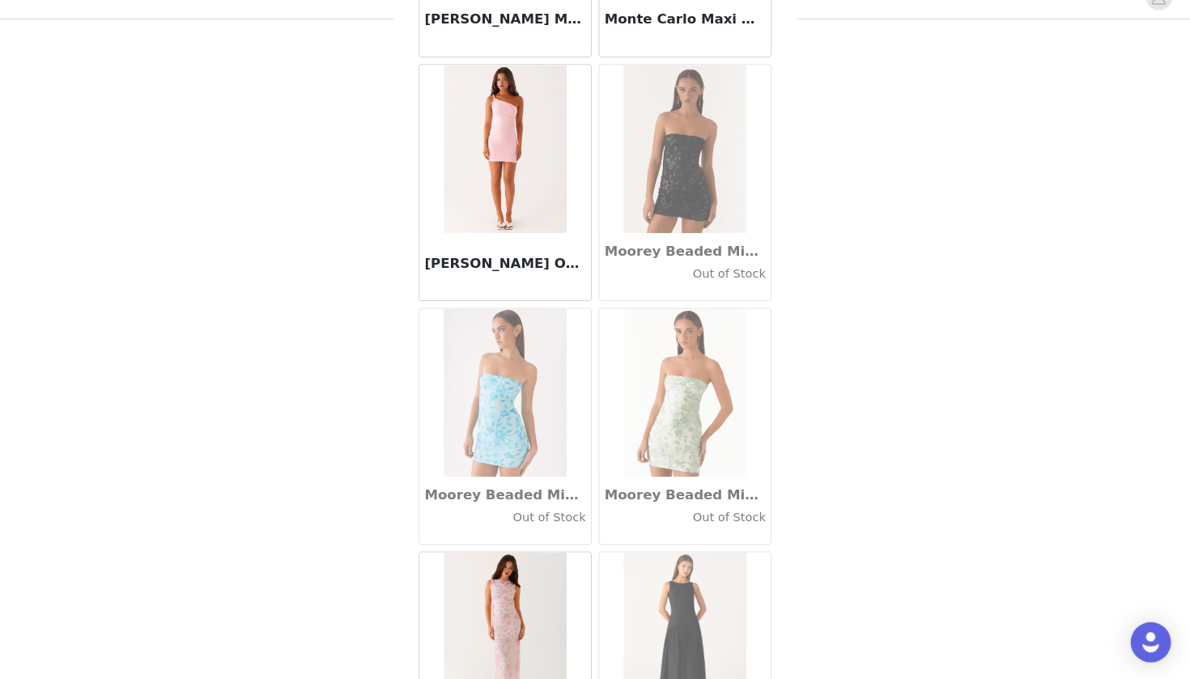
scroll to position [66700, 0]
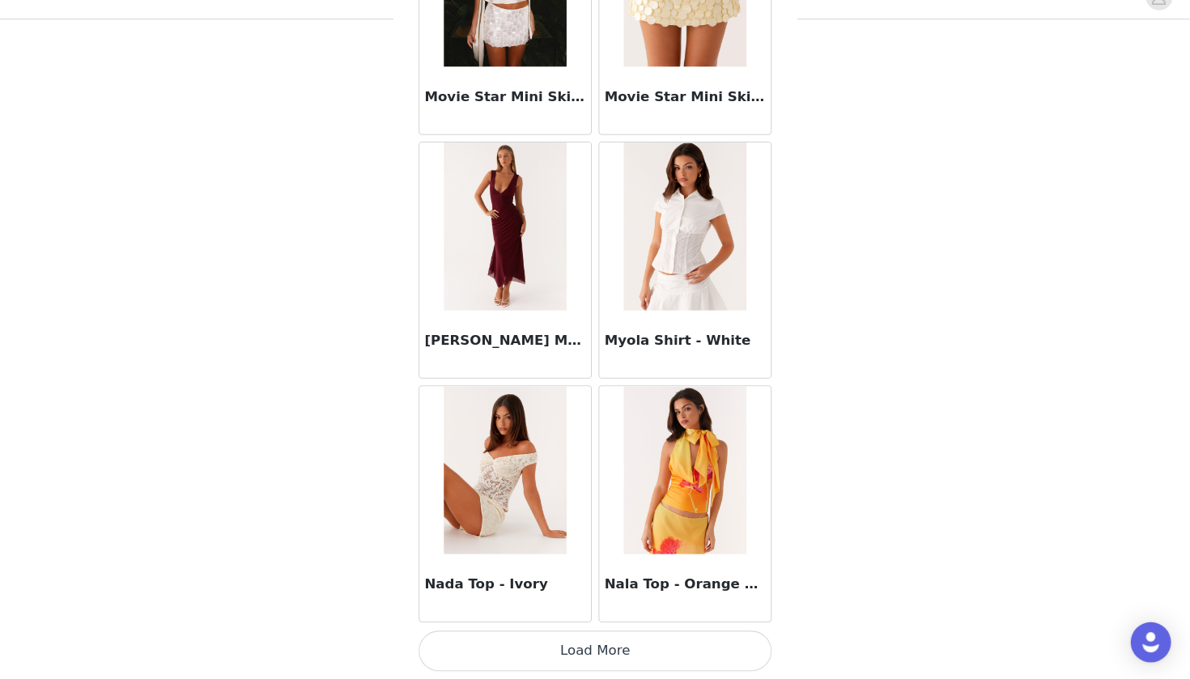
click at [610, 636] on button "Load More" at bounding box center [595, 651] width 340 height 39
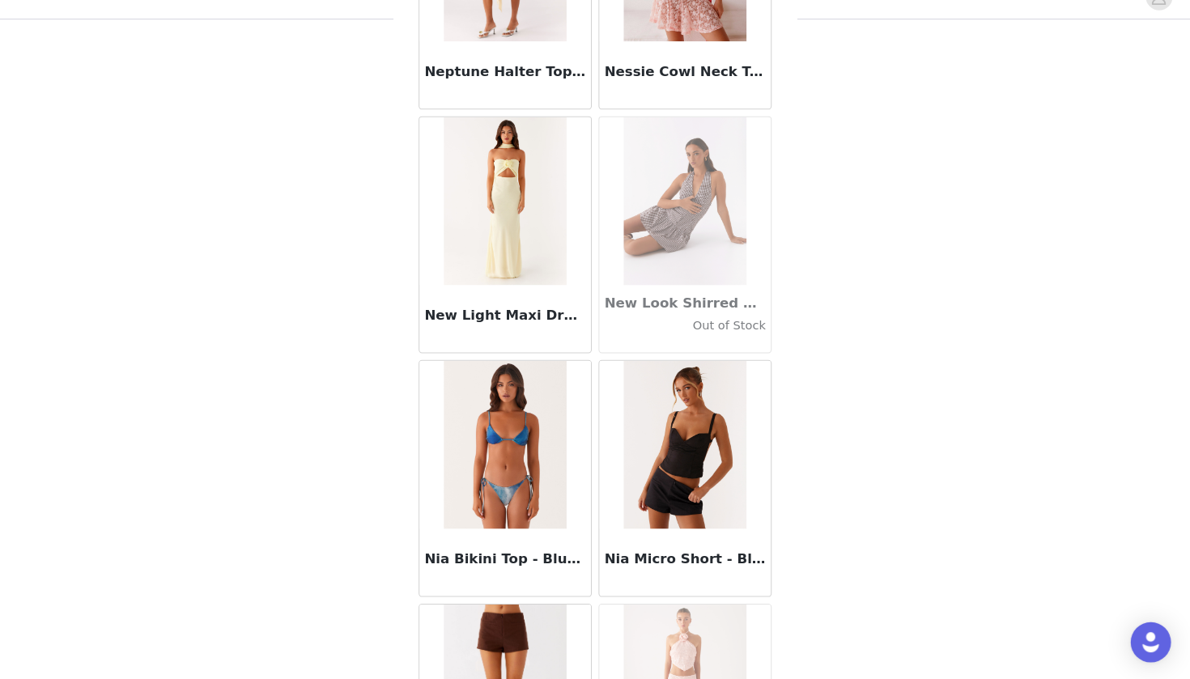
scroll to position [68991, 0]
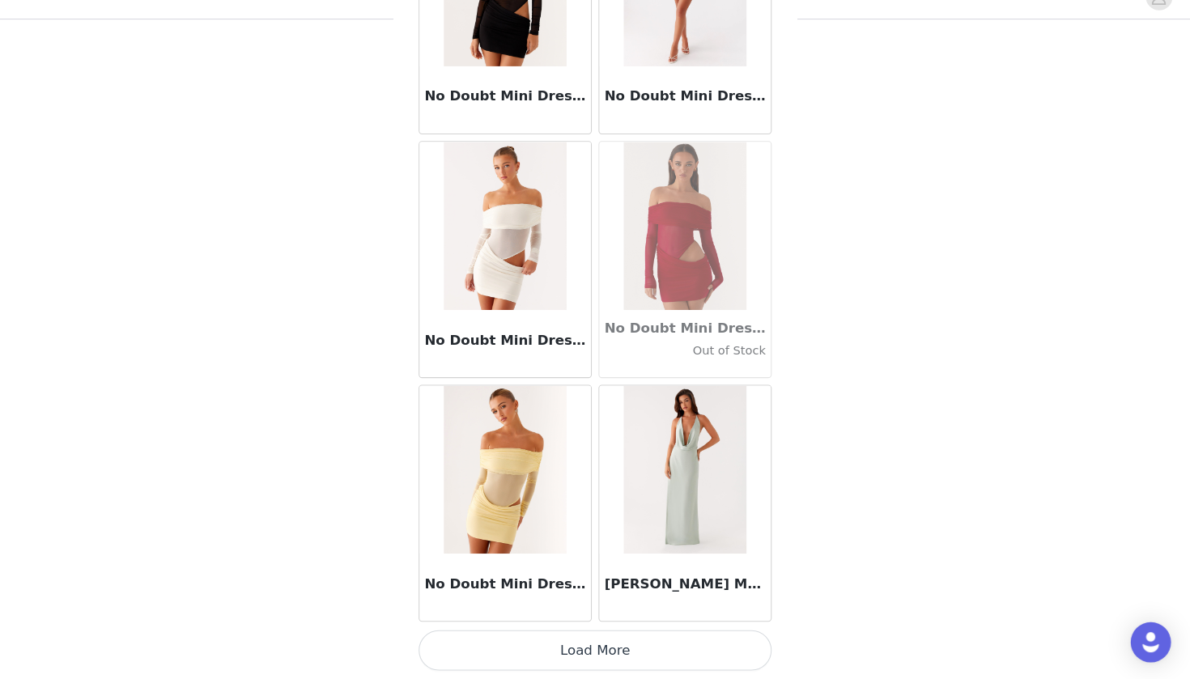
click at [577, 632] on button "Load More" at bounding box center [595, 651] width 340 height 39
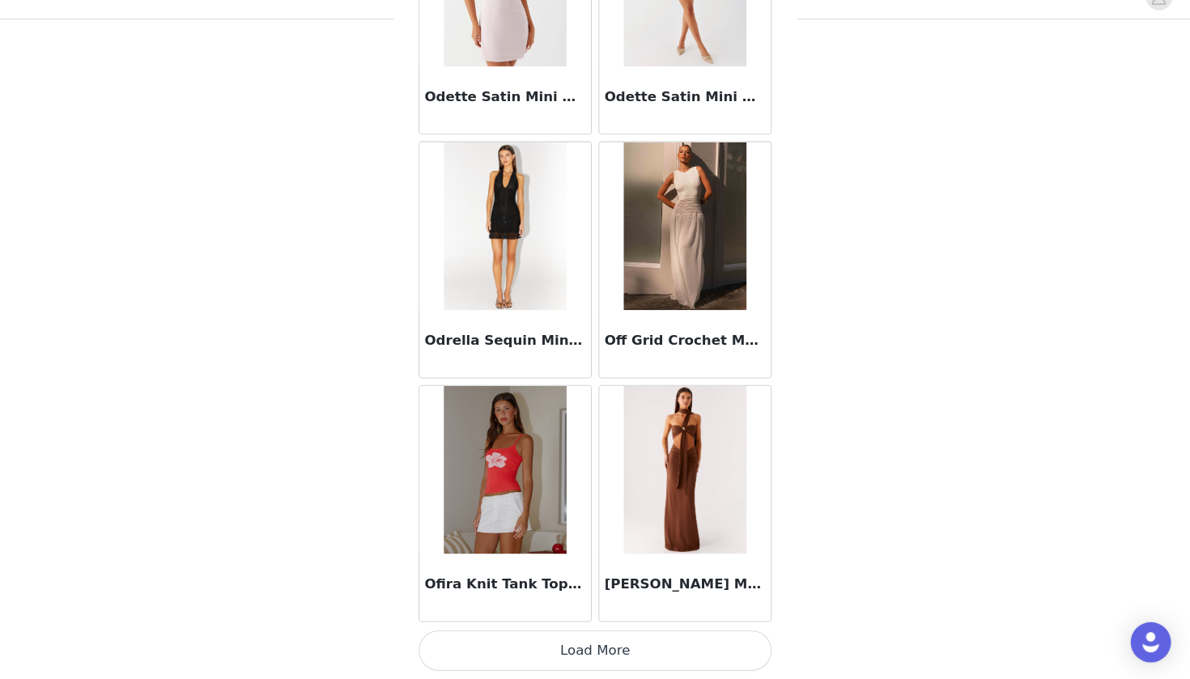
scroll to position [72242, 0]
click at [588, 632] on button "Load More" at bounding box center [595, 651] width 340 height 39
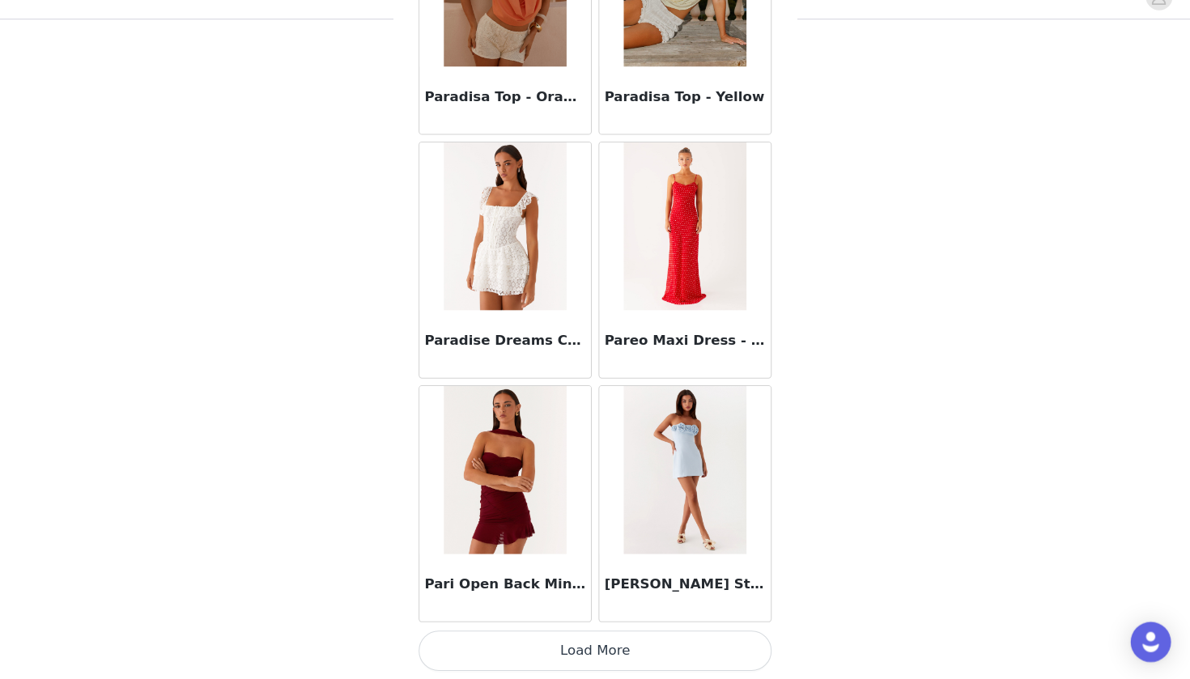
scroll to position [170, 0]
click at [592, 632] on button "Load More" at bounding box center [595, 651] width 340 height 39
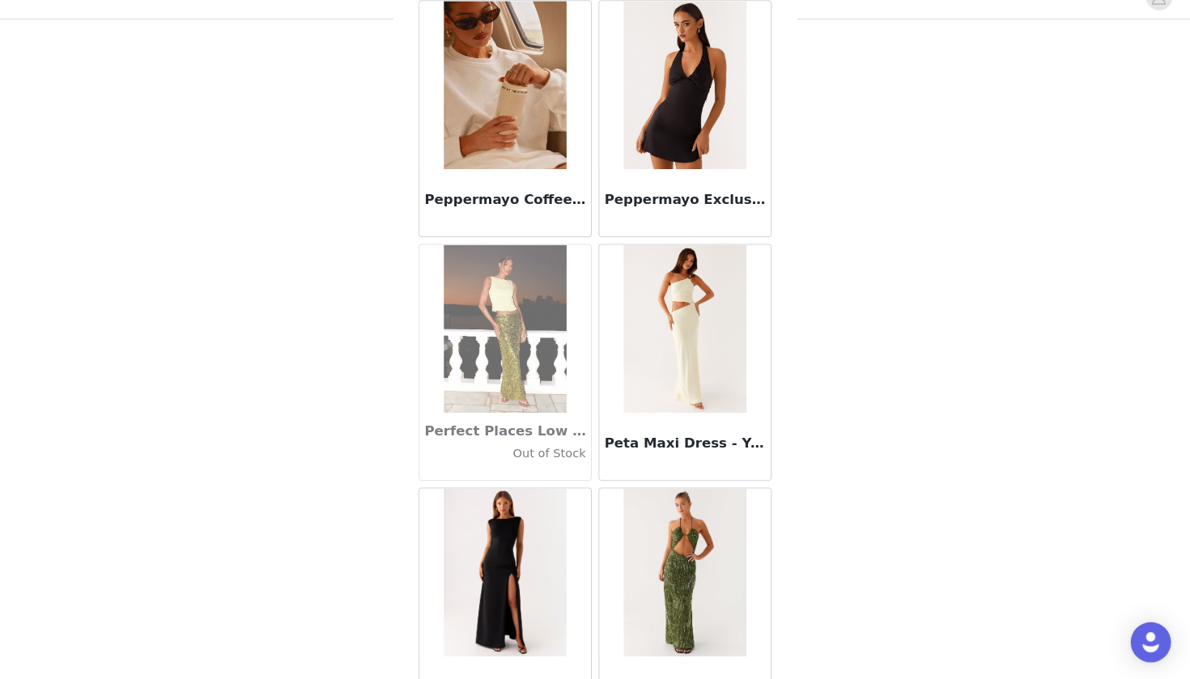
scroll to position [75985, 0]
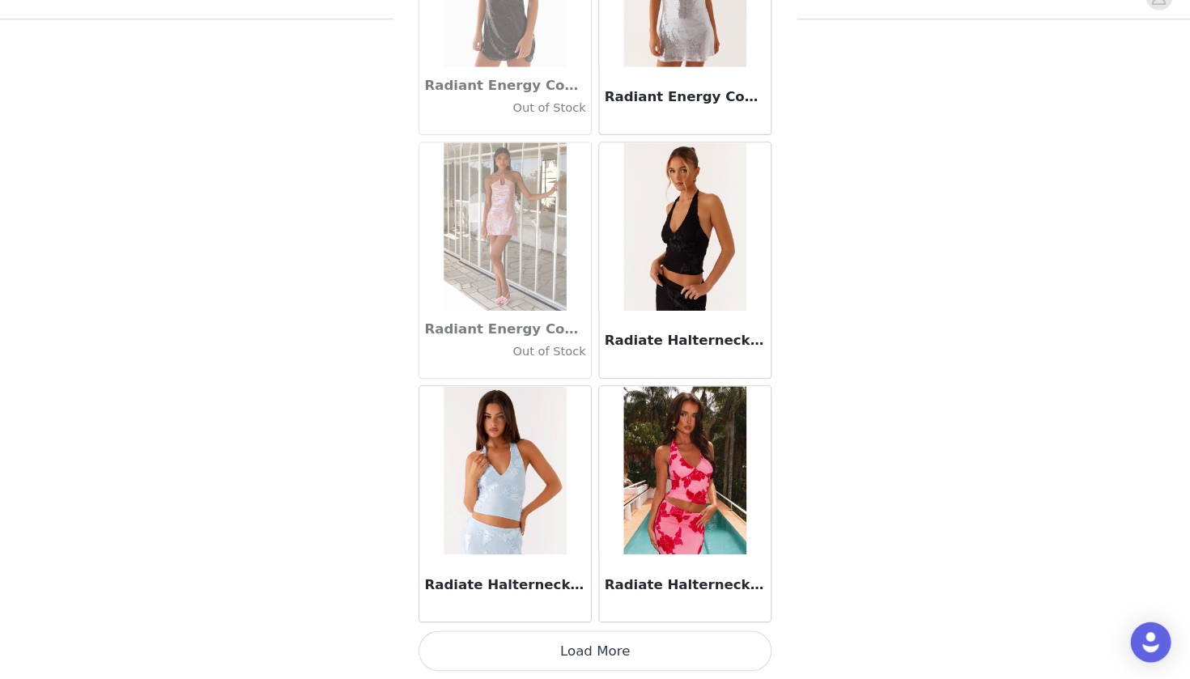
click at [589, 636] on button "Load More" at bounding box center [595, 651] width 340 height 39
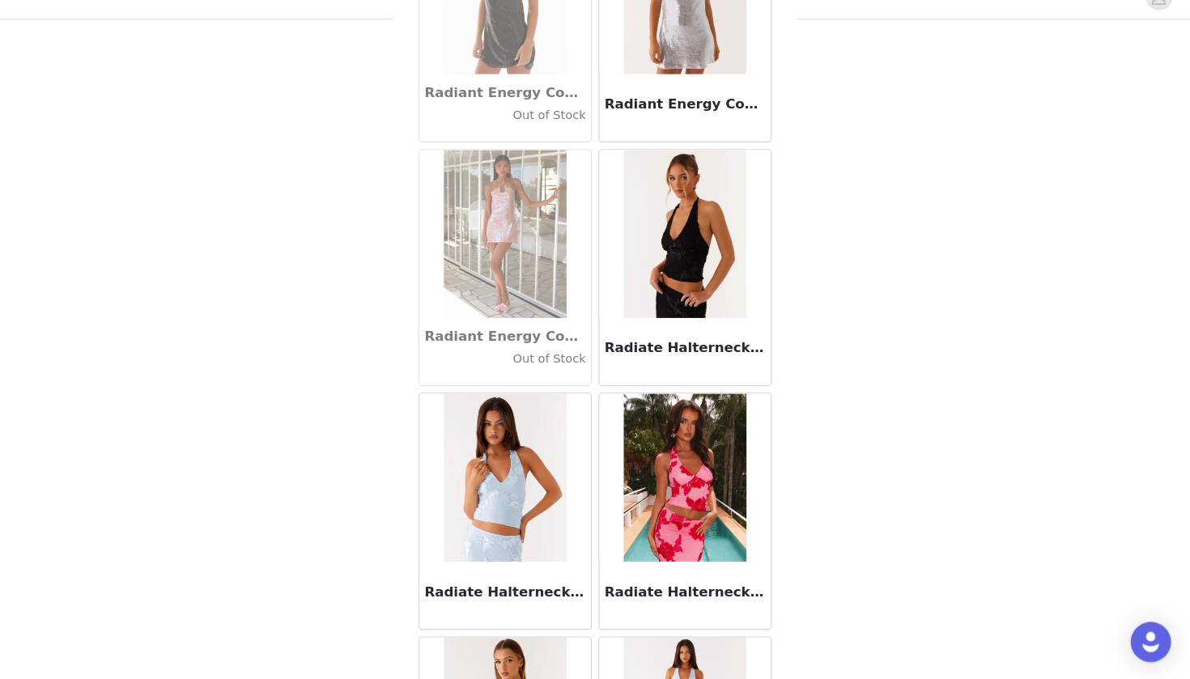
scroll to position [170, 0]
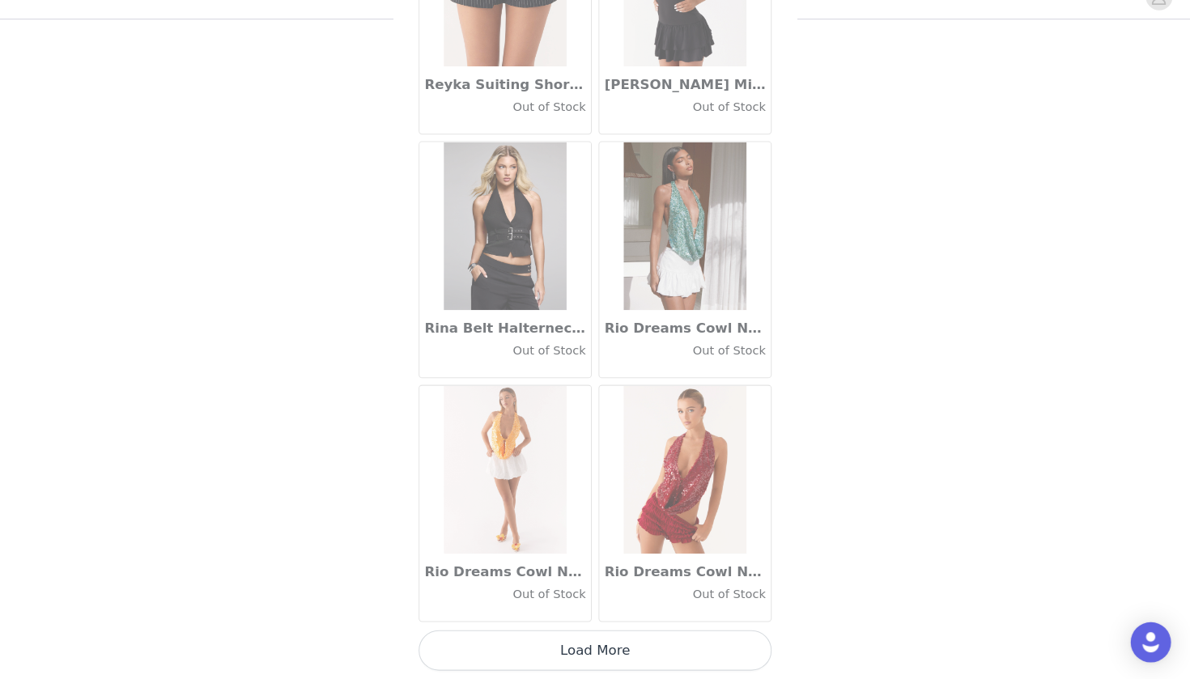
click at [585, 643] on button "Load More" at bounding box center [595, 651] width 340 height 39
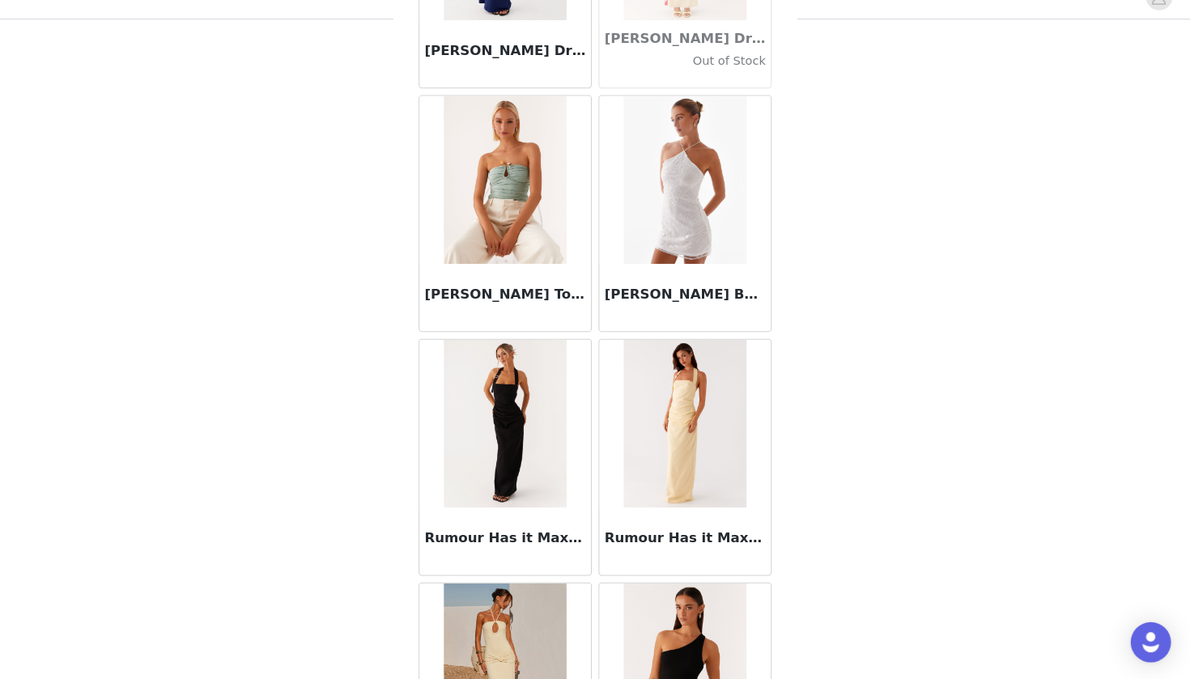
scroll to position [81337, 0]
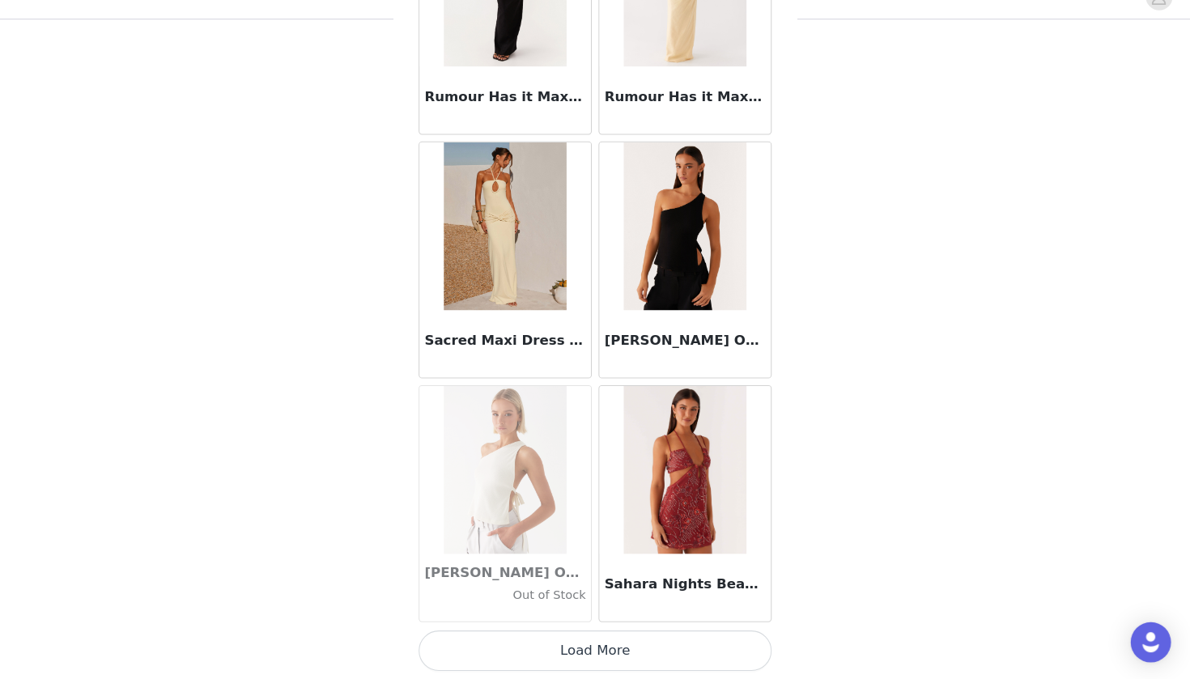
click at [595, 632] on button "Load More" at bounding box center [595, 651] width 340 height 39
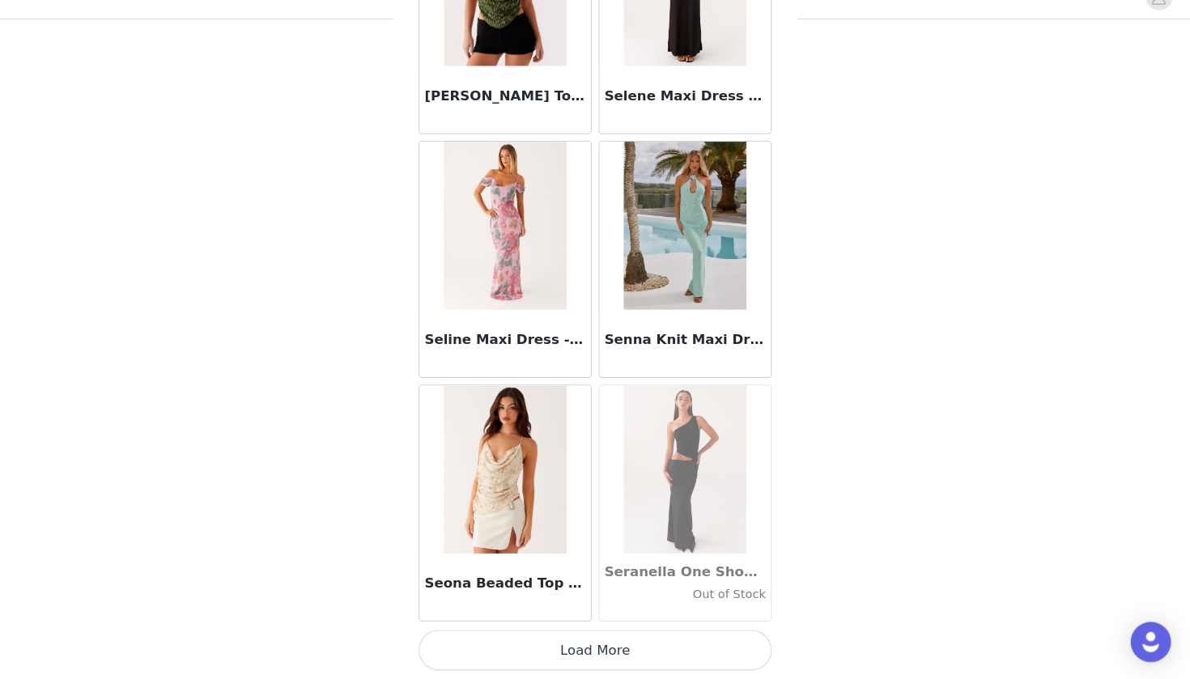
scroll to position [170, 0]
click at [579, 632] on button "Load More" at bounding box center [595, 651] width 340 height 39
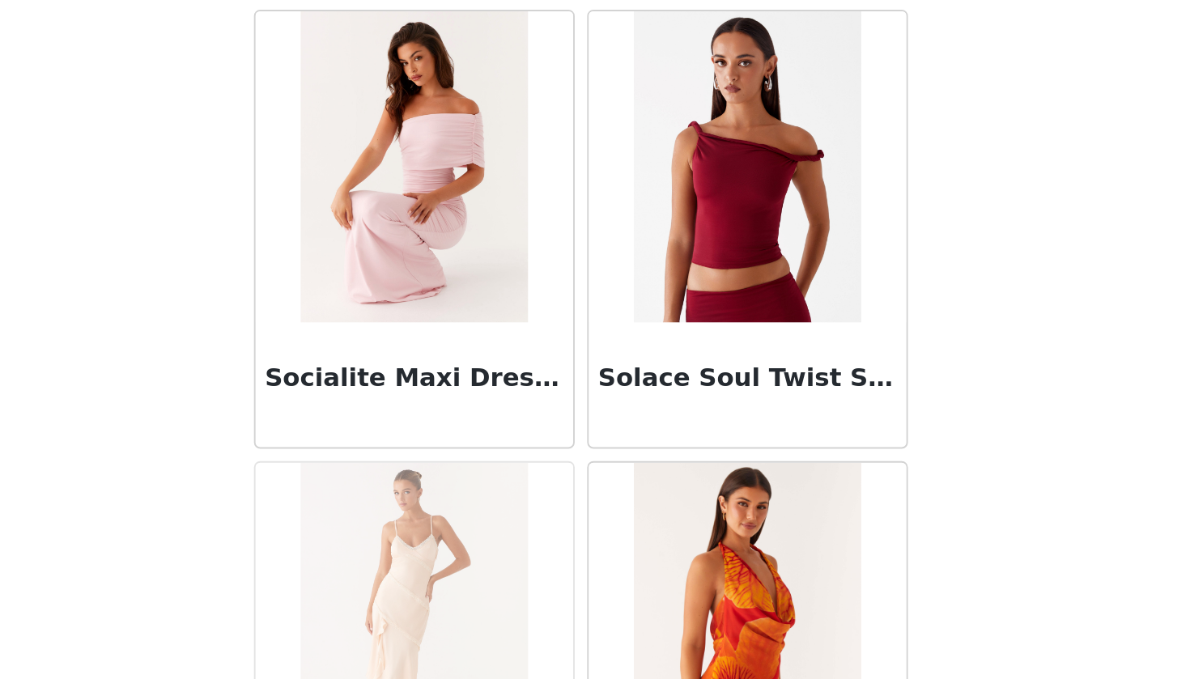
scroll to position [169, 0]
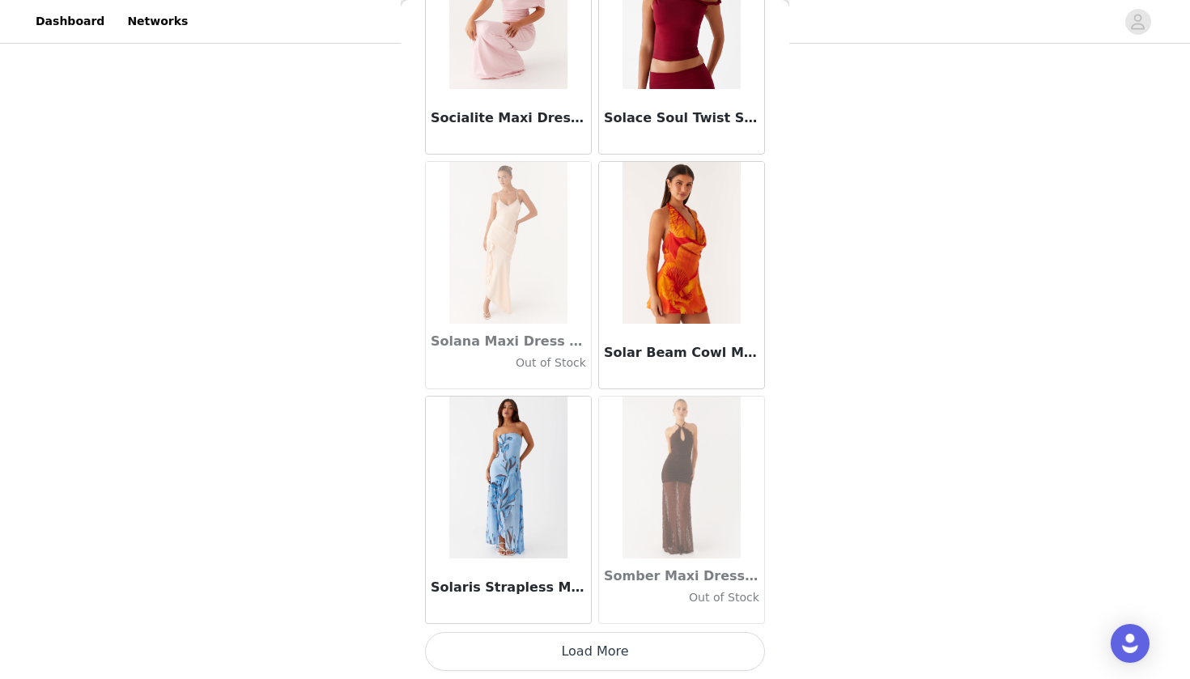
click at [649, 659] on button "Load More" at bounding box center [595, 651] width 340 height 39
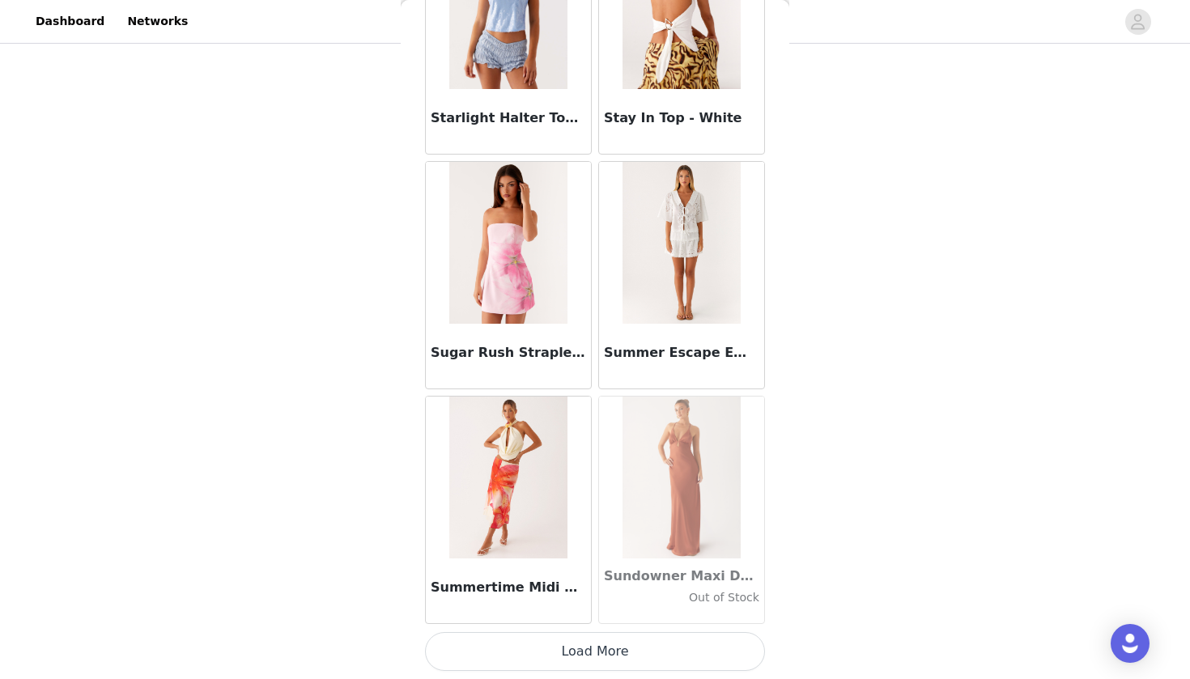
scroll to position [170, 0]
click at [650, 652] on button "Load More" at bounding box center [595, 651] width 340 height 39
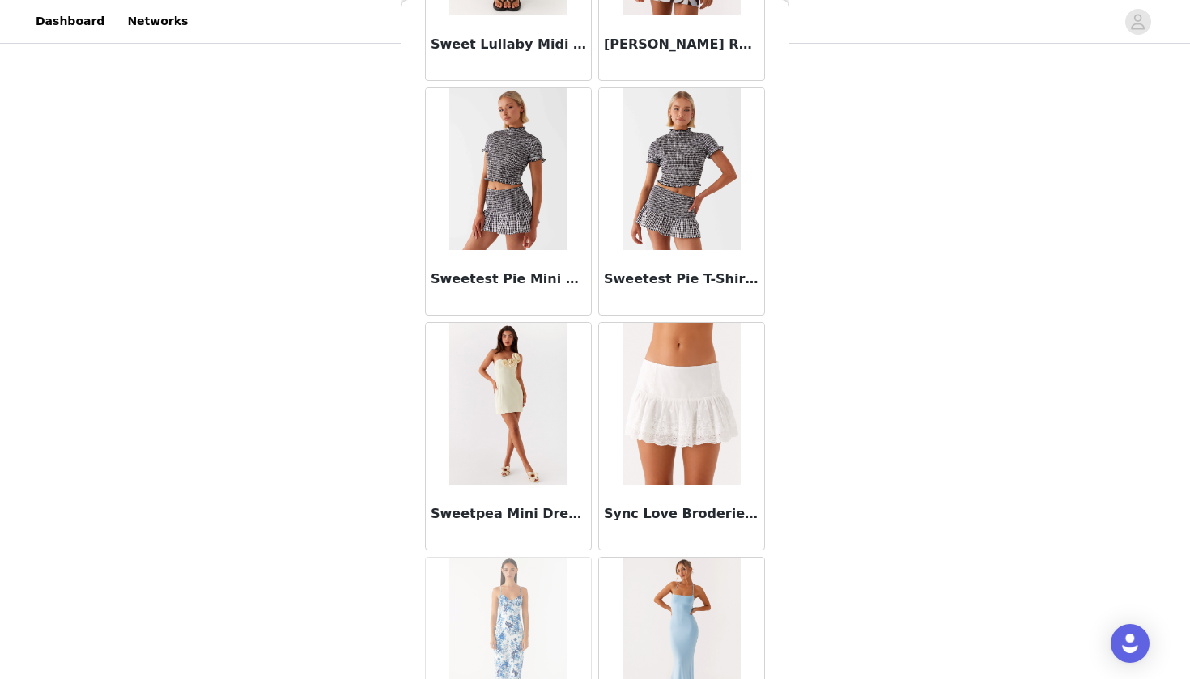
scroll to position [90781, 0]
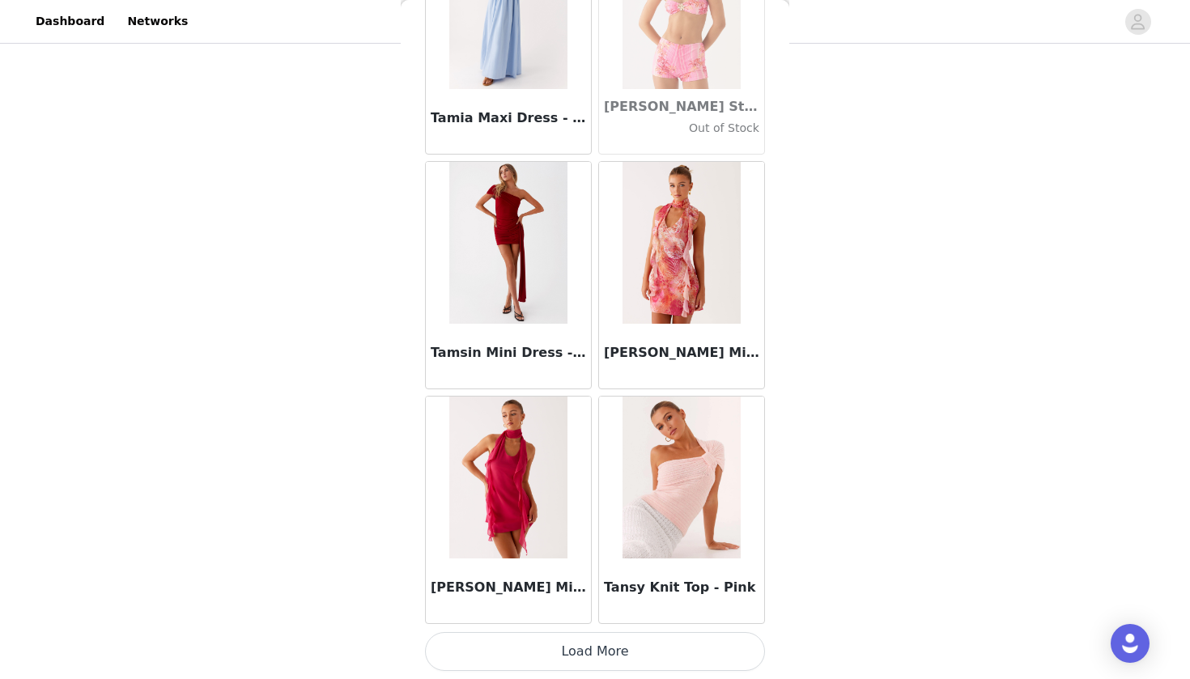
click at [661, 657] on button "Load More" at bounding box center [595, 651] width 340 height 39
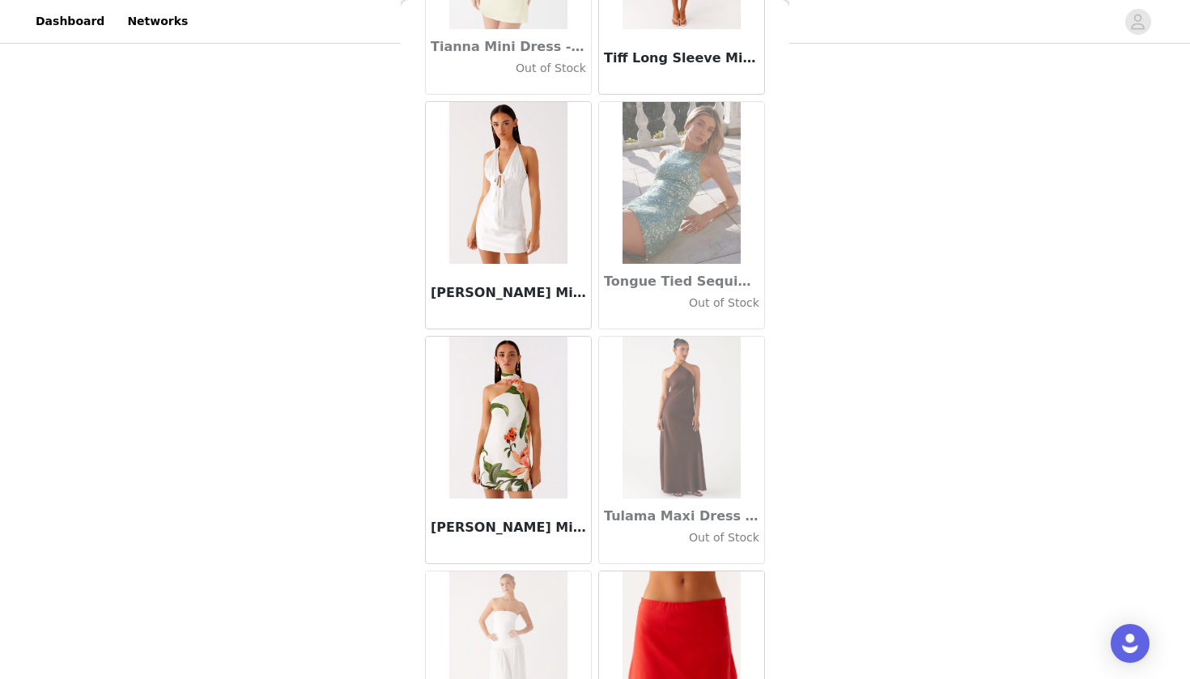
scroll to position [93330, 0]
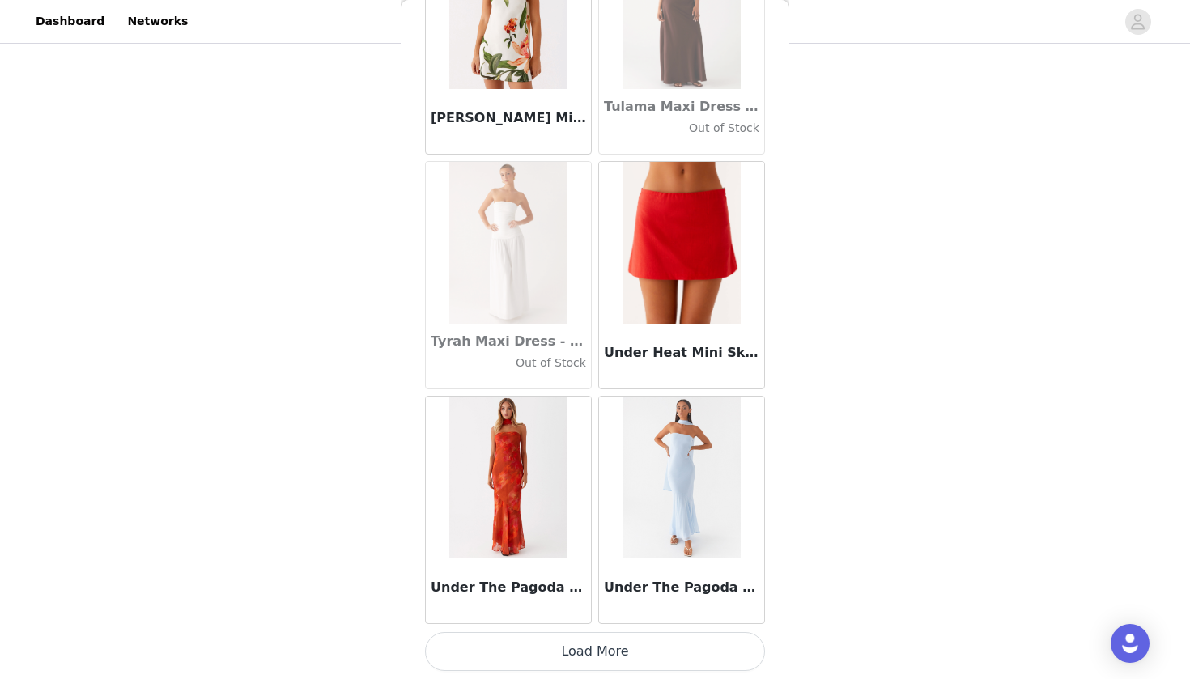
click at [656, 666] on button "Load More" at bounding box center [595, 651] width 340 height 39
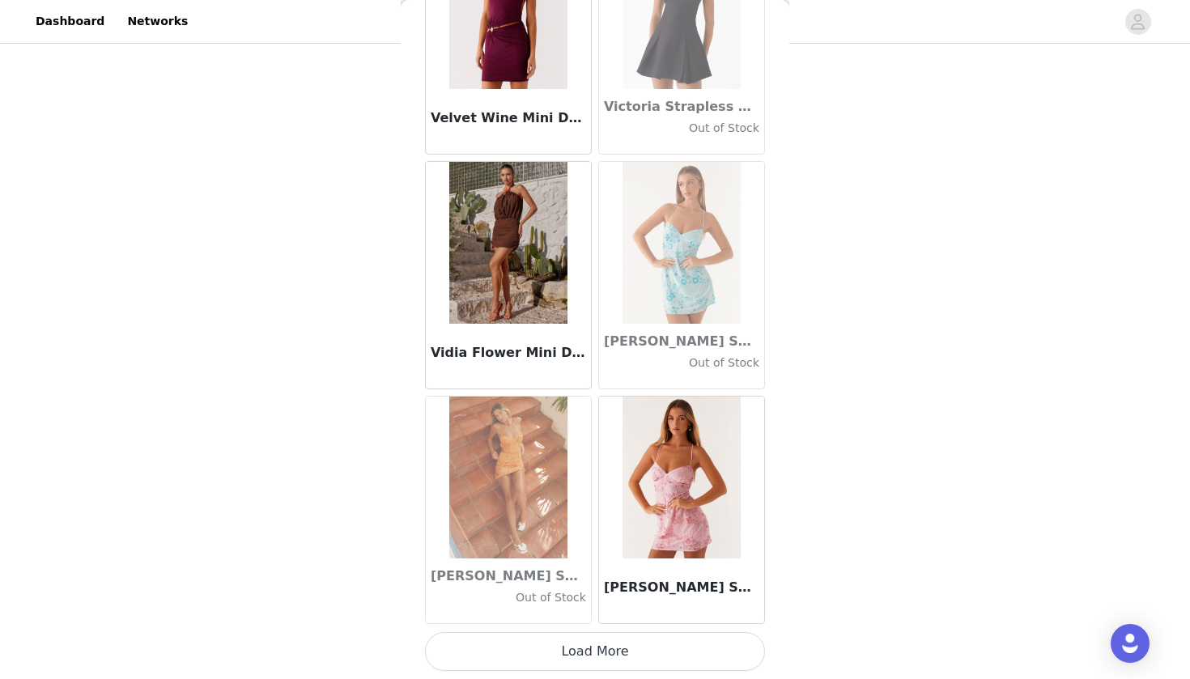
scroll to position [170, 0]
click at [642, 658] on button "Load More" at bounding box center [595, 651] width 340 height 39
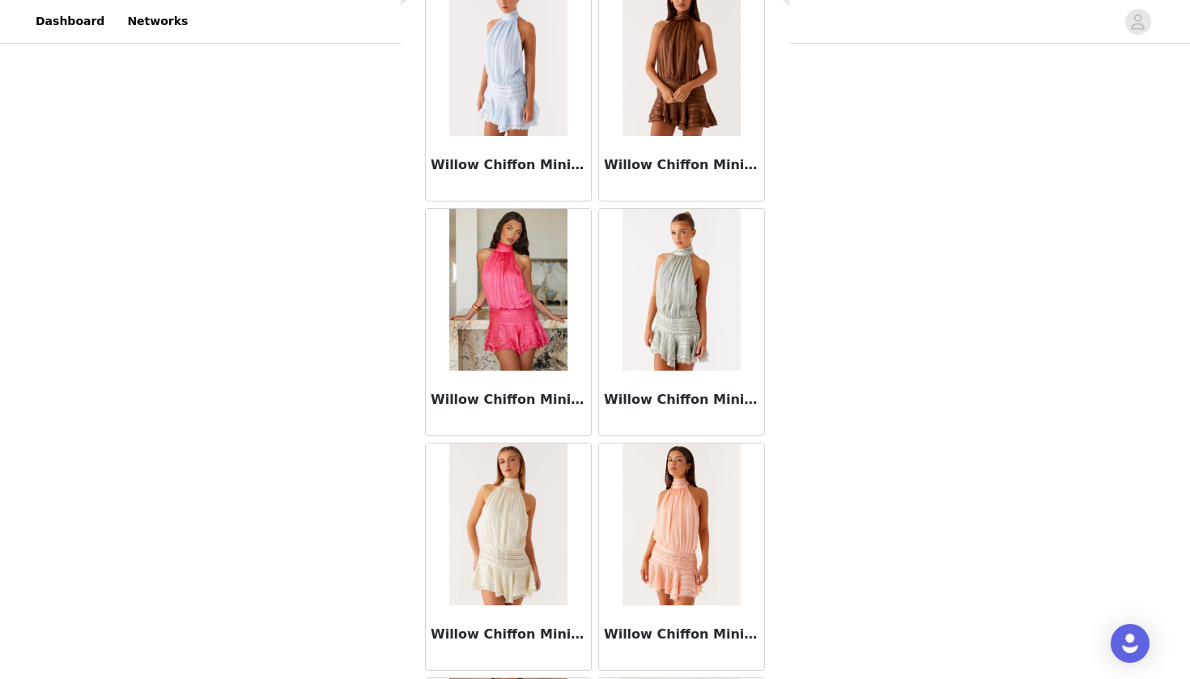
scroll to position [97492, 0]
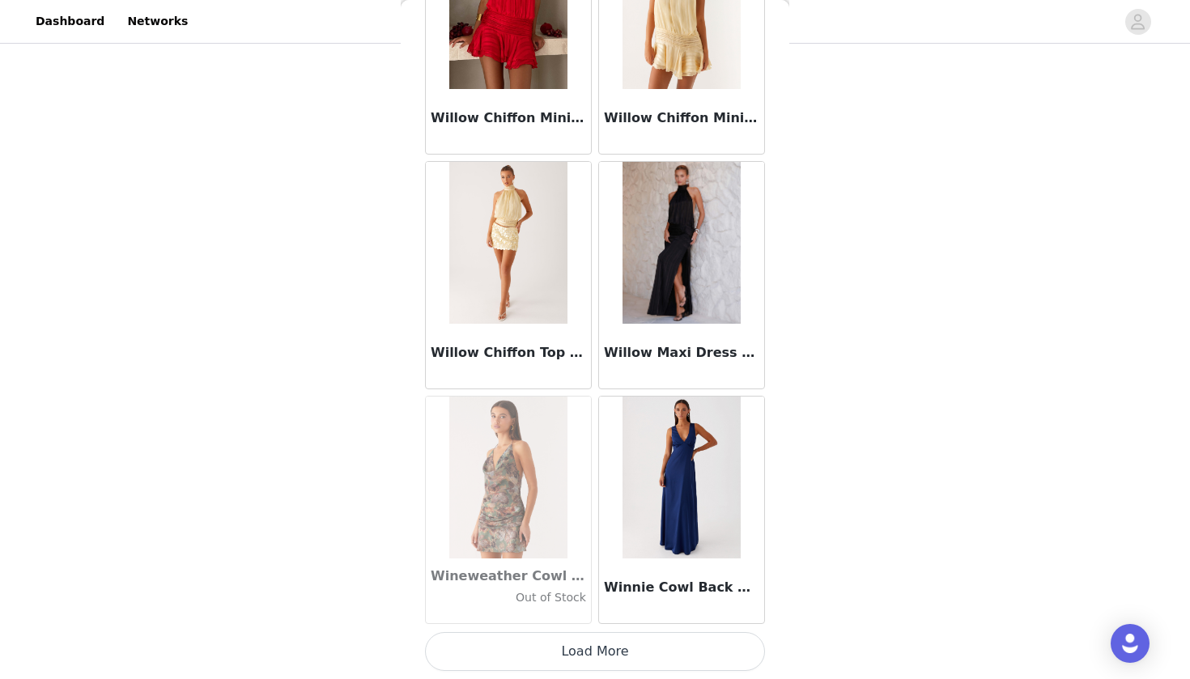
click at [624, 636] on button "Load More" at bounding box center [595, 651] width 340 height 39
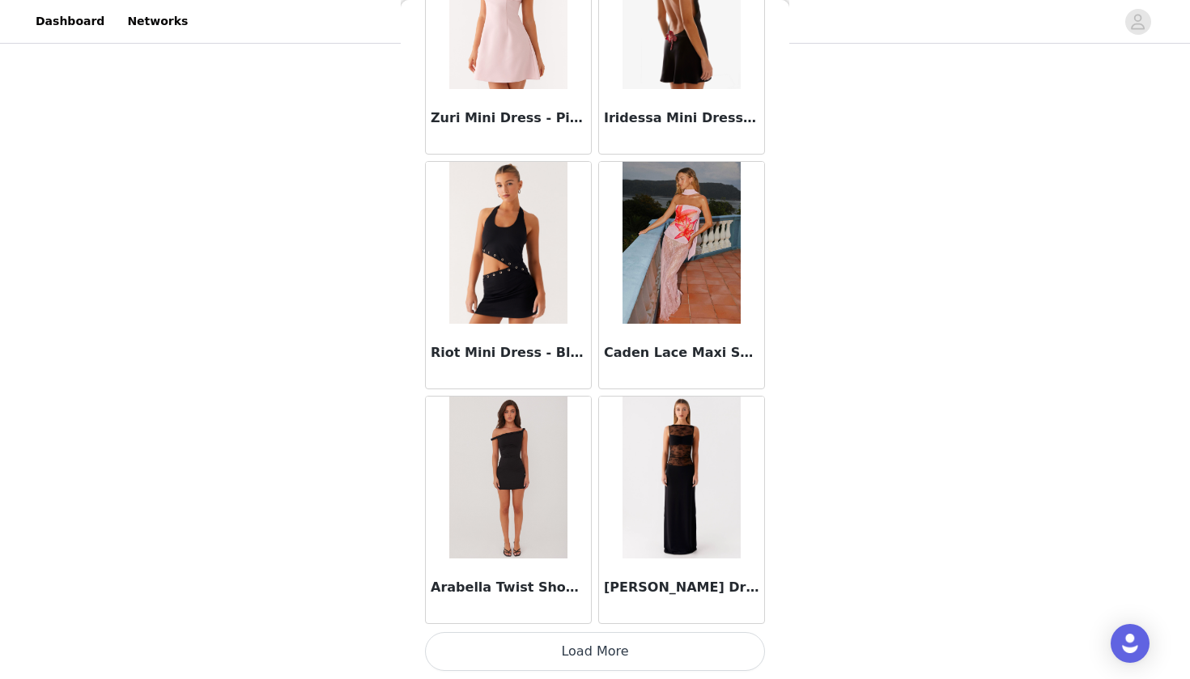
scroll to position [100420, 0]
click at [628, 649] on button "Load More" at bounding box center [595, 651] width 340 height 39
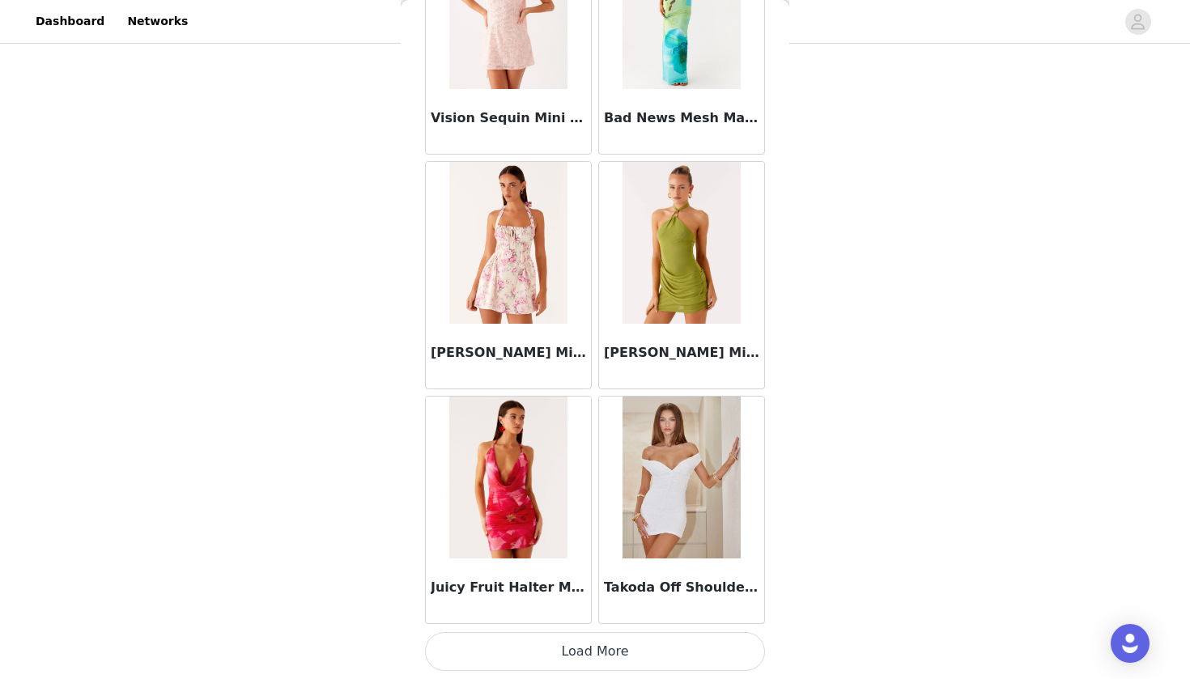
scroll to position [102768, 0]
click at [630, 641] on button "Load More" at bounding box center [595, 651] width 340 height 39
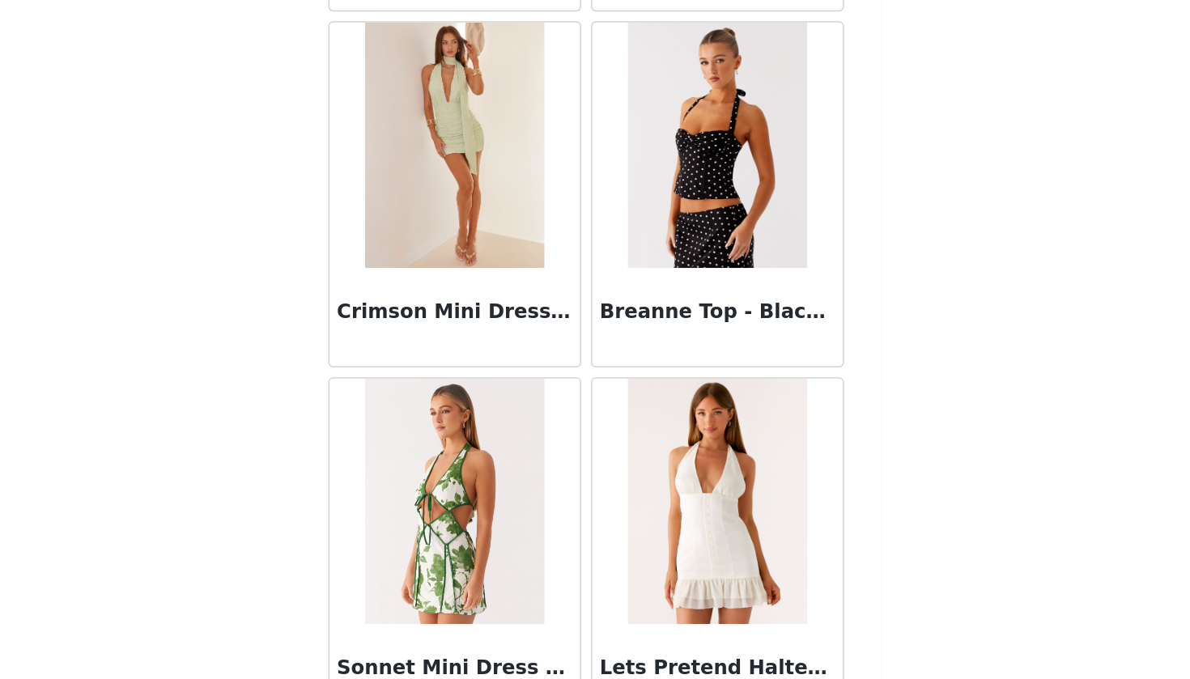
scroll to position [104110, 0]
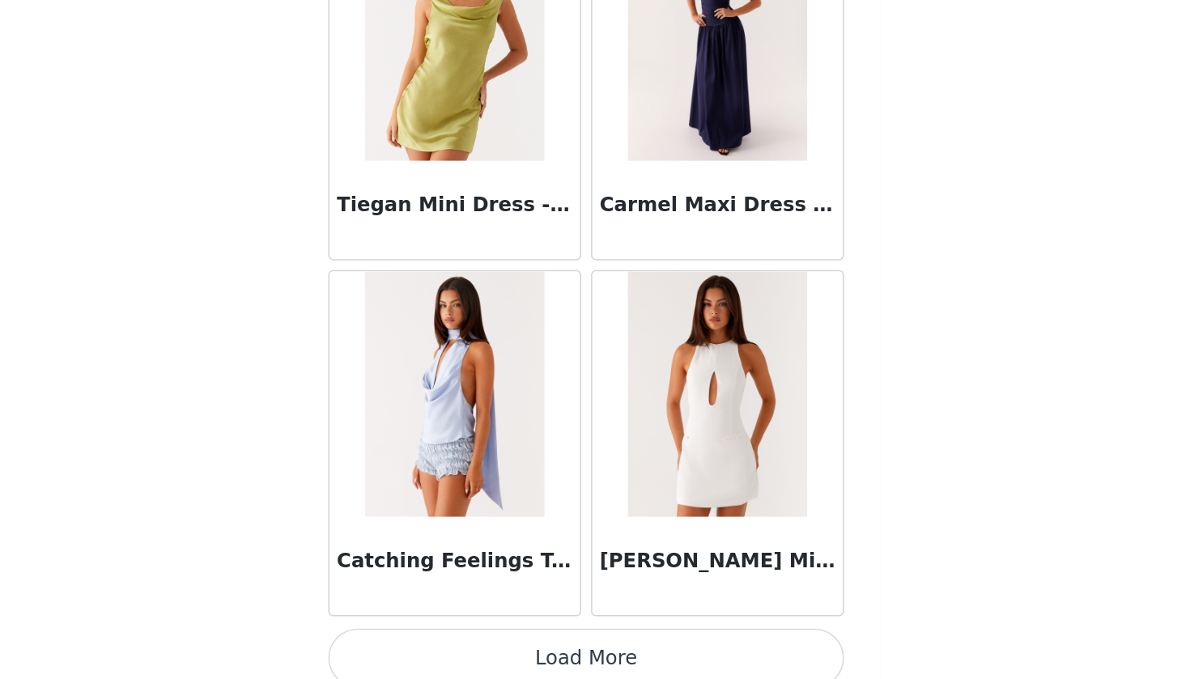
click at [425, 632] on button "Load More" at bounding box center [595, 651] width 340 height 39
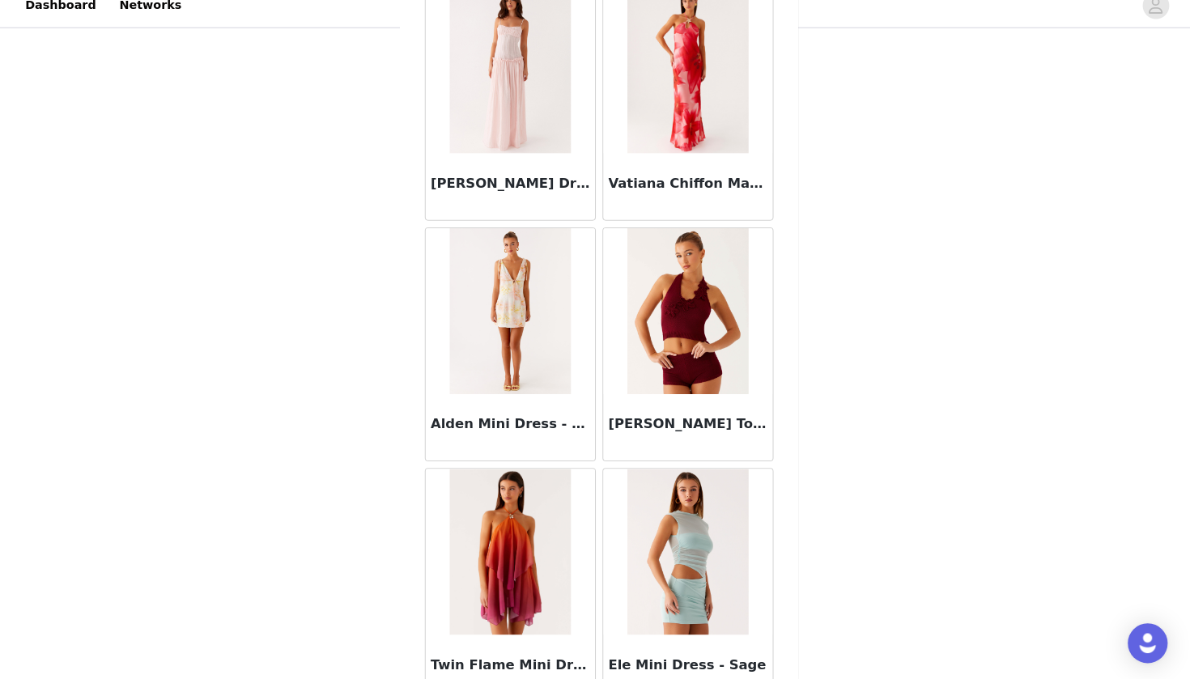
scroll to position [107335, 0]
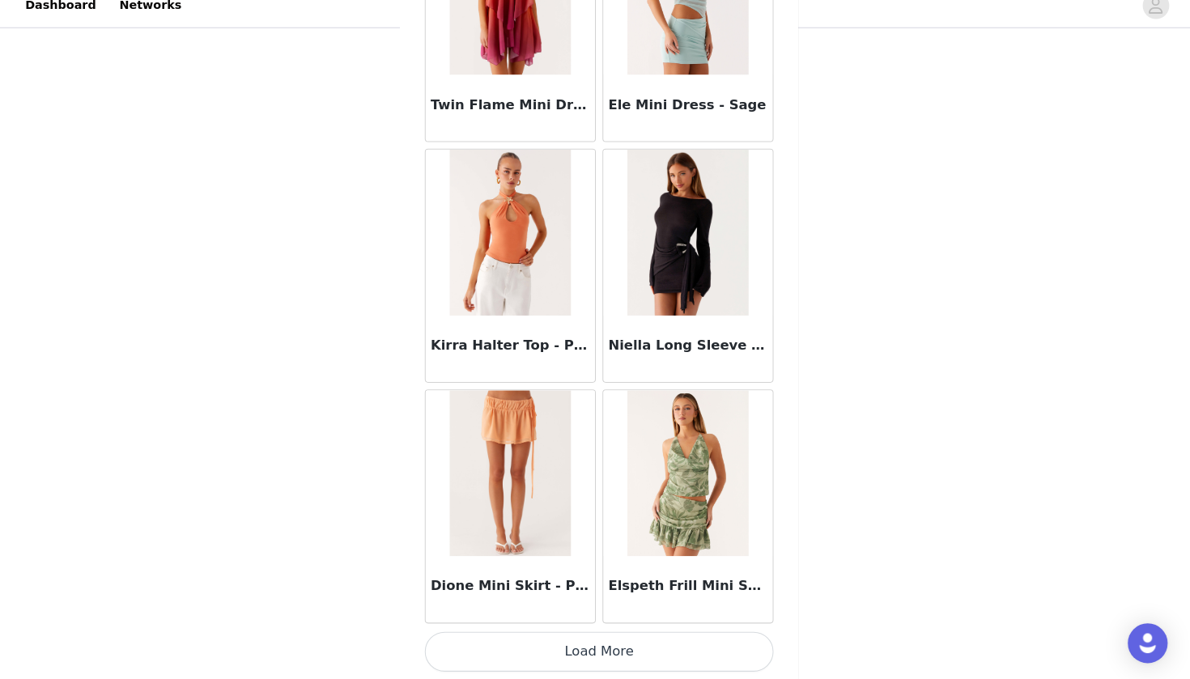
click at [641, 632] on button "Load More" at bounding box center [595, 651] width 340 height 39
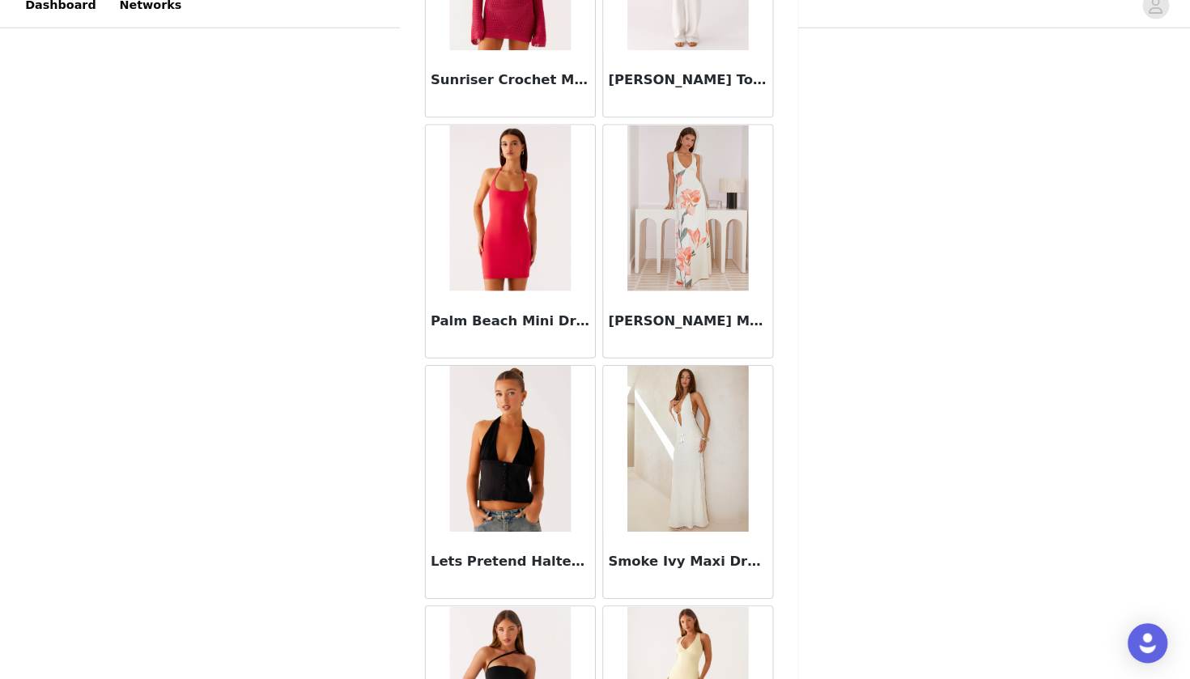
scroll to position [108905, 0]
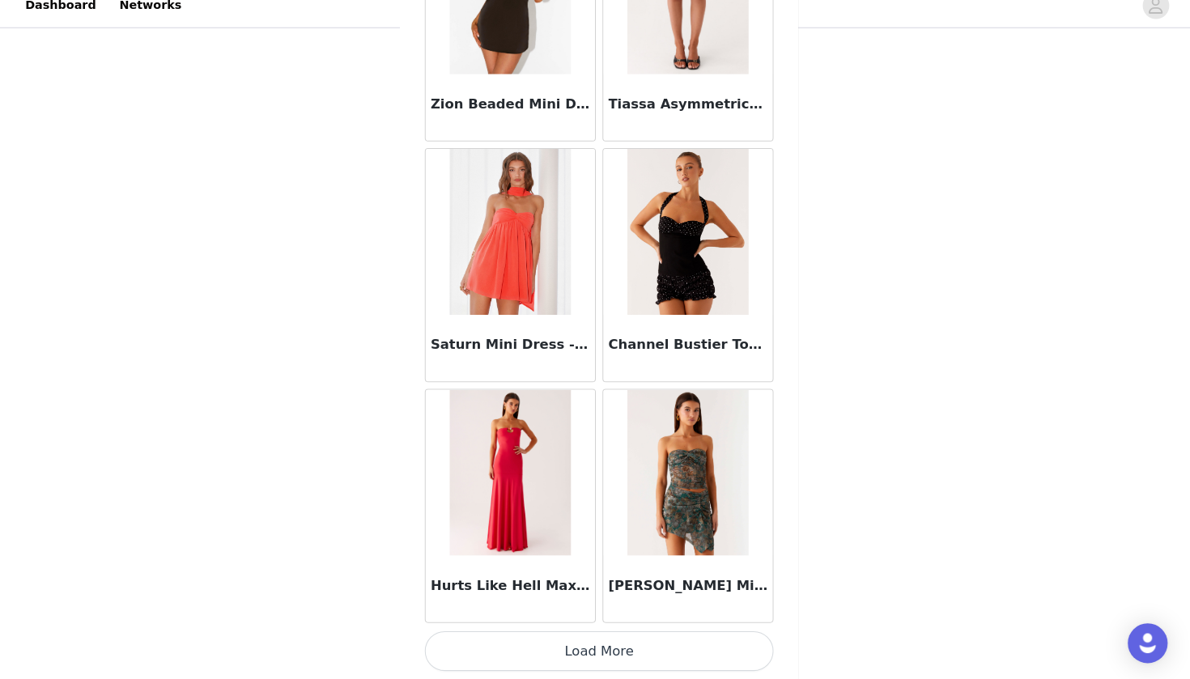
click at [632, 634] on button "Load More" at bounding box center [595, 651] width 340 height 39
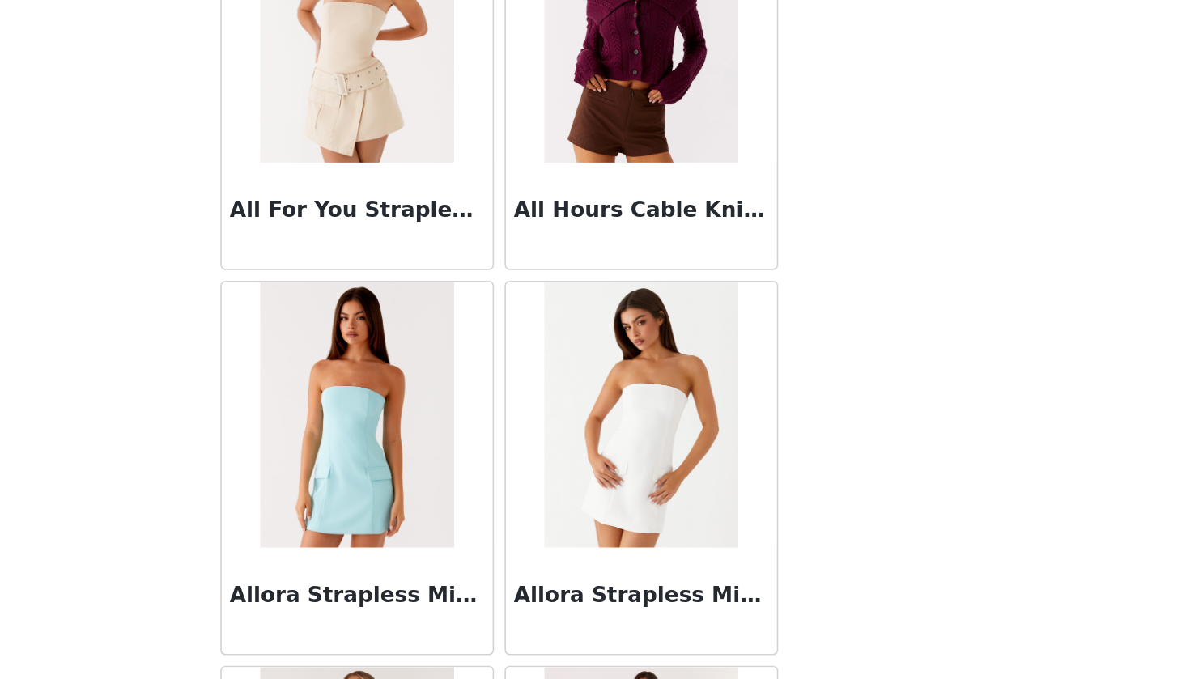
scroll to position [3273, 0]
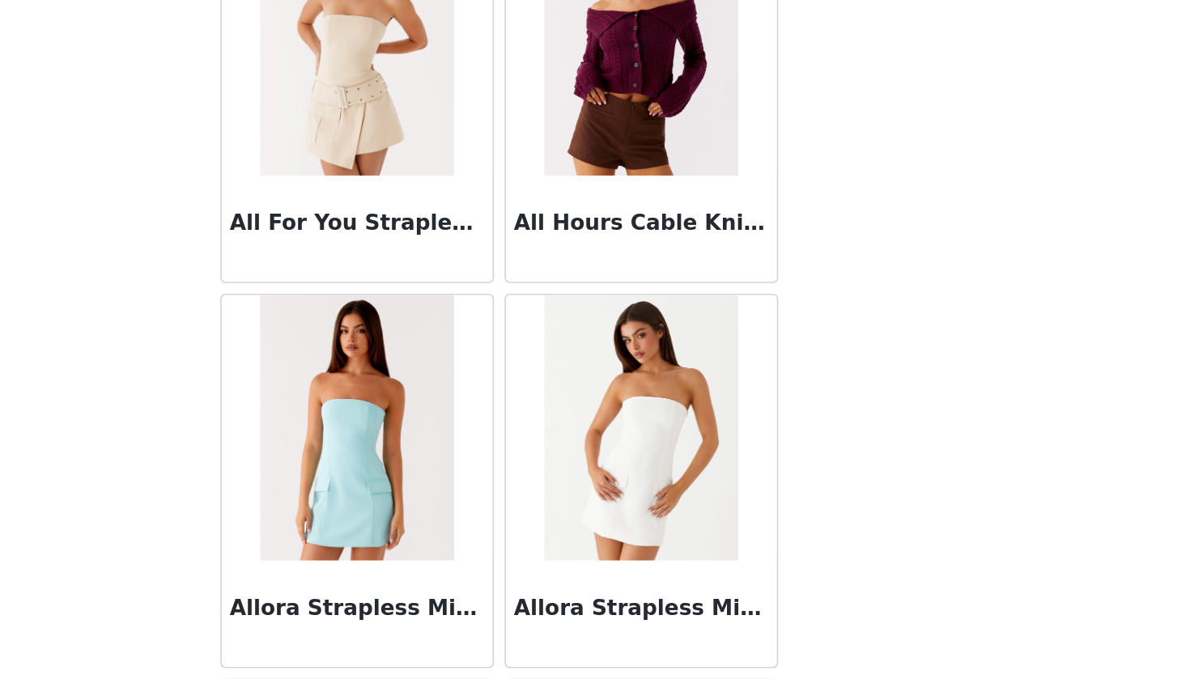
click at [703, 398] on img at bounding box center [681, 412] width 117 height 162
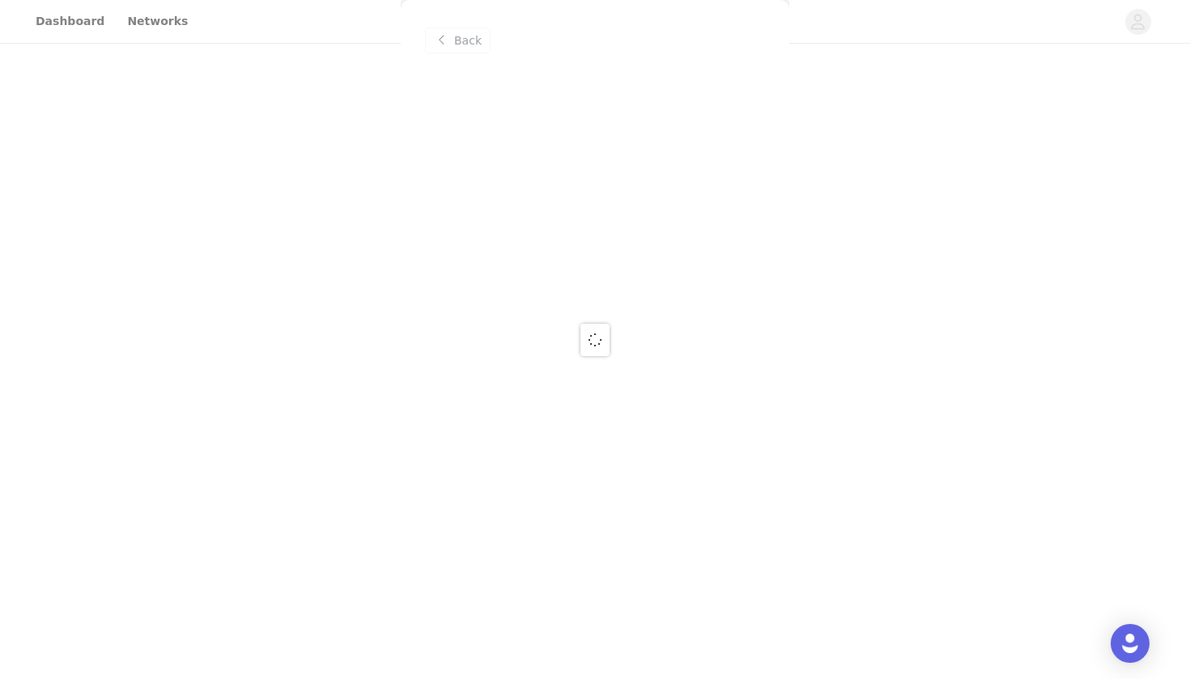
scroll to position [0, 0]
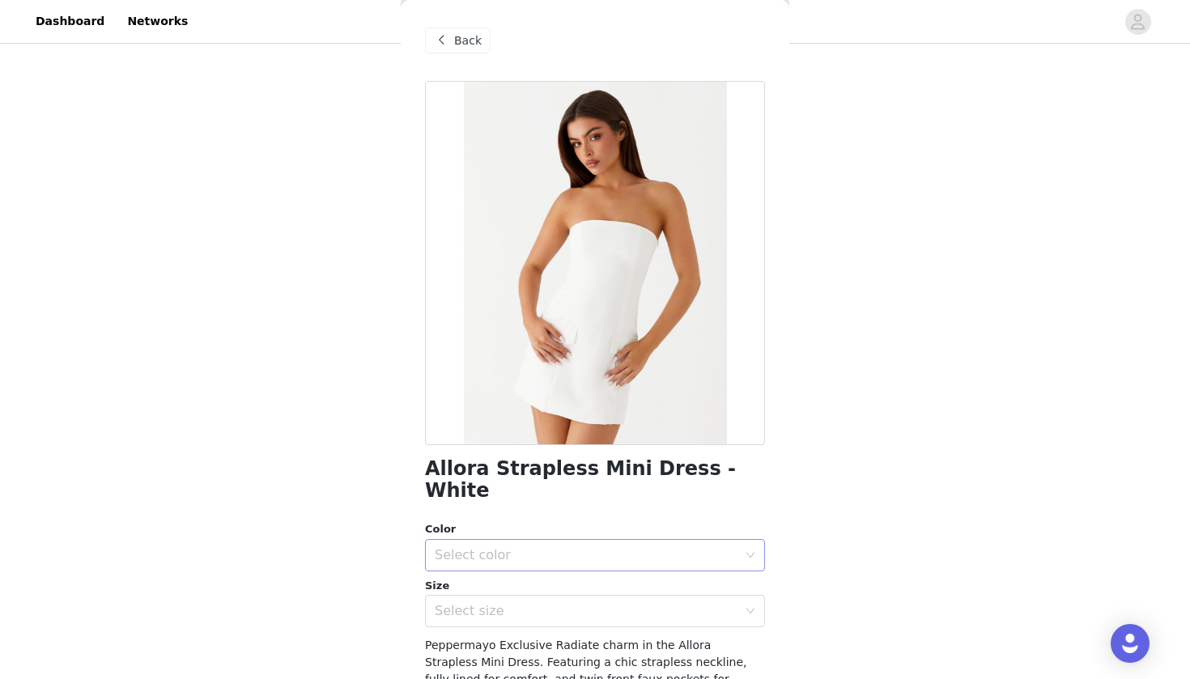
click at [500, 547] on div "Select color" at bounding box center [586, 555] width 303 height 16
click at [479, 563] on li "White" at bounding box center [595, 568] width 340 height 26
click at [479, 603] on div "Select size" at bounding box center [586, 611] width 303 height 16
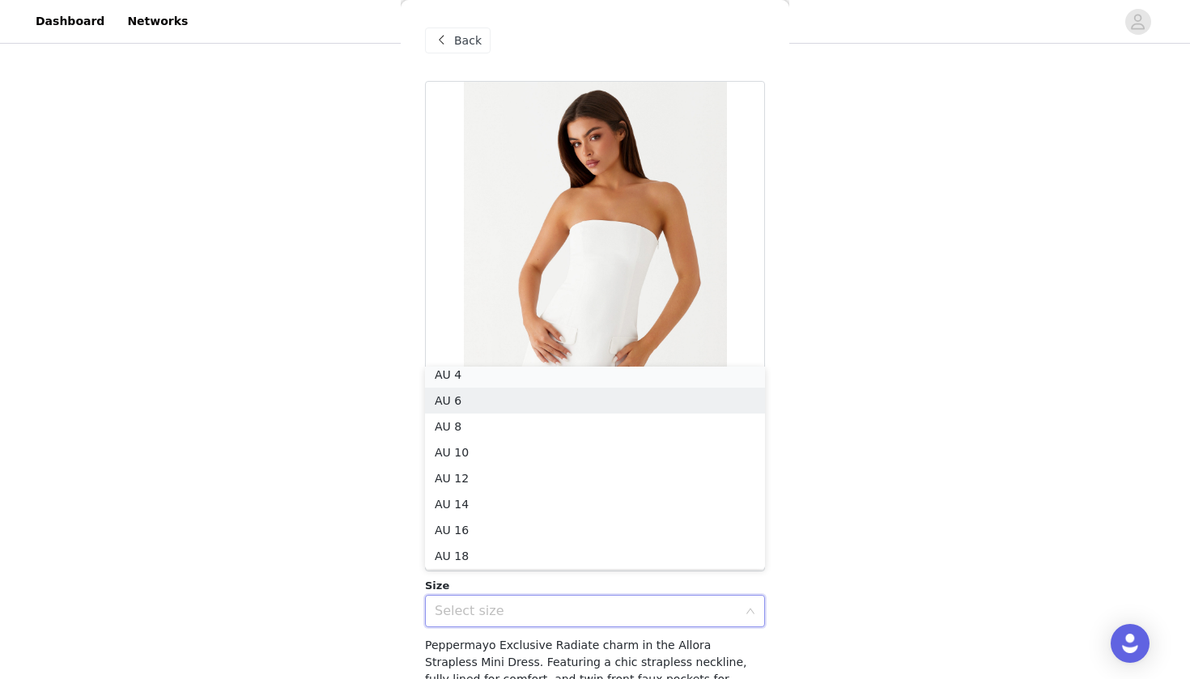
scroll to position [3, 0]
click at [453, 377] on li "AU 4" at bounding box center [595, 380] width 340 height 26
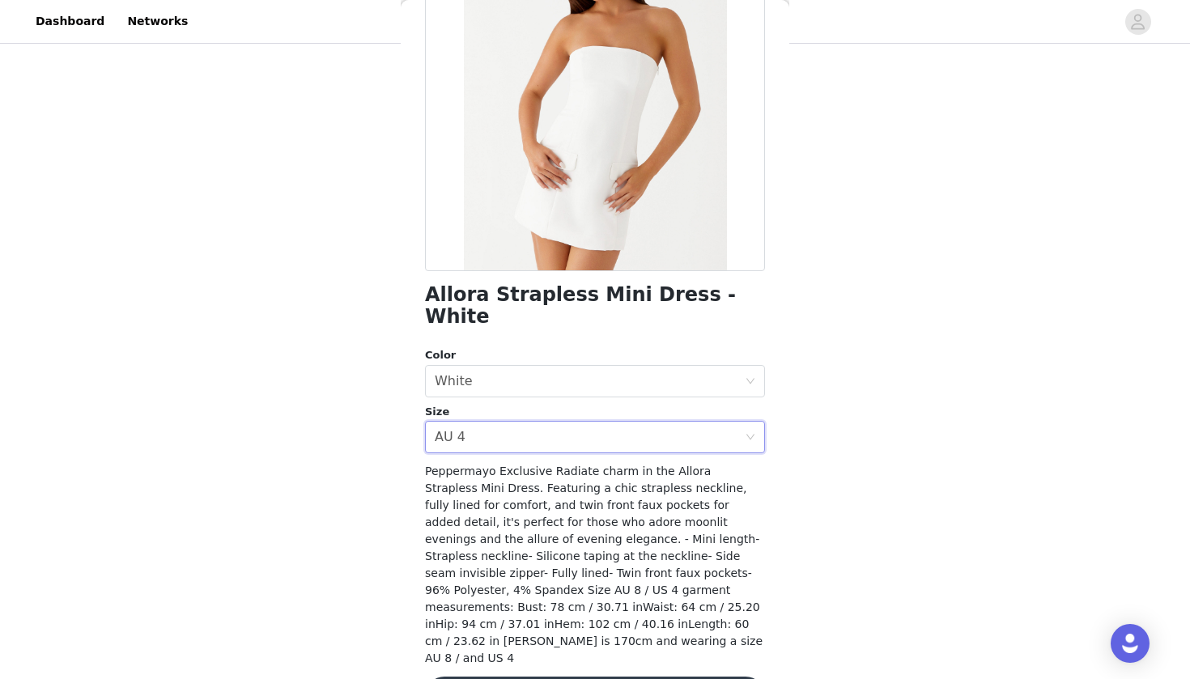
scroll to position [173, 0]
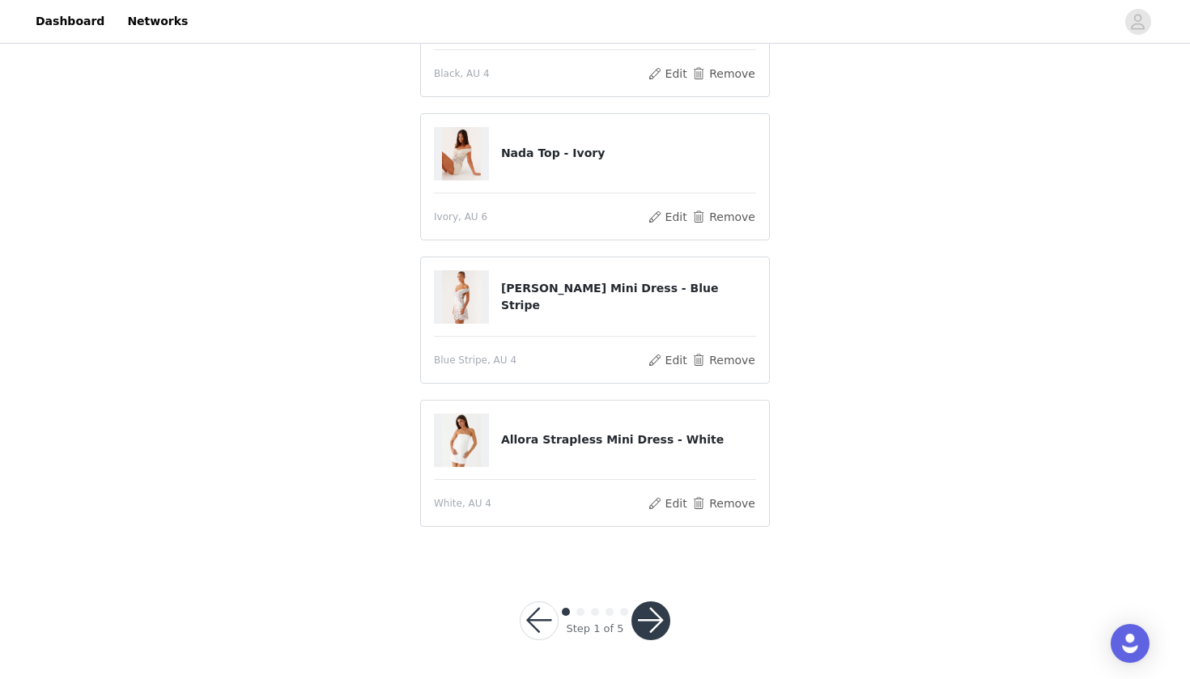
scroll to position [209, 0]
click at [645, 631] on button "button" at bounding box center [651, 621] width 39 height 39
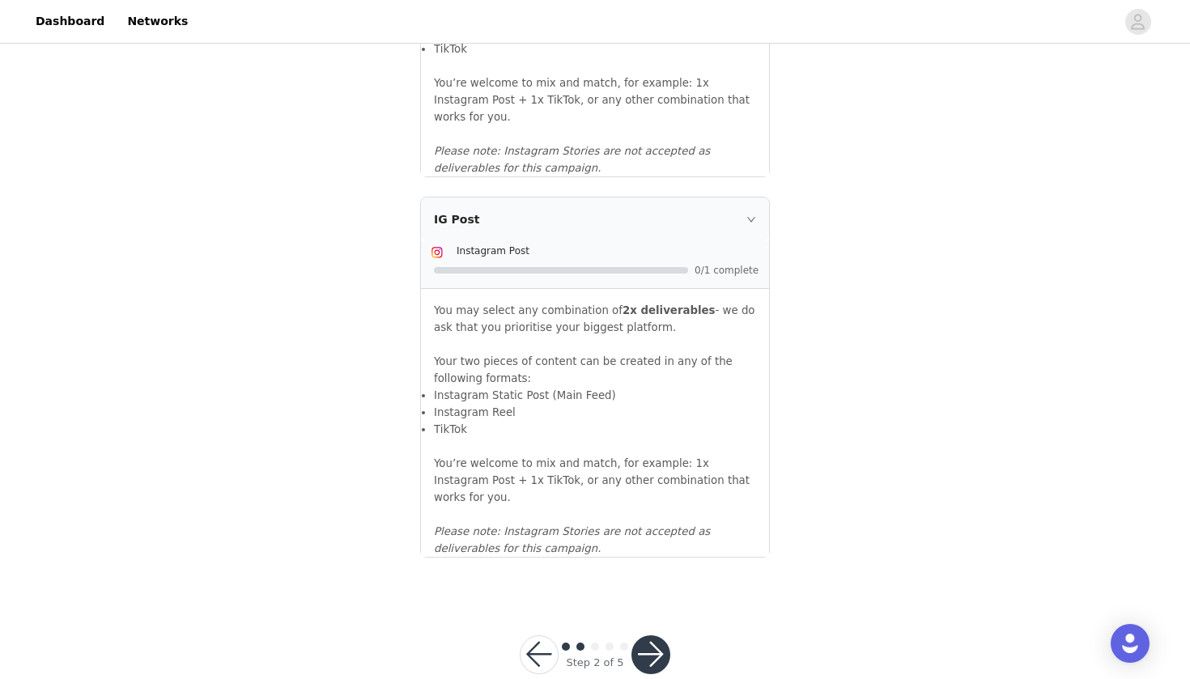
scroll to position [1711, 0]
click at [654, 636] on button "button" at bounding box center [651, 655] width 39 height 39
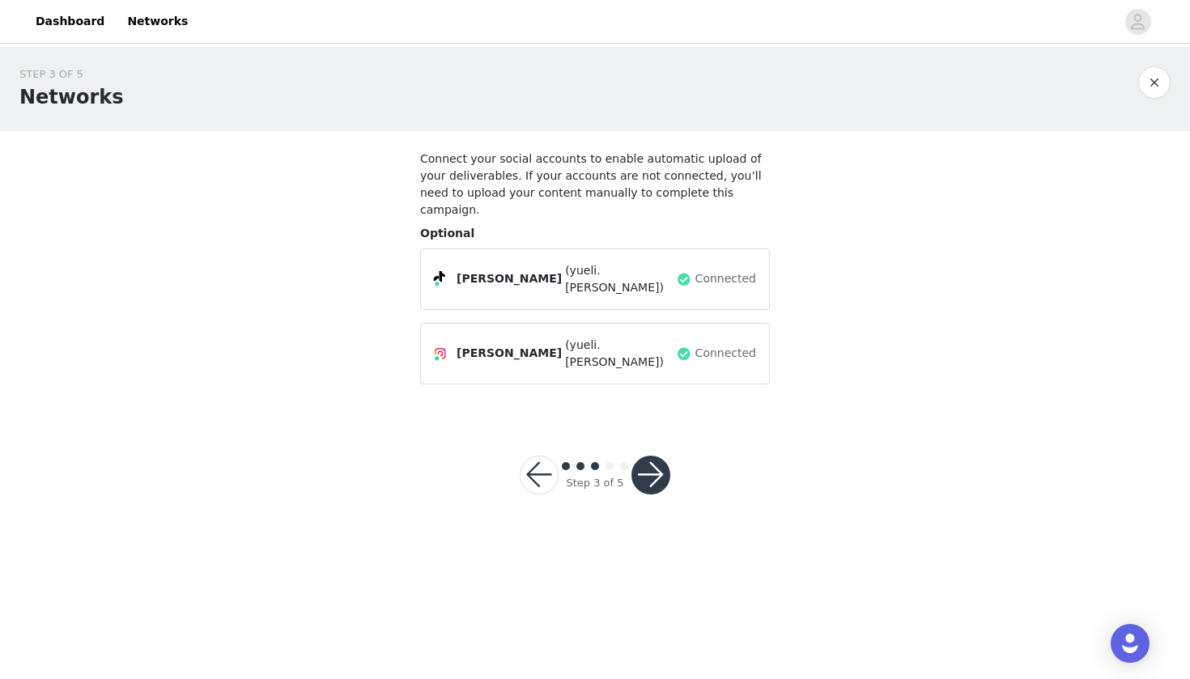
click at [661, 456] on button "button" at bounding box center [651, 475] width 39 height 39
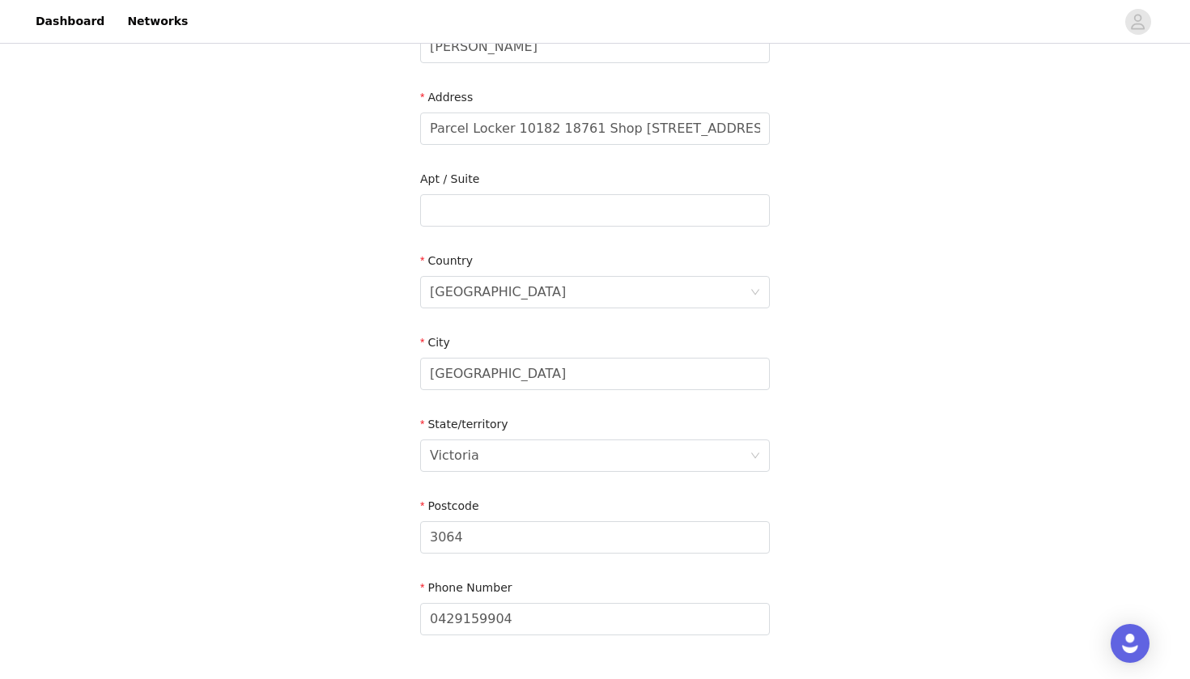
scroll to position [375, 0]
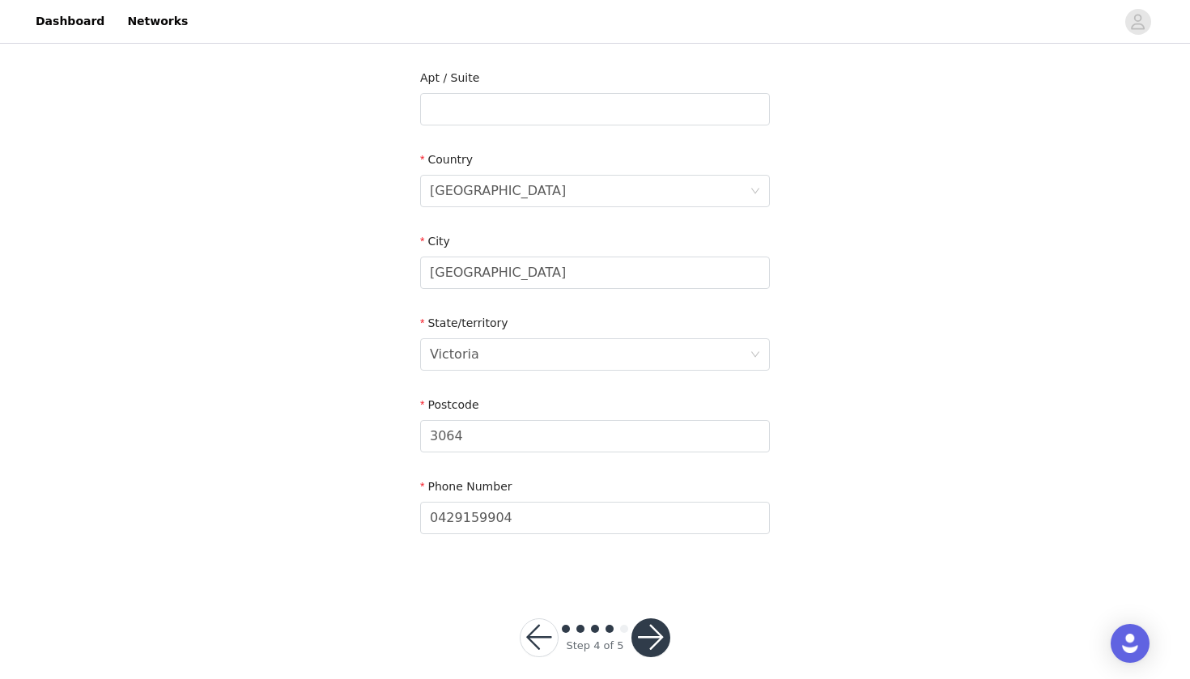
click at [654, 619] on button "button" at bounding box center [651, 638] width 39 height 39
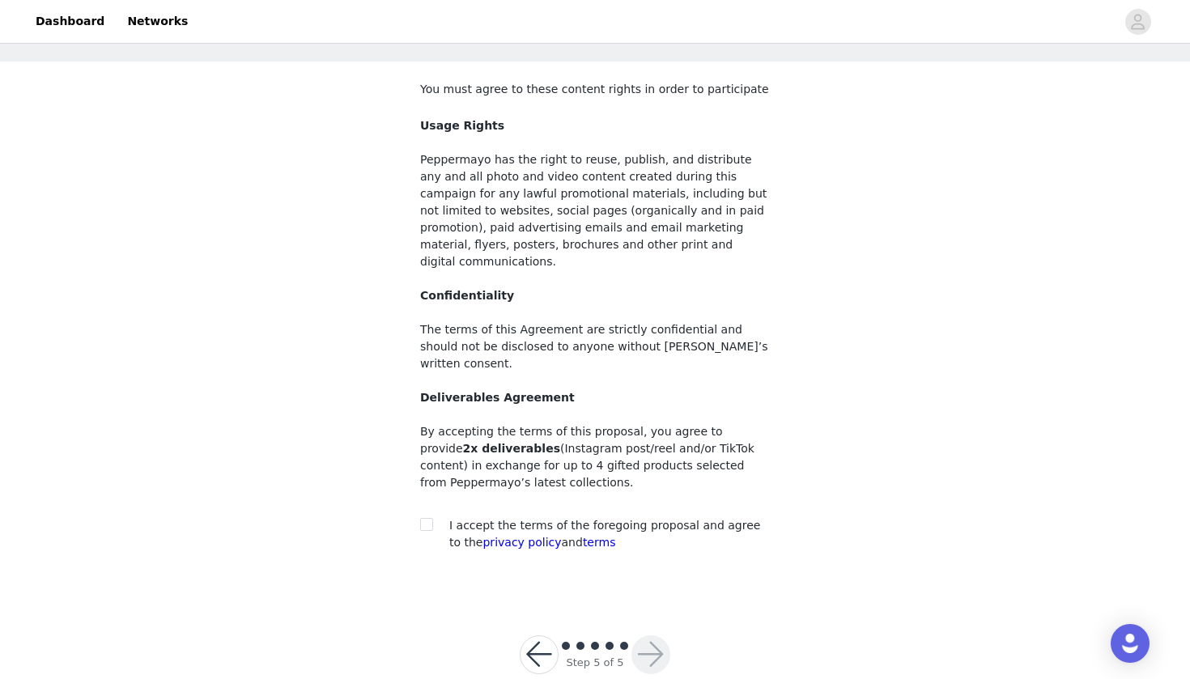
scroll to position [69, 0]
click at [502, 520] on span "I accept the terms of the foregoing proposal and agree to the privacy policy an…" at bounding box center [604, 535] width 311 height 30
click at [436, 518] on div at bounding box center [431, 526] width 23 height 17
click at [427, 519] on input "checkbox" at bounding box center [425, 524] width 11 height 11
checkbox input "true"
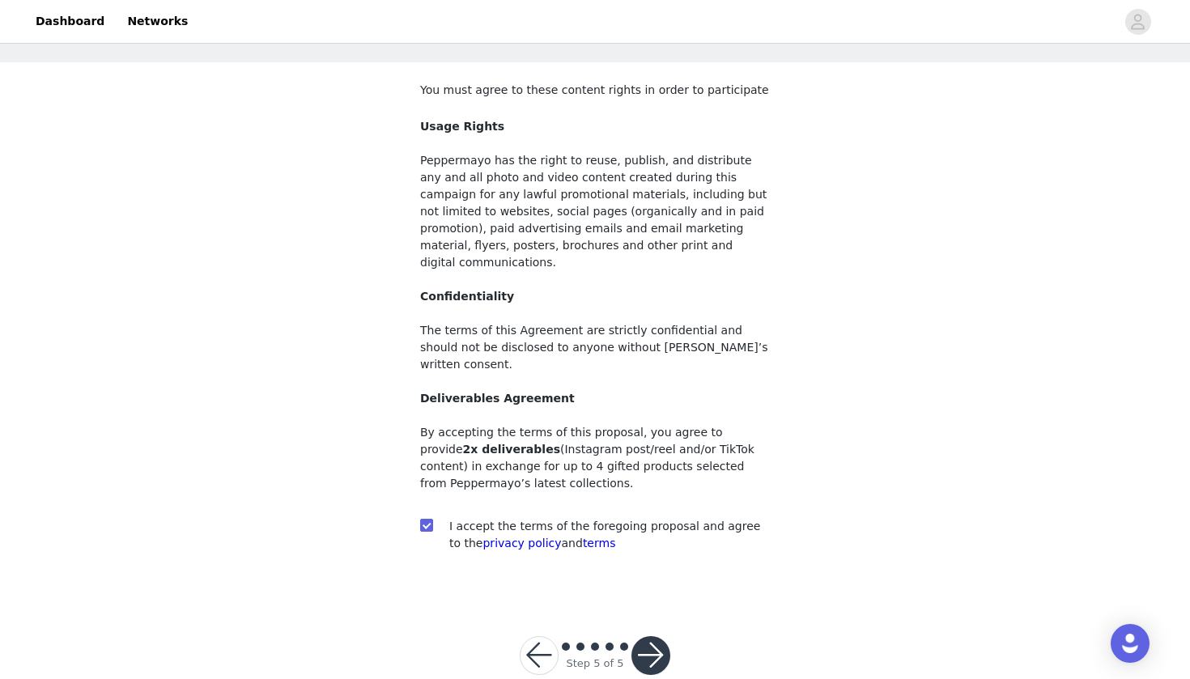
click at [658, 636] on button "button" at bounding box center [651, 655] width 39 height 39
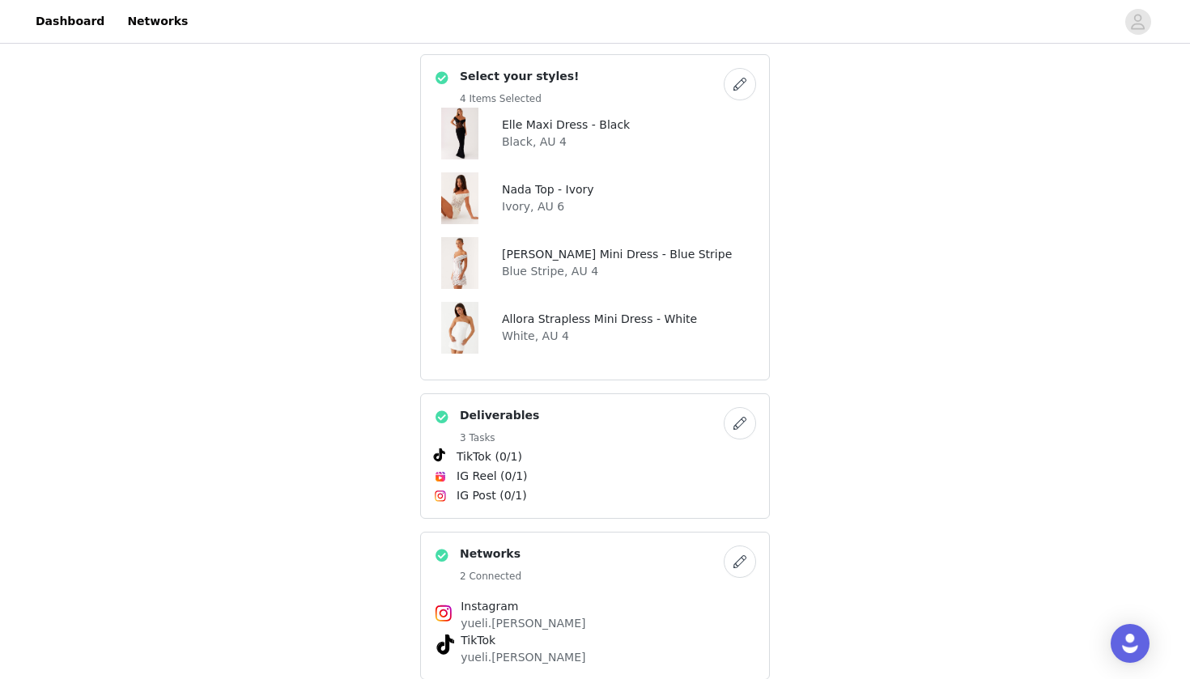
scroll to position [1212, 0]
